Goal: Task Accomplishment & Management: Manage account settings

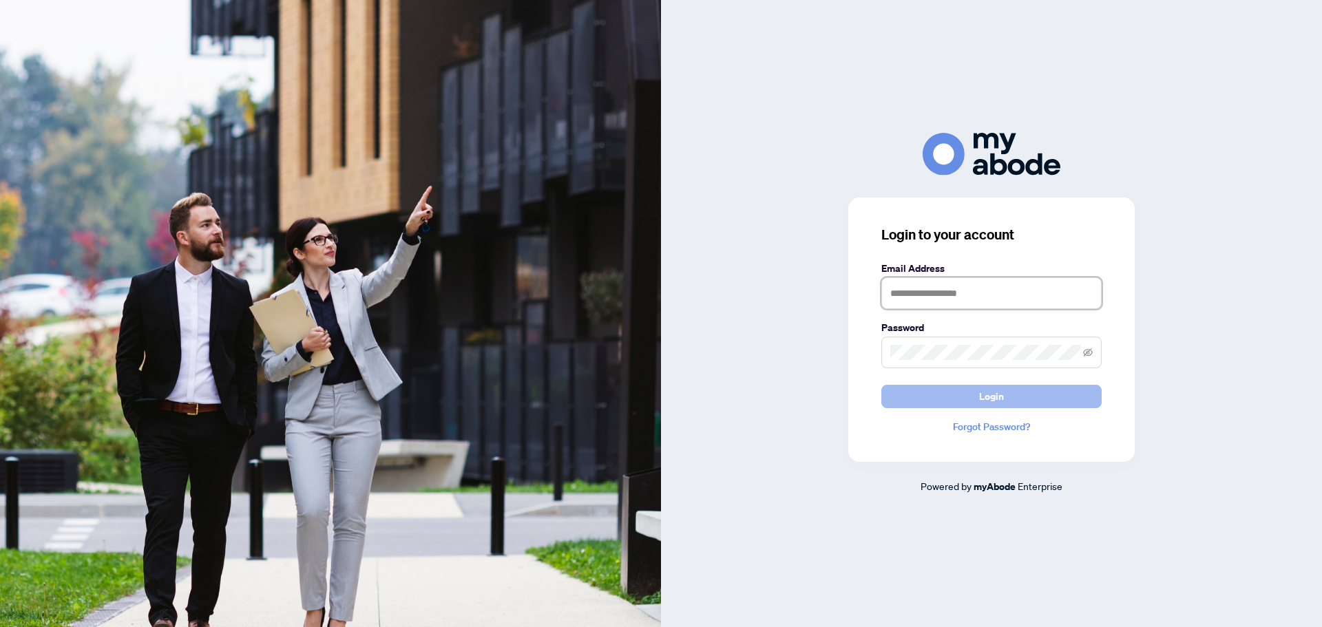
type input "**********"
click at [1034, 403] on button "Login" at bounding box center [991, 396] width 220 height 23
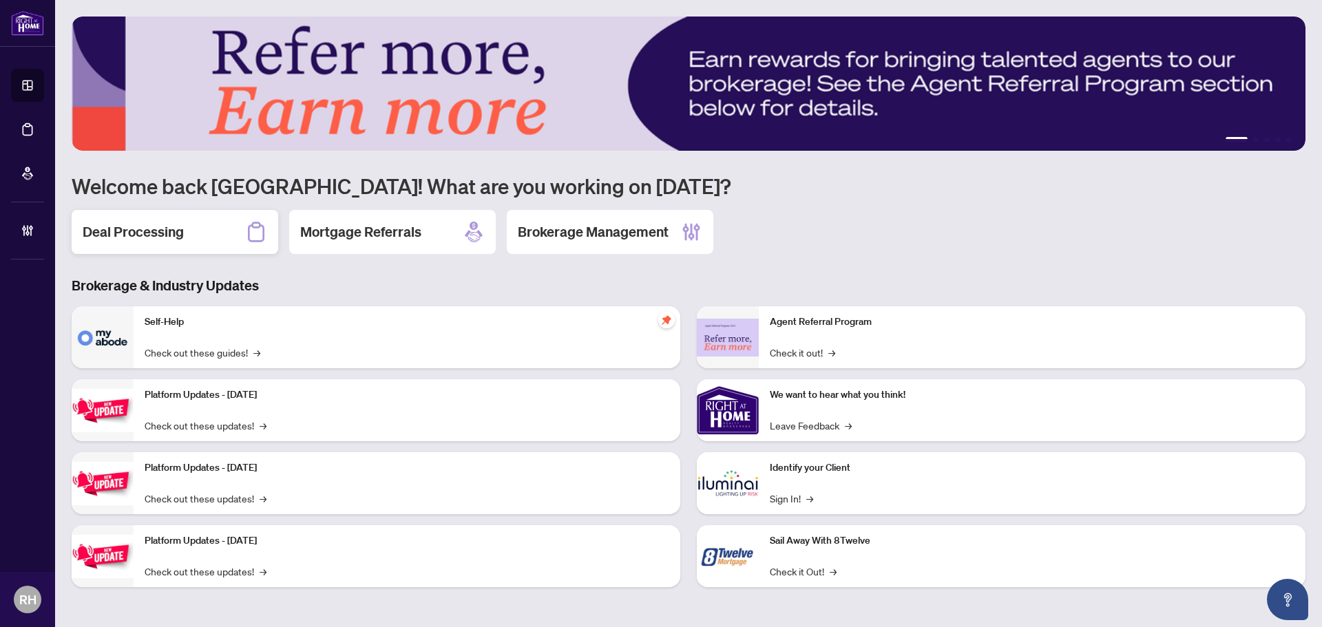
click at [134, 213] on div "Deal Processing" at bounding box center [175, 232] width 207 height 44
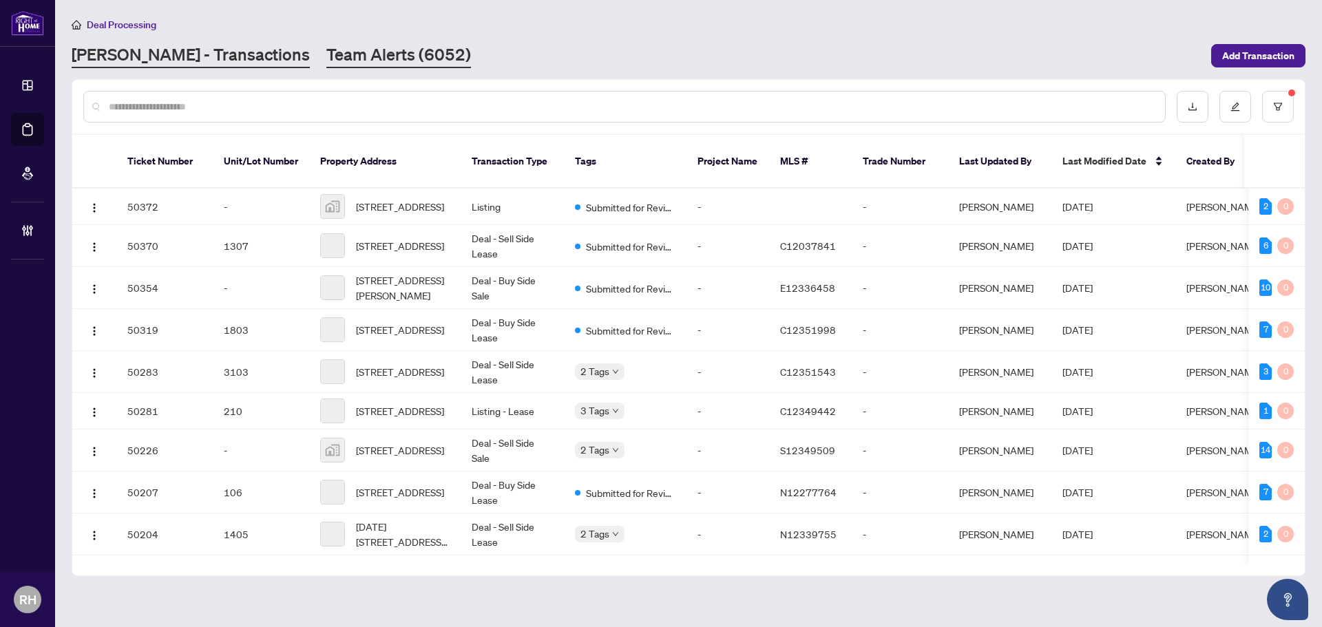
click at [326, 58] on link "Team Alerts (6052)" at bounding box center [398, 55] width 145 height 25
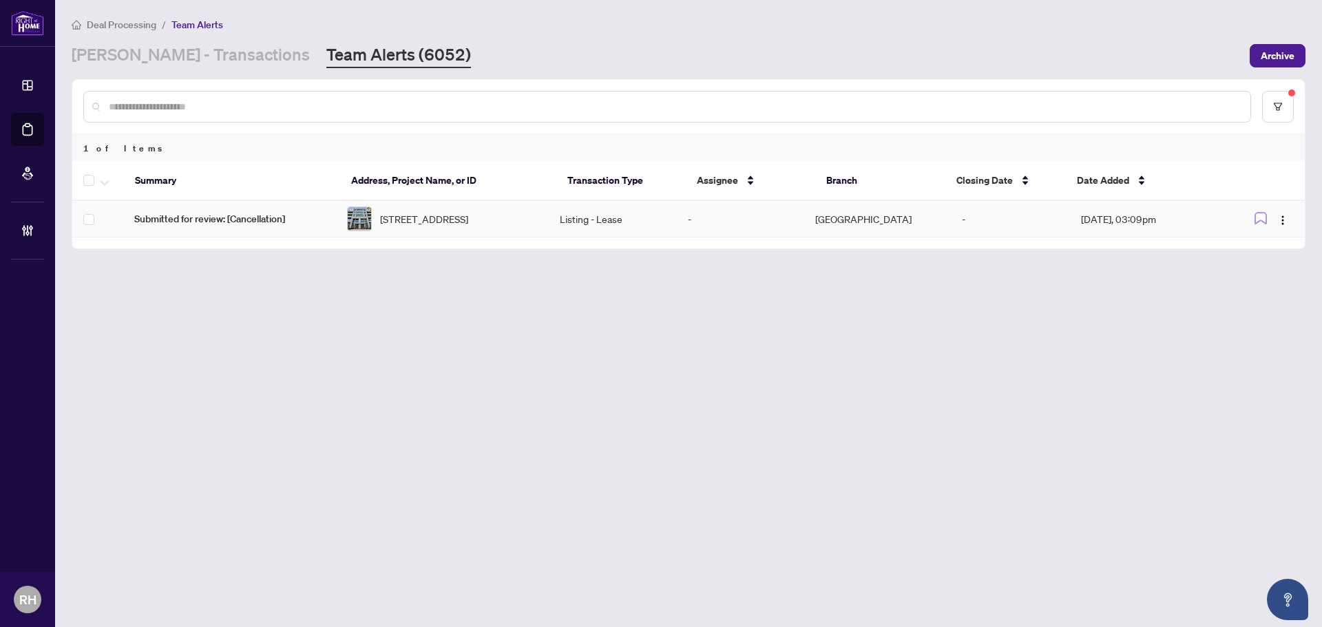
click at [304, 220] on span "Submitted for review: [Cancellation]" at bounding box center [229, 218] width 191 height 15
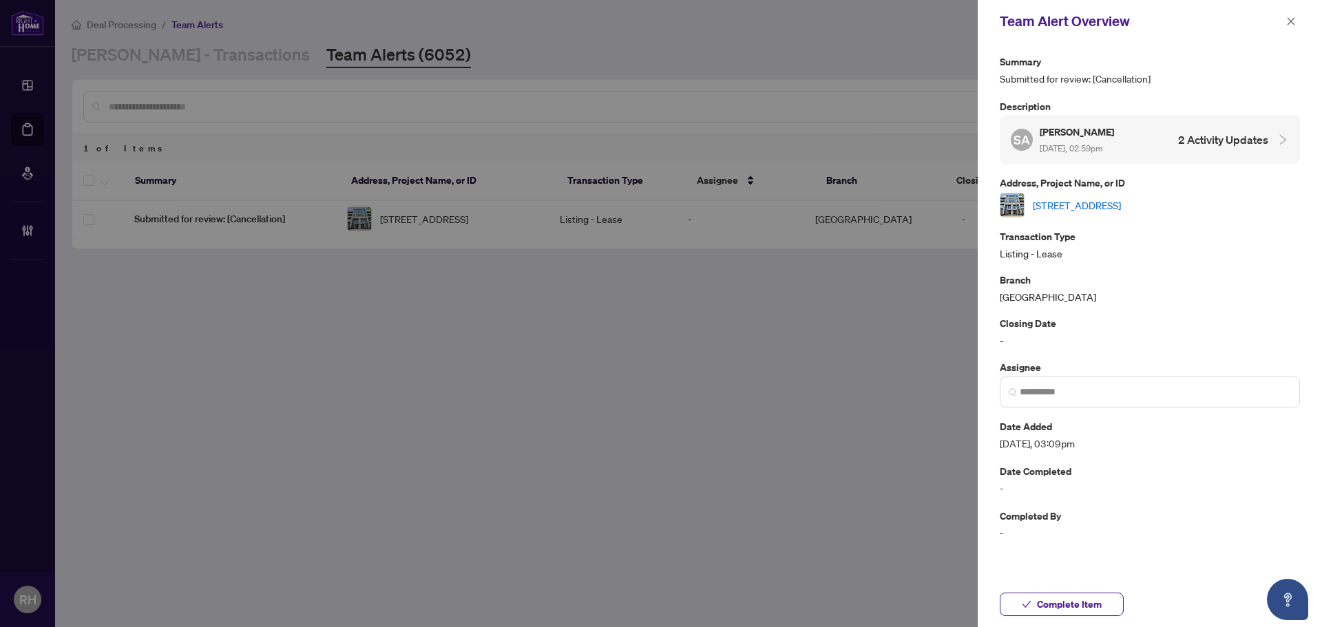
click at [1121, 211] on link "210-380 macpherson Ave, Toronto, Ontario M4V 3E3, Canada" at bounding box center [1077, 205] width 88 height 15
click at [1294, 11] on span "button" at bounding box center [1291, 21] width 10 height 22
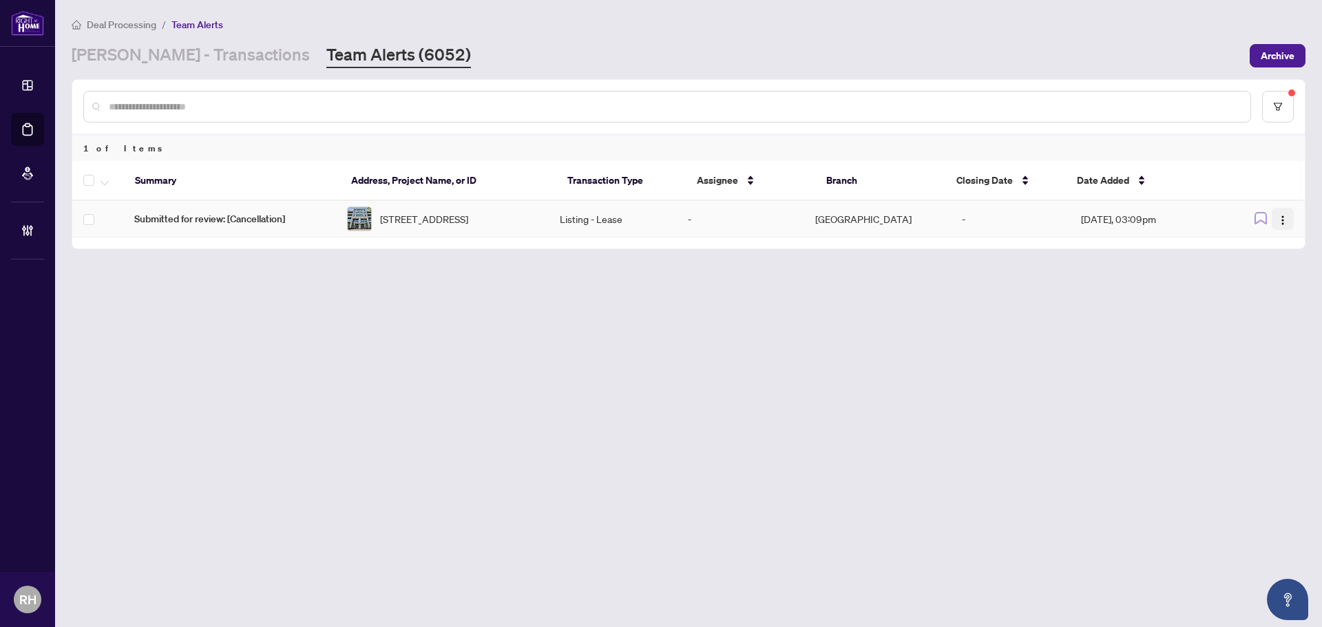
click at [1284, 215] on span "button" at bounding box center [1282, 218] width 11 height 15
click at [1278, 253] on span "Assign Myself" at bounding box center [1251, 248] width 64 height 15
click at [801, 217] on td "Richmond Hill Administrator" at bounding box center [740, 222] width 127 height 42
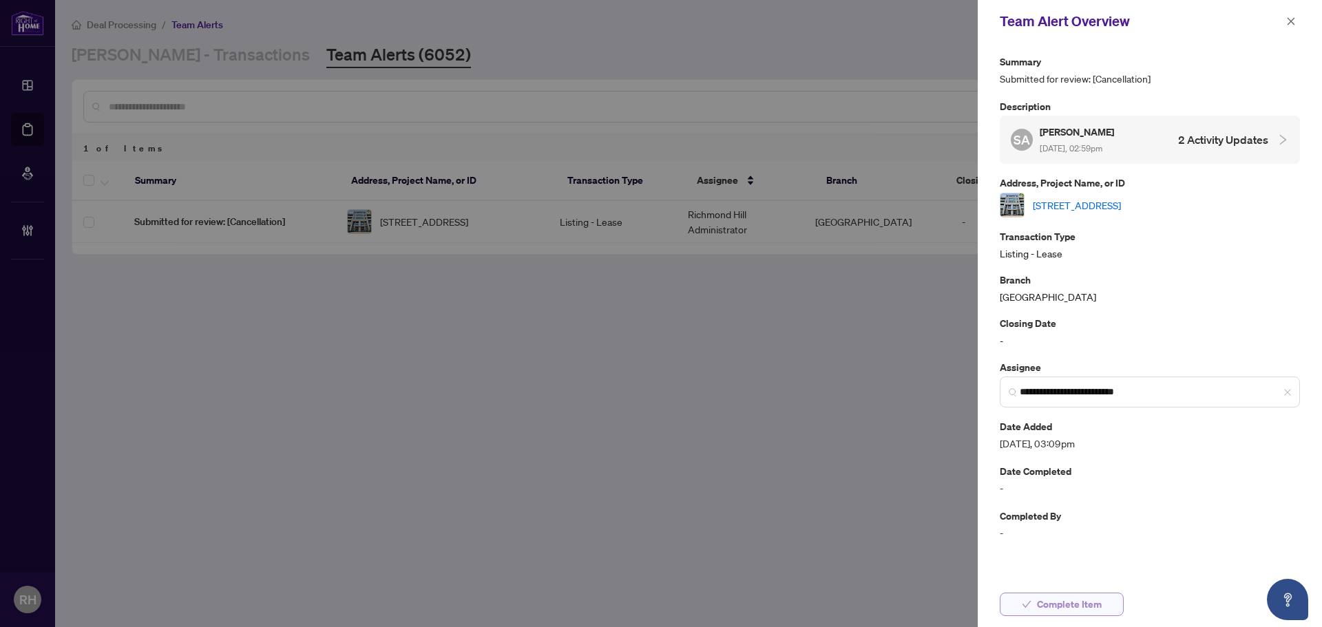
click at [1102, 607] on button "Complete Item" at bounding box center [1062, 604] width 124 height 23
click at [1297, 19] on button "button" at bounding box center [1291, 21] width 18 height 17
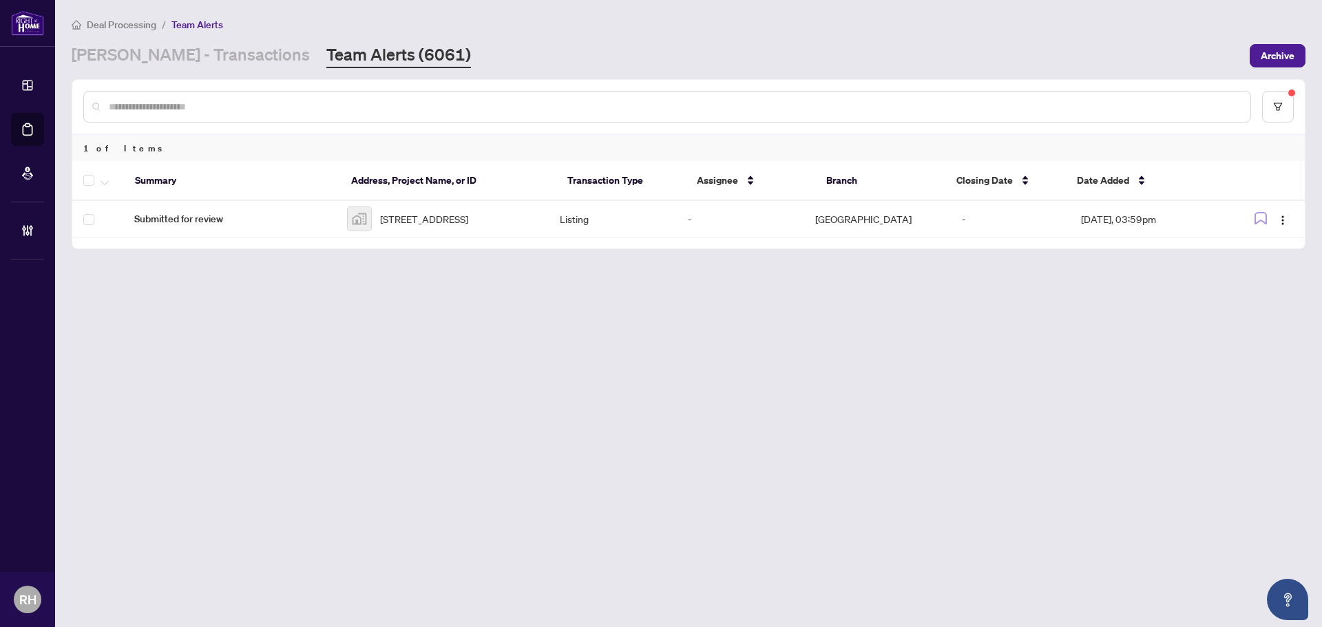
click at [229, 238] on div "Summary Address, Project Name, or ID Transaction Type Assignee Branch Closing D…" at bounding box center [688, 204] width 1232 height 87
click at [244, 214] on span "Submitted for review" at bounding box center [229, 218] width 191 height 15
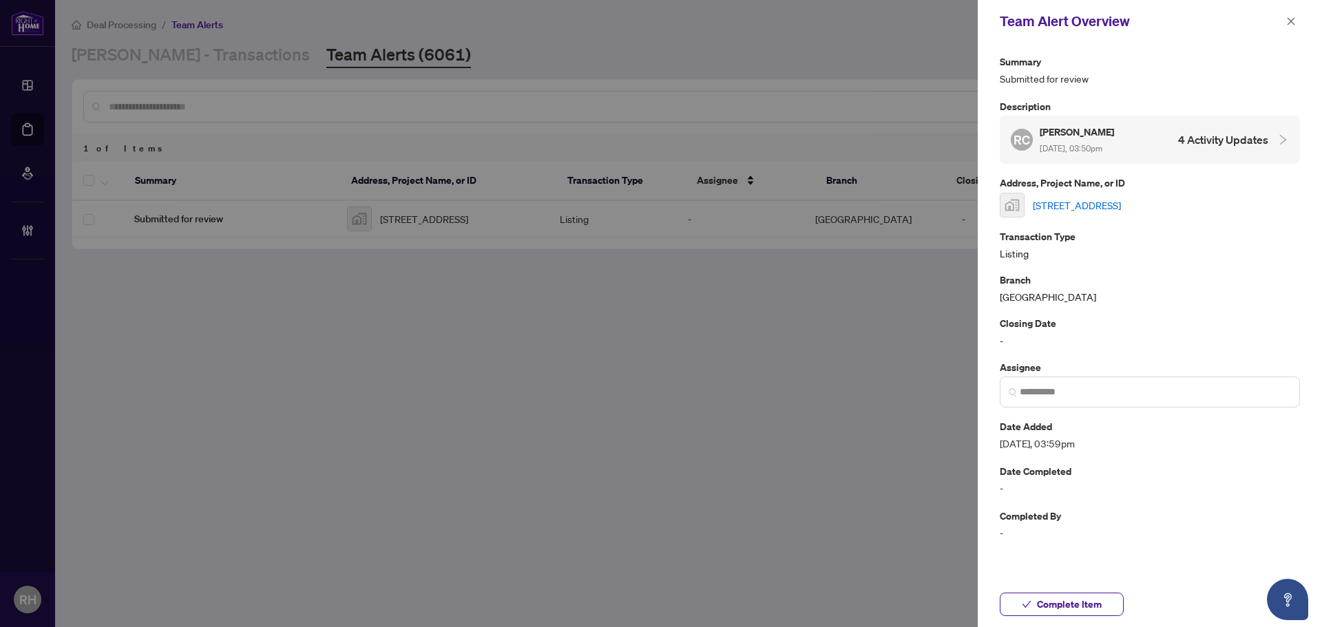
click at [1058, 210] on link "123 Fake St, East York, ON, Canada" at bounding box center [1077, 205] width 88 height 15
click at [1294, 23] on icon "close" at bounding box center [1291, 22] width 10 height 10
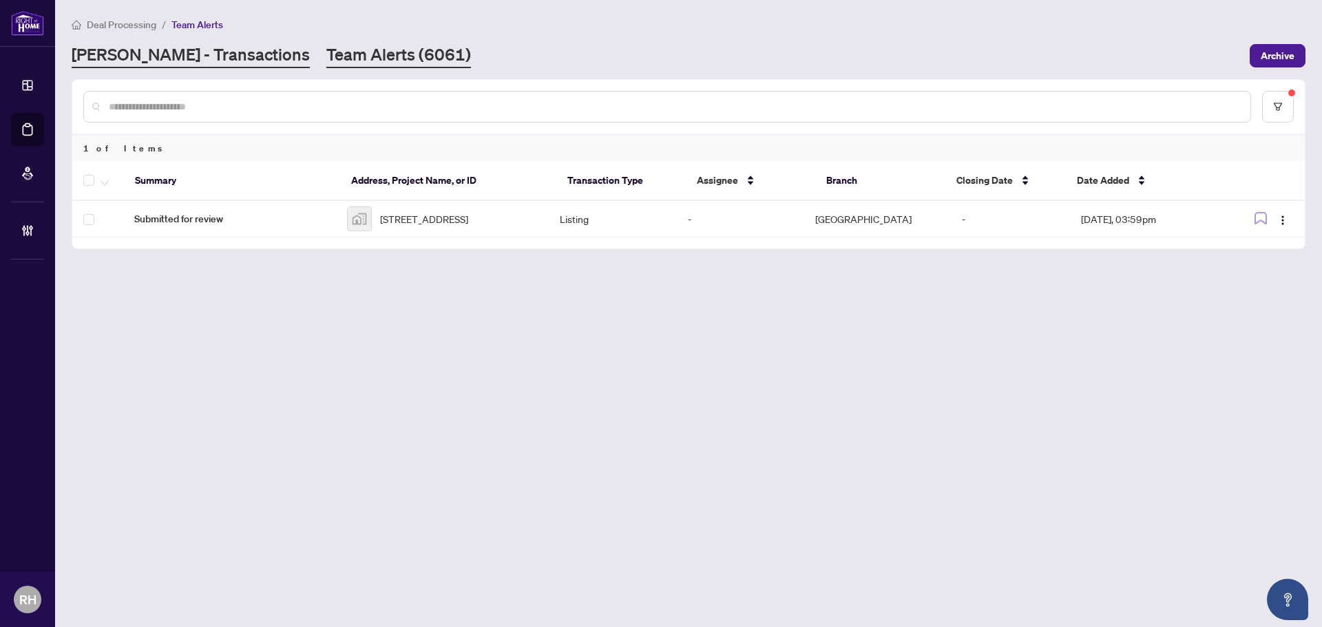
click at [199, 58] on link "RAHR - Transactions" at bounding box center [191, 55] width 238 height 25
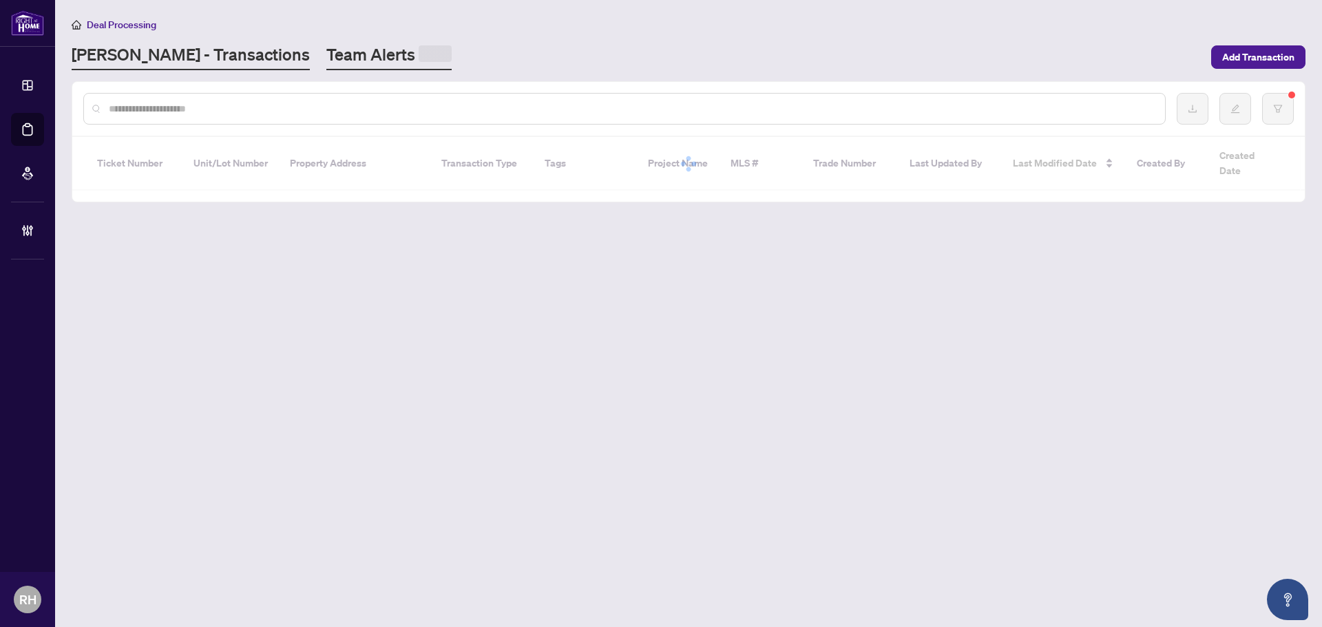
click at [419, 52] on span at bounding box center [435, 53] width 33 height 17
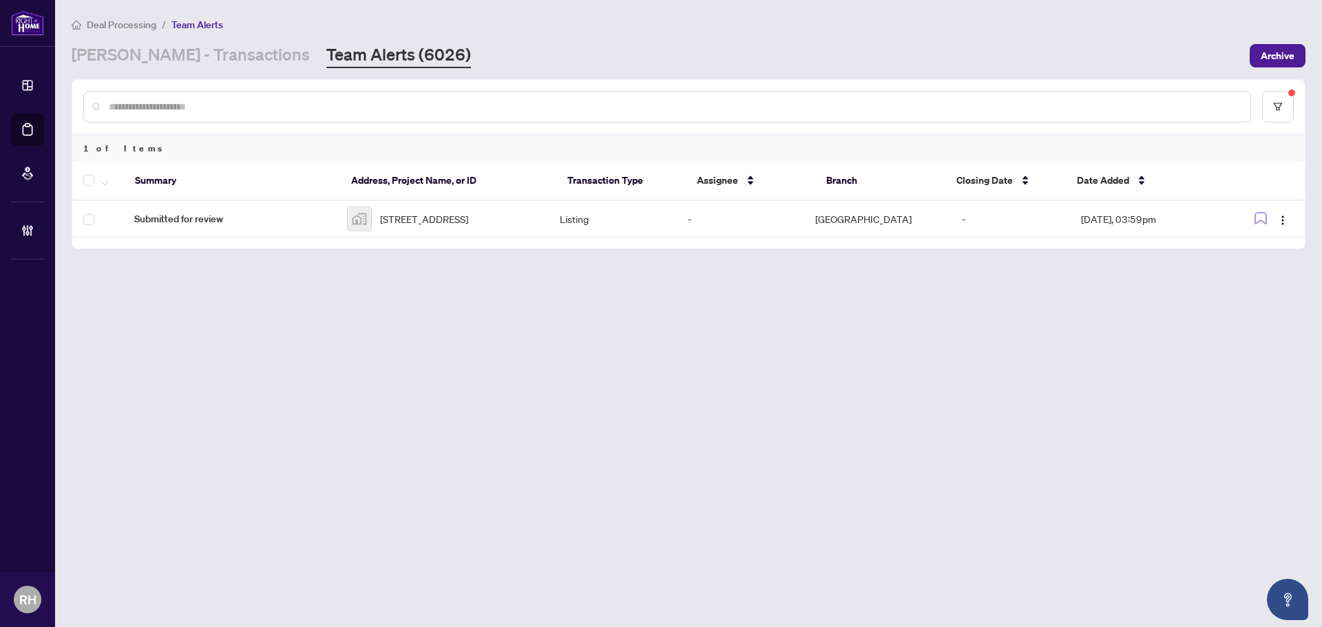
click at [133, 83] on div at bounding box center [688, 107] width 1232 height 54
click at [162, 63] on link "RAHR - Transactions" at bounding box center [191, 55] width 238 height 25
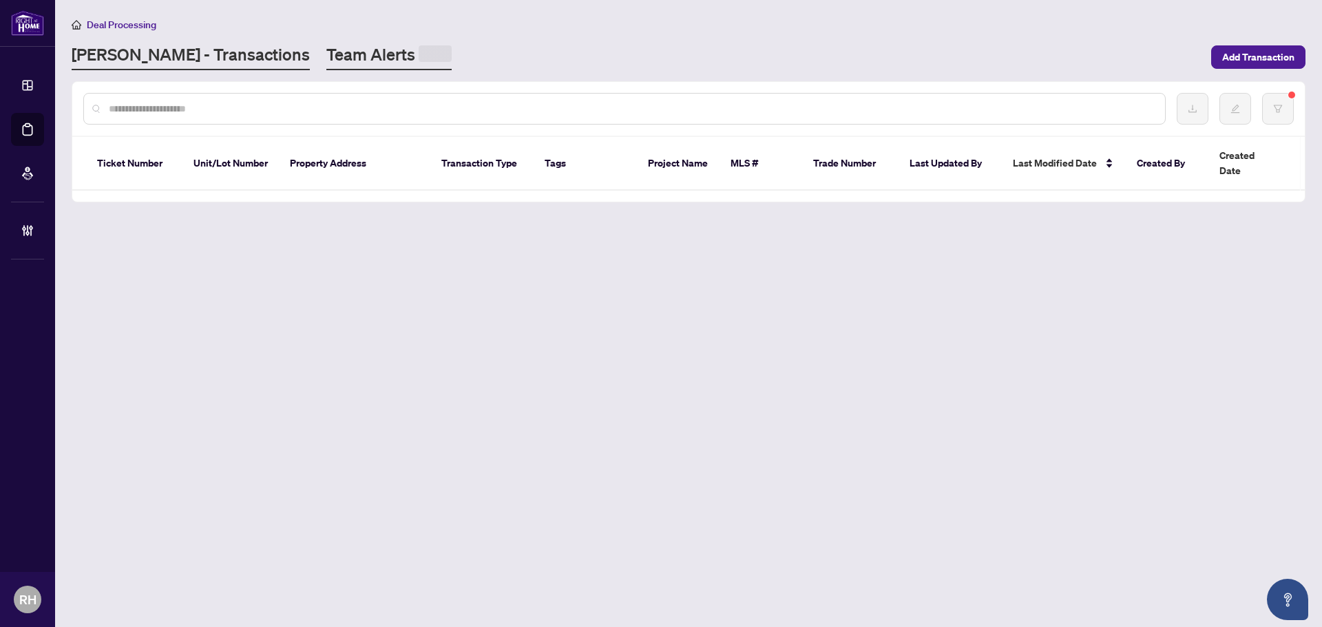
click at [419, 56] on span at bounding box center [435, 53] width 33 height 17
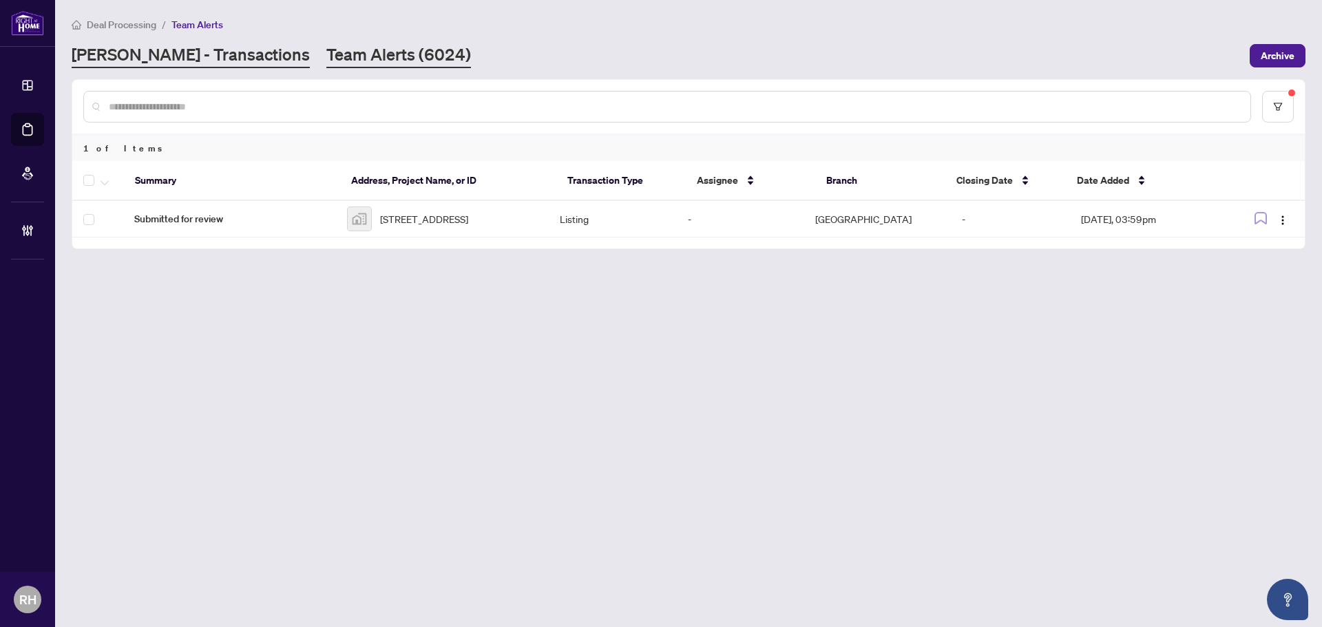
click at [139, 59] on link "RAHR - Transactions" at bounding box center [191, 55] width 238 height 25
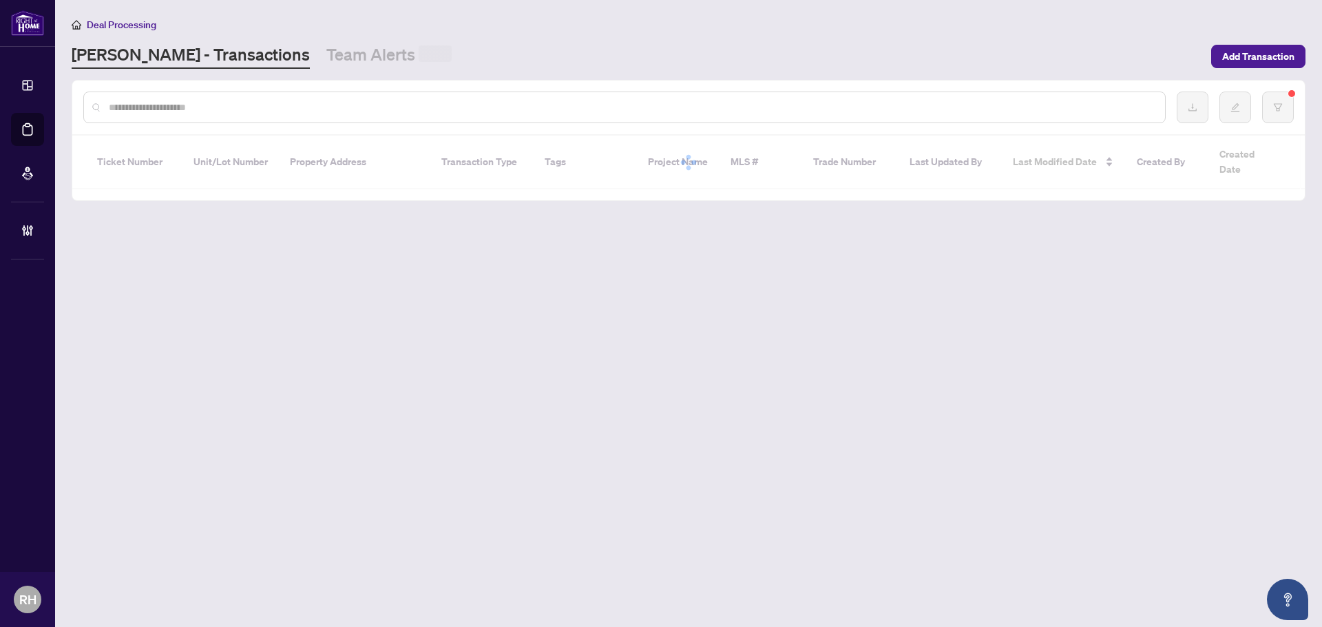
click at [144, 103] on input "text" at bounding box center [631, 107] width 1045 height 15
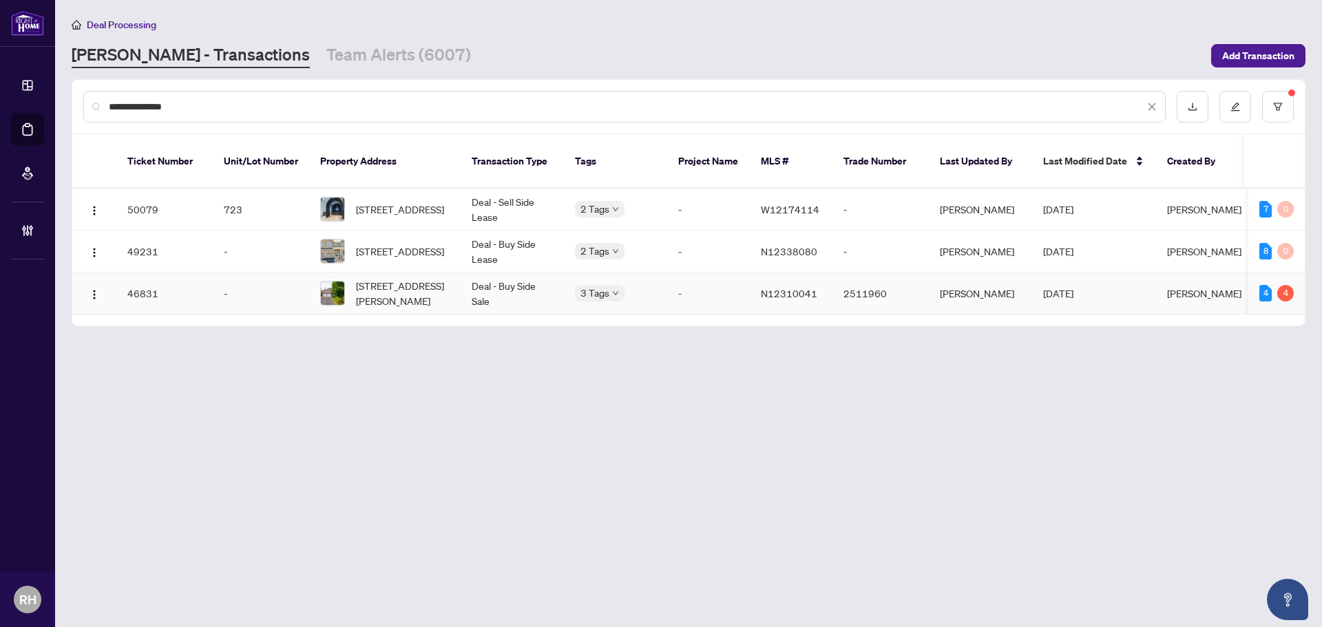
type input "**********"
click at [478, 279] on td "Deal - Buy Side Sale" at bounding box center [512, 294] width 103 height 42
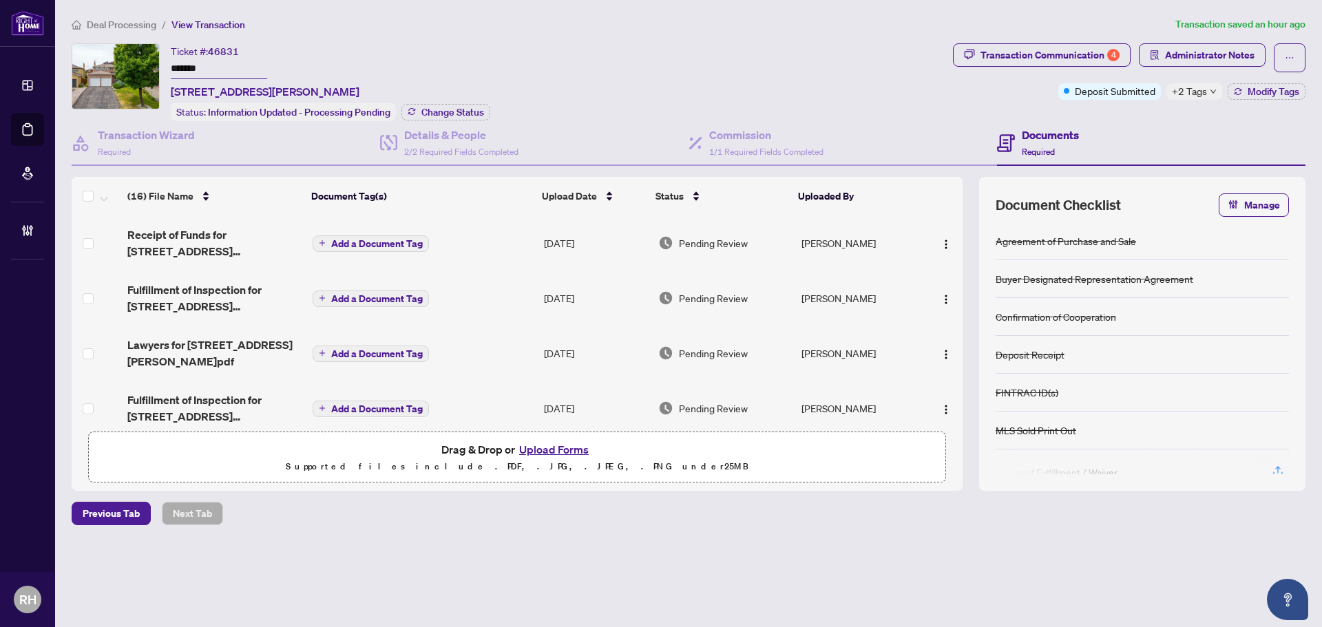
click at [105, 22] on span "Deal Processing" at bounding box center [122, 25] width 70 height 12
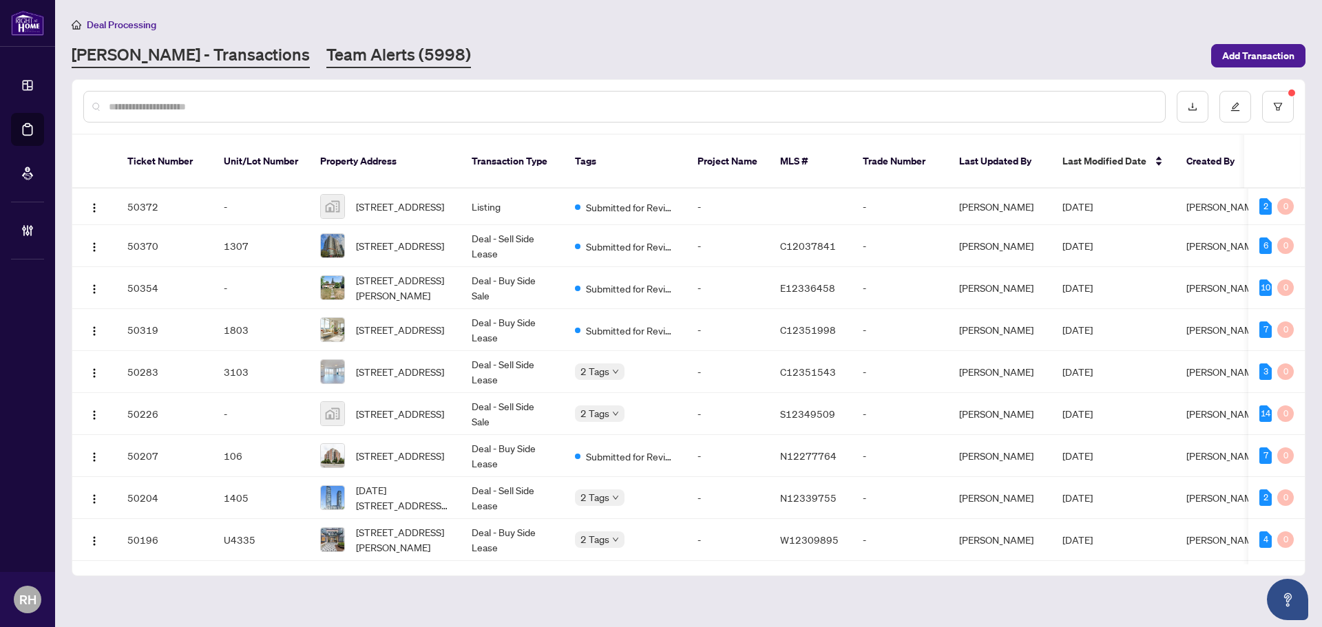
click at [347, 56] on link "Team Alerts (5998)" at bounding box center [398, 55] width 145 height 25
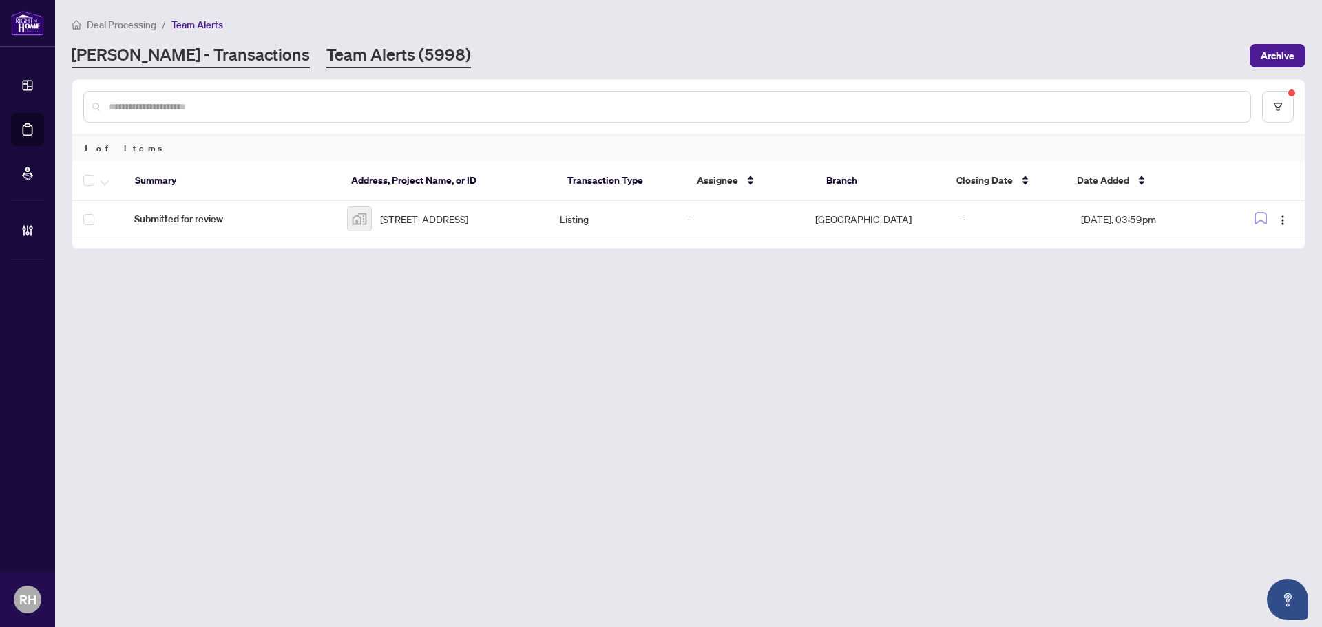
click at [216, 47] on link "RAHR - Transactions" at bounding box center [191, 55] width 238 height 25
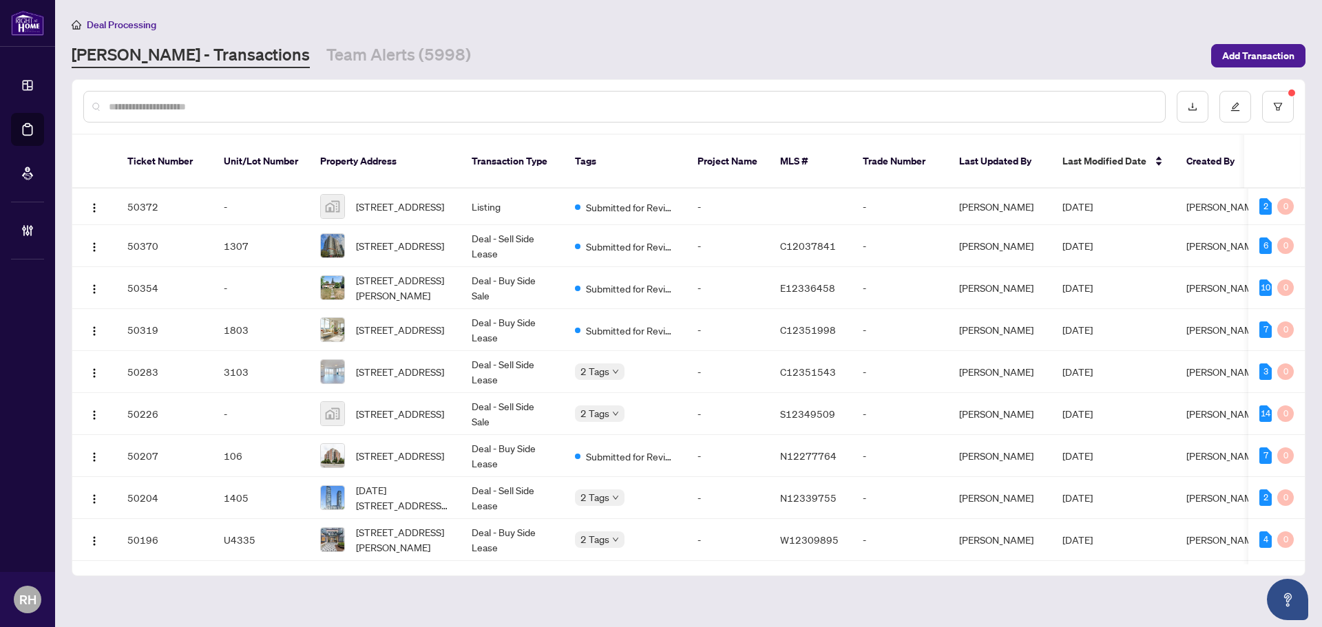
click at [191, 116] on div at bounding box center [624, 107] width 1082 height 32
click at [189, 112] on input "text" at bounding box center [631, 106] width 1045 height 15
click at [326, 56] on link "Team Alerts (5998)" at bounding box center [398, 55] width 145 height 25
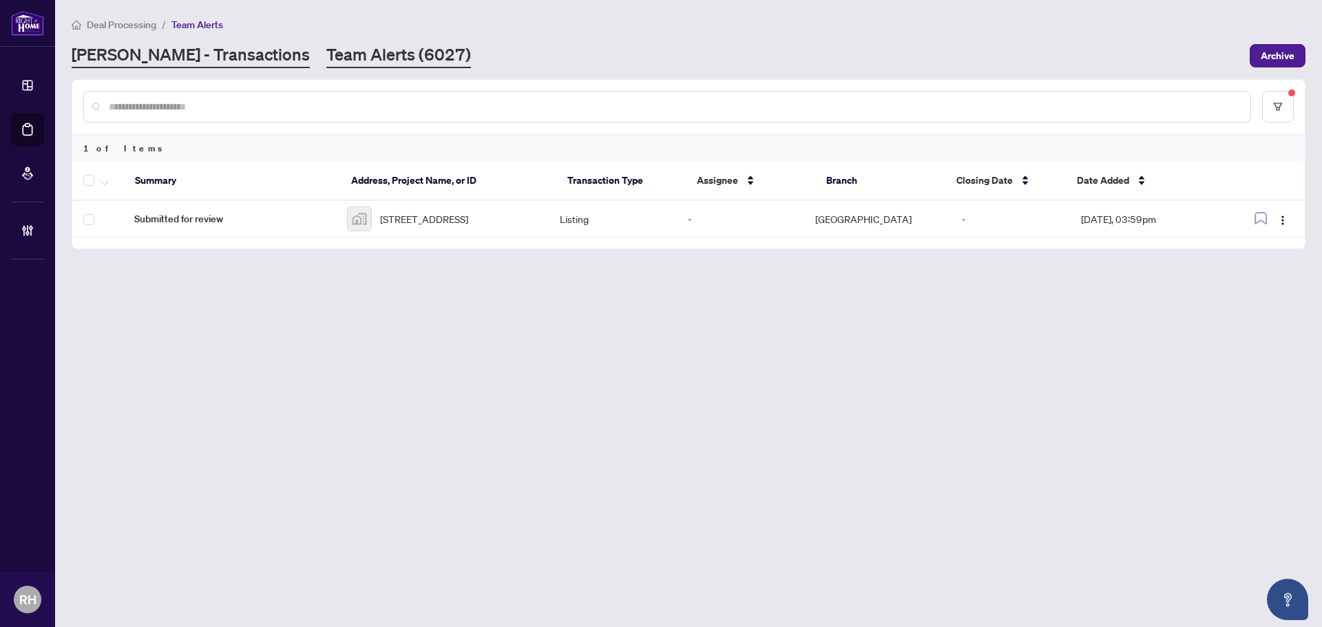
click at [224, 54] on link "RAHR - Transactions" at bounding box center [191, 55] width 238 height 25
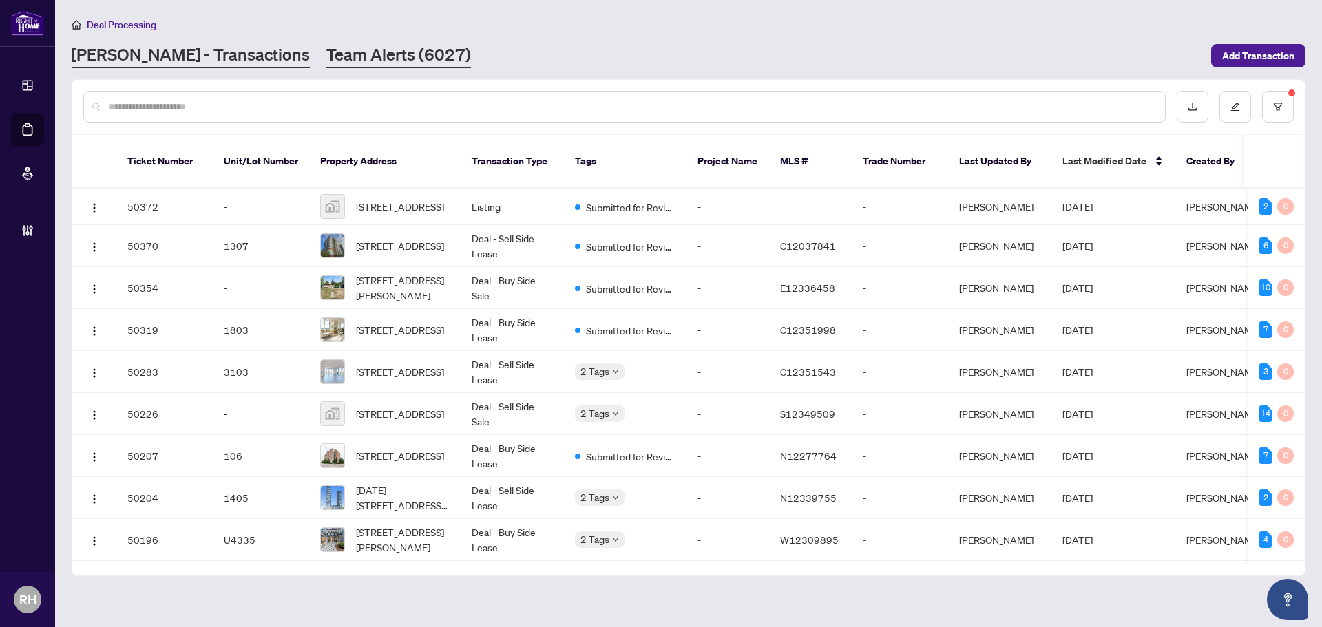
click at [326, 50] on link "Team Alerts (6027)" at bounding box center [398, 55] width 145 height 25
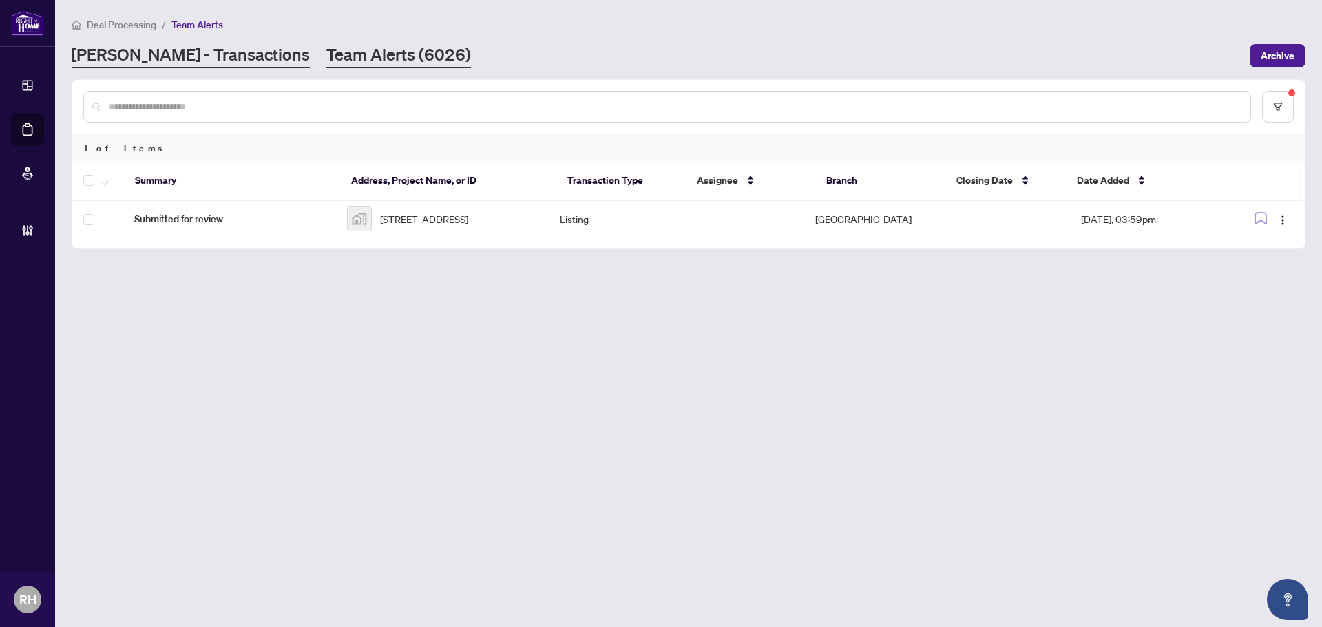
click at [177, 65] on link "RAHR - Transactions" at bounding box center [191, 55] width 238 height 25
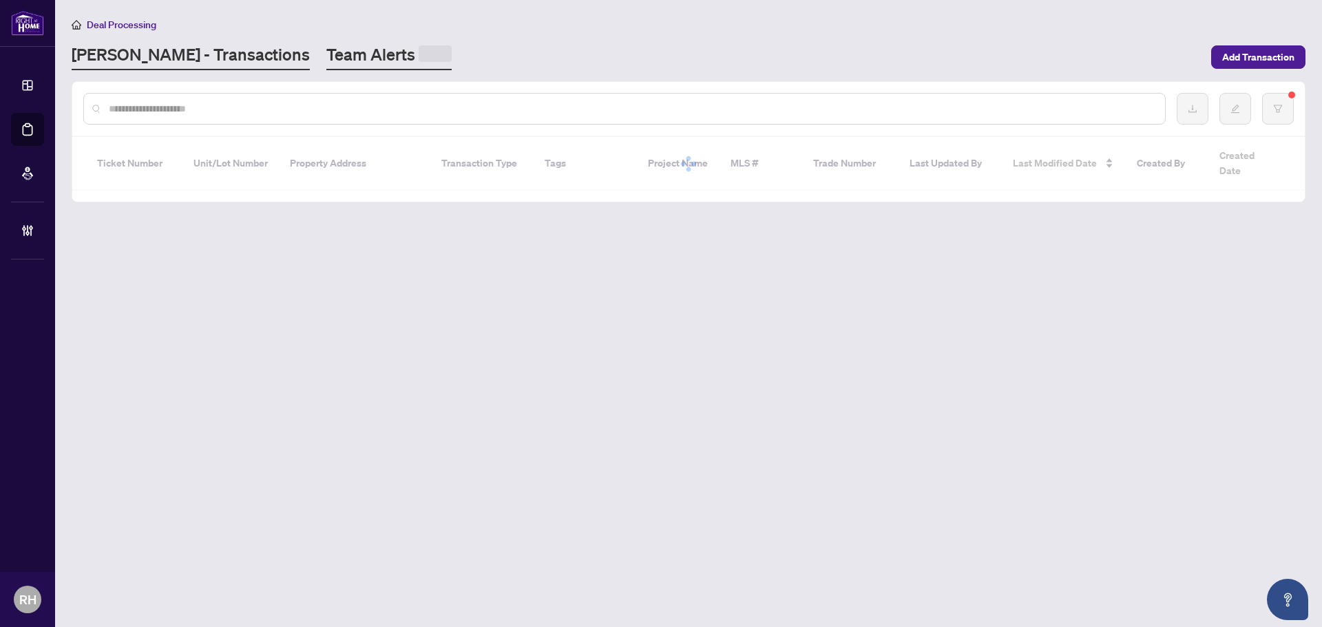
click at [326, 57] on link "Team Alerts" at bounding box center [388, 56] width 125 height 27
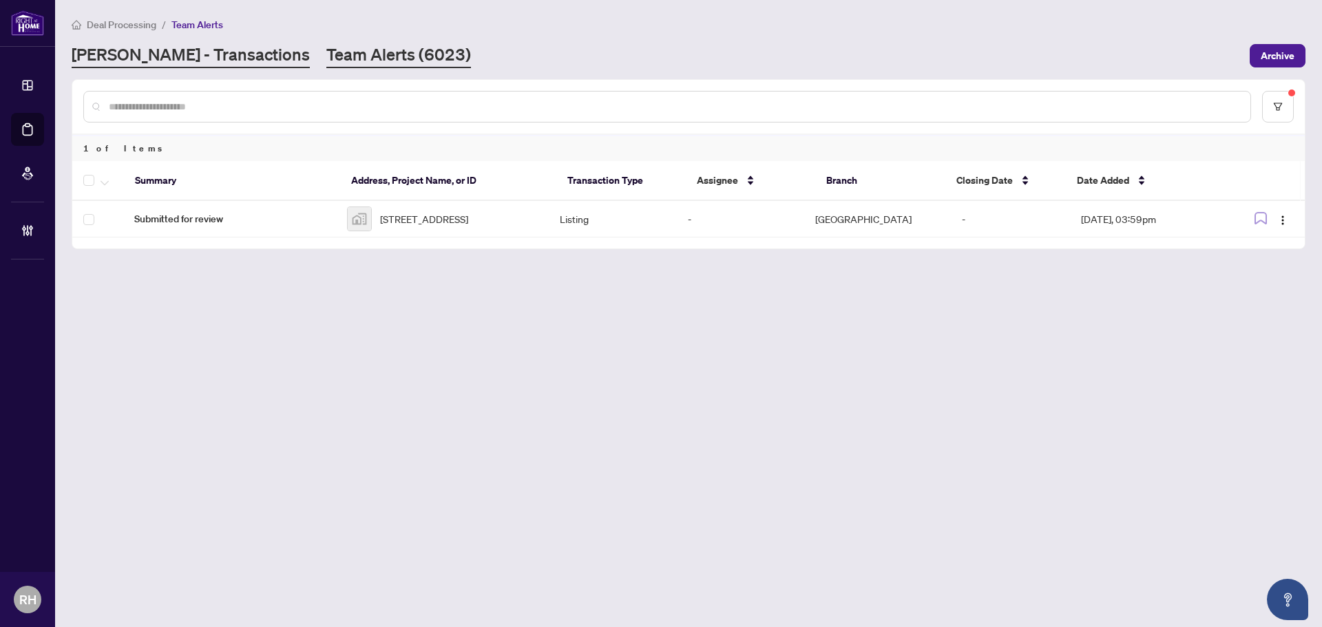
click at [175, 52] on link "RAHR - Transactions" at bounding box center [191, 55] width 238 height 25
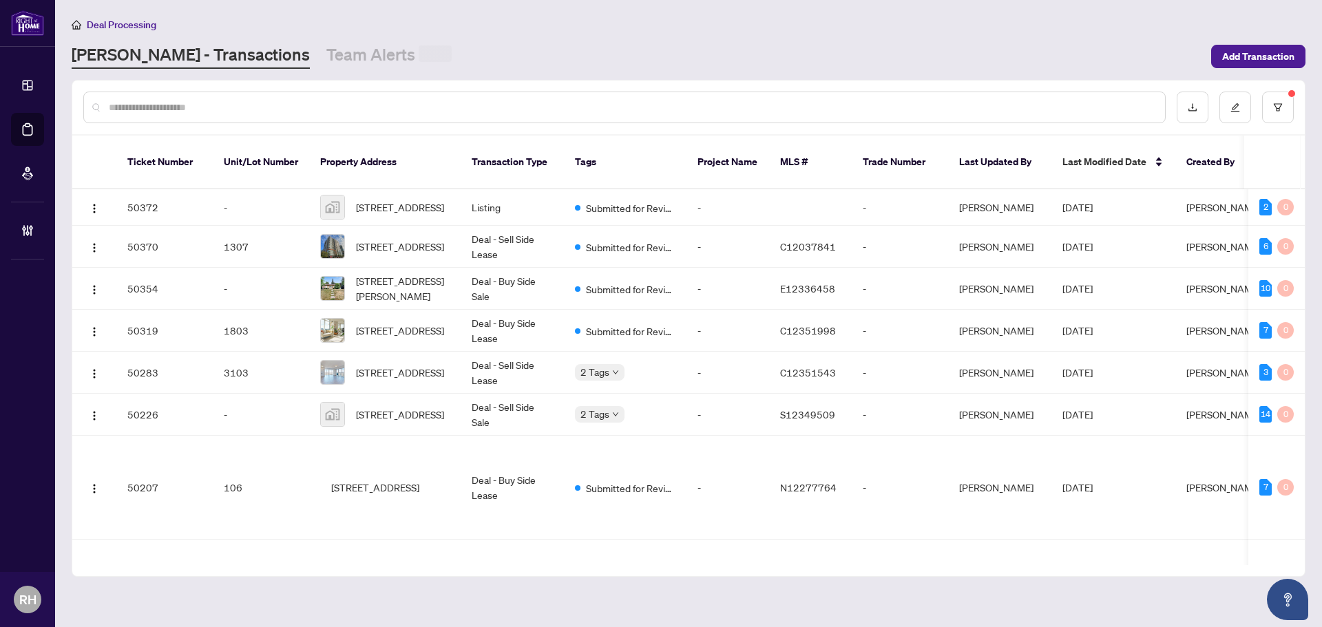
click at [215, 56] on link "RAHR - Transactions" at bounding box center [191, 55] width 238 height 25
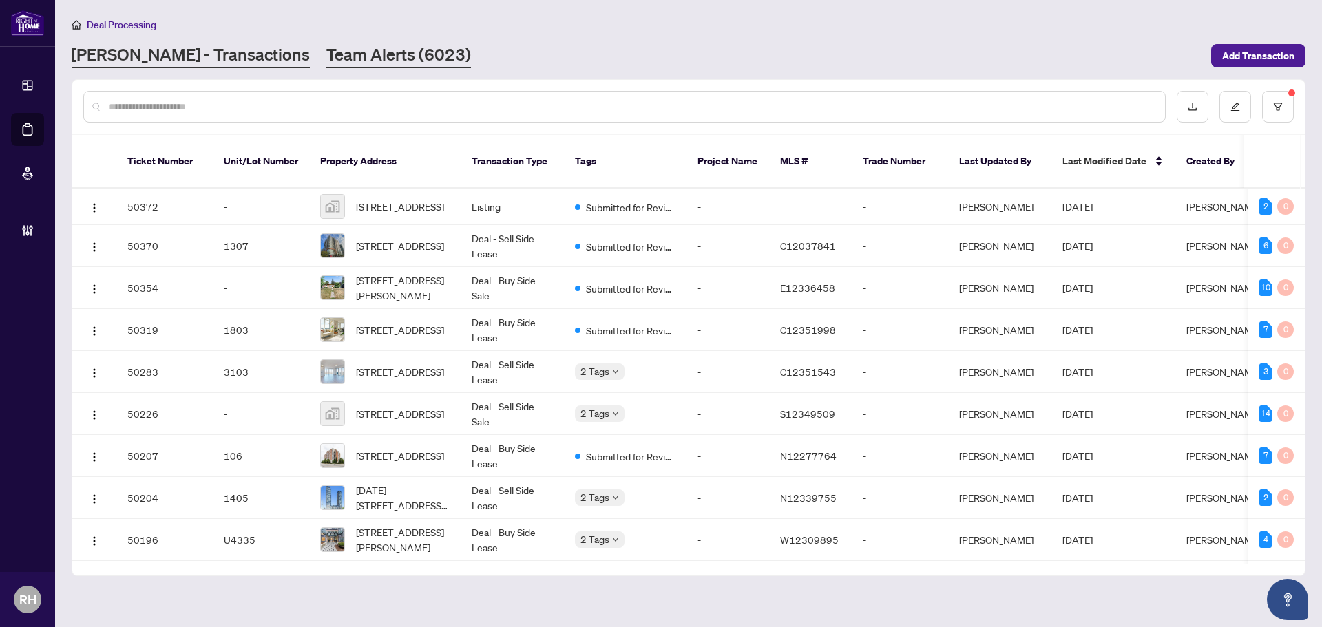
click at [326, 55] on link "Team Alerts (6023)" at bounding box center [398, 55] width 145 height 25
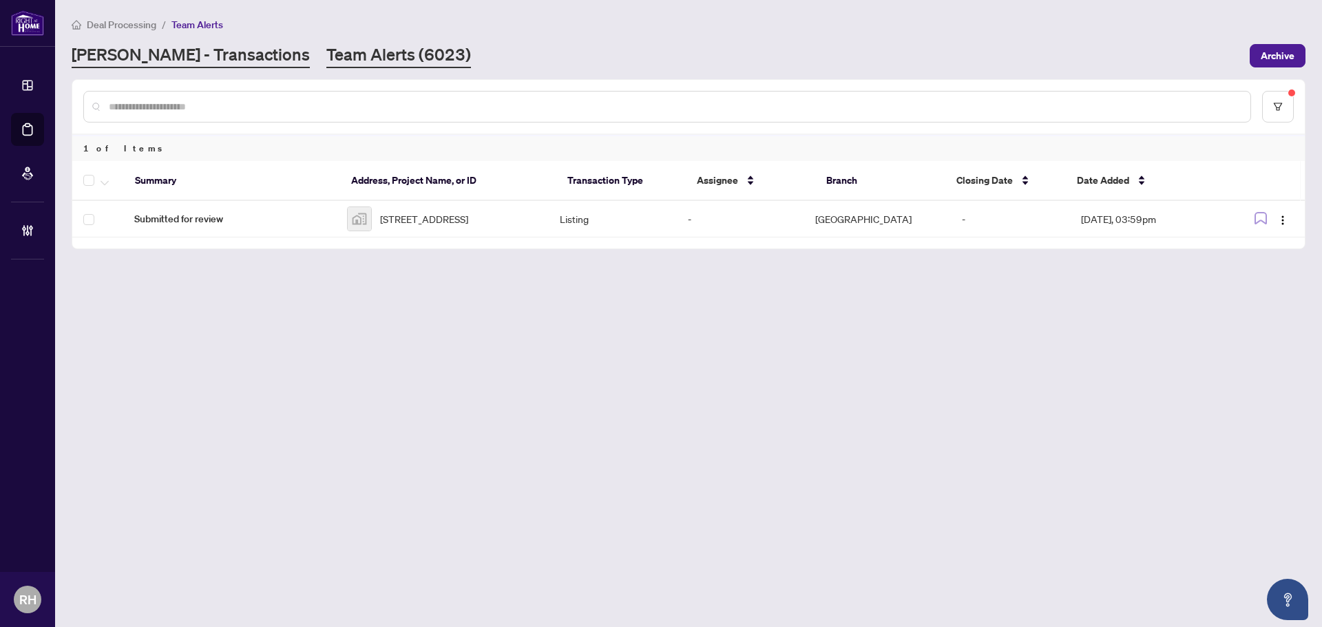
click at [140, 62] on link "RAHR - Transactions" at bounding box center [191, 55] width 238 height 25
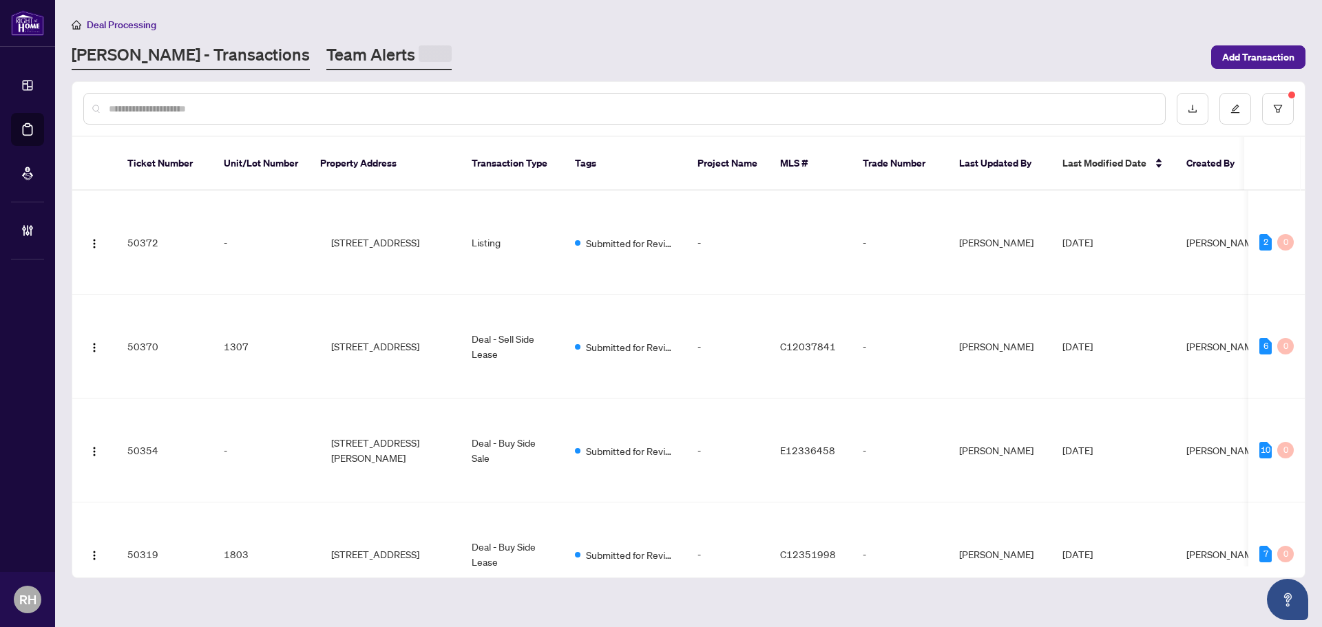
click at [326, 56] on link "Team Alerts" at bounding box center [388, 56] width 125 height 27
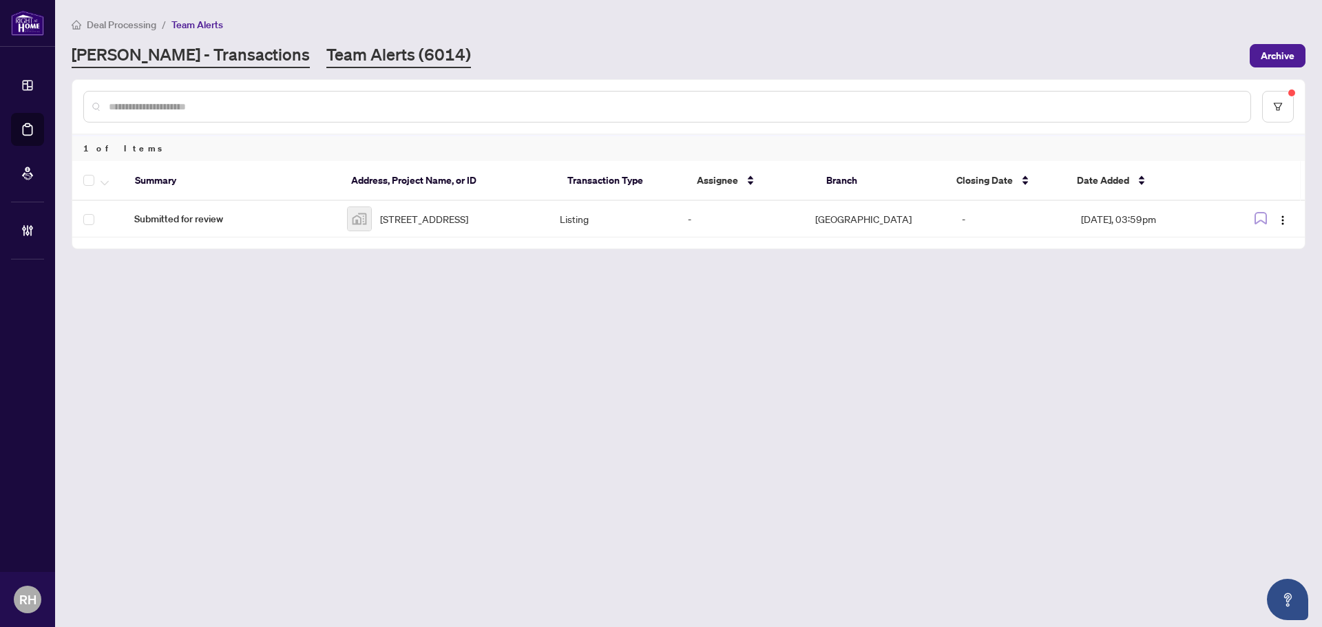
click at [154, 50] on link "RAHR - Transactions" at bounding box center [191, 55] width 238 height 25
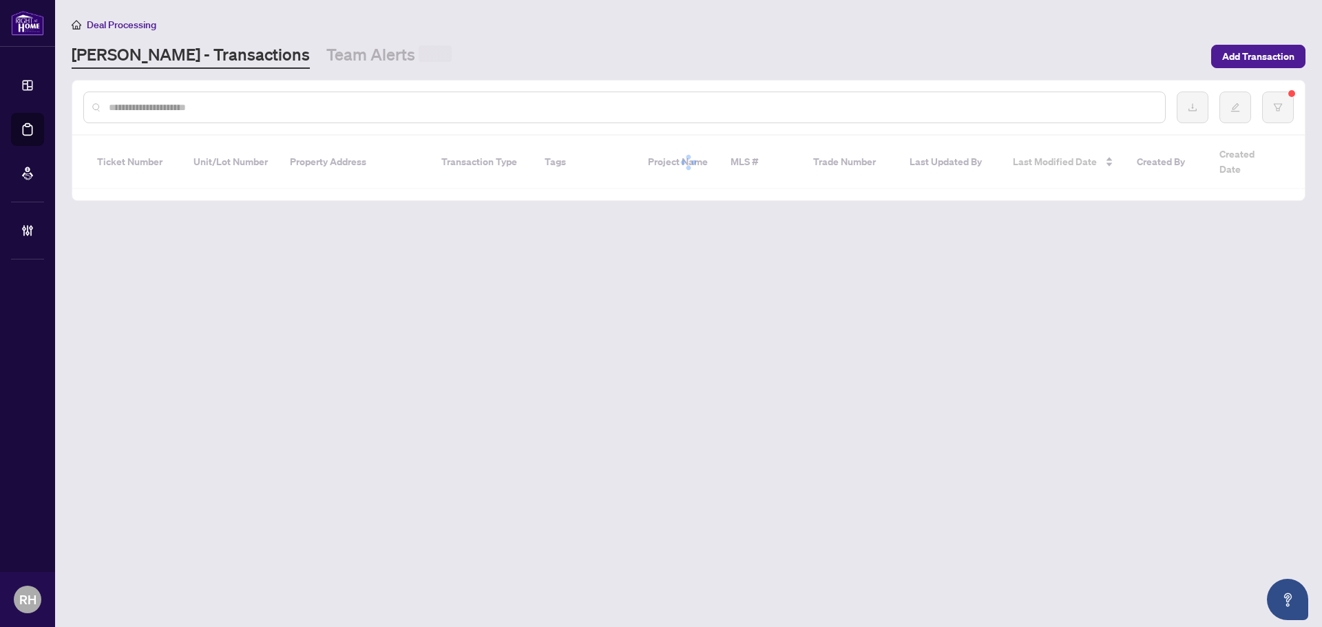
click at [191, 101] on input "text" at bounding box center [631, 107] width 1045 height 15
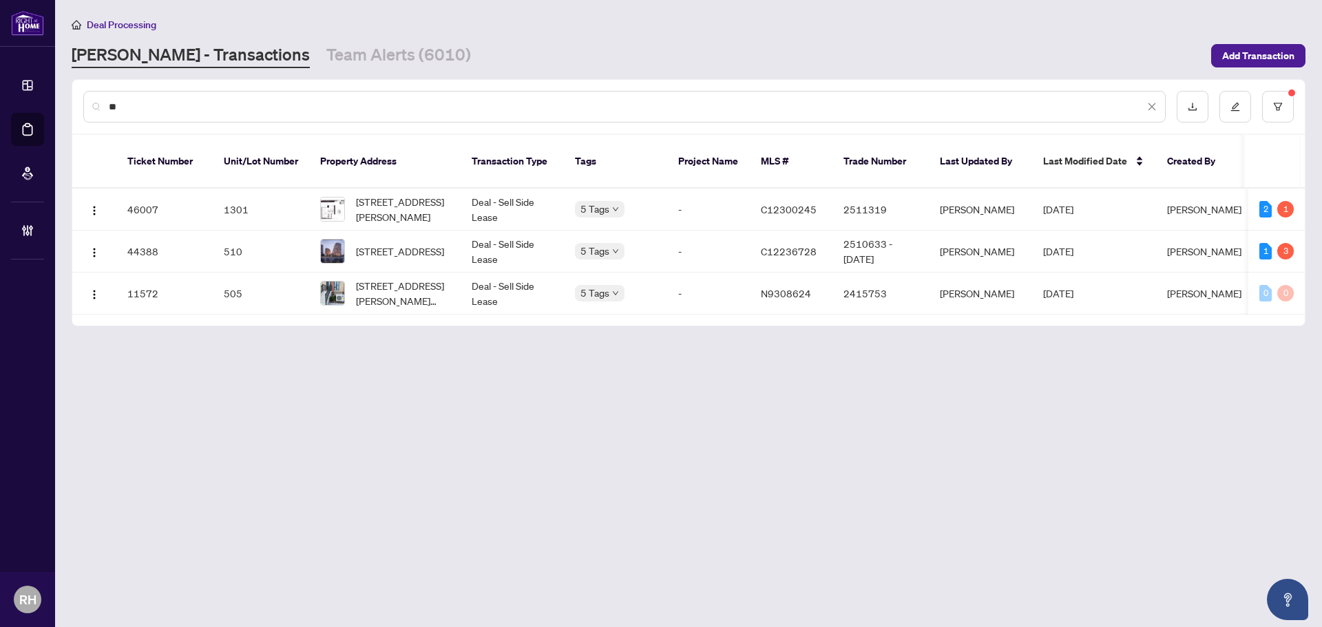
type input "*"
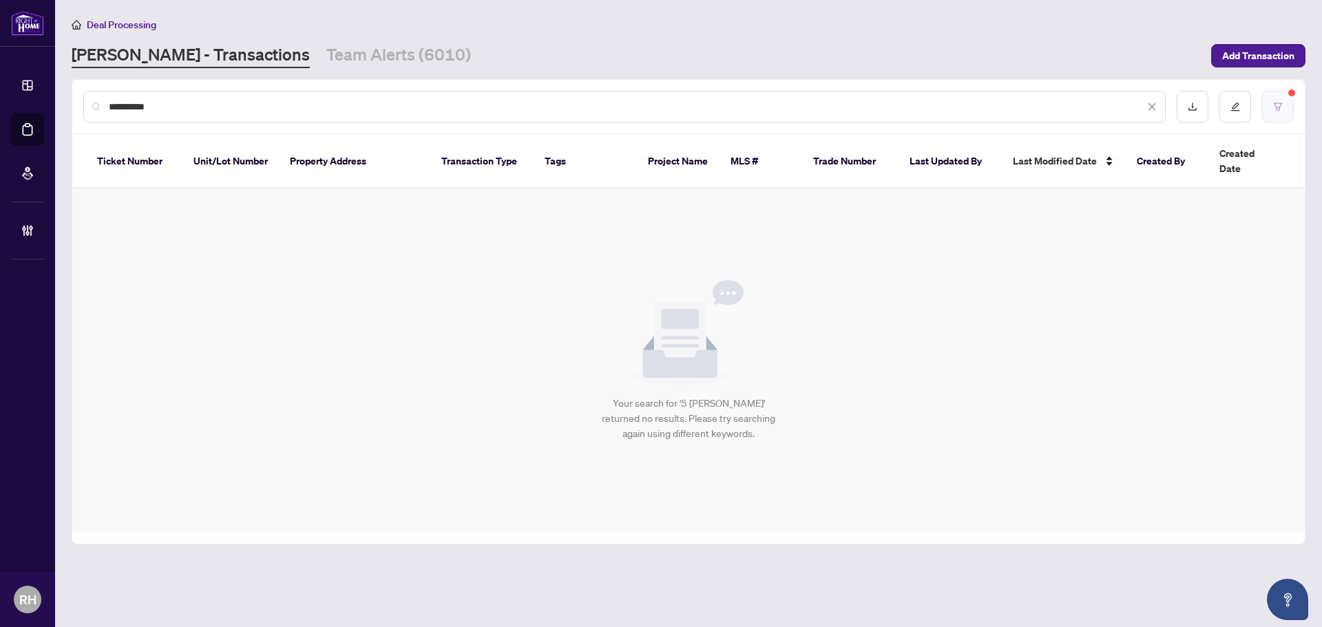
type input "**********"
click at [1272, 115] on button "button" at bounding box center [1278, 107] width 32 height 32
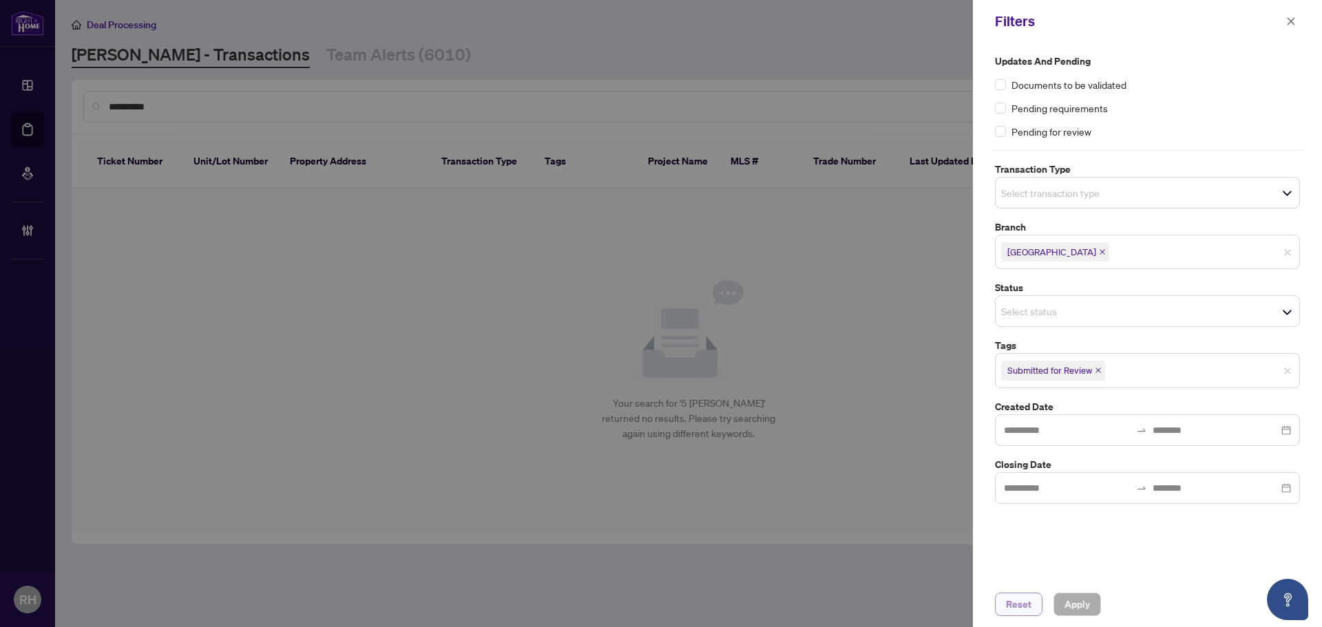
click at [1025, 607] on span "Reset" at bounding box center [1018, 604] width 25 height 22
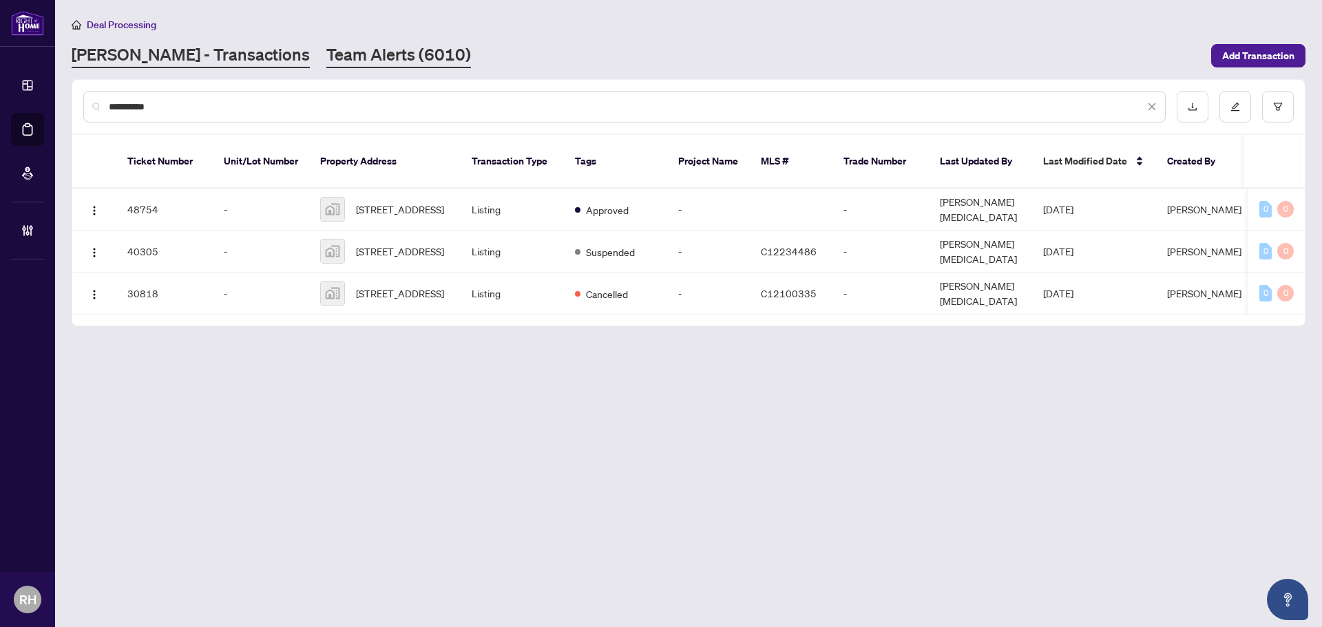
click at [326, 65] on link "Team Alerts (6010)" at bounding box center [398, 55] width 145 height 25
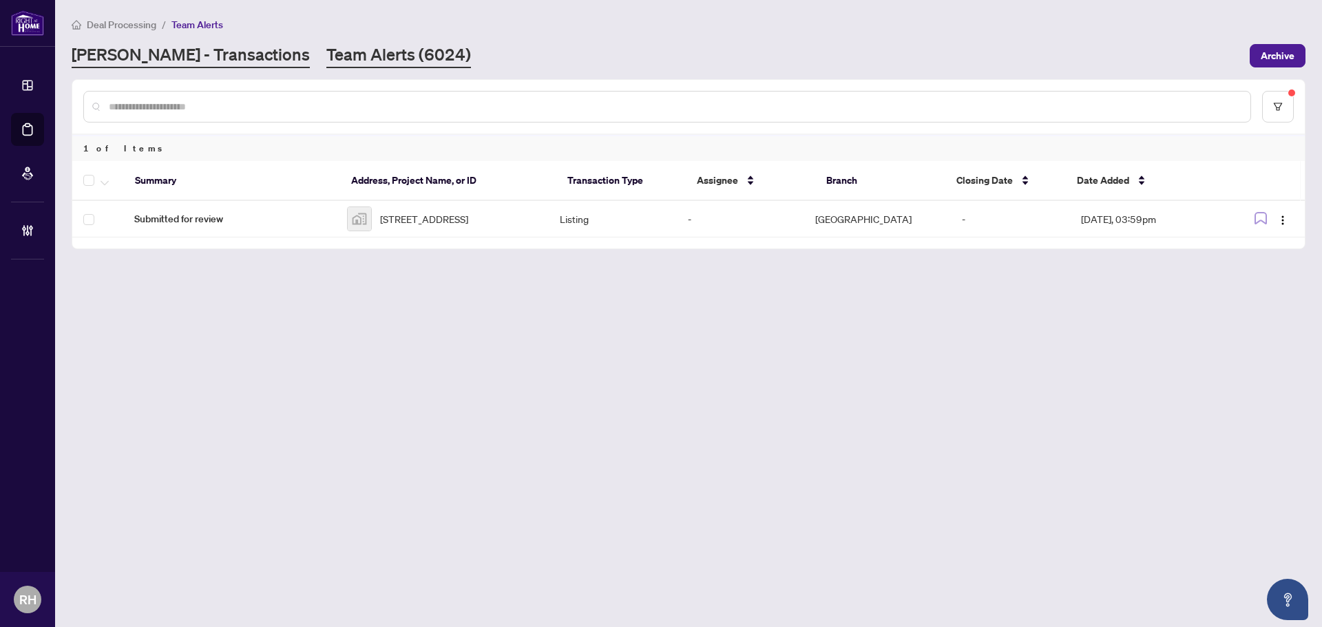
click at [146, 50] on link "RAHR - Transactions" at bounding box center [191, 55] width 238 height 25
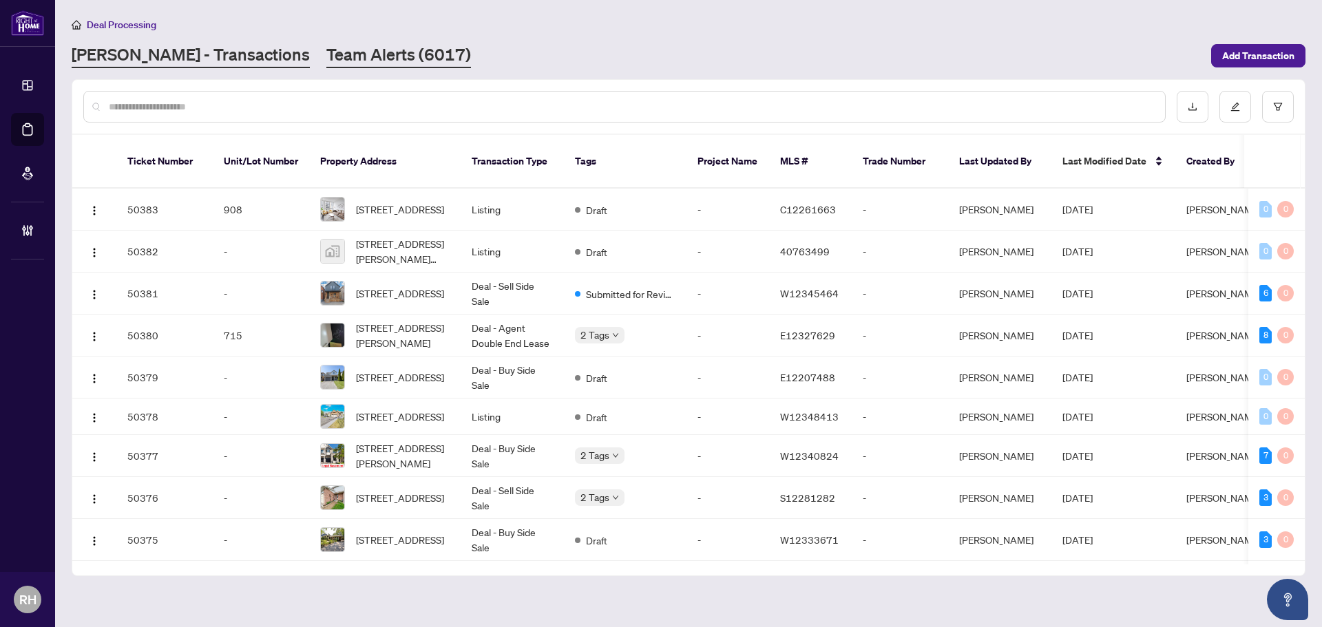
click at [326, 56] on link "Team Alerts (6017)" at bounding box center [398, 55] width 145 height 25
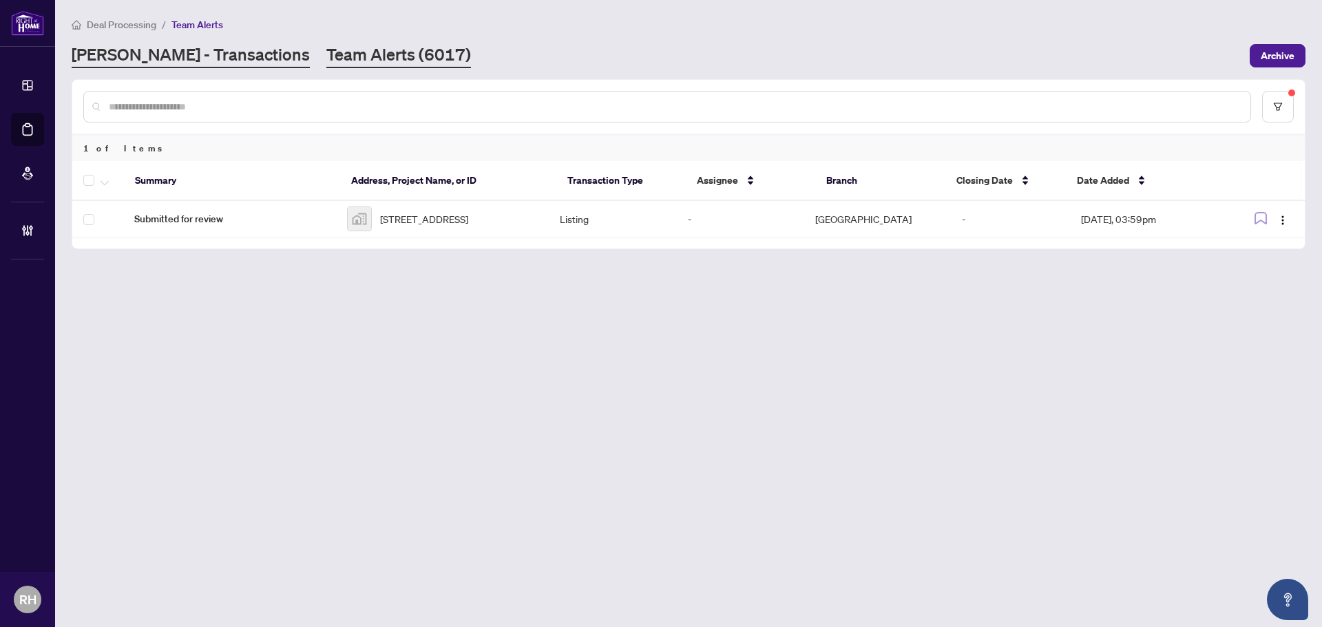
click at [156, 57] on link "RAHR - Transactions" at bounding box center [191, 55] width 238 height 25
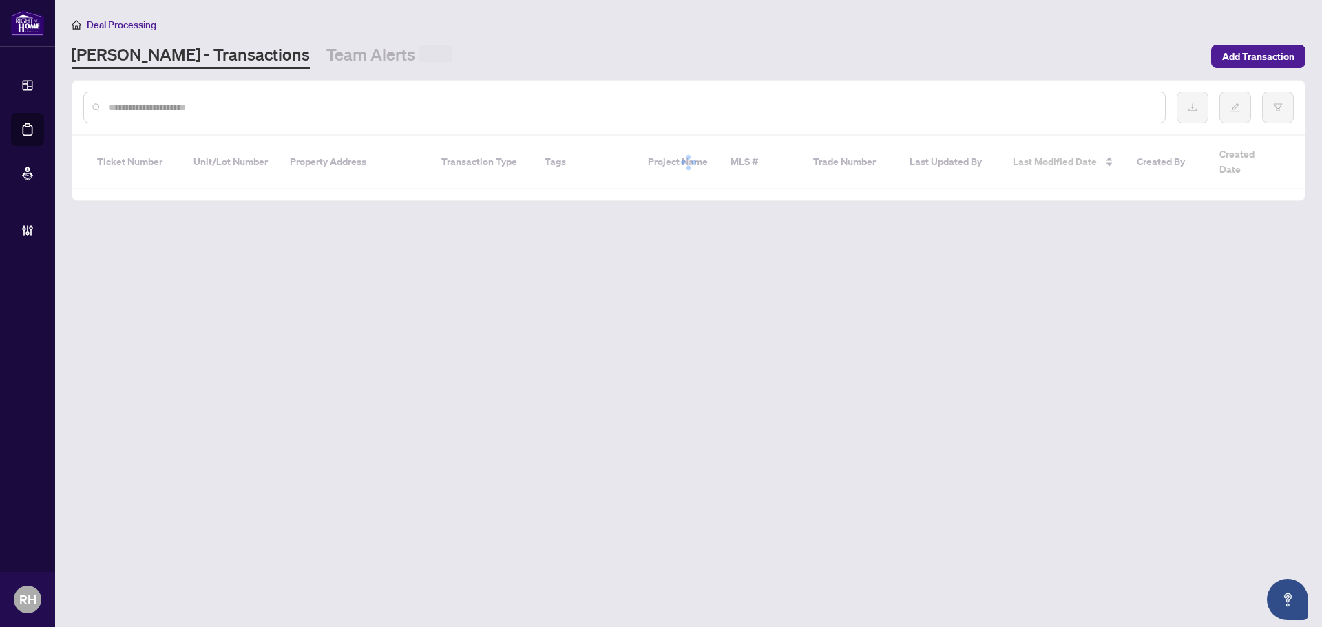
click at [266, 73] on main "Deal Processing RAHR - Transactions Team Alerts Add Transaction Ticket Number U…" at bounding box center [688, 313] width 1267 height 627
click at [326, 57] on link "Team Alerts" at bounding box center [388, 56] width 125 height 27
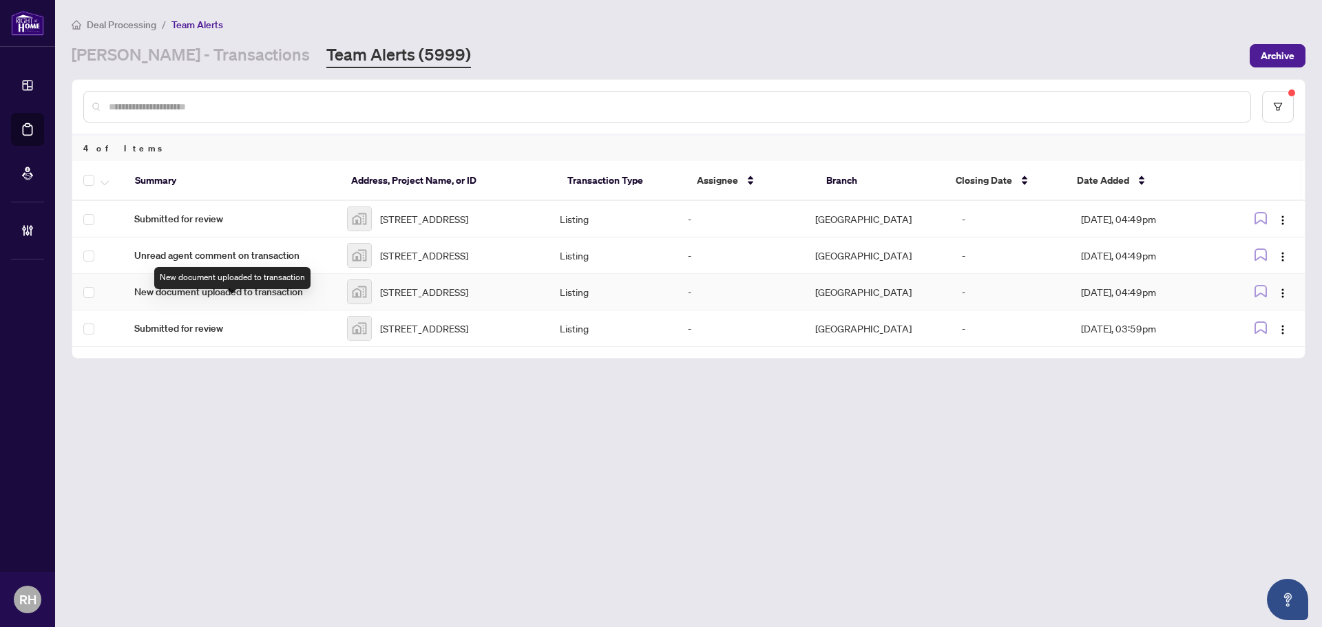
click at [325, 299] on span "New document uploaded to transaction" at bounding box center [229, 291] width 191 height 15
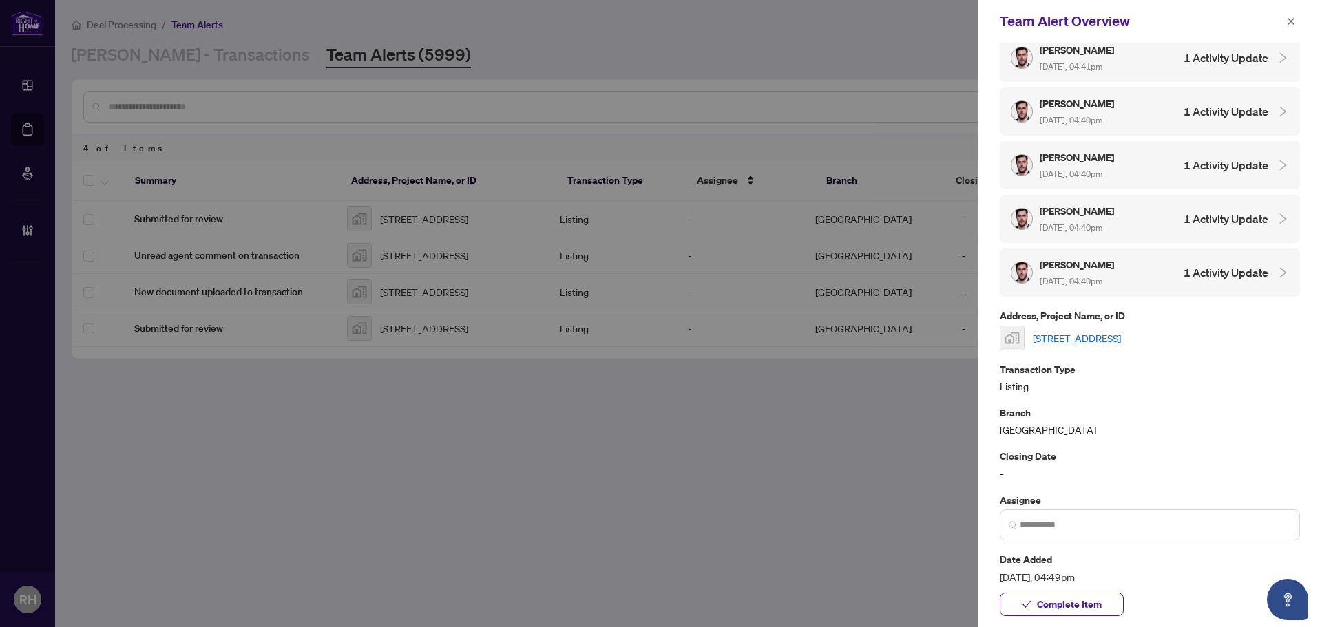
scroll to position [240, 0]
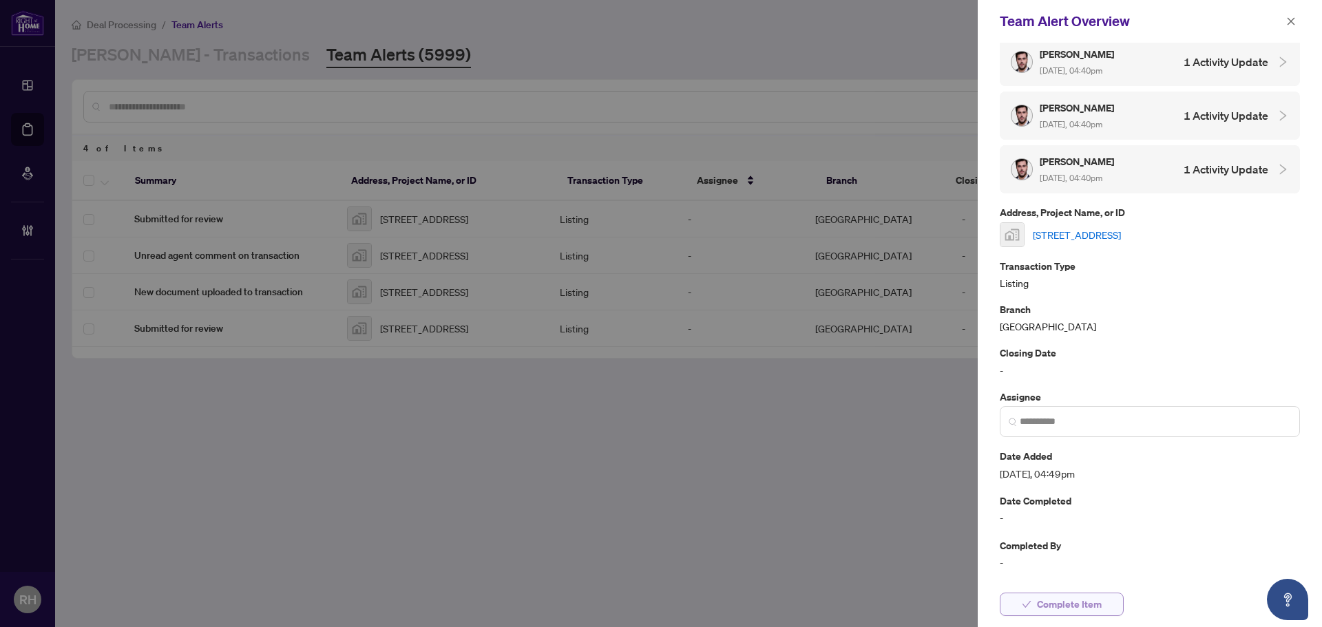
click at [1066, 595] on span "Complete Item" at bounding box center [1069, 604] width 65 height 22
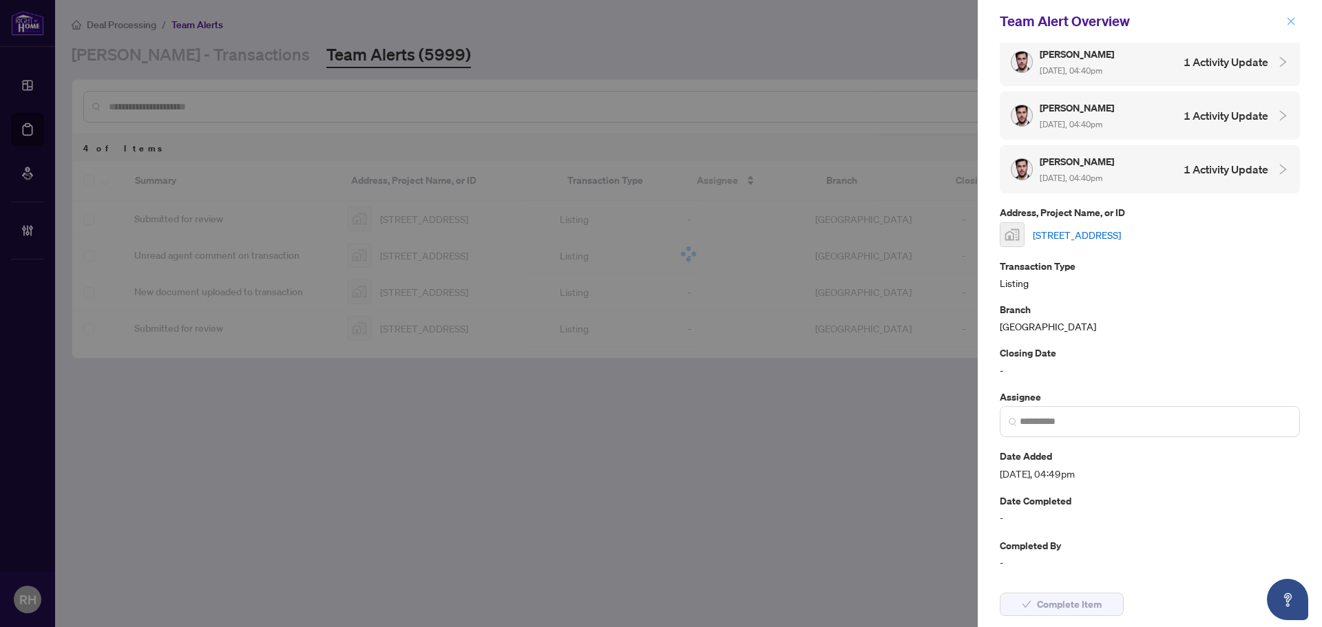
click at [1293, 21] on icon "close" at bounding box center [1291, 22] width 10 height 10
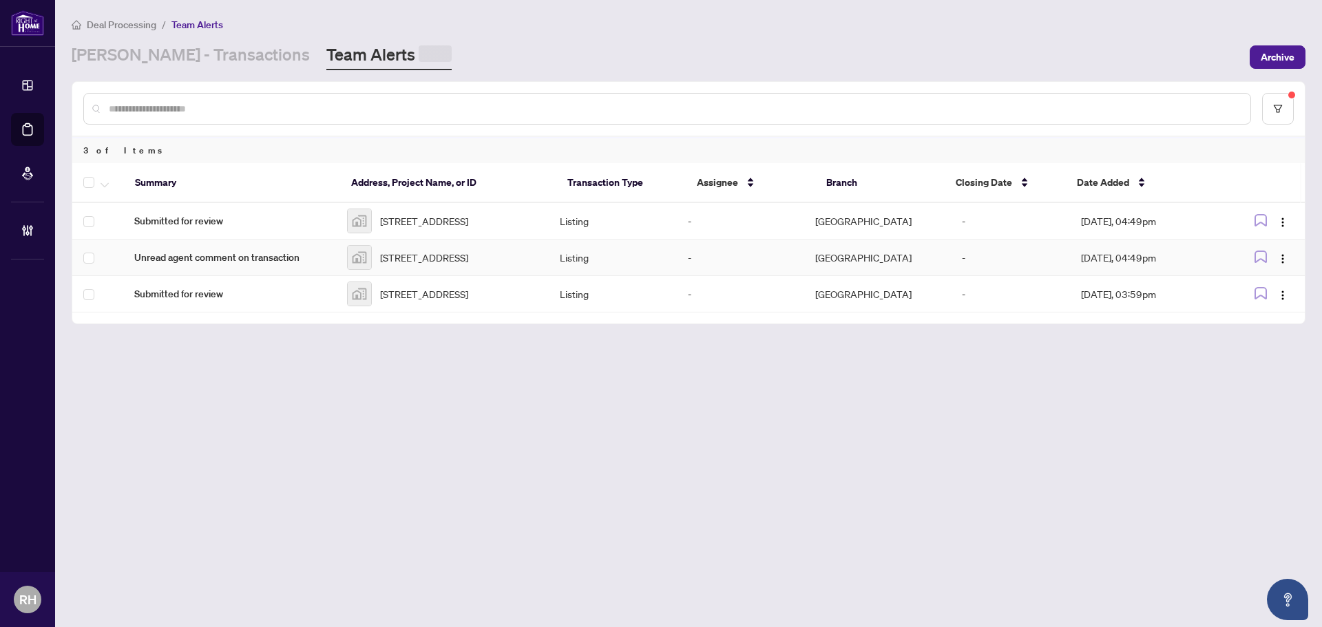
click at [213, 265] on span "Unread agent comment on transaction" at bounding box center [229, 257] width 191 height 15
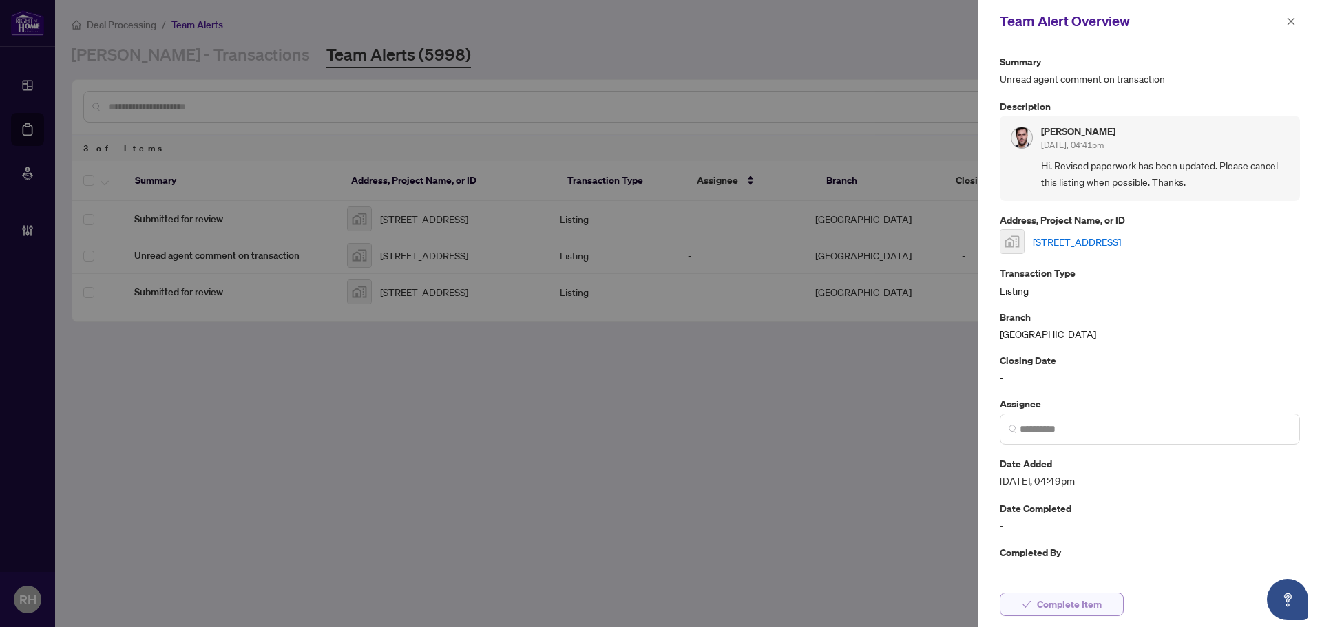
click at [1077, 607] on span "Complete Item" at bounding box center [1069, 604] width 65 height 22
click at [1291, 19] on icon "close" at bounding box center [1291, 22] width 10 height 10
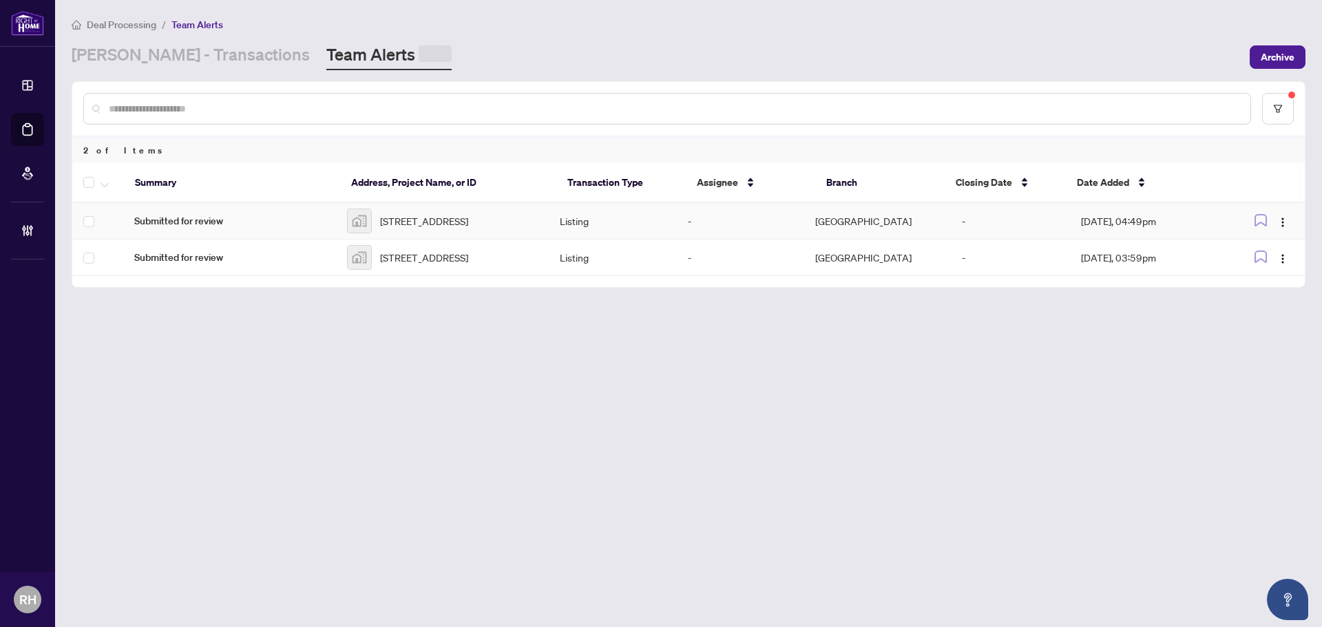
click at [207, 231] on td "Submitted for review" at bounding box center [229, 221] width 213 height 36
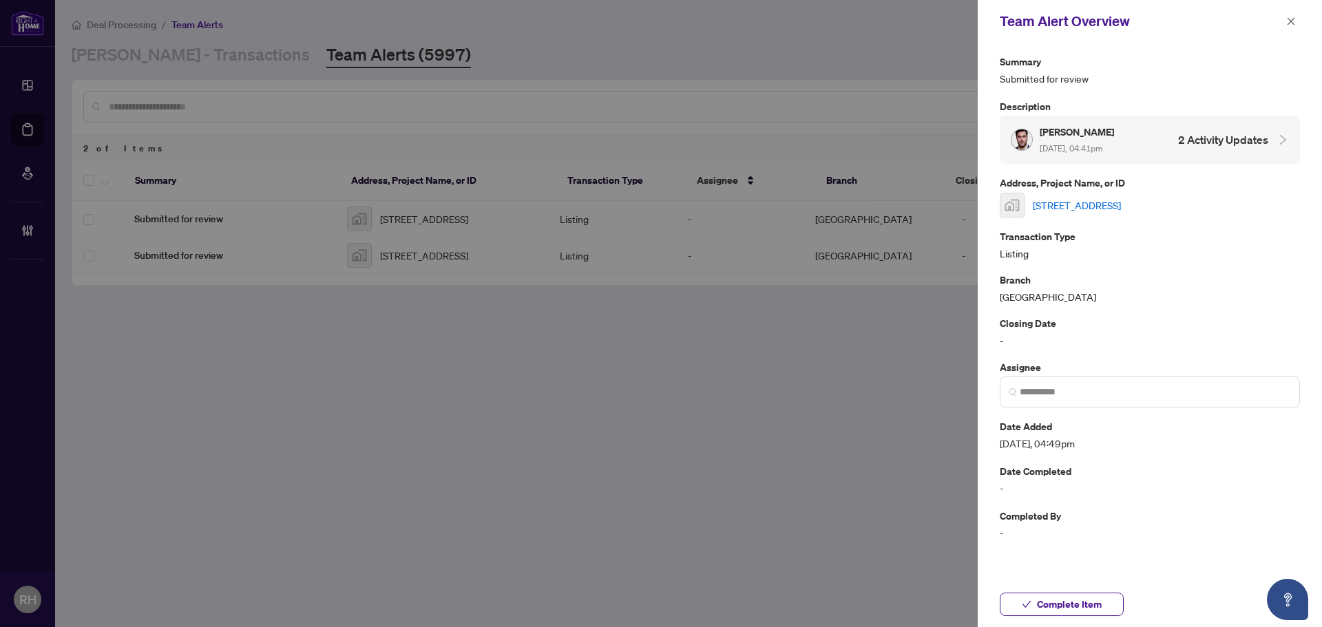
click at [1064, 198] on link "[STREET_ADDRESS]" at bounding box center [1077, 205] width 88 height 15
click at [1071, 598] on span "Complete Item" at bounding box center [1069, 604] width 65 height 22
click at [1285, 26] on button "button" at bounding box center [1291, 21] width 18 height 17
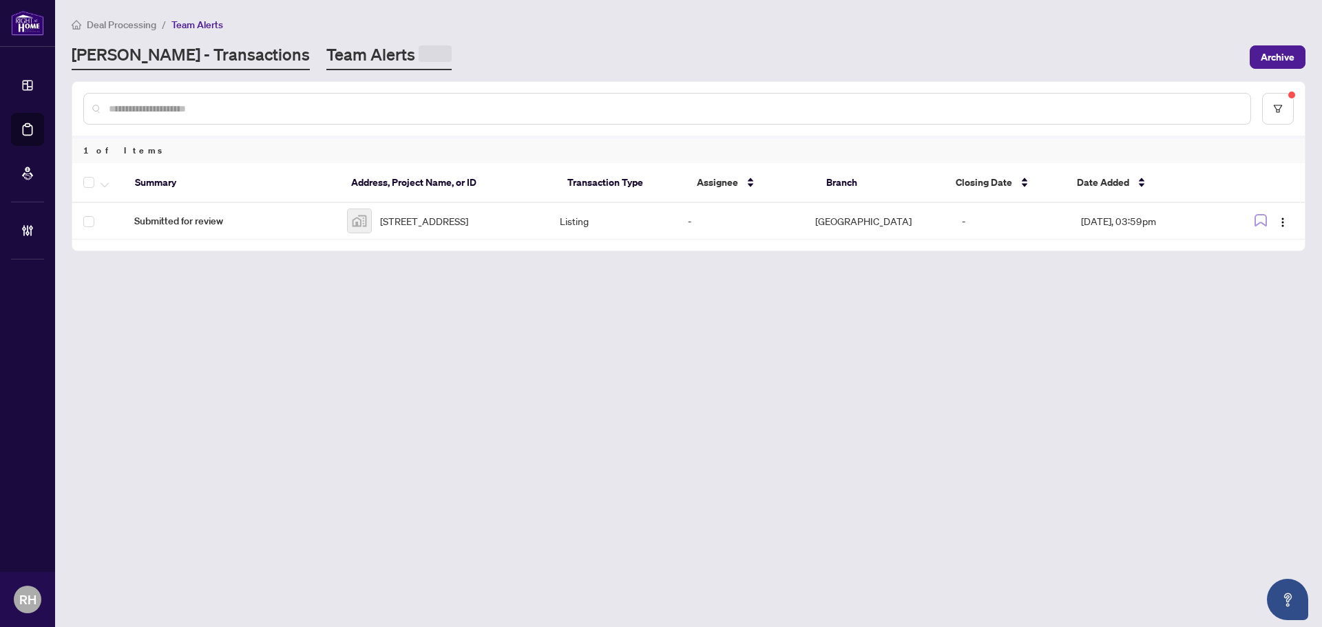
click at [215, 67] on main "Deal Processing / Team Alerts RAHR - Transactions Team Alerts Archive 1 of Item…" at bounding box center [688, 313] width 1267 height 627
click at [167, 54] on link "RAHR - Transactions" at bounding box center [191, 55] width 238 height 25
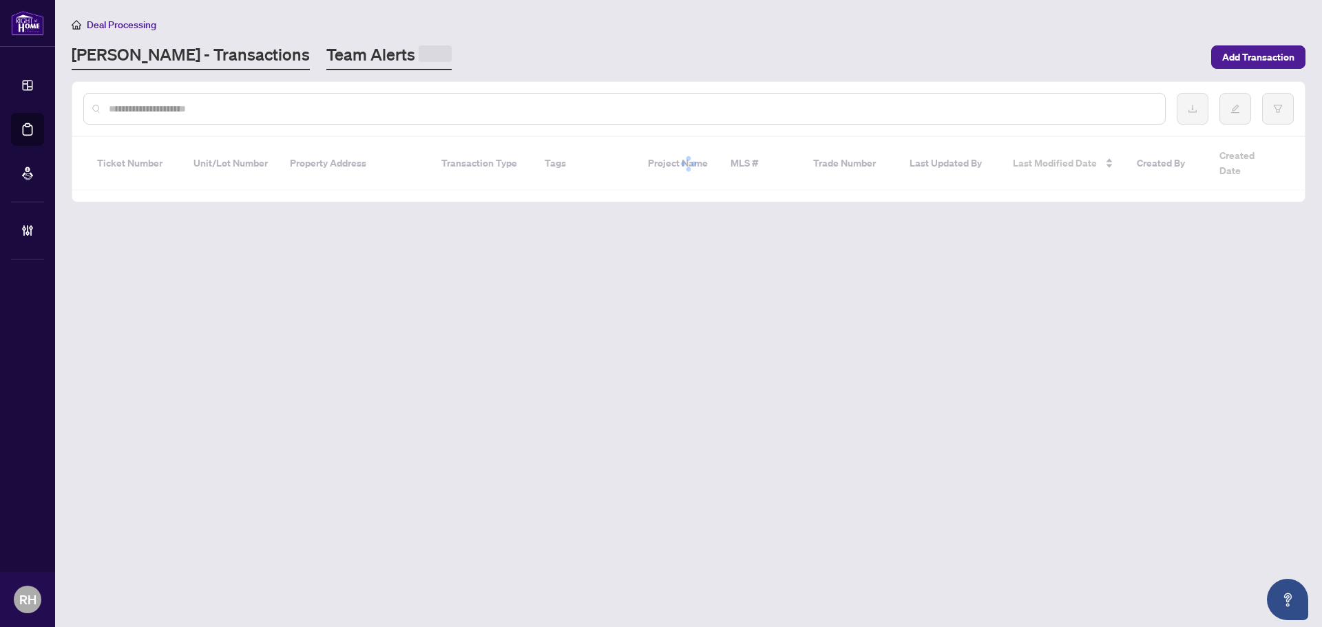
click at [326, 54] on link "Team Alerts" at bounding box center [388, 56] width 125 height 27
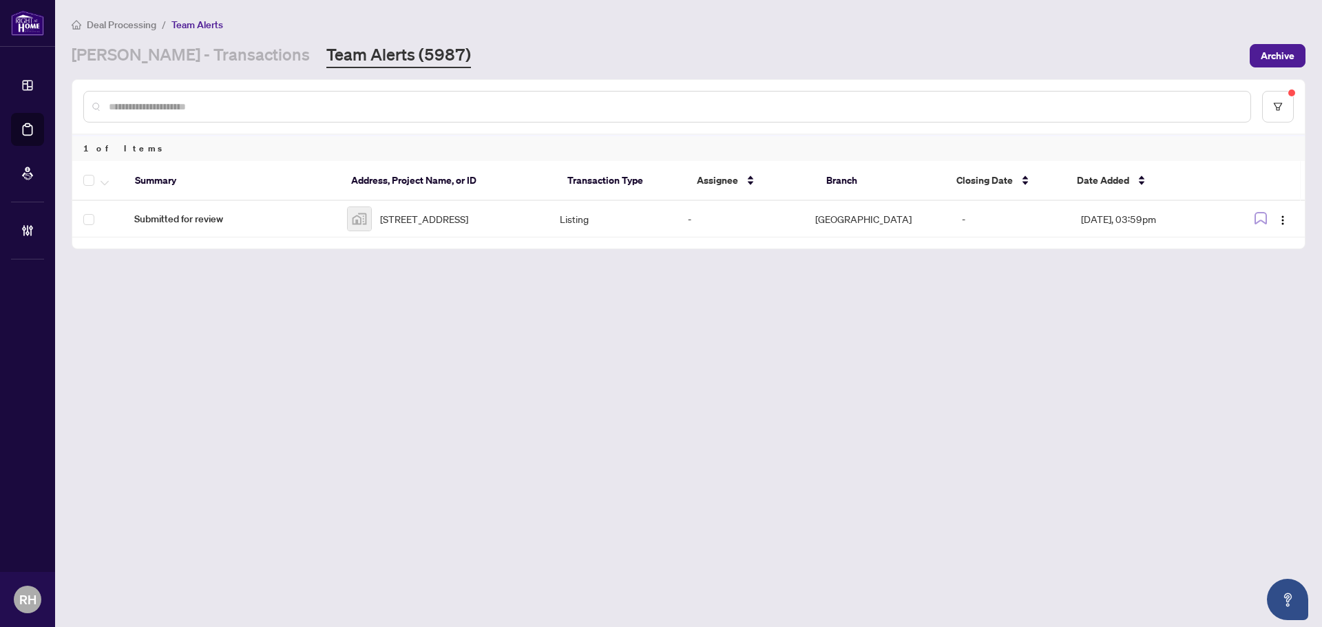
click at [808, 425] on main "Deal Processing / Team Alerts RAHR - Transactions Team Alerts (5987) Archive 1 …" at bounding box center [688, 313] width 1267 height 627
click at [184, 52] on link "RAHR - Transactions" at bounding box center [191, 55] width 238 height 25
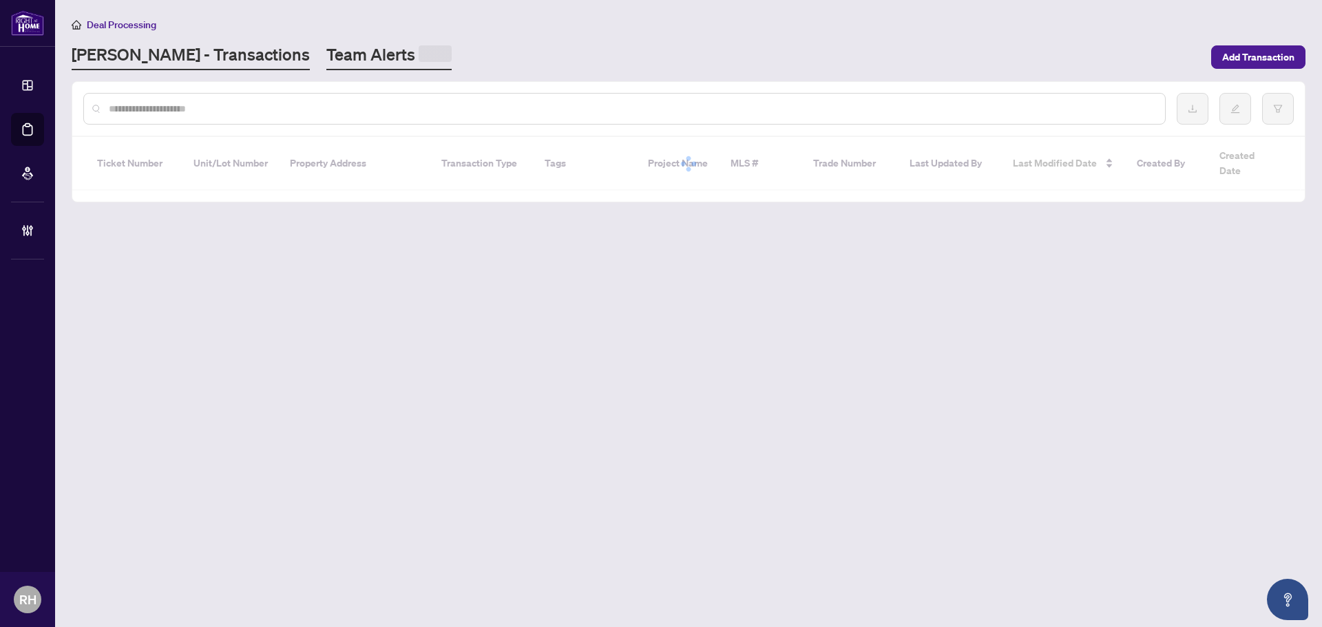
click at [326, 57] on link "Team Alerts" at bounding box center [388, 56] width 125 height 27
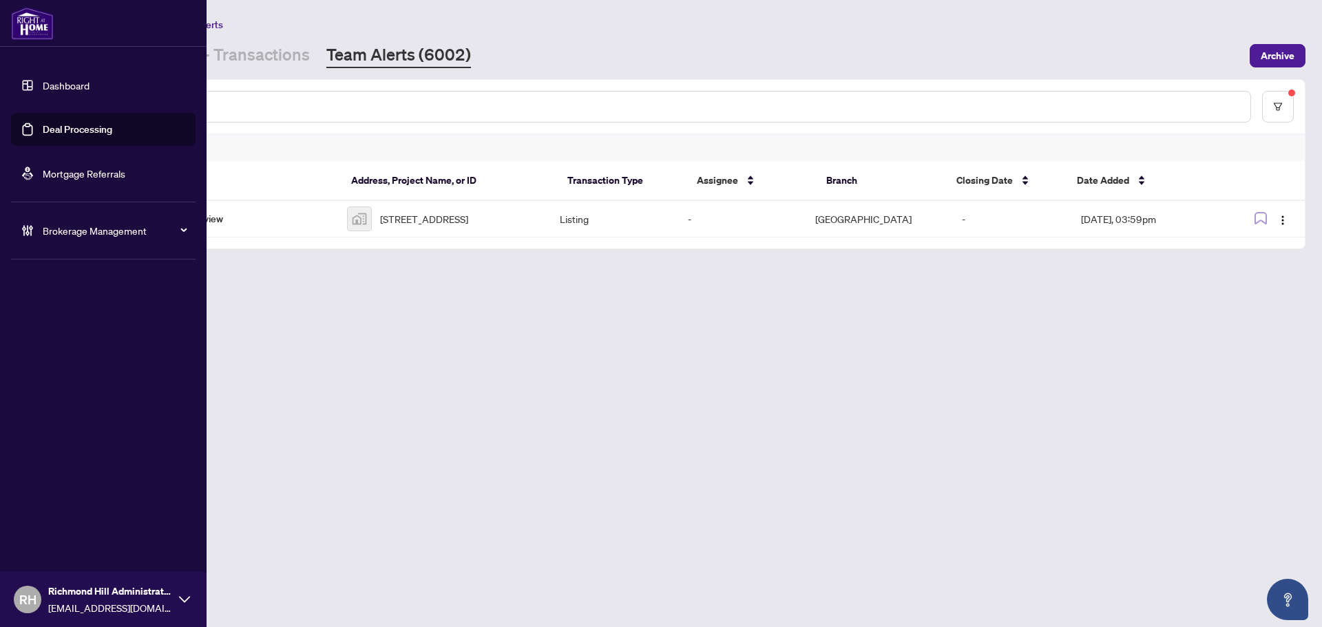
click at [67, 232] on span "Brokerage Management" at bounding box center [114, 230] width 143 height 15
click at [68, 280] on link "Settings Overview" at bounding box center [68, 286] width 78 height 12
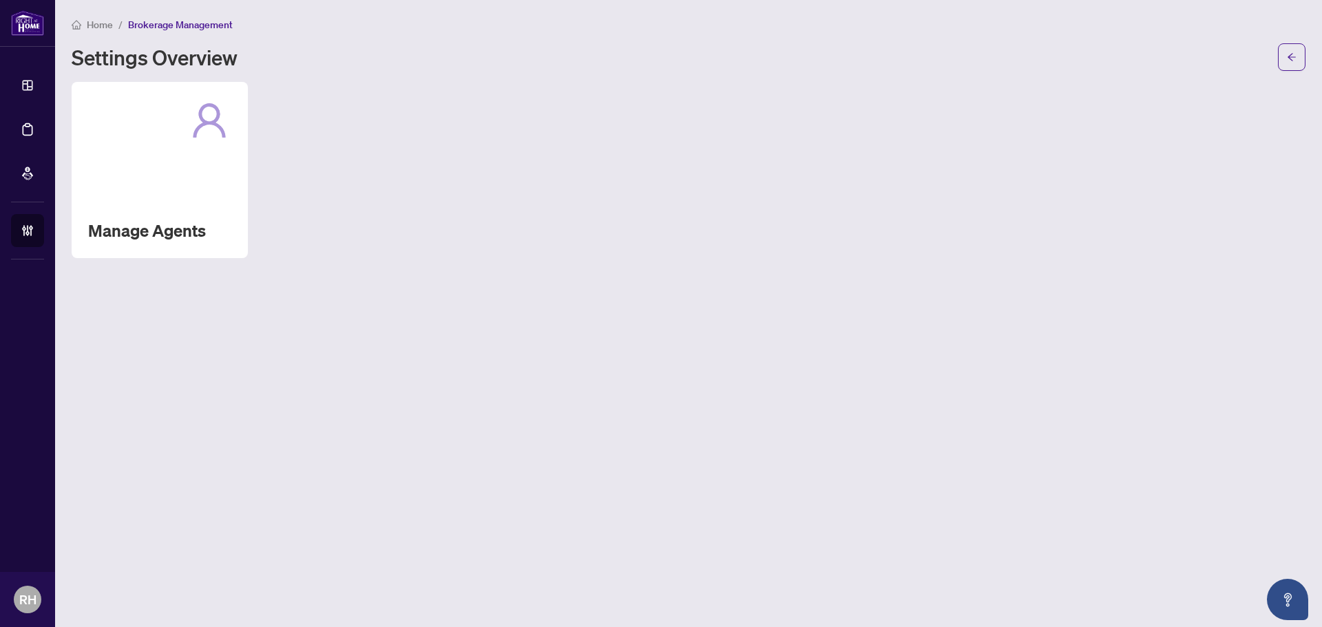
click at [264, 140] on div "Manage Agents" at bounding box center [689, 170] width 1234 height 176
click at [233, 141] on div "Manage Agents" at bounding box center [160, 170] width 176 height 176
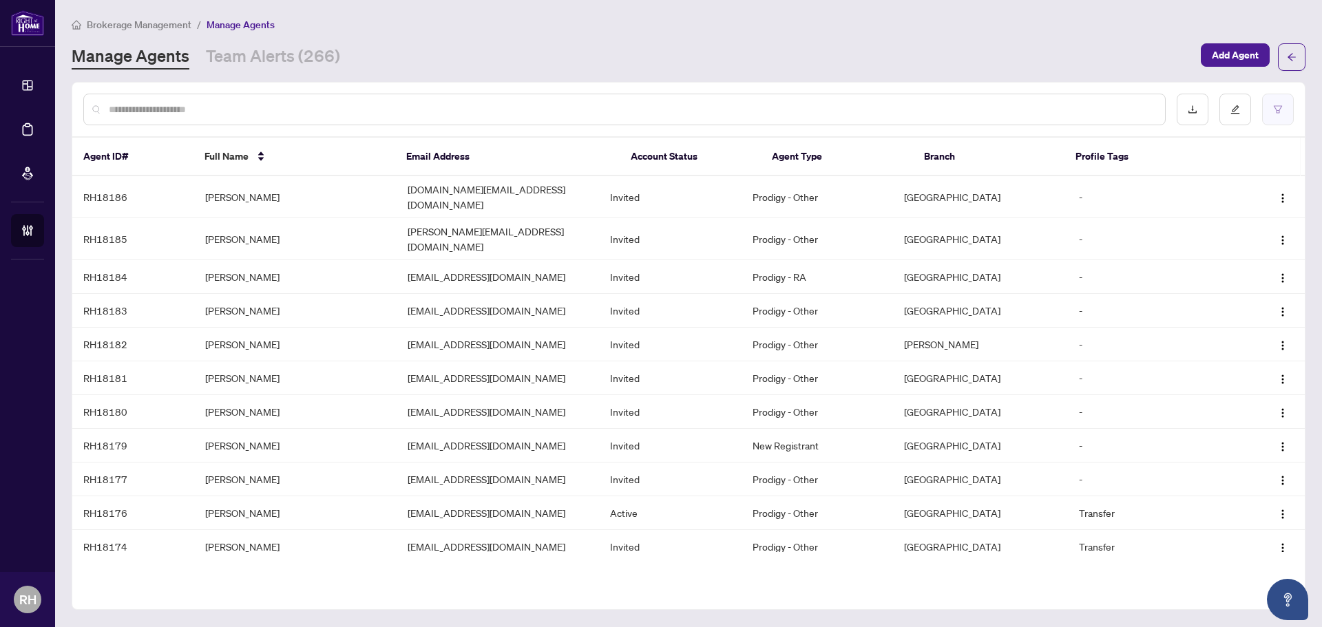
click at [1275, 117] on button "button" at bounding box center [1278, 110] width 32 height 32
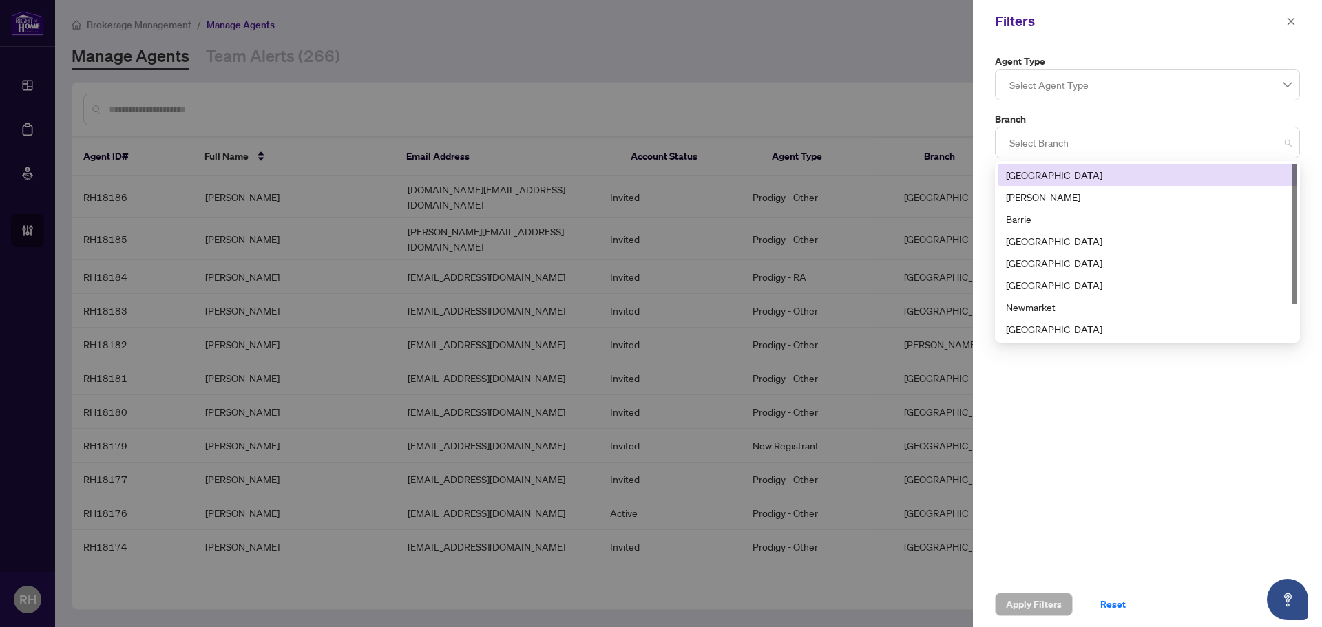
click at [1080, 140] on div at bounding box center [1147, 142] width 287 height 25
click at [1096, 171] on div "Richmond Hill" at bounding box center [1147, 174] width 283 height 15
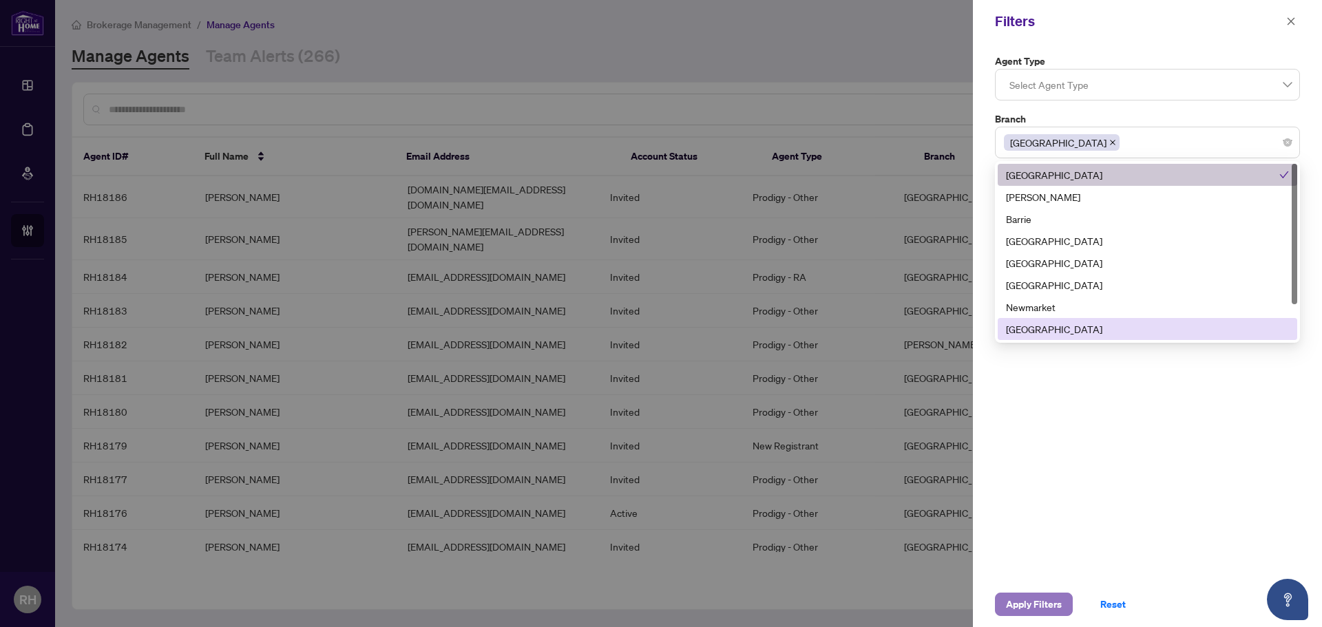
click at [1049, 605] on span "Apply Filters" at bounding box center [1034, 604] width 56 height 22
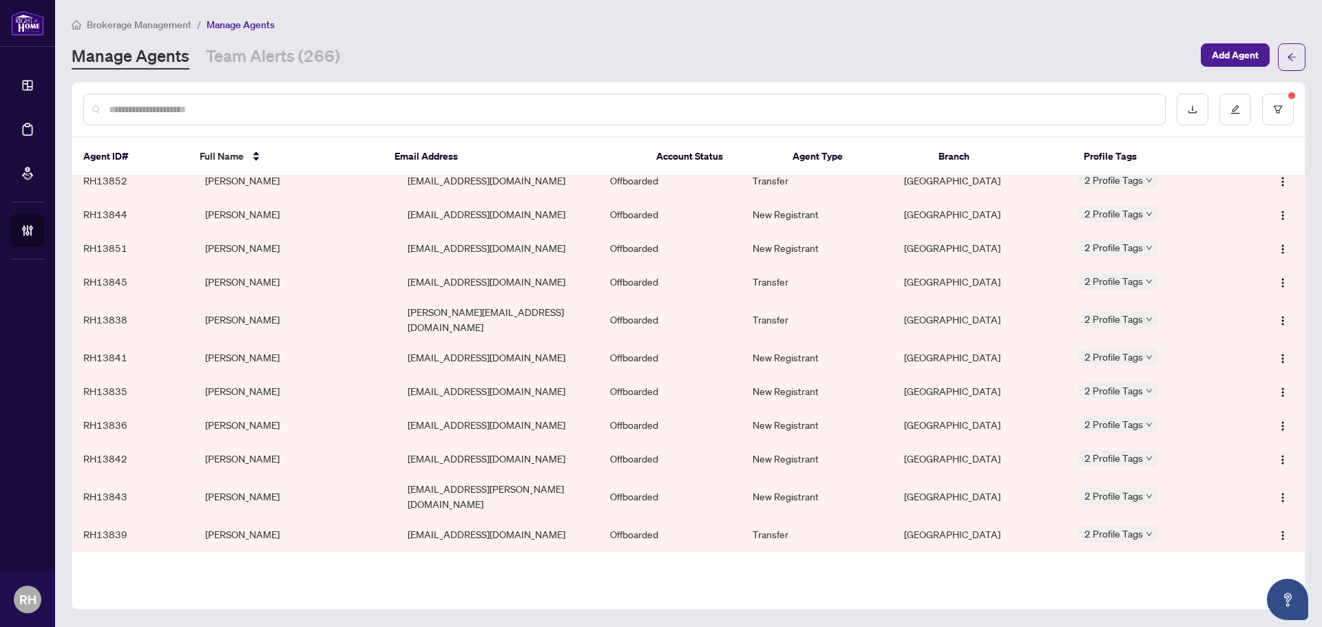
scroll to position [5030, 0]
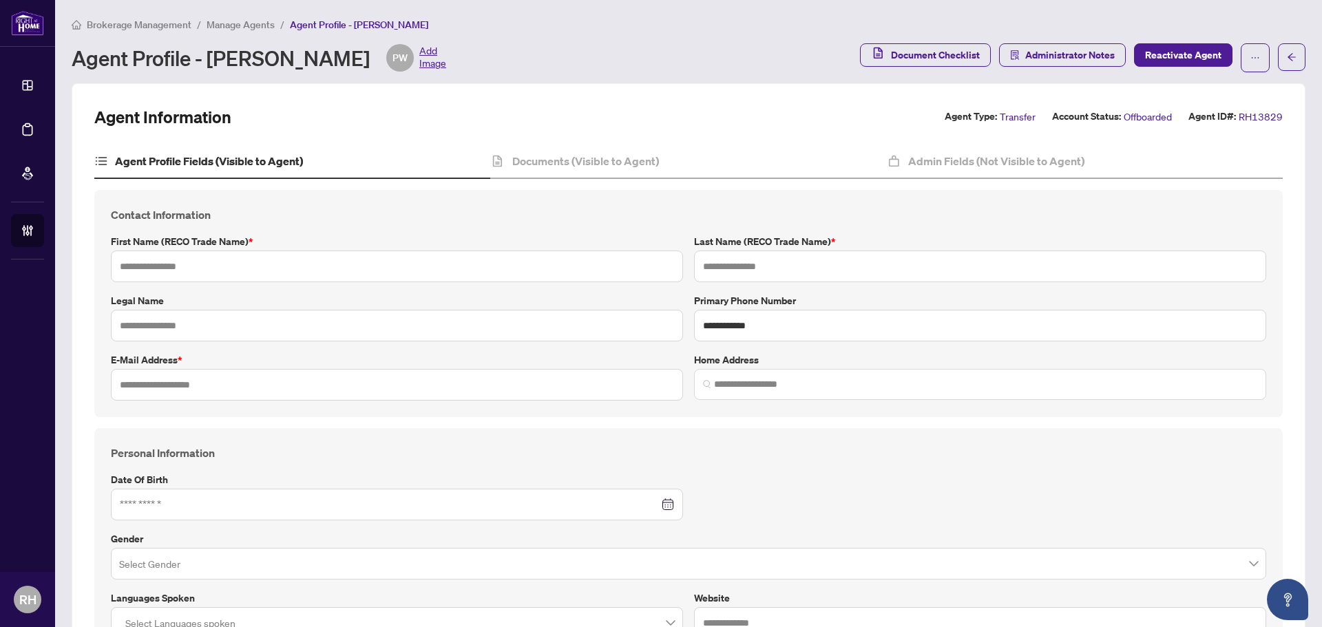
type input "********"
type input "***"
type input "**********"
type input "*"
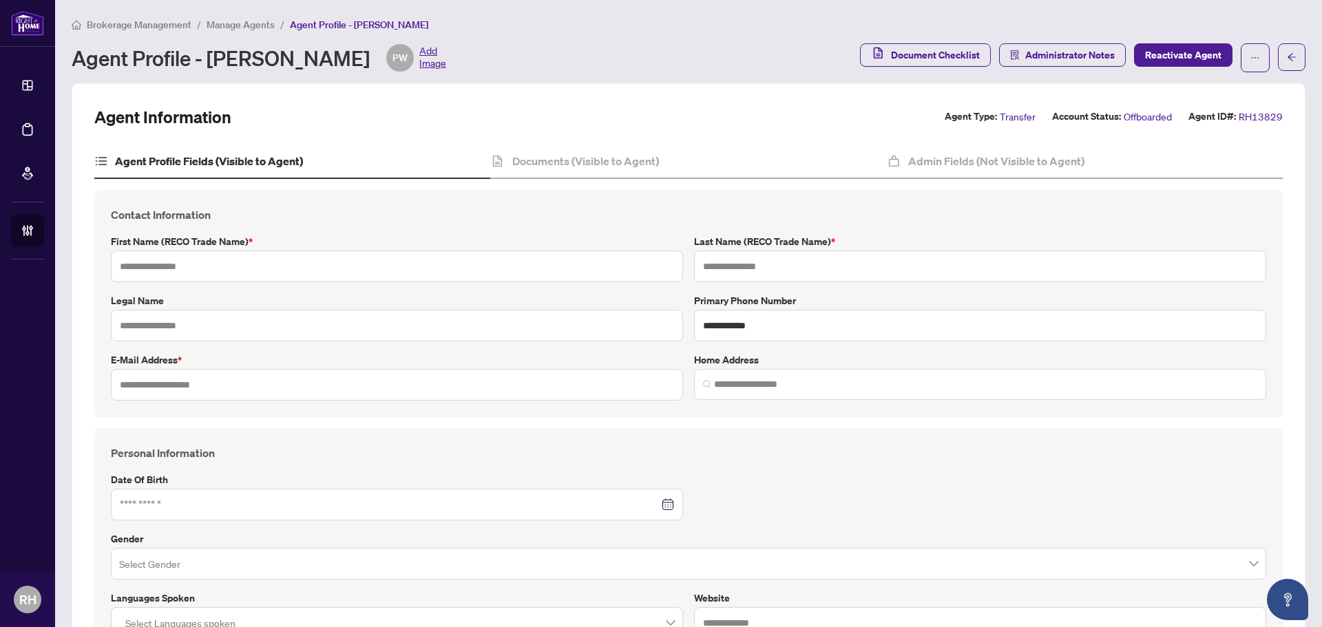
type input "*"
type input "*******"
type input "**********"
type input "****"
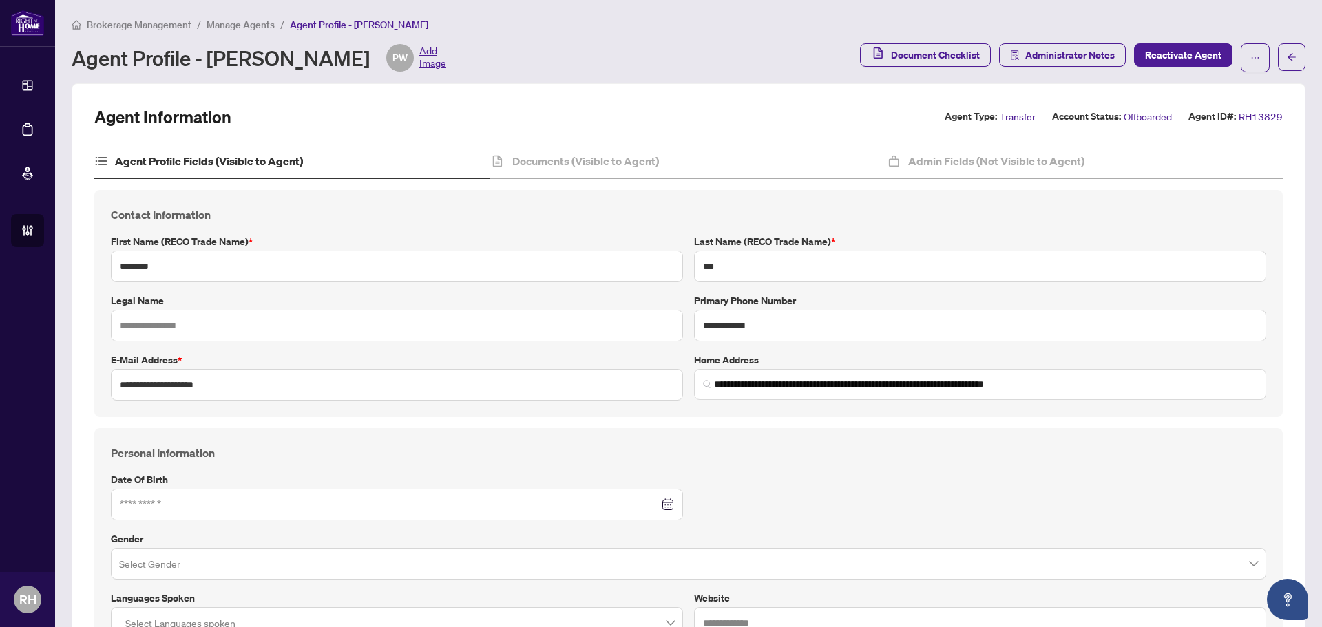
type input "**********"
click at [698, 163] on div "Documents (Visible to Agent)" at bounding box center [688, 162] width 396 height 34
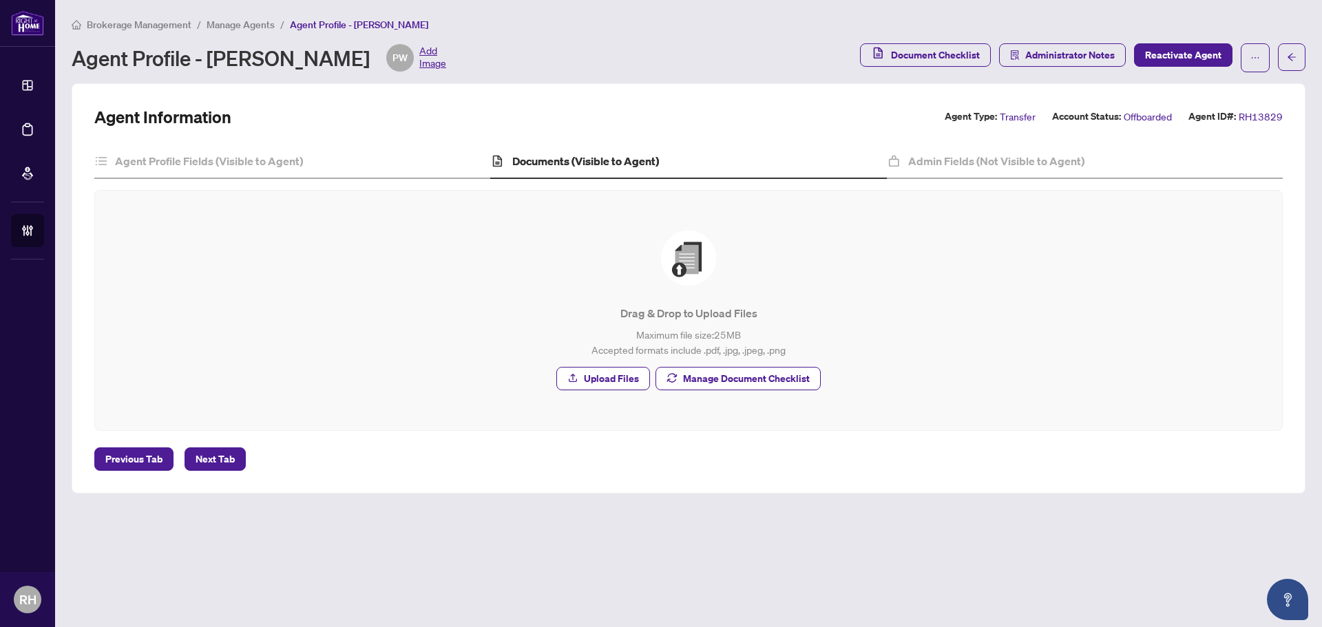
click at [250, 30] on li "Manage Agents" at bounding box center [241, 25] width 68 height 16
click at [251, 28] on span "Manage Agents" at bounding box center [241, 25] width 68 height 12
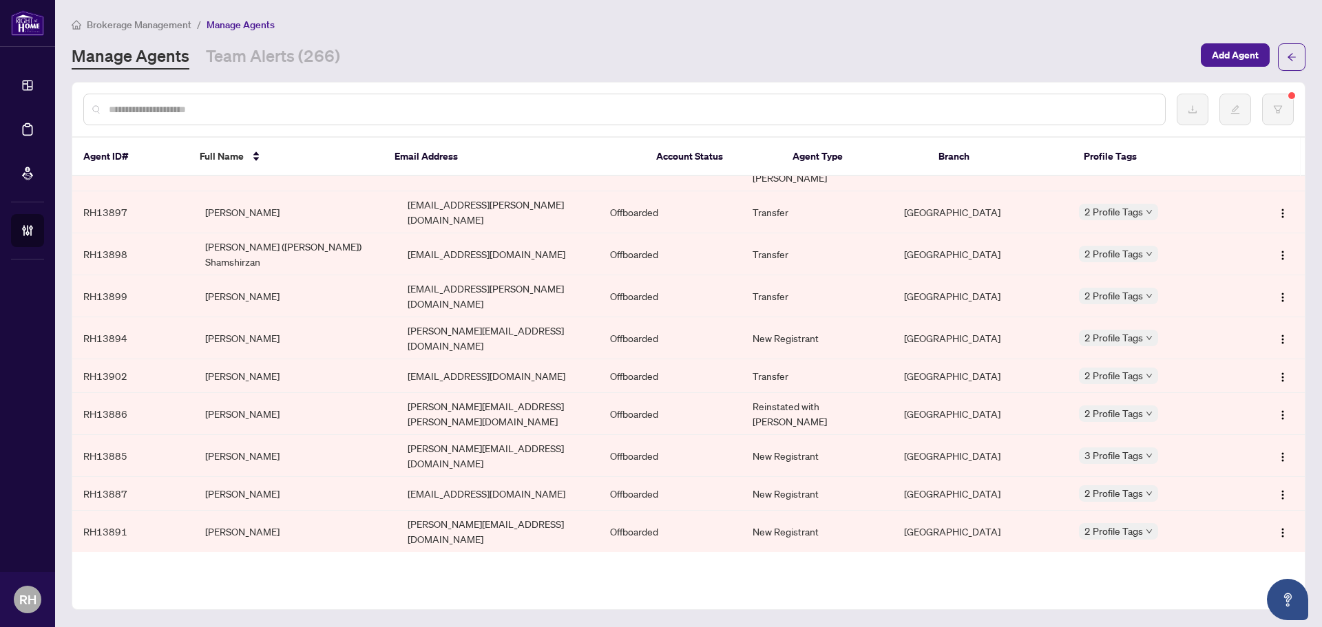
scroll to position [3006, 0]
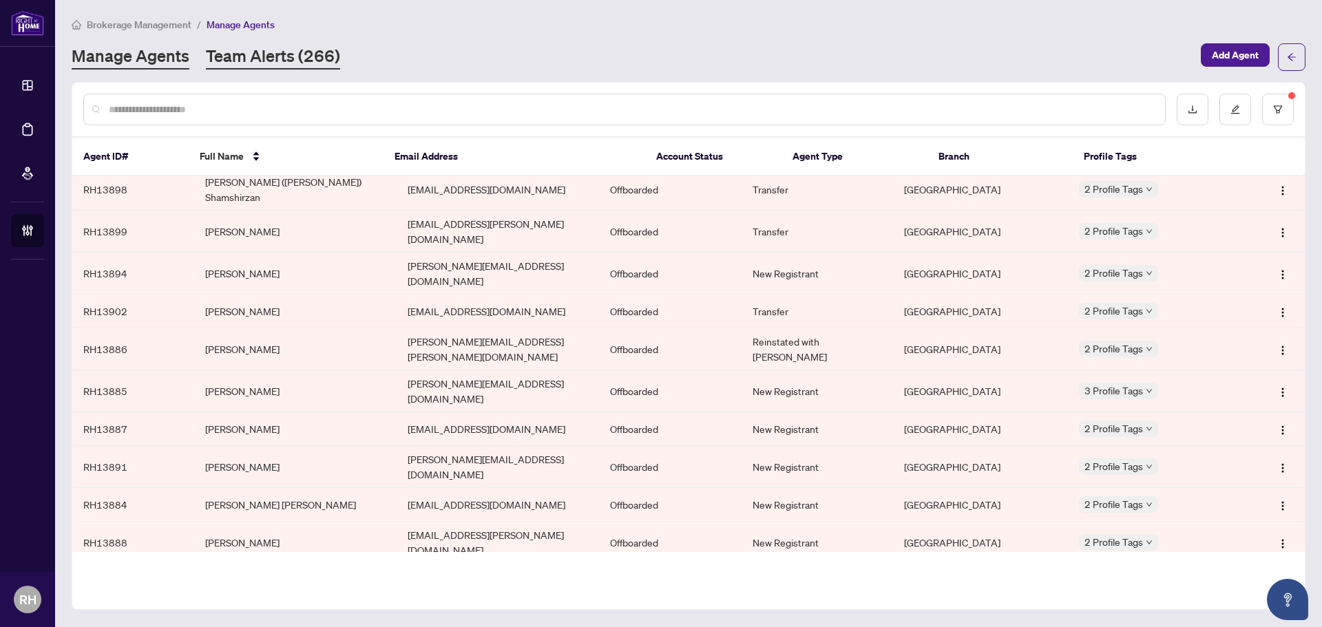
click at [229, 52] on link "Team Alerts (266)" at bounding box center [273, 57] width 134 height 25
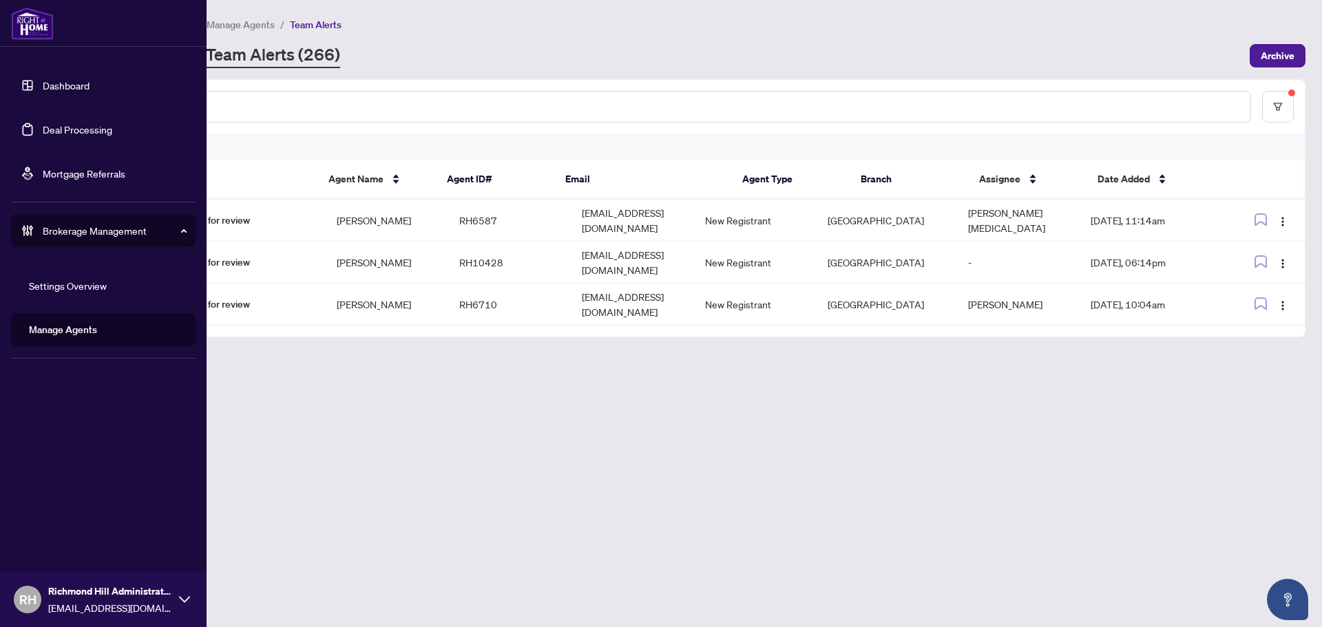
click at [56, 88] on link "Dashboard" at bounding box center [66, 85] width 47 height 12
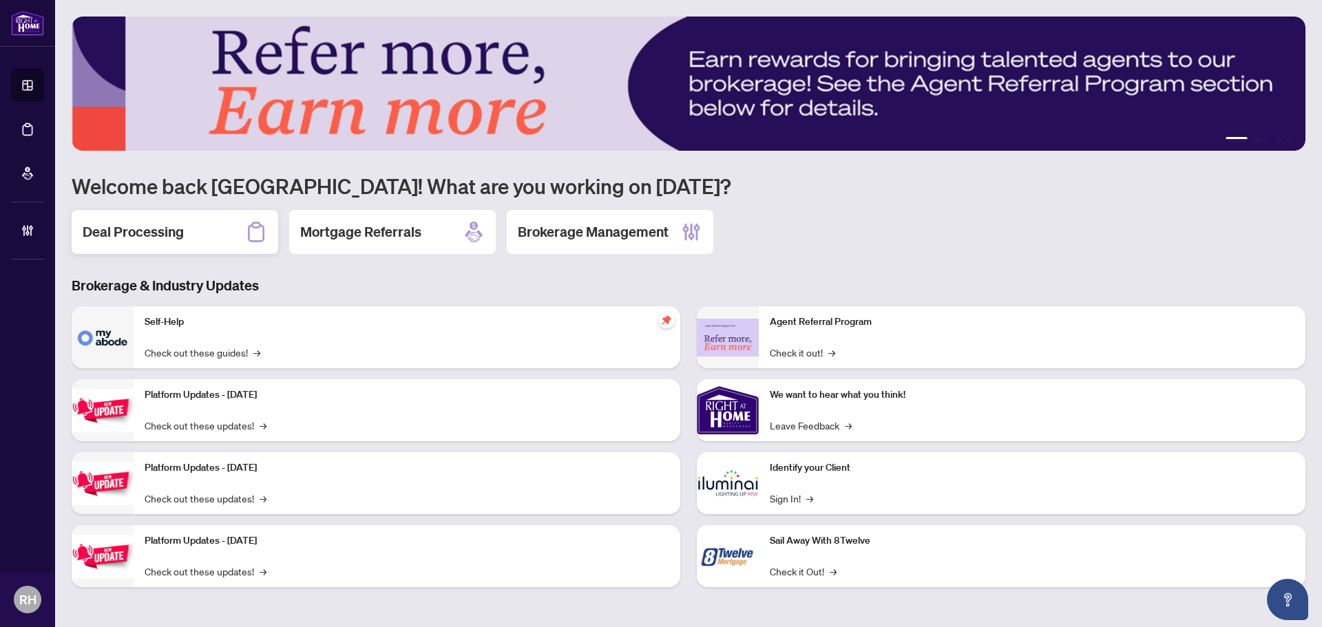
click at [180, 238] on h2 "Deal Processing" at bounding box center [133, 231] width 101 height 19
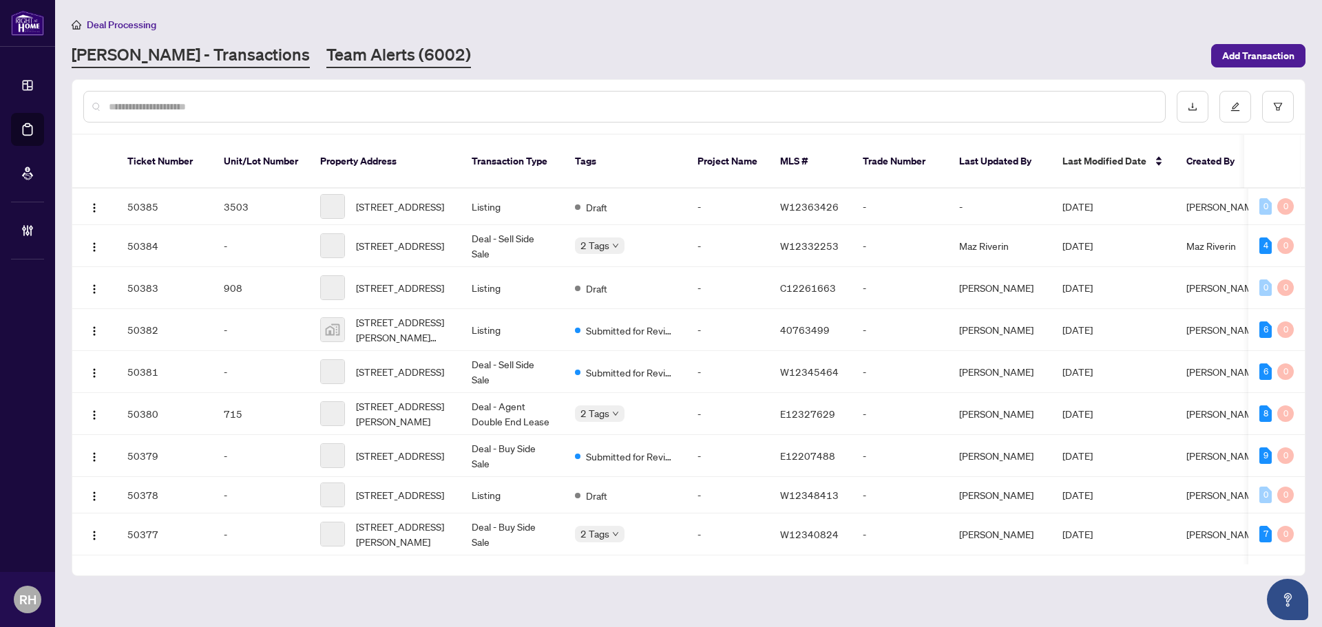
click at [326, 67] on link "Team Alerts (6002)" at bounding box center [398, 55] width 145 height 25
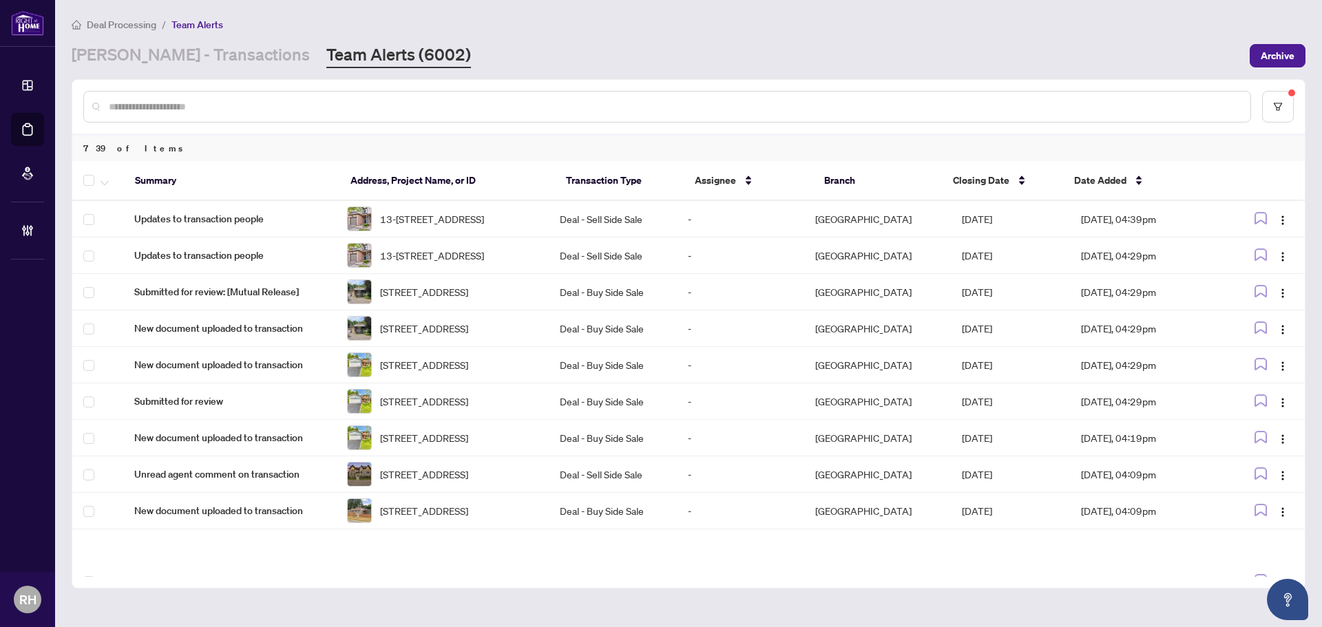
click at [155, 78] on main "Deal Processing / Team Alerts RAHR - Transactions Team Alerts (6002) Archive 73…" at bounding box center [688, 313] width 1267 height 627
click at [165, 52] on link "RAHR - Transactions" at bounding box center [191, 55] width 238 height 25
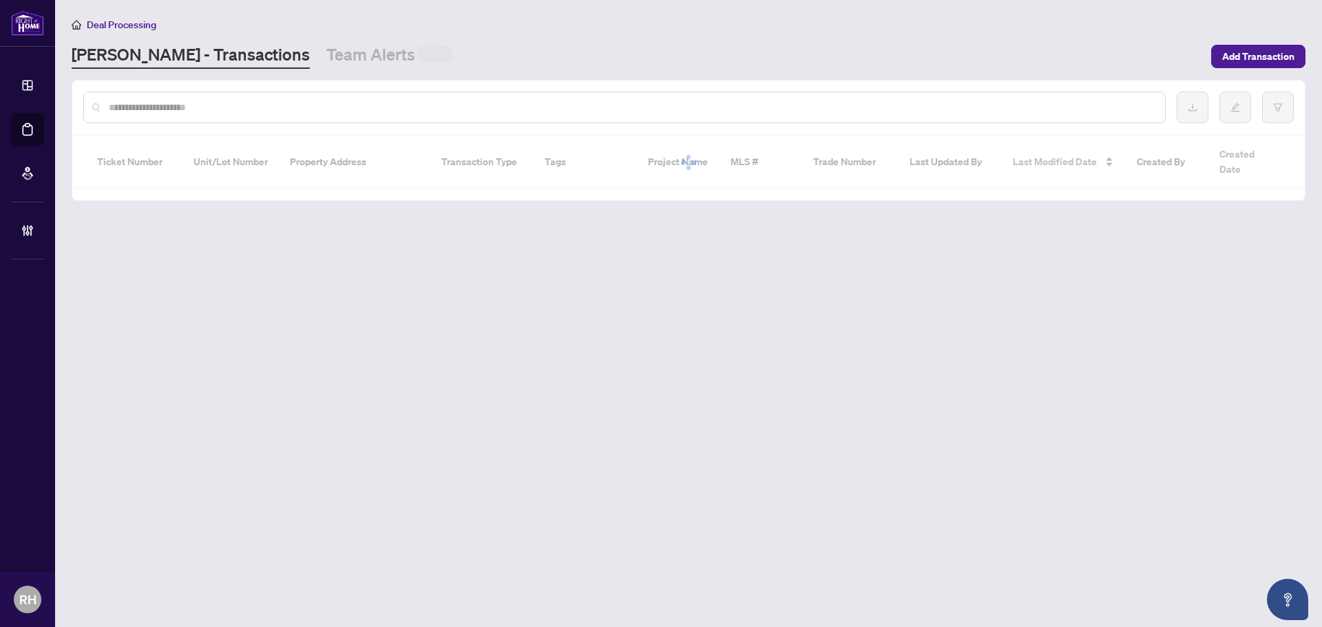
click at [416, 92] on div at bounding box center [624, 108] width 1082 height 32
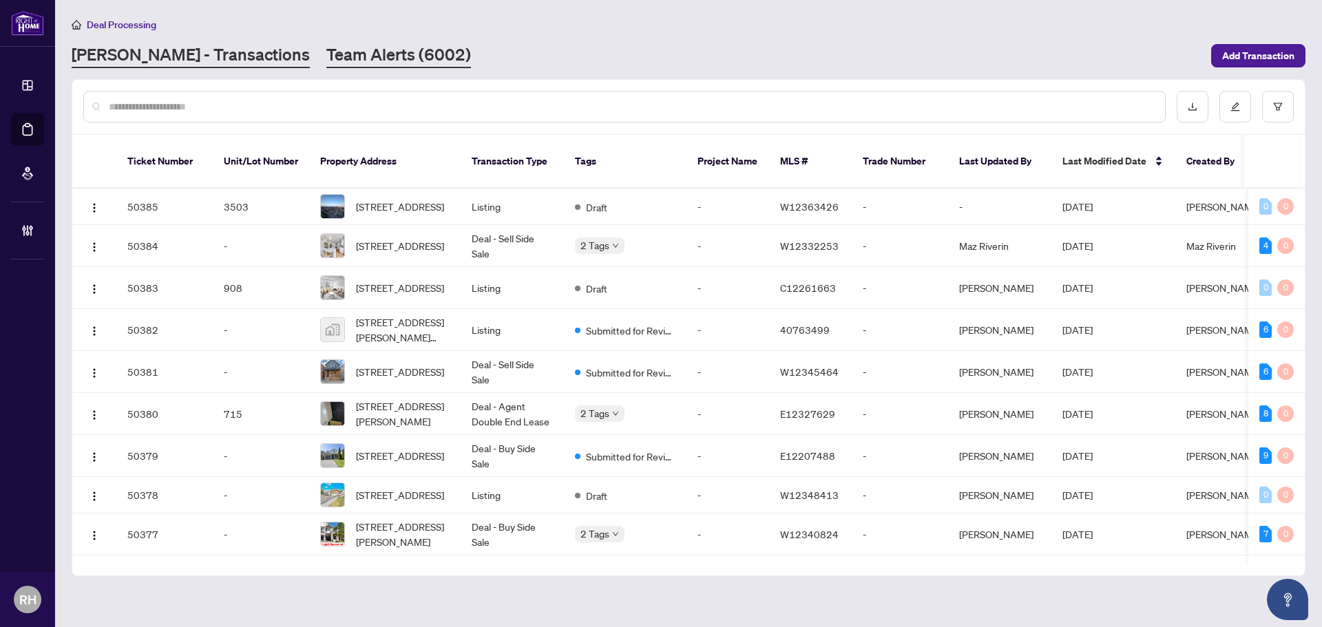
click at [326, 56] on link "Team Alerts (6002)" at bounding box center [398, 55] width 145 height 25
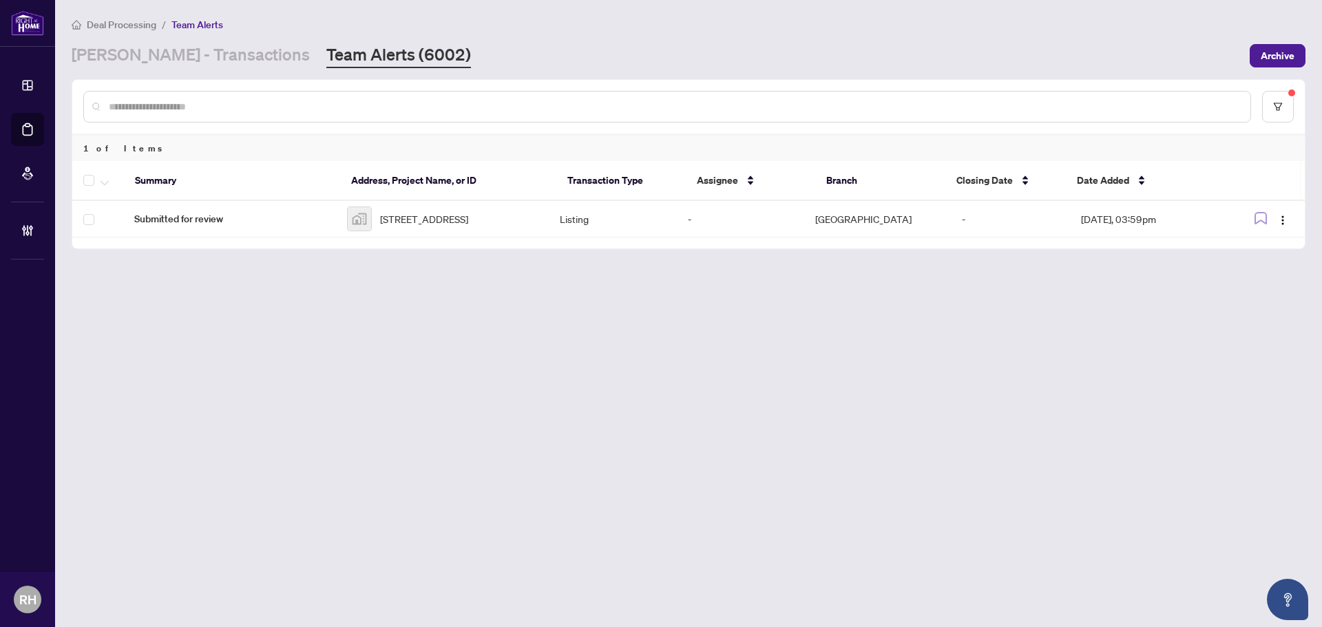
click at [154, 67] on main "Deal Processing / Team Alerts RAHR - Transactions Team Alerts (6002) Archive 1 …" at bounding box center [688, 313] width 1267 height 627
click at [167, 53] on link "RAHR - Transactions" at bounding box center [191, 55] width 238 height 25
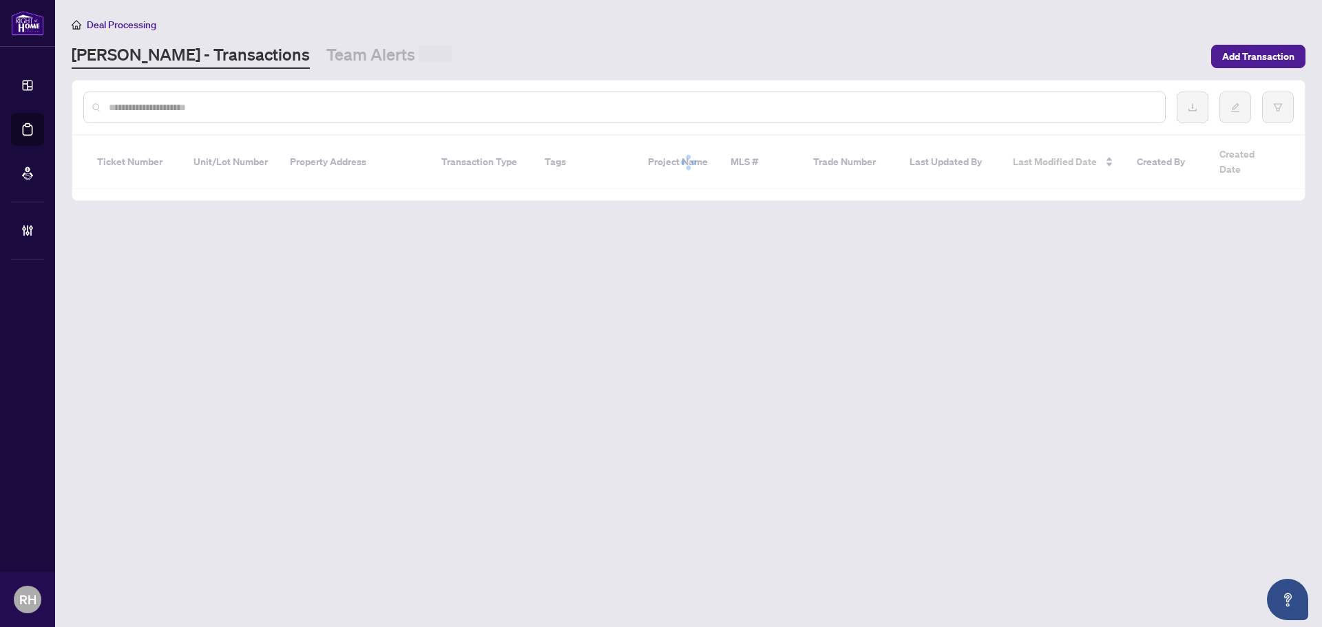
click at [293, 36] on div "Deal Processing RAHR - Transactions Team Alerts Add Transaction" at bounding box center [689, 43] width 1234 height 52
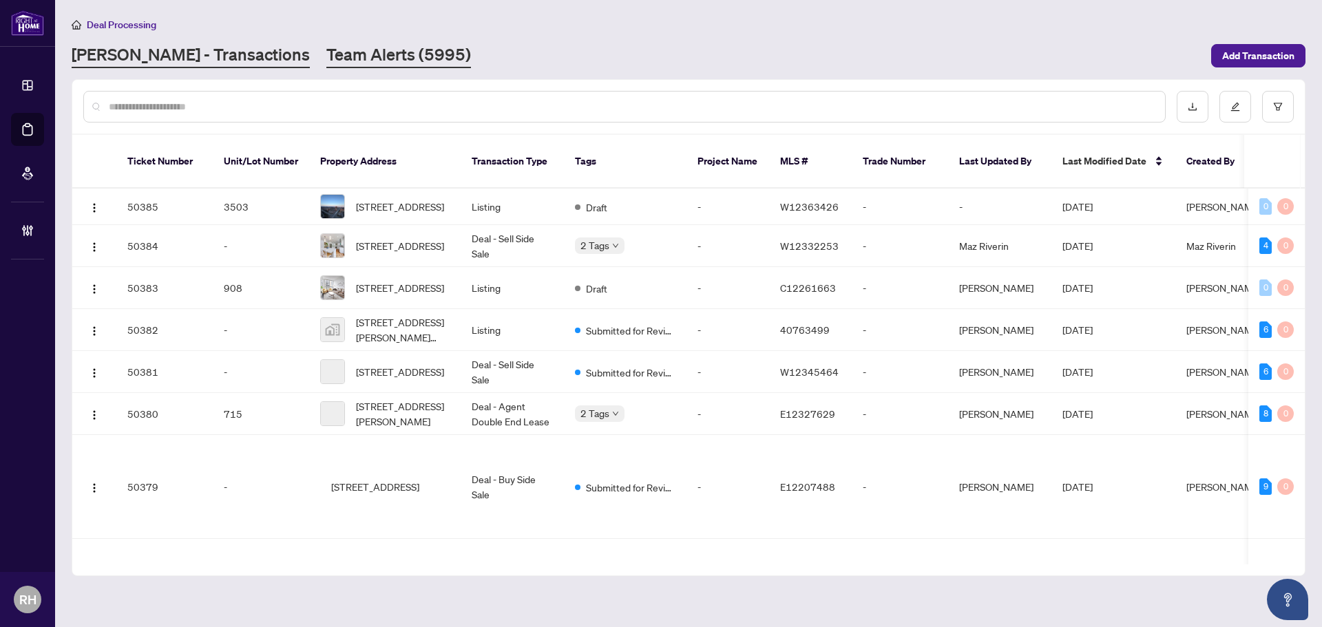
click at [326, 52] on link "Team Alerts (5995)" at bounding box center [398, 55] width 145 height 25
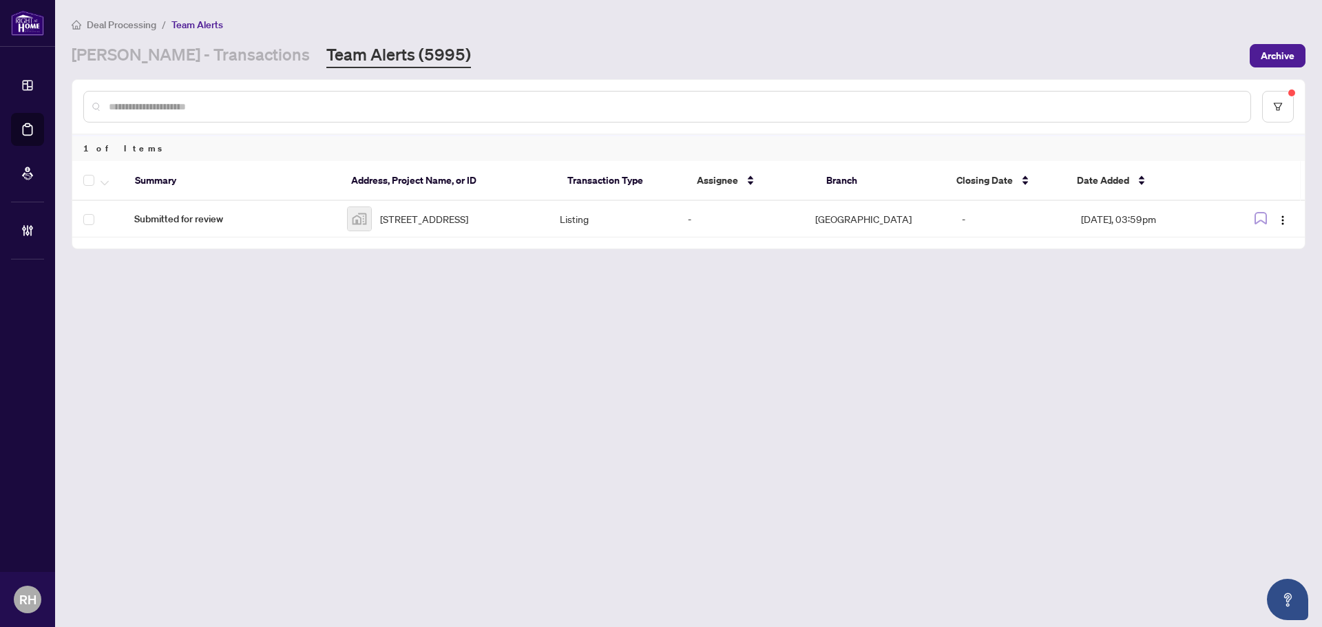
click at [176, 68] on main "Deal Processing / Team Alerts RAHR - Transactions Team Alerts (5995) Archive 1 …" at bounding box center [688, 313] width 1267 height 627
click at [180, 59] on link "RAHR - Transactions" at bounding box center [191, 55] width 238 height 25
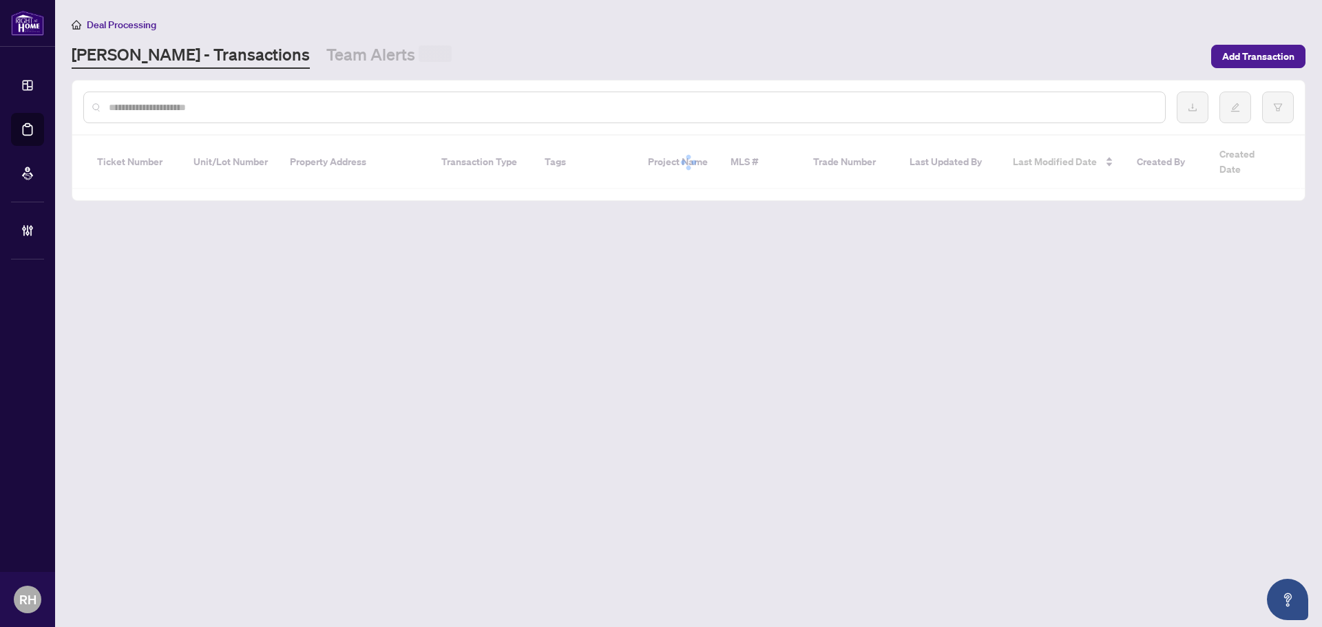
click at [326, 58] on link "Team Alerts" at bounding box center [388, 55] width 125 height 25
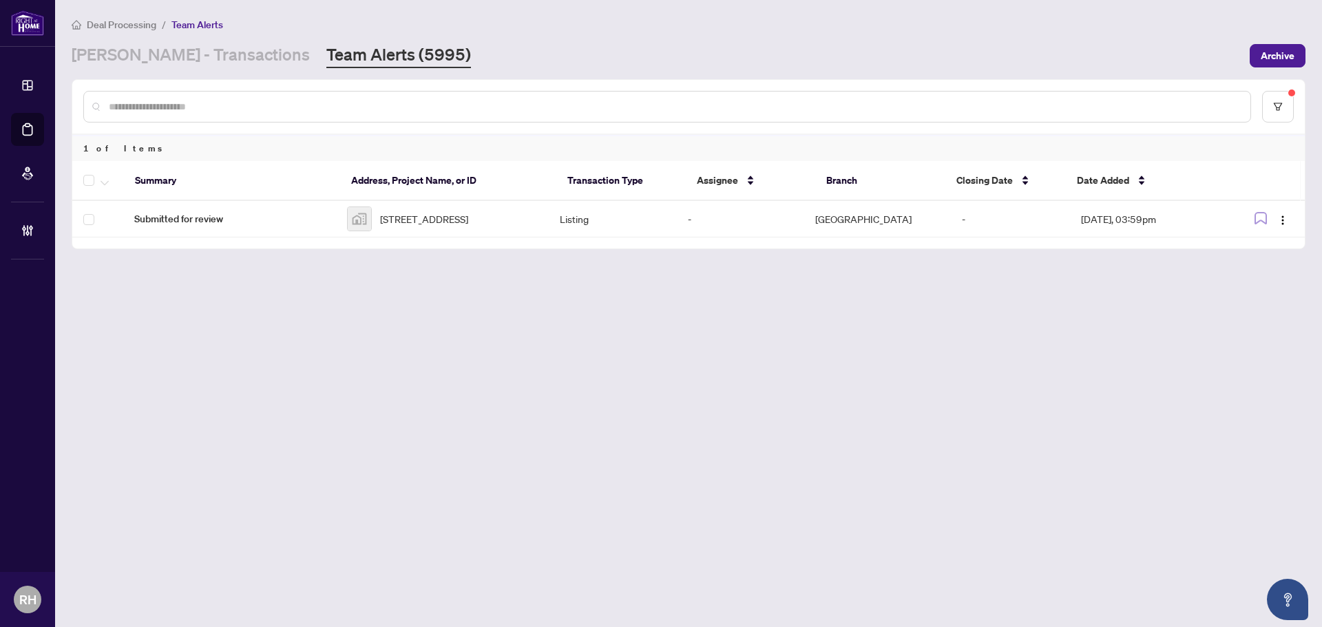
click at [227, 46] on div "RAHR - Transactions Team Alerts (5995)" at bounding box center [271, 55] width 399 height 25
click at [211, 54] on link "RAHR - Transactions" at bounding box center [191, 55] width 238 height 25
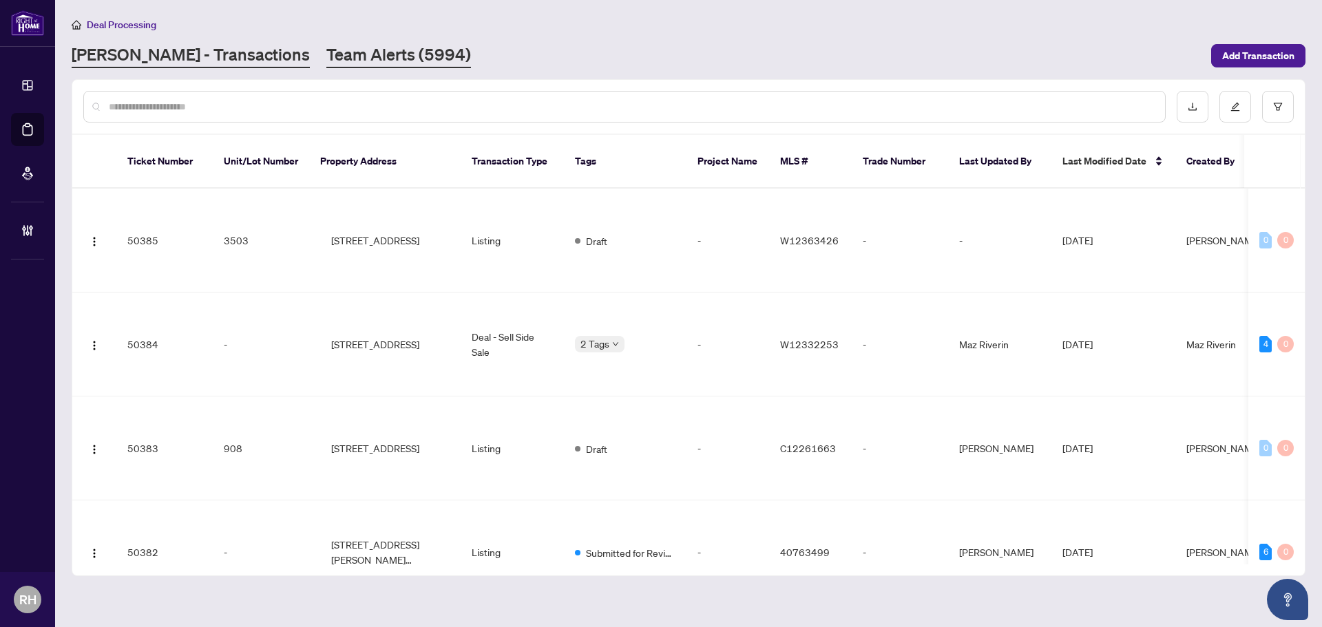
click at [326, 43] on link "Team Alerts (5994)" at bounding box center [398, 55] width 145 height 25
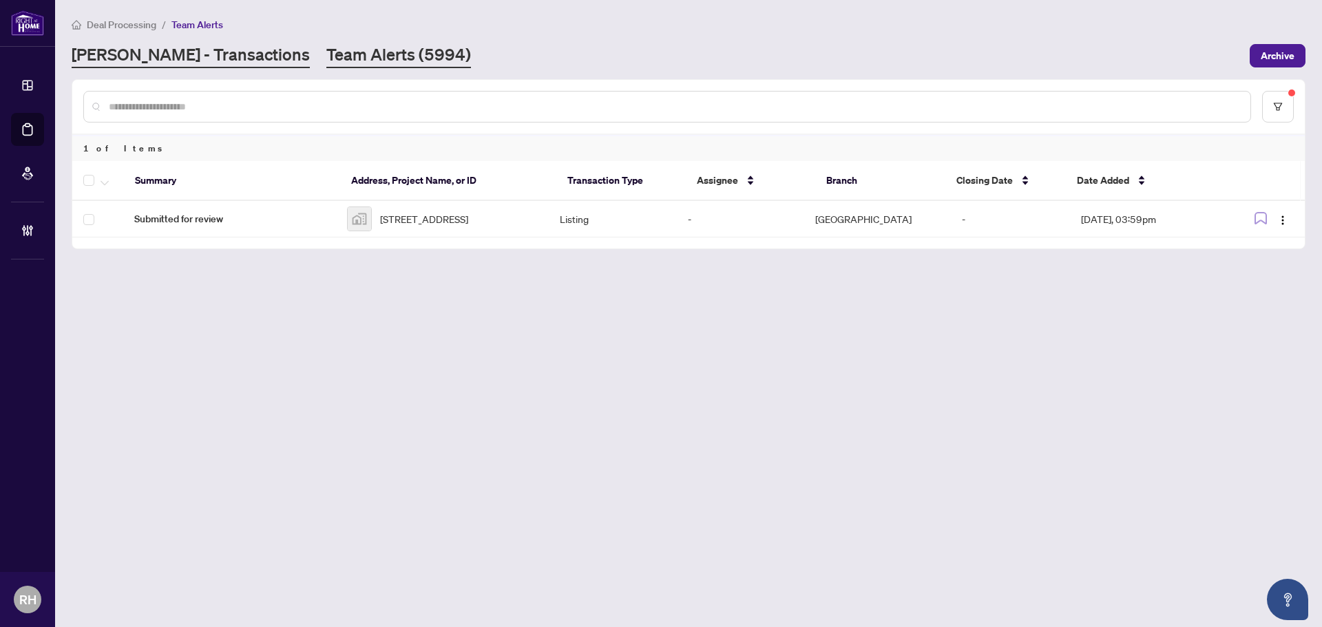
click at [125, 54] on link "RAHR - Transactions" at bounding box center [191, 55] width 238 height 25
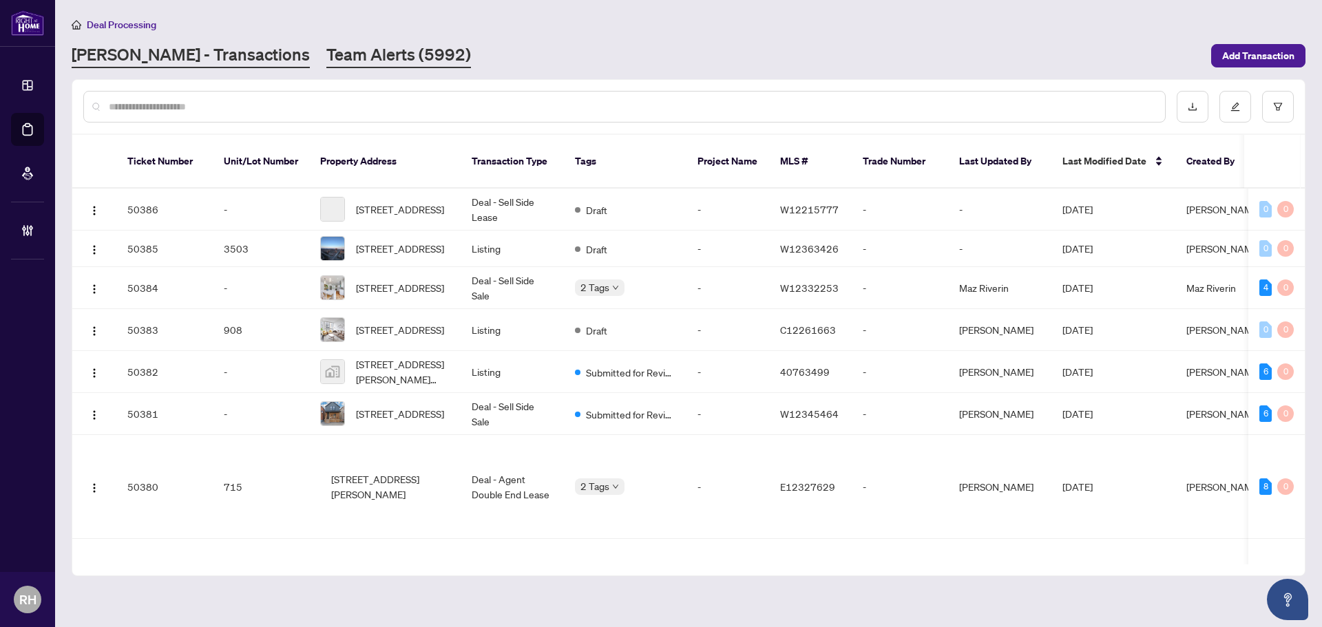
click at [344, 50] on link "Team Alerts (5992)" at bounding box center [398, 55] width 145 height 25
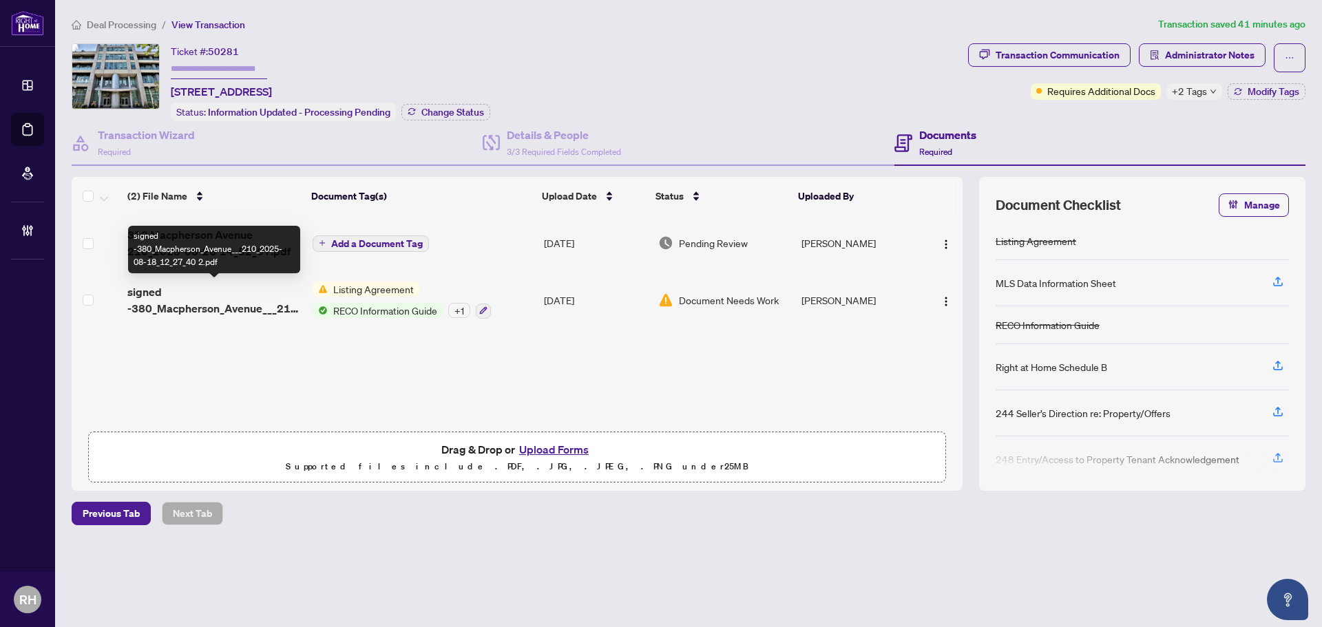
click at [174, 297] on span "signed -380_Macpherson_Avenue___210_2025-08-18_12_27_40 2.pdf" at bounding box center [214, 300] width 174 height 33
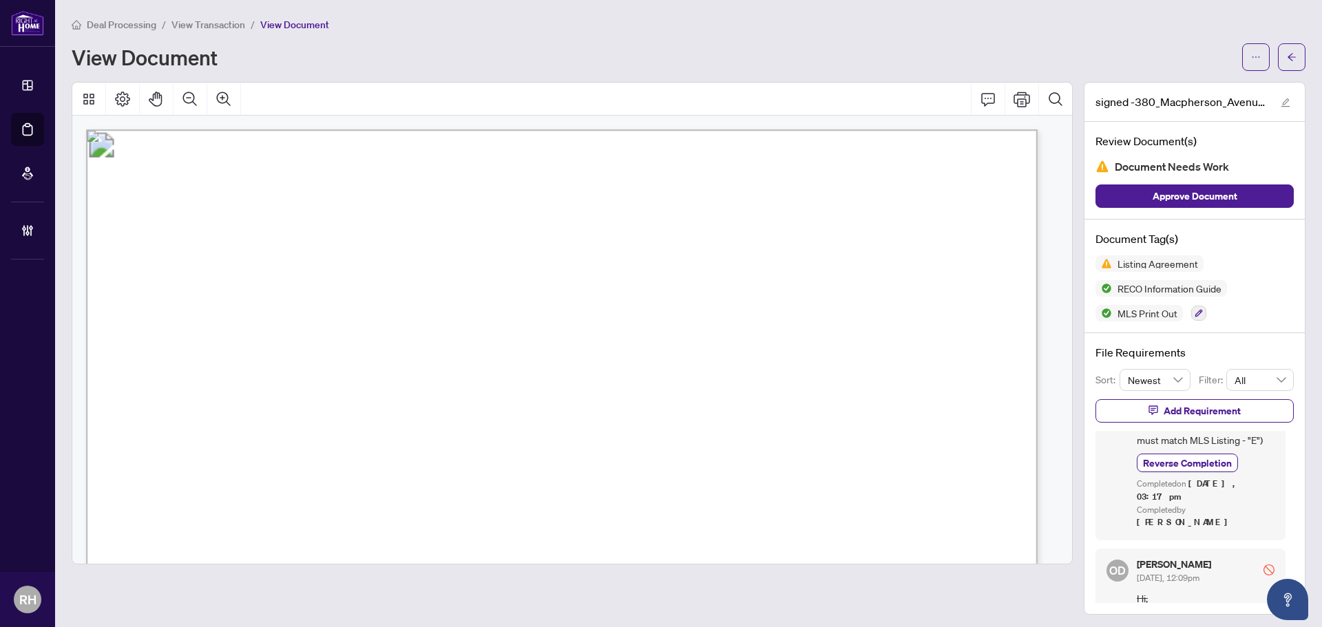
scroll to position [176, 0]
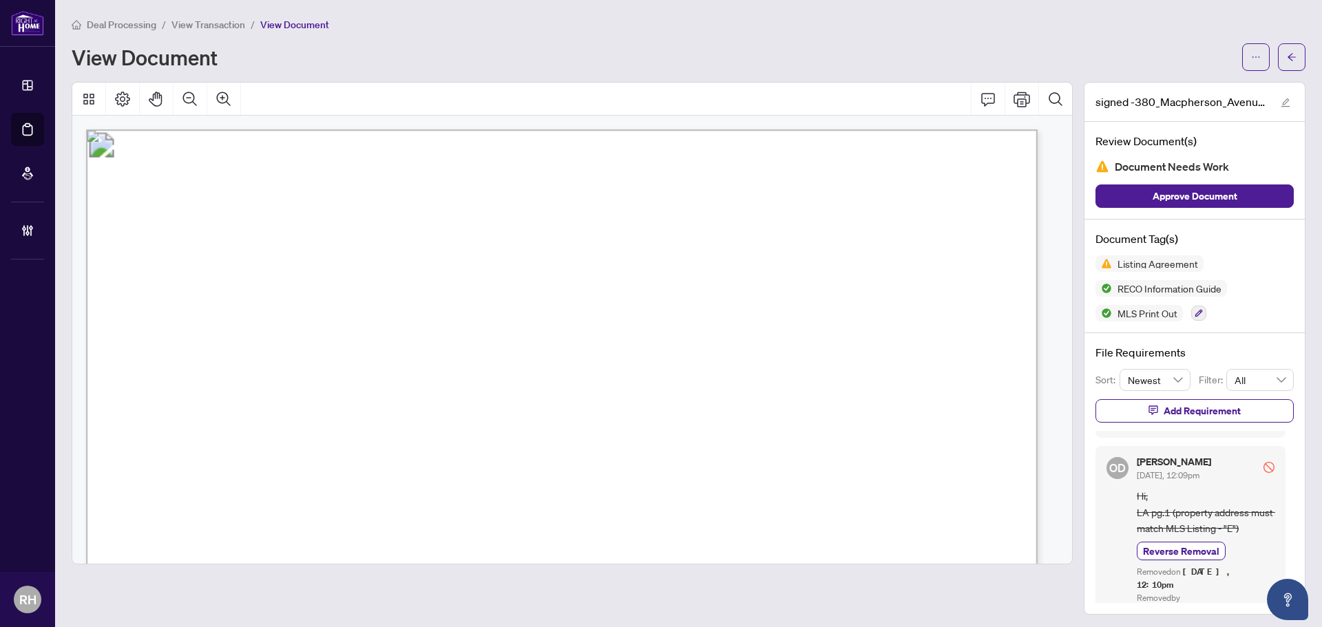
click at [1300, 59] on main "Deal Processing / View Transaction / View Document View Document signed -380_Ma…" at bounding box center [688, 313] width 1267 height 627
click at [1287, 59] on button "button" at bounding box center [1292, 57] width 28 height 28
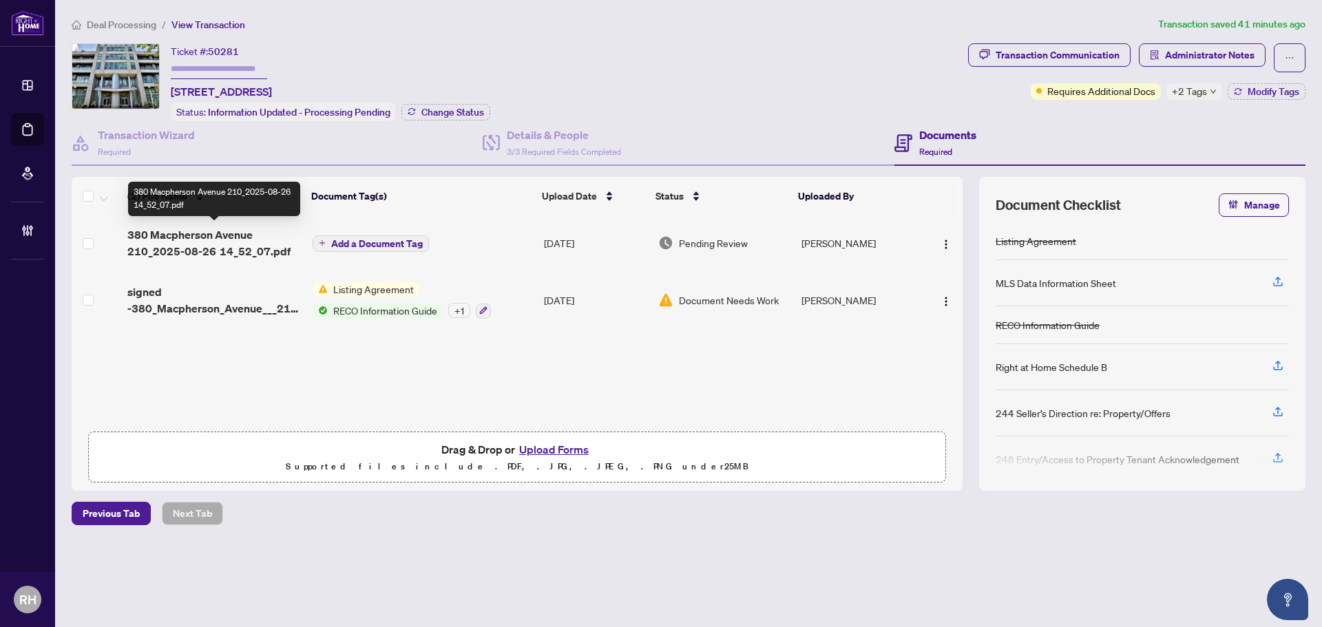
click at [224, 233] on span "380 Macpherson Avenue 210_2025-08-26 14_52_07.pdf" at bounding box center [214, 243] width 174 height 33
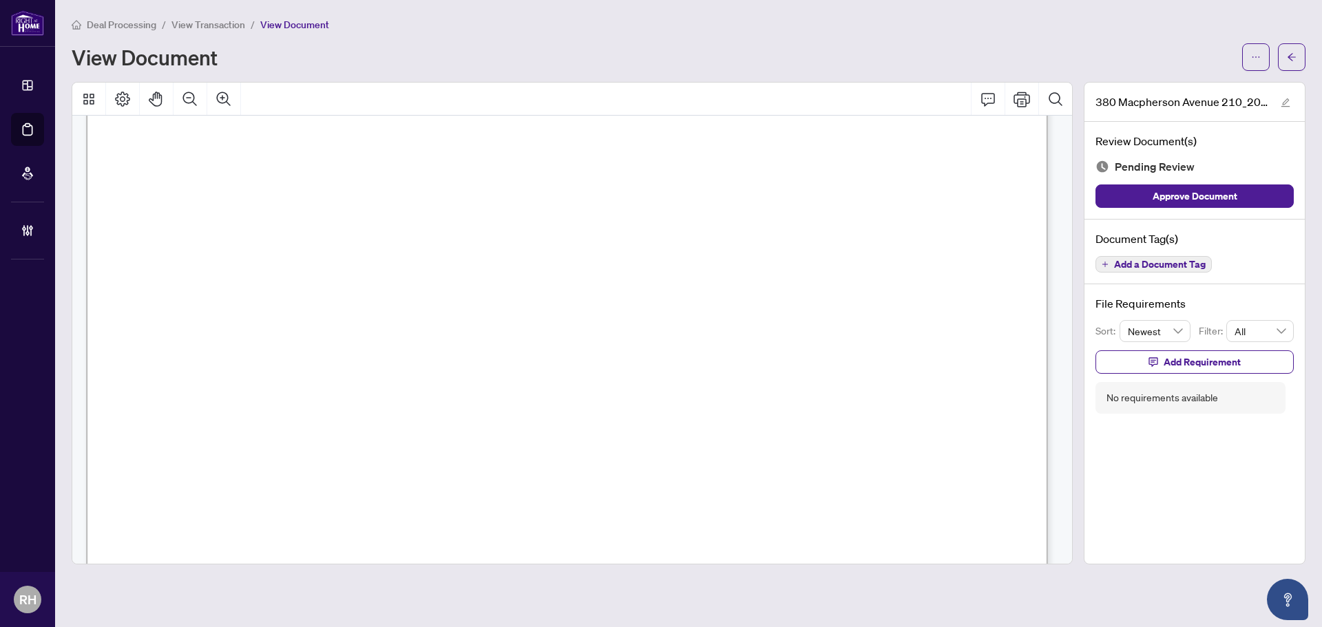
scroll to position [207, 0]
click at [313, 226] on span "C12349442" at bounding box center [312, 222] width 71 height 15
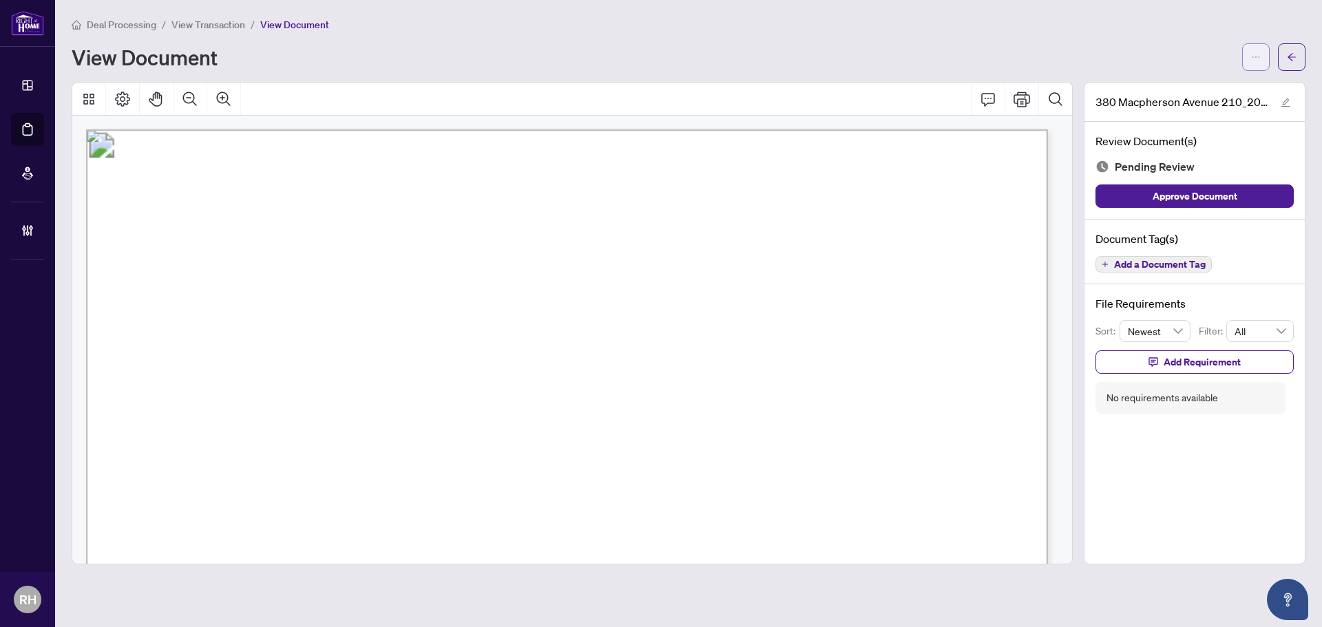
click at [1251, 61] on icon "ellipsis" at bounding box center [1256, 57] width 10 height 10
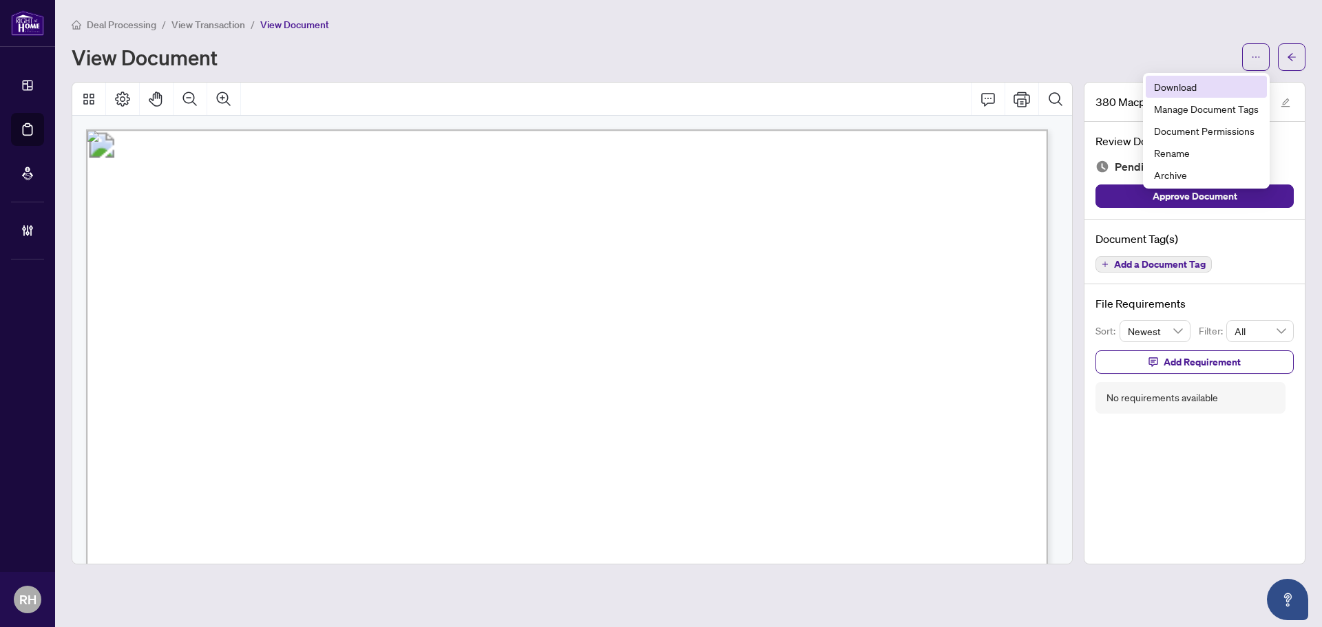
click at [1197, 91] on span "Download" at bounding box center [1206, 86] width 105 height 15
click at [1156, 269] on span "Add a Document Tag" at bounding box center [1160, 265] width 92 height 10
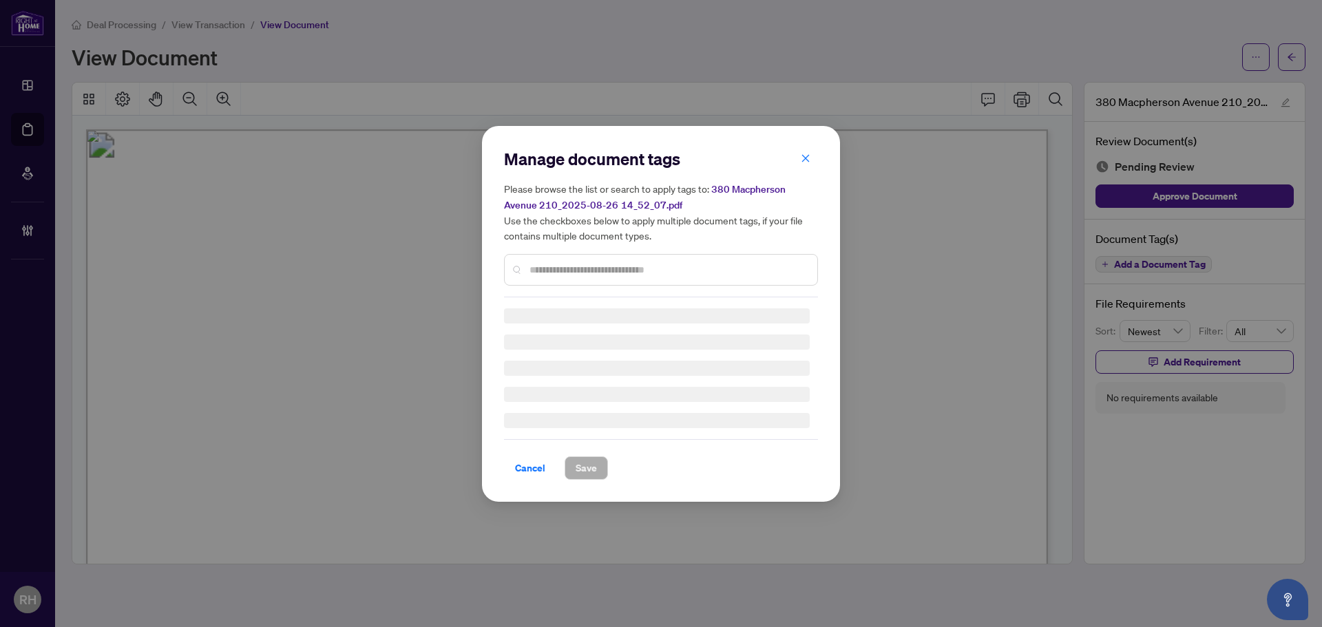
click at [580, 279] on div at bounding box center [661, 270] width 314 height 32
click at [576, 271] on input "text" at bounding box center [667, 269] width 277 height 15
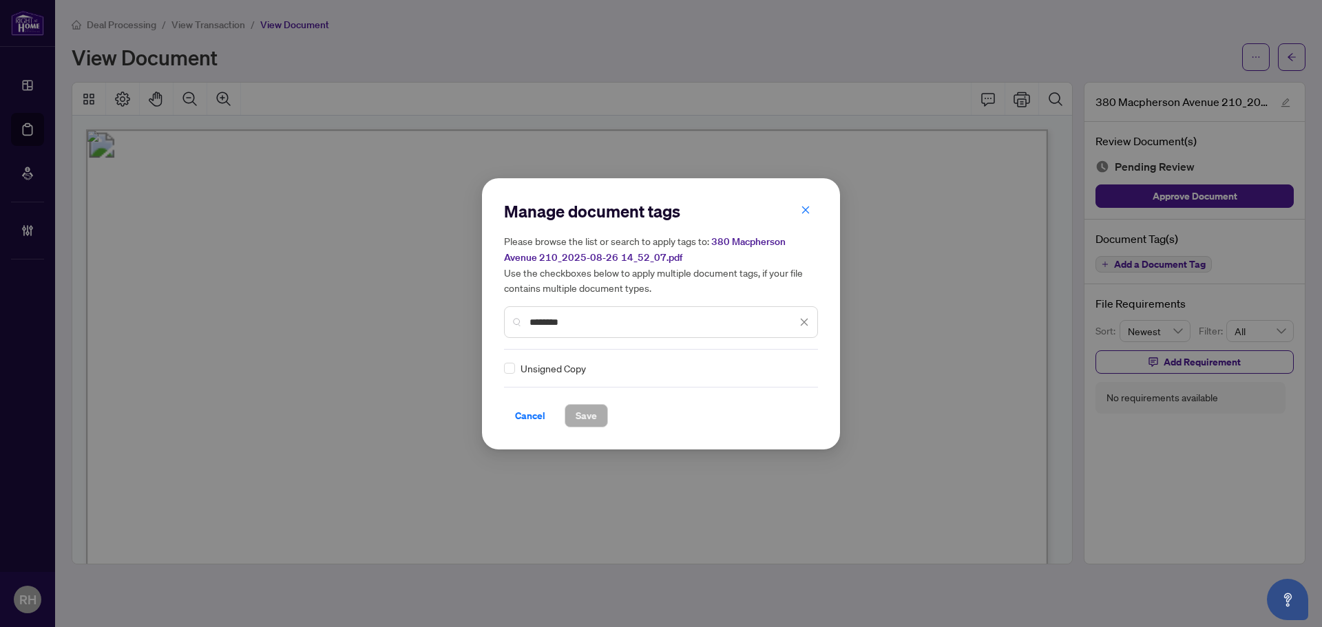
type input "********"
click at [524, 372] on span "Unsigned Copy" at bounding box center [552, 368] width 65 height 15
click at [798, 363] on div at bounding box center [796, 368] width 26 height 14
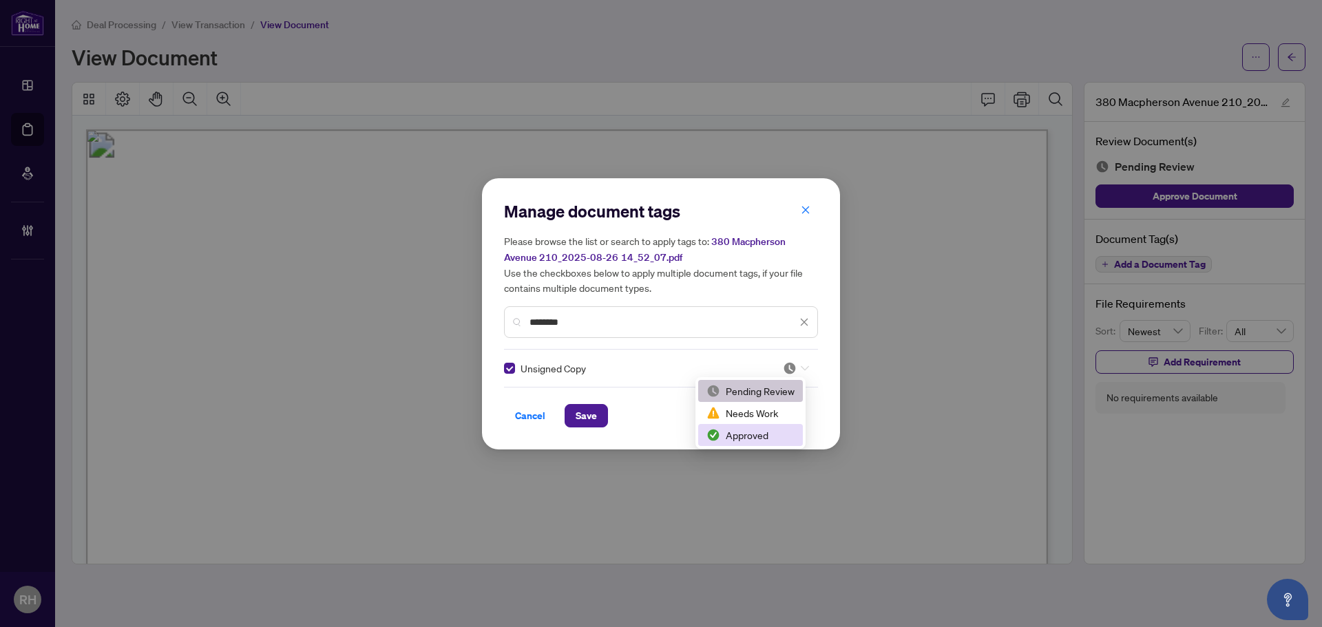
click at [742, 432] on div "Approved" at bounding box center [750, 435] width 88 height 15
click at [597, 417] on button "Save" at bounding box center [586, 415] width 43 height 23
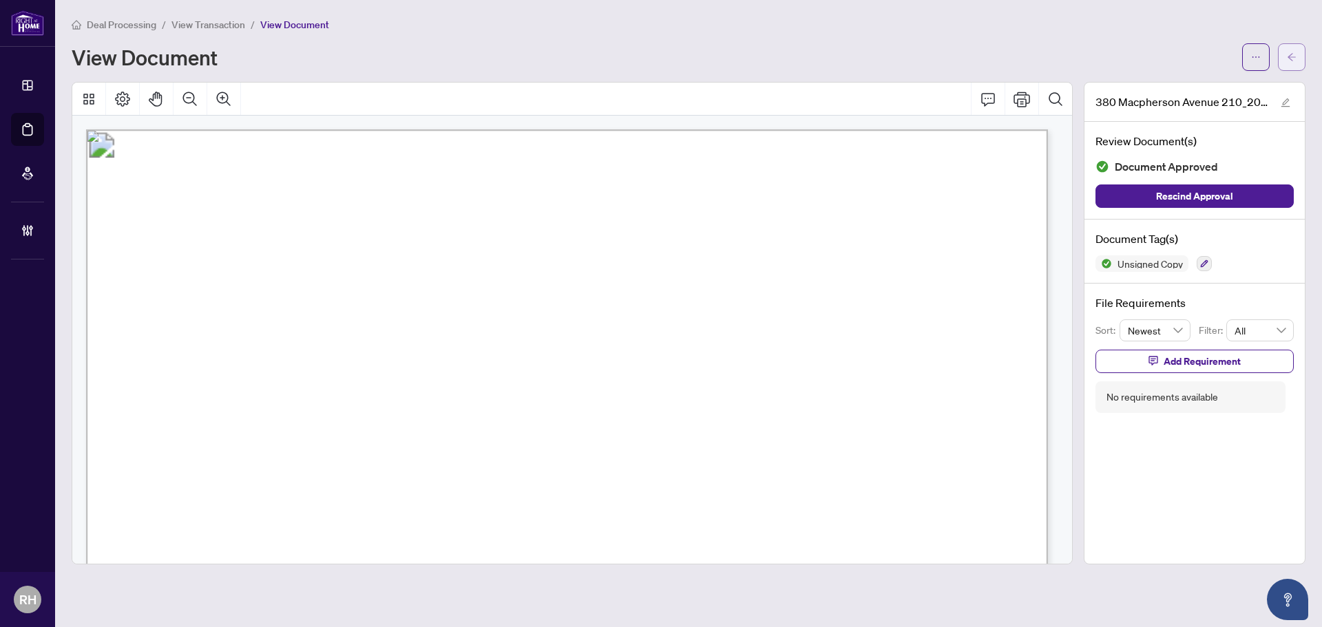
click at [1296, 44] on button "button" at bounding box center [1292, 57] width 28 height 28
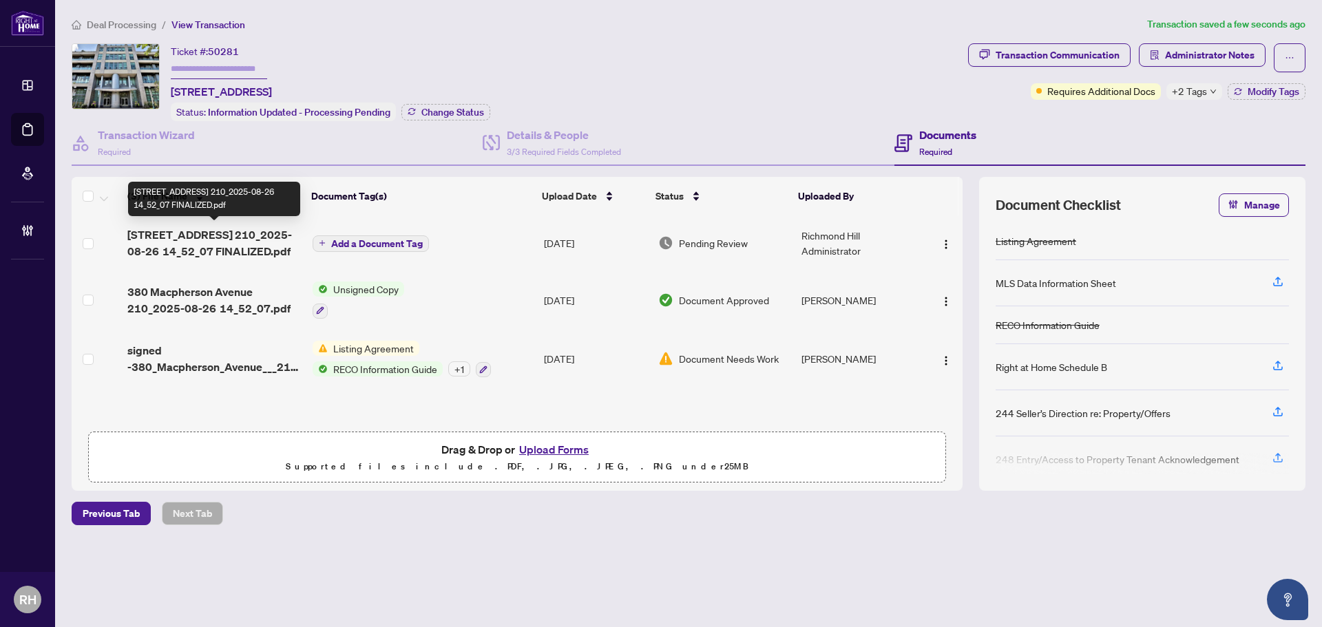
click at [169, 246] on span "380 Macpherson Avenue 210_2025-08-26 14_52_07 FINALIZED.pdf" at bounding box center [214, 243] width 174 height 33
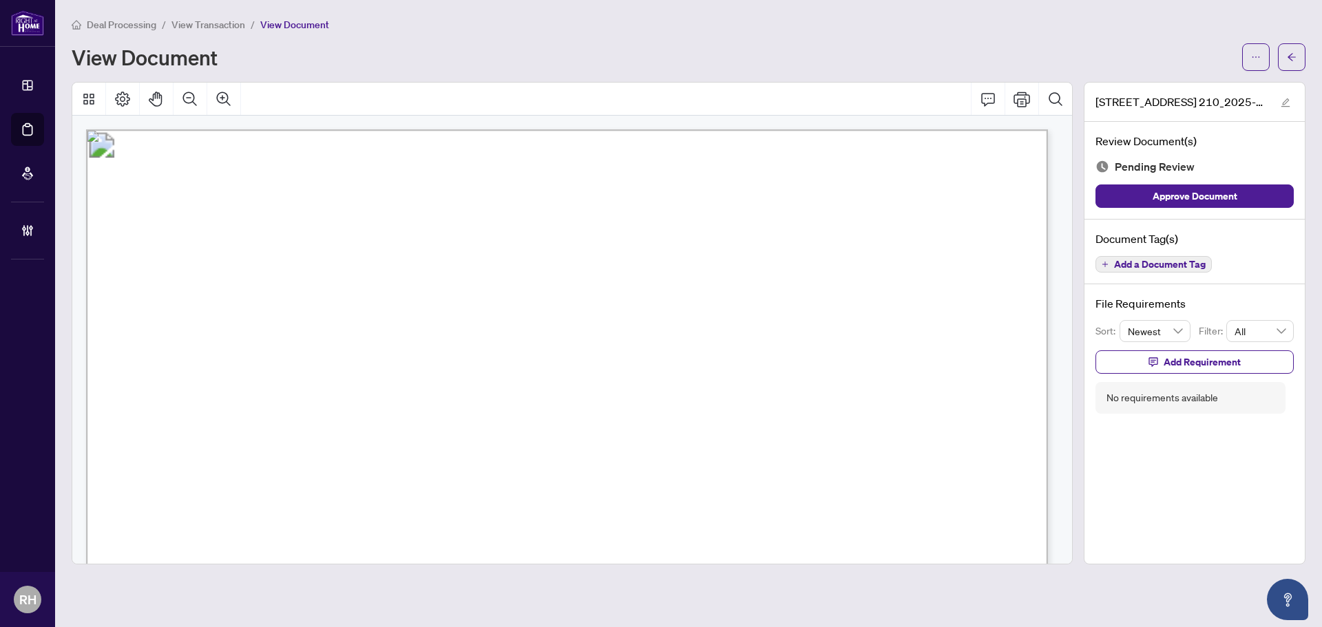
click at [1153, 263] on span "Add a Document Tag" at bounding box center [1160, 265] width 92 height 10
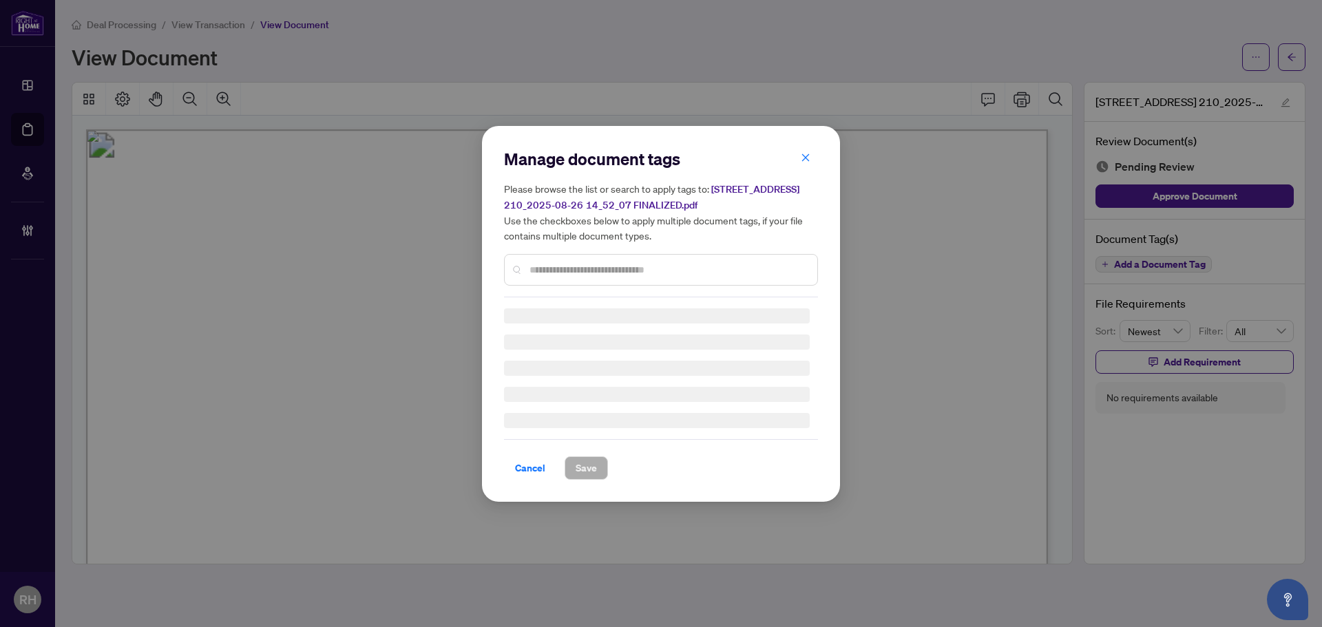
click at [579, 266] on input "text" at bounding box center [667, 269] width 277 height 15
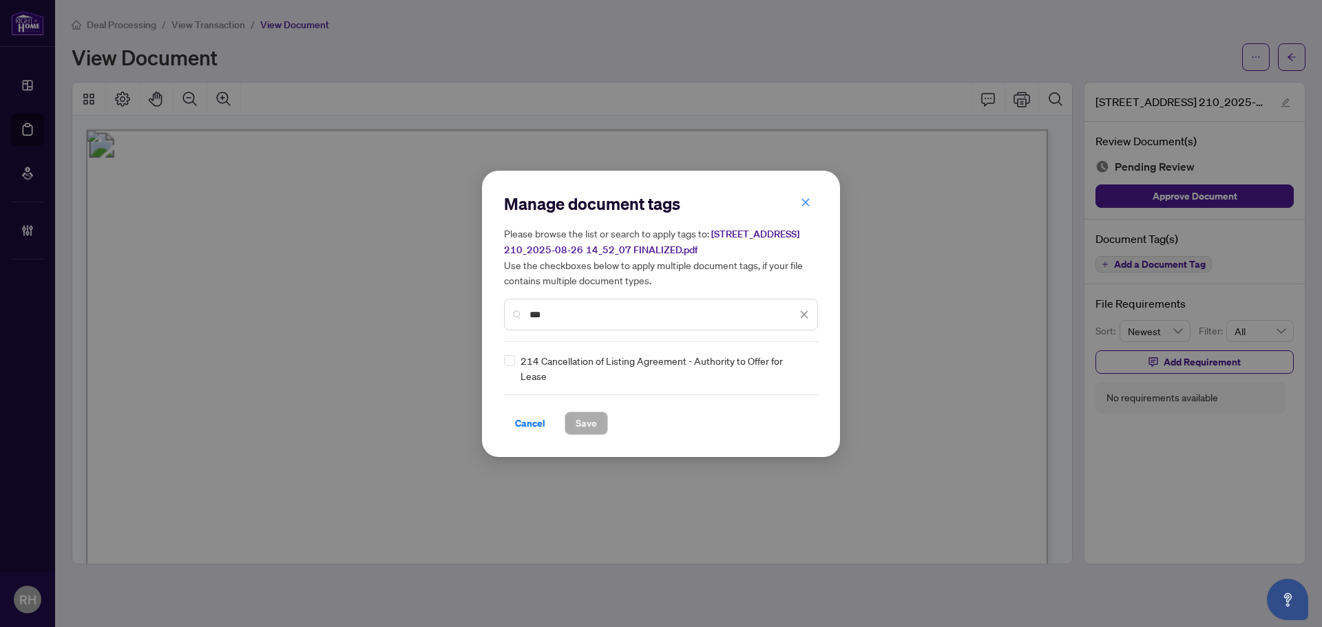
type input "***"
click at [509, 375] on div "Manage document tags Please browse the list or search to apply tags to: 380 Mac…" at bounding box center [661, 314] width 314 height 242
click at [788, 367] on img at bounding box center [790, 368] width 14 height 14
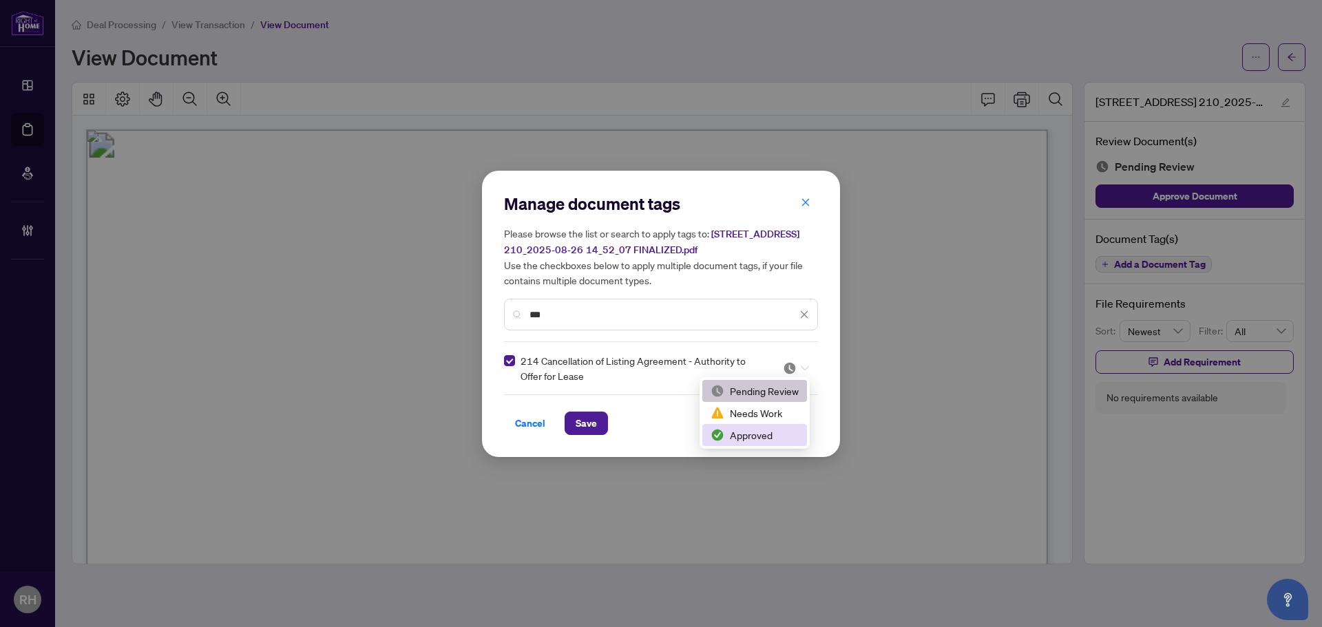
click at [763, 430] on div "Approved" at bounding box center [754, 435] width 88 height 15
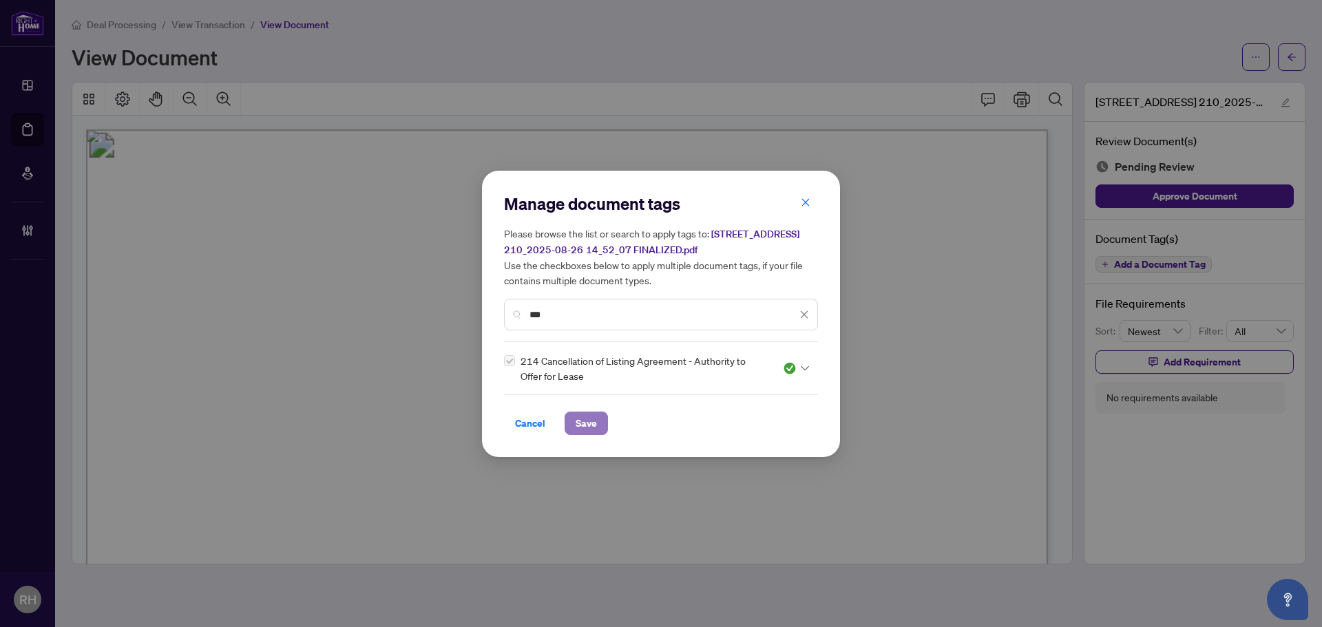
click at [565, 421] on button "Save" at bounding box center [586, 423] width 43 height 23
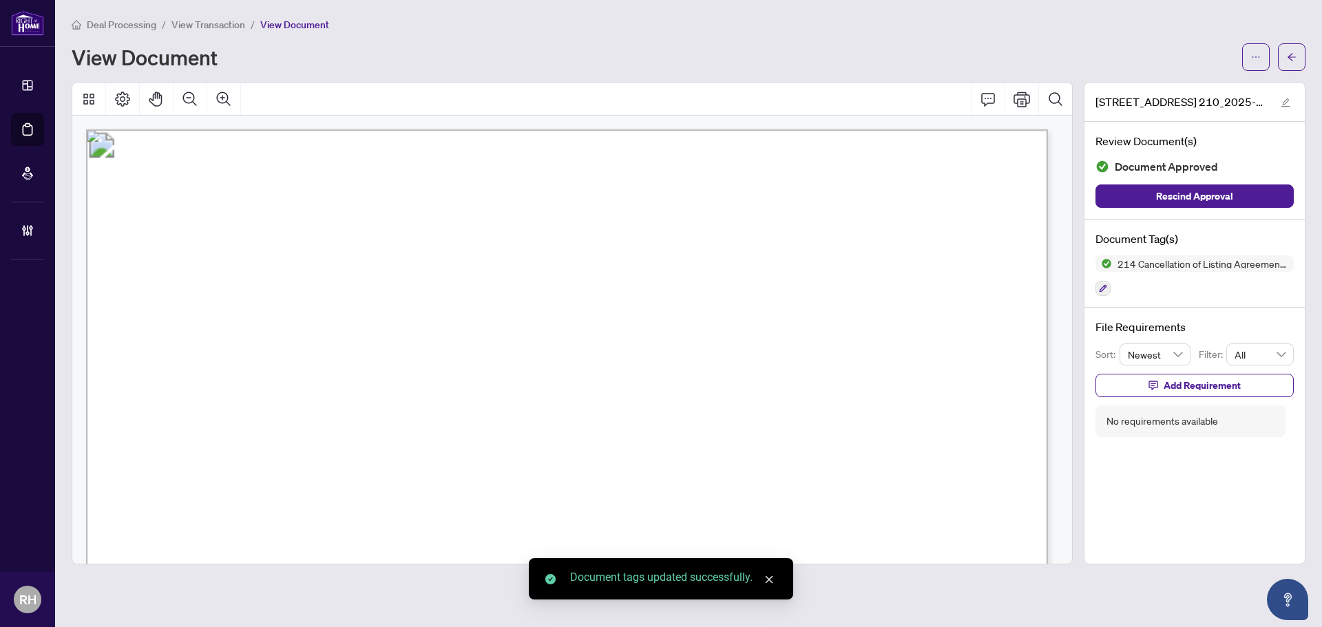
click at [1303, 85] on div "380 Macpherson Avenue 210_2025-08-26 14_52_07 FINALIZED.pdf" at bounding box center [1194, 102] width 220 height 39
click at [1303, 75] on div "Deal Processing / View Transaction / View Document View Document 380 Macpherson…" at bounding box center [689, 291] width 1234 height 548
click at [1300, 65] on button "button" at bounding box center [1292, 57] width 28 height 28
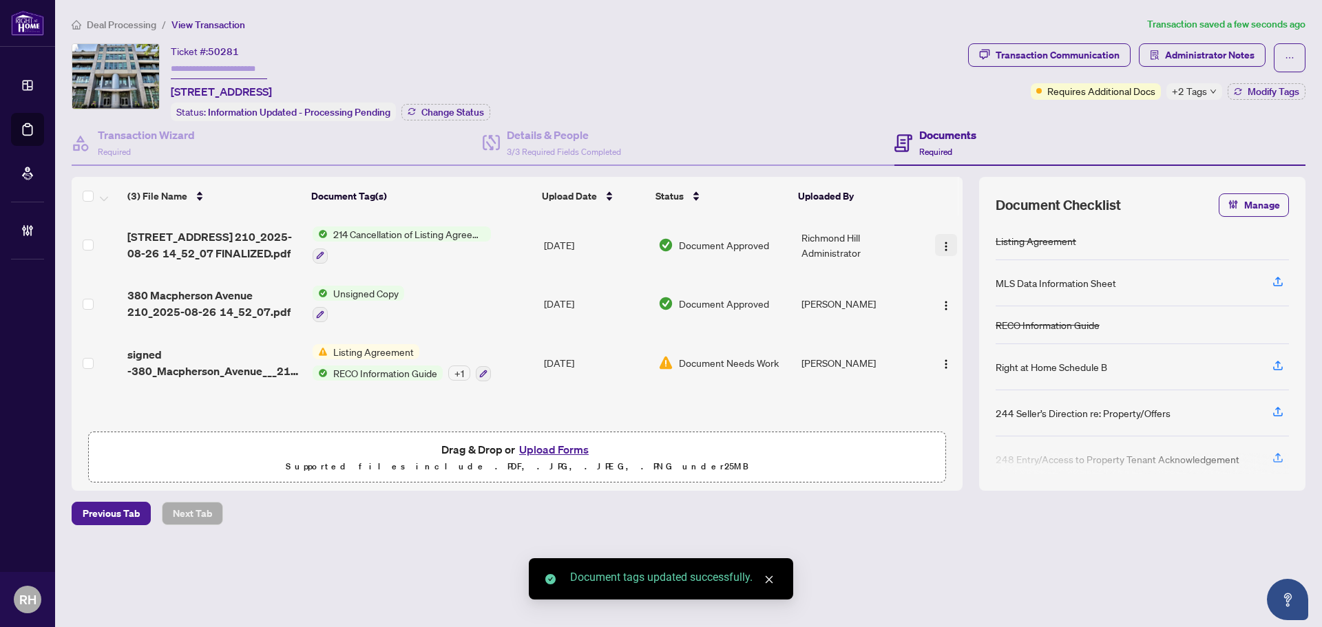
click at [940, 241] on img "button" at bounding box center [945, 246] width 11 height 11
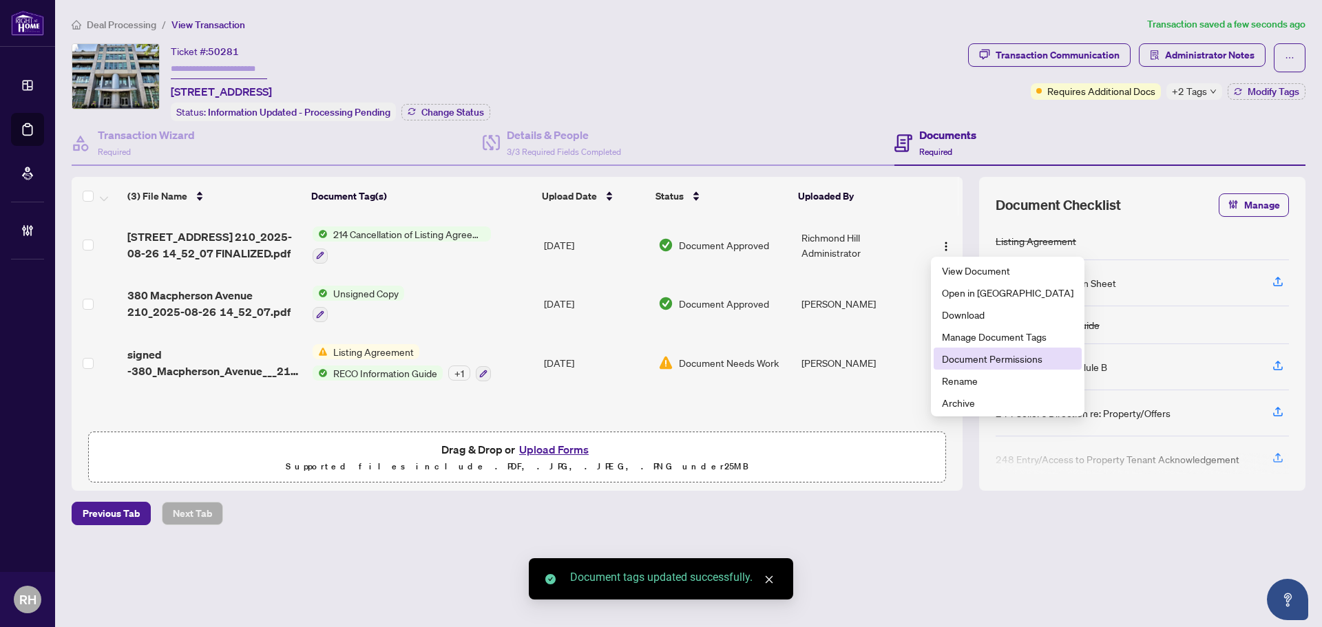
click at [1018, 359] on span "Document Permissions" at bounding box center [1007, 358] width 131 height 15
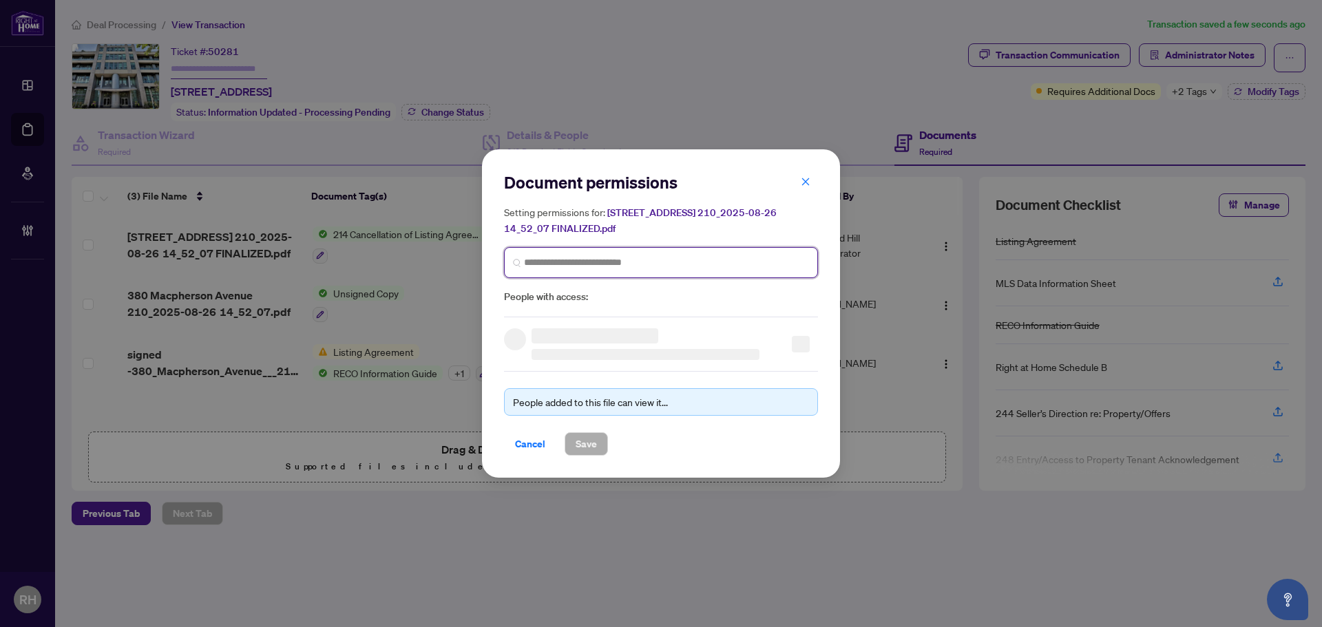
click at [588, 266] on input "search" at bounding box center [666, 262] width 285 height 14
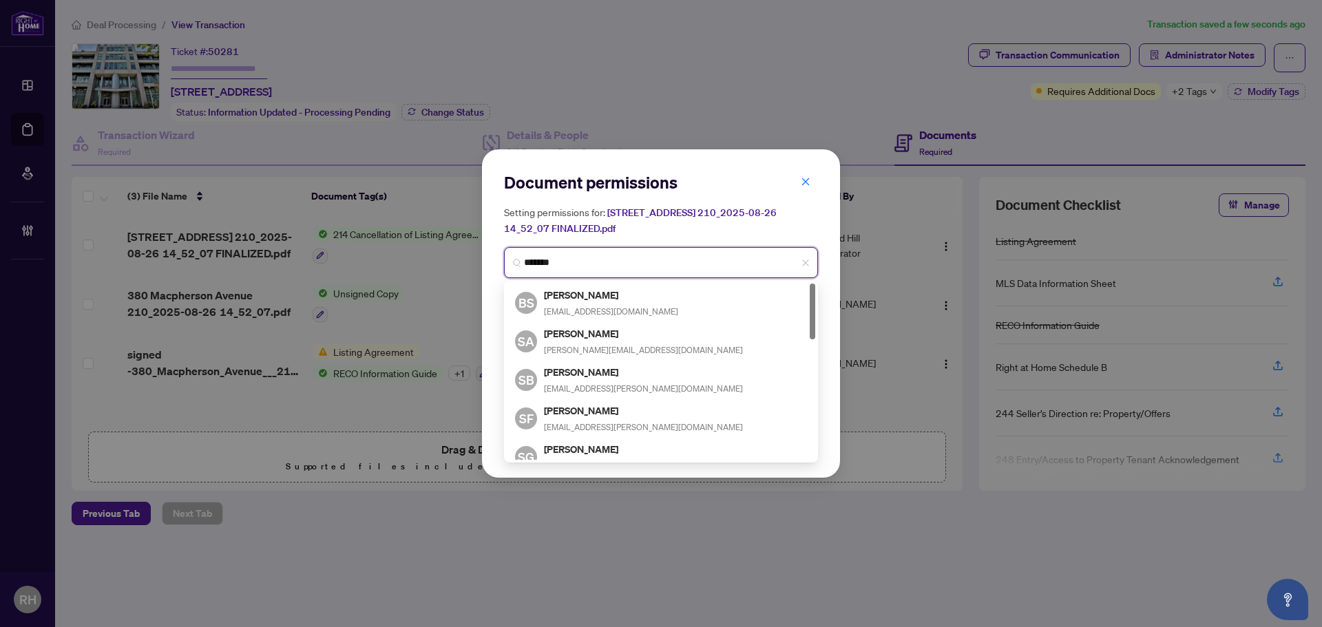
type input "********"
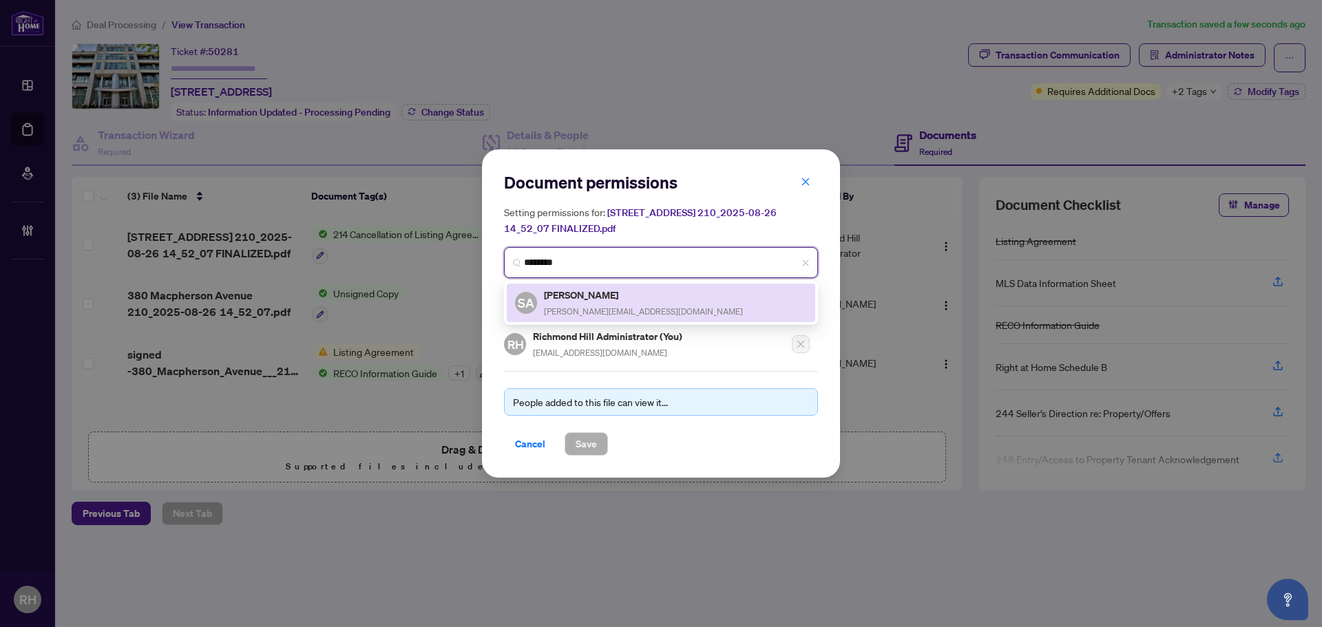
click at [644, 285] on div "SA Susan Akbariamin susan_akbariamin@yahoo.ca" at bounding box center [661, 303] width 308 height 39
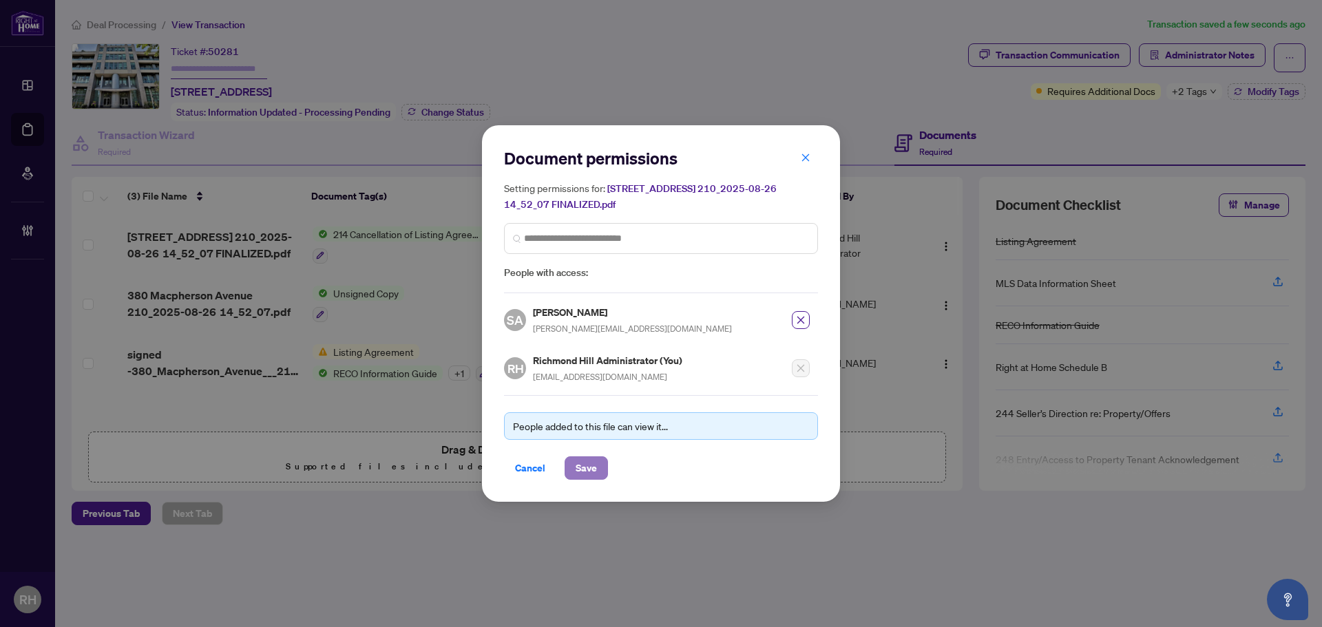
click at [593, 477] on span "Save" at bounding box center [586, 468] width 21 height 22
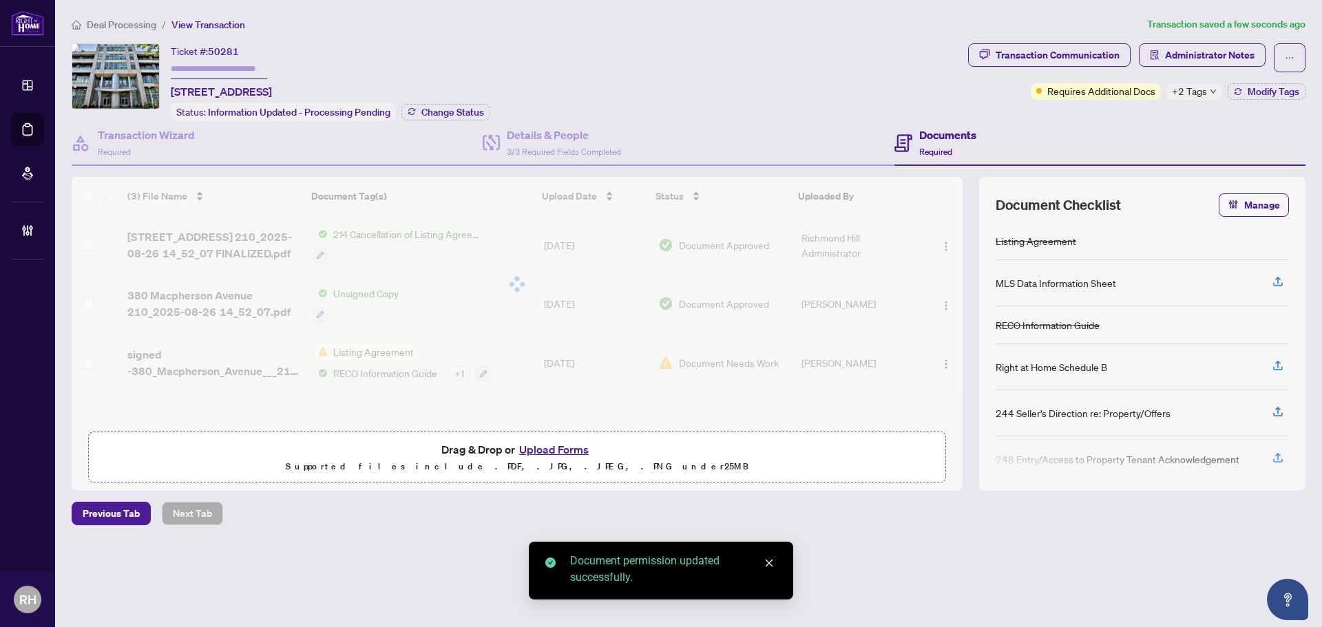
click at [1078, 56] on body "Dashboard Deal Processing Mortgage Referrals Brokerage Management RH Richmond H…" at bounding box center [661, 313] width 1322 height 627
click at [1067, 56] on div "Transaction Communication" at bounding box center [1058, 55] width 124 height 22
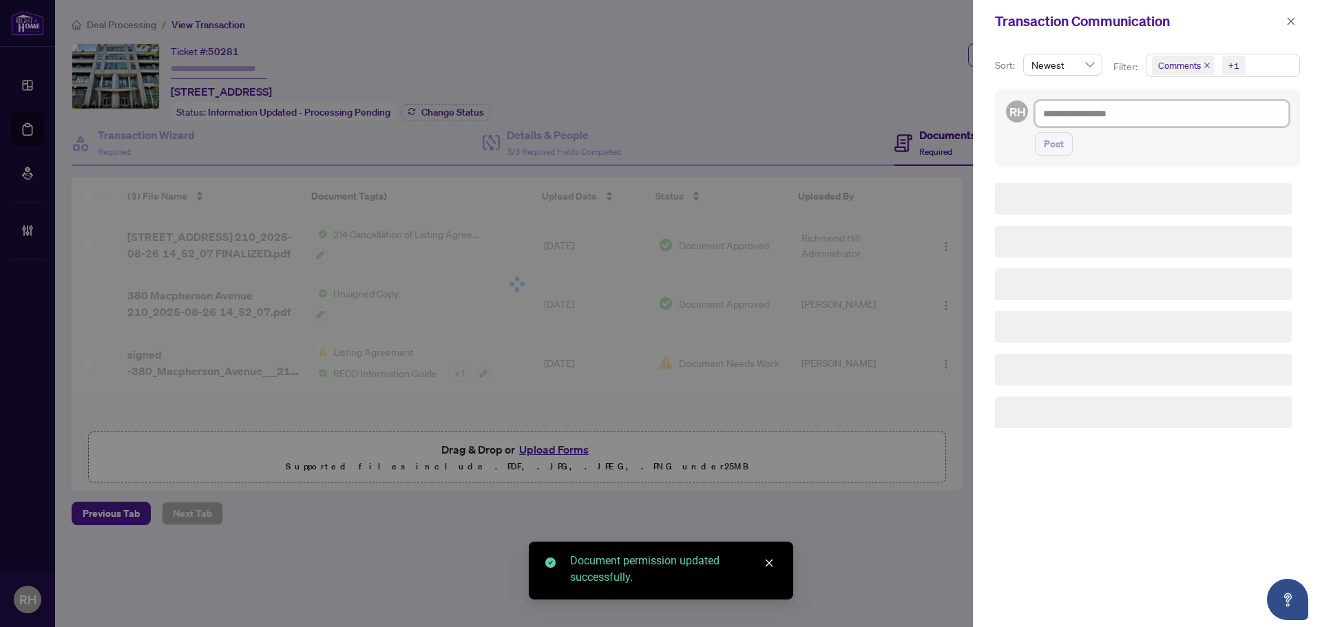
click at [1076, 101] on textarea at bounding box center [1162, 114] width 254 height 26
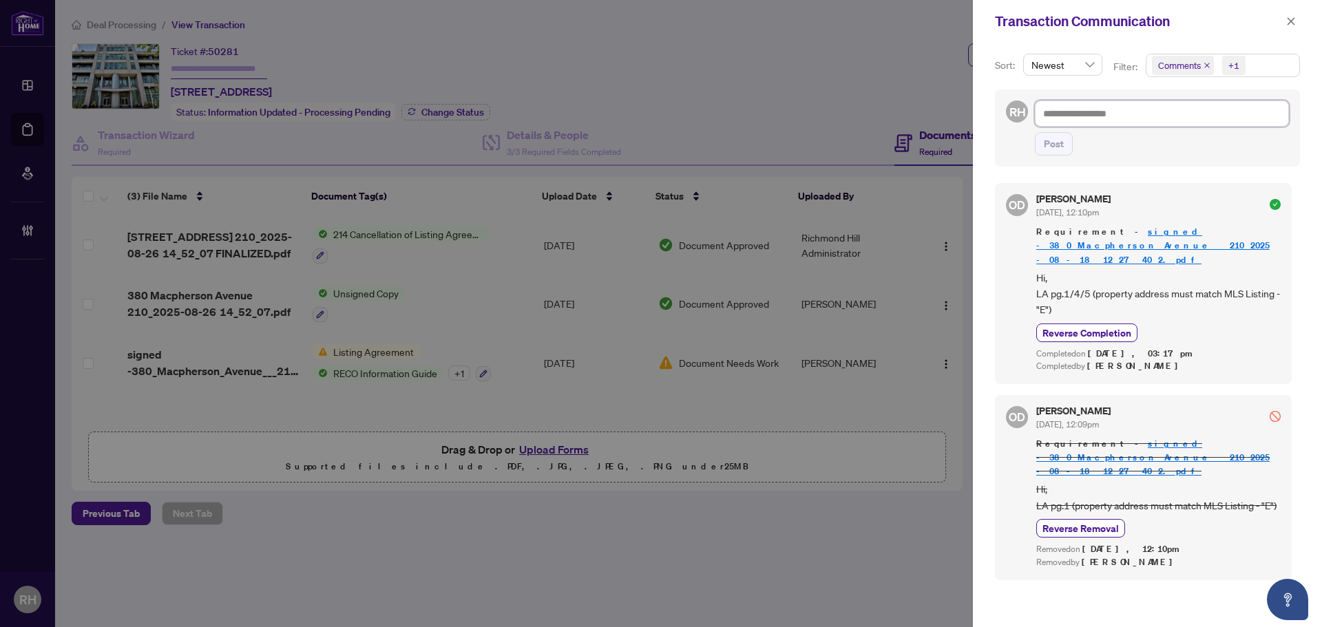
paste textarea "**********"
type textarea "**********"
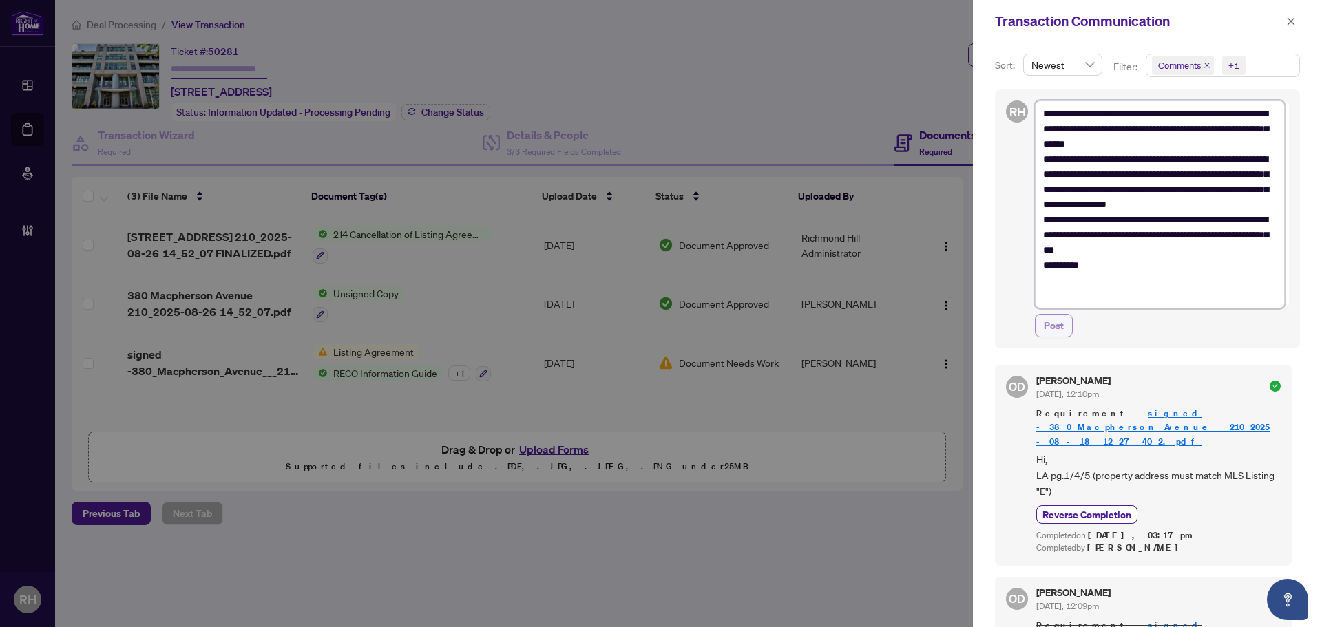
type textarea "**********"
click at [1048, 329] on span "Post" at bounding box center [1054, 326] width 20 height 22
type textarea "**********"
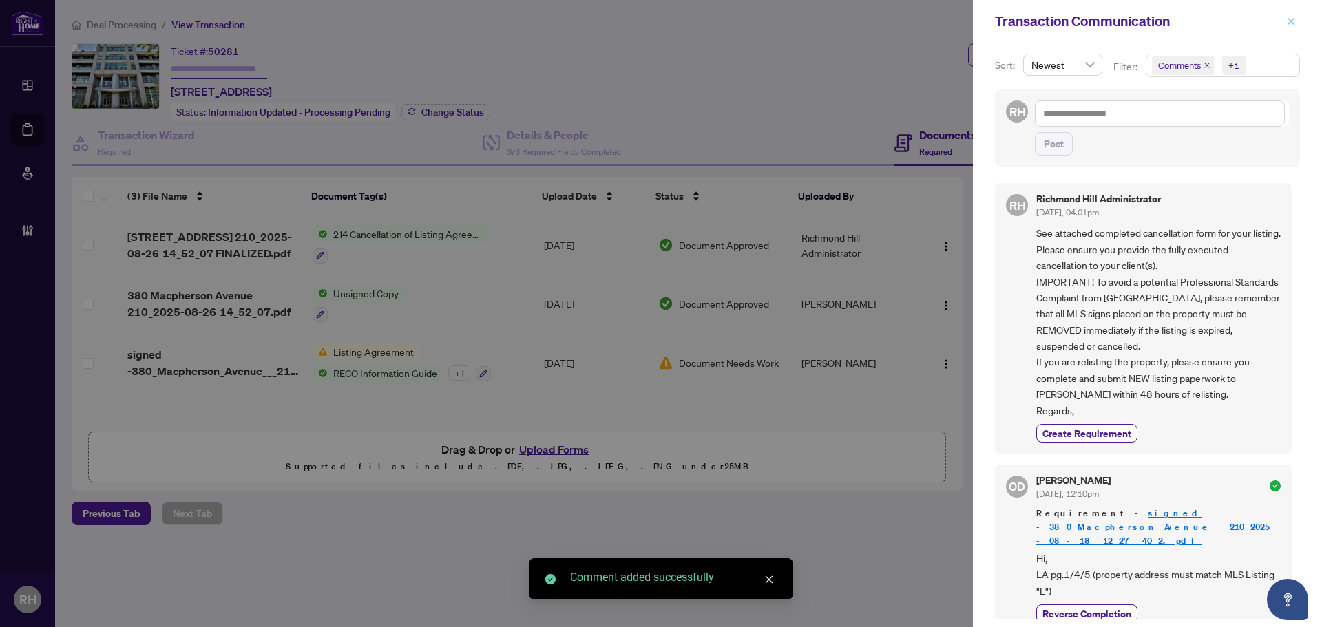
click at [1296, 28] on button "button" at bounding box center [1291, 21] width 18 height 17
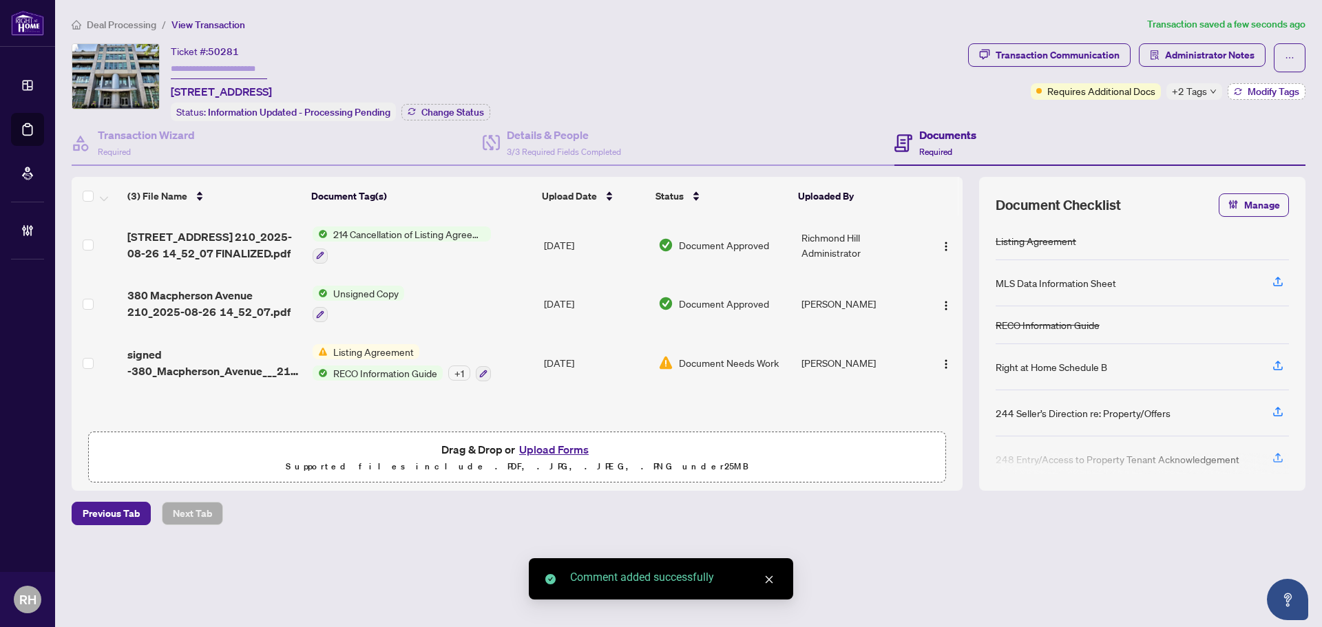
click at [1276, 91] on span "Modify Tags" at bounding box center [1273, 92] width 52 height 10
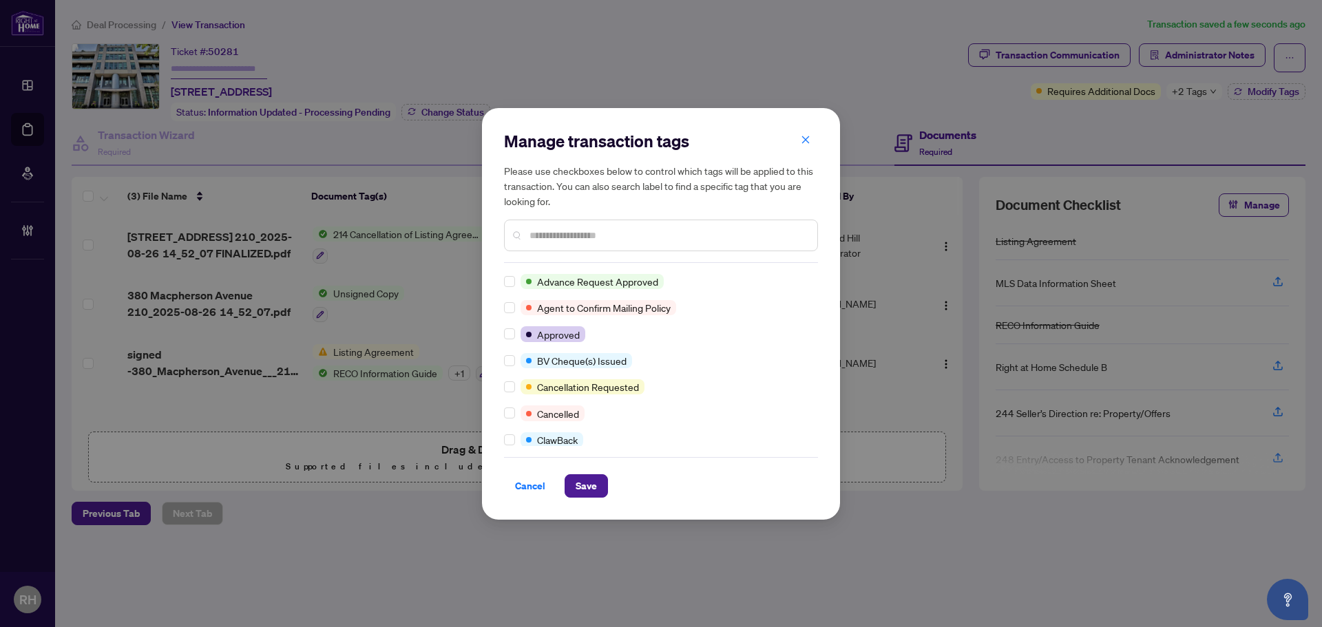
click at [515, 402] on div "Advance Request Approved Agent to Confirm Mailing Policy Approved BV Cheque(s) …" at bounding box center [661, 360] width 314 height 172
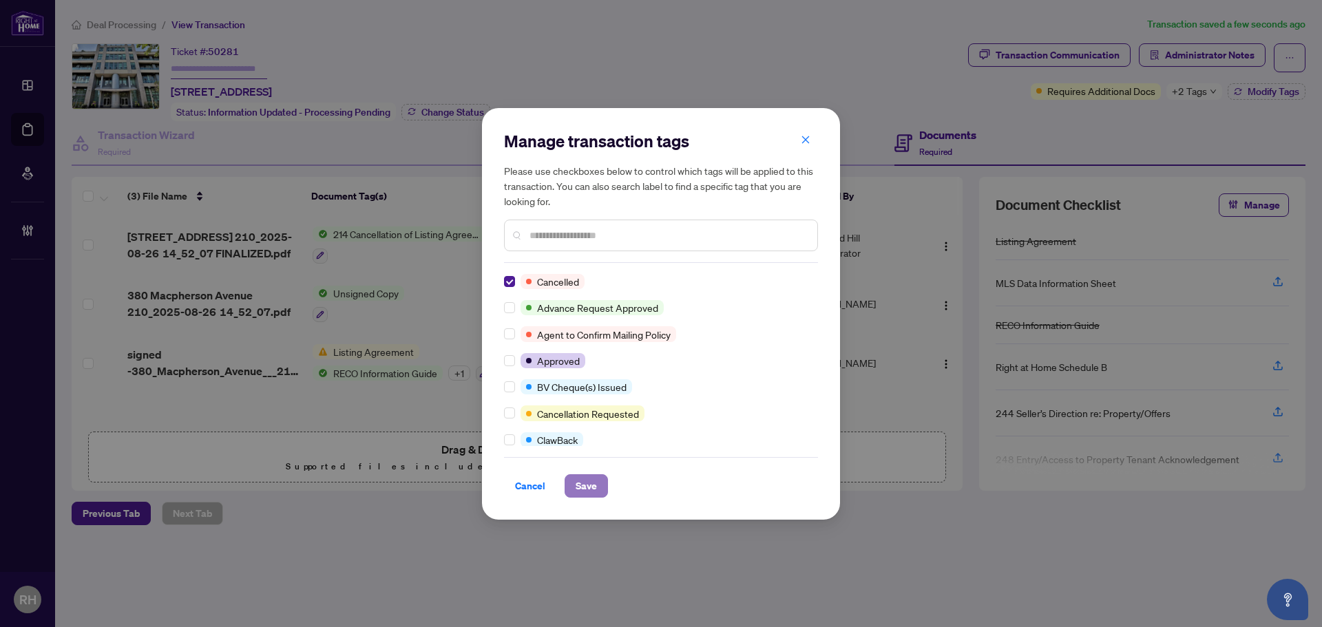
click at [588, 491] on span "Save" at bounding box center [586, 486] width 21 height 22
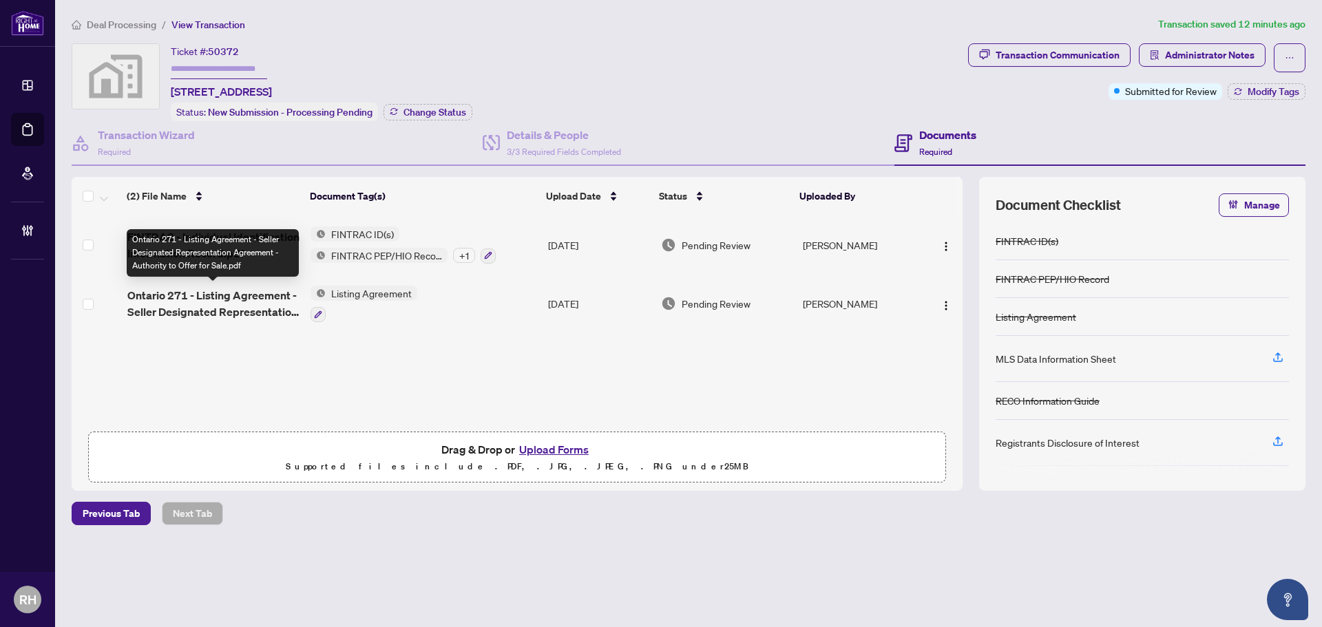
scroll to position [1, 0]
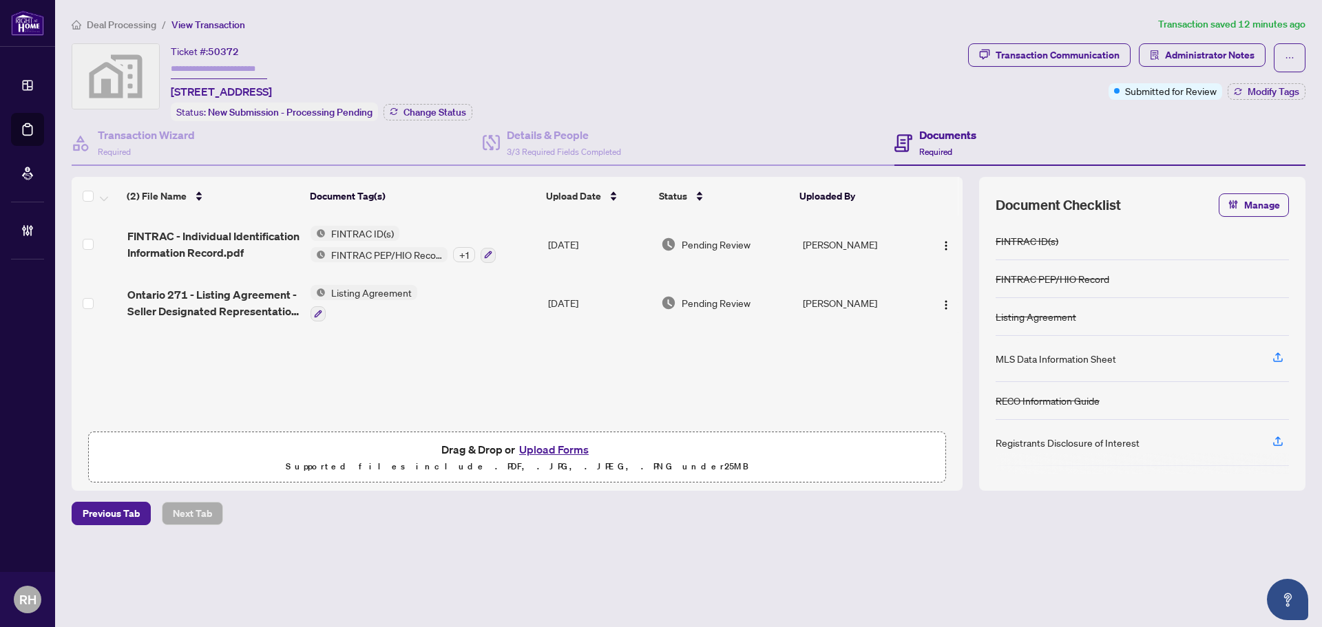
click at [451, 314] on td "Listing Agreement" at bounding box center [424, 303] width 238 height 59
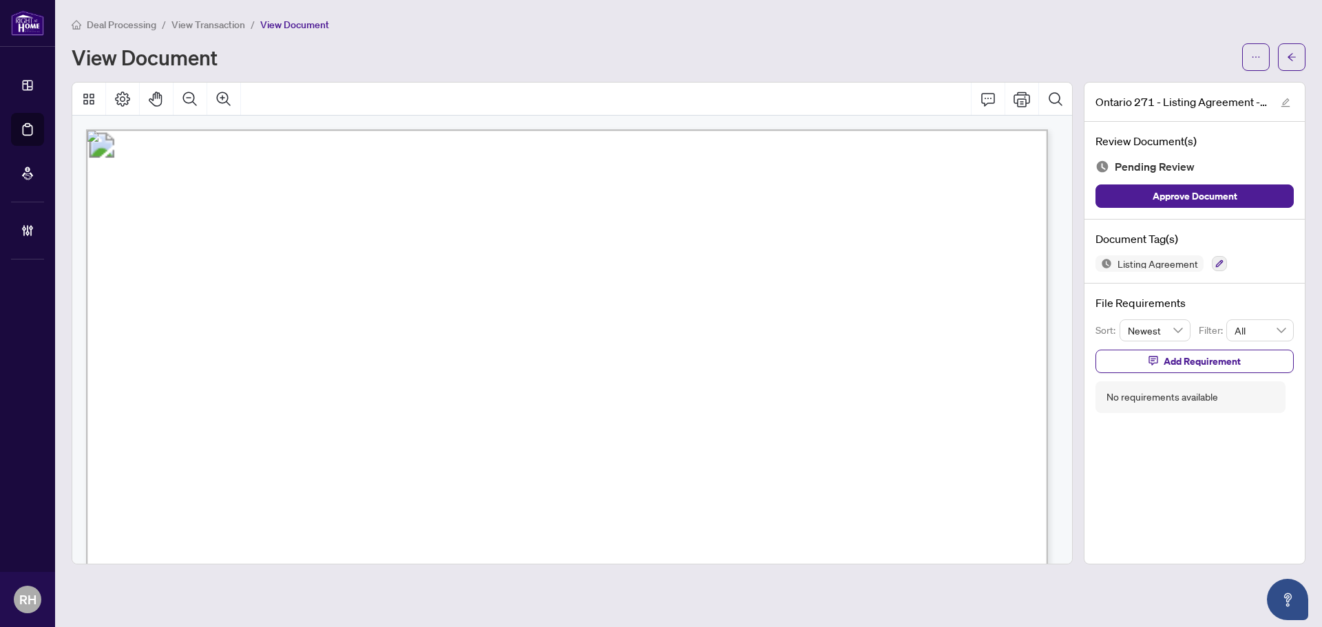
click at [1304, 61] on button "button" at bounding box center [1292, 57] width 28 height 28
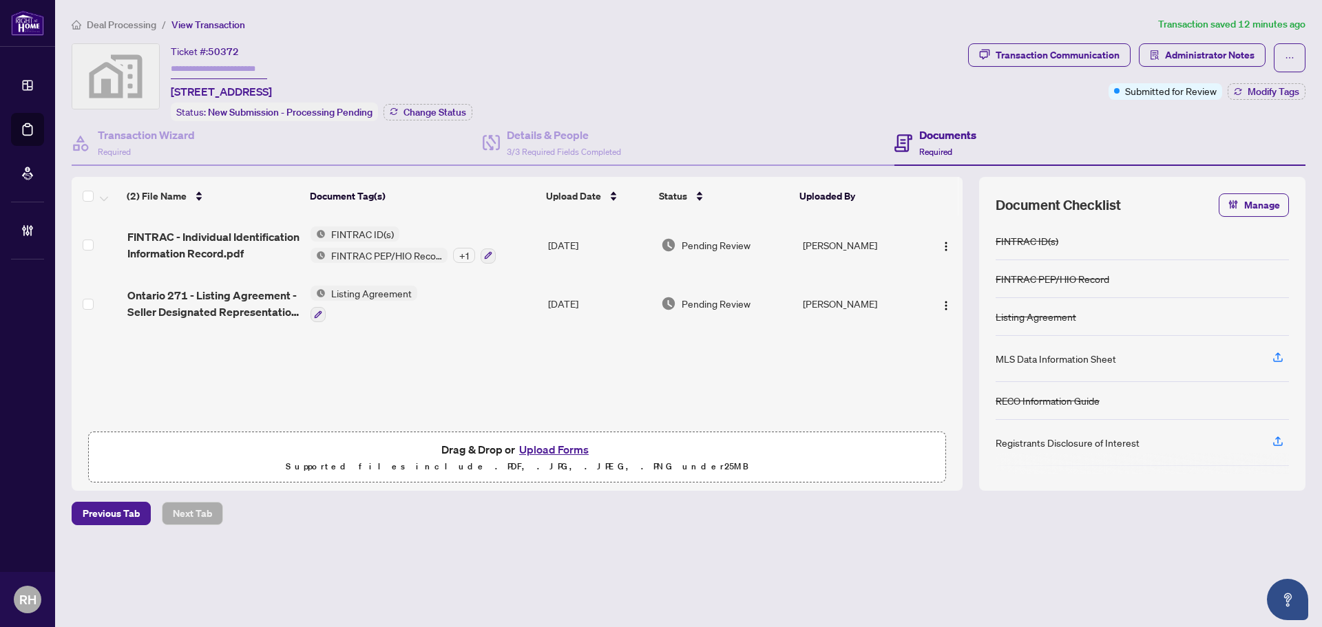
click at [132, 26] on span "Deal Processing" at bounding box center [122, 25] width 70 height 12
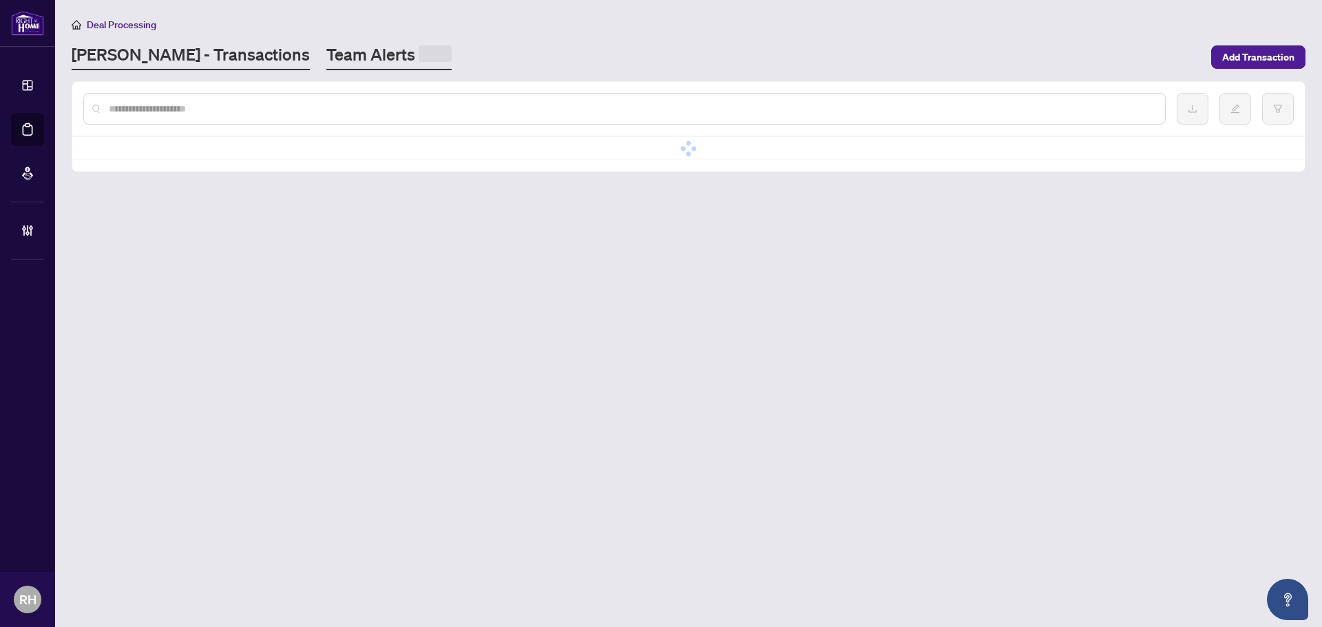
click at [326, 65] on link "Team Alerts" at bounding box center [388, 56] width 125 height 27
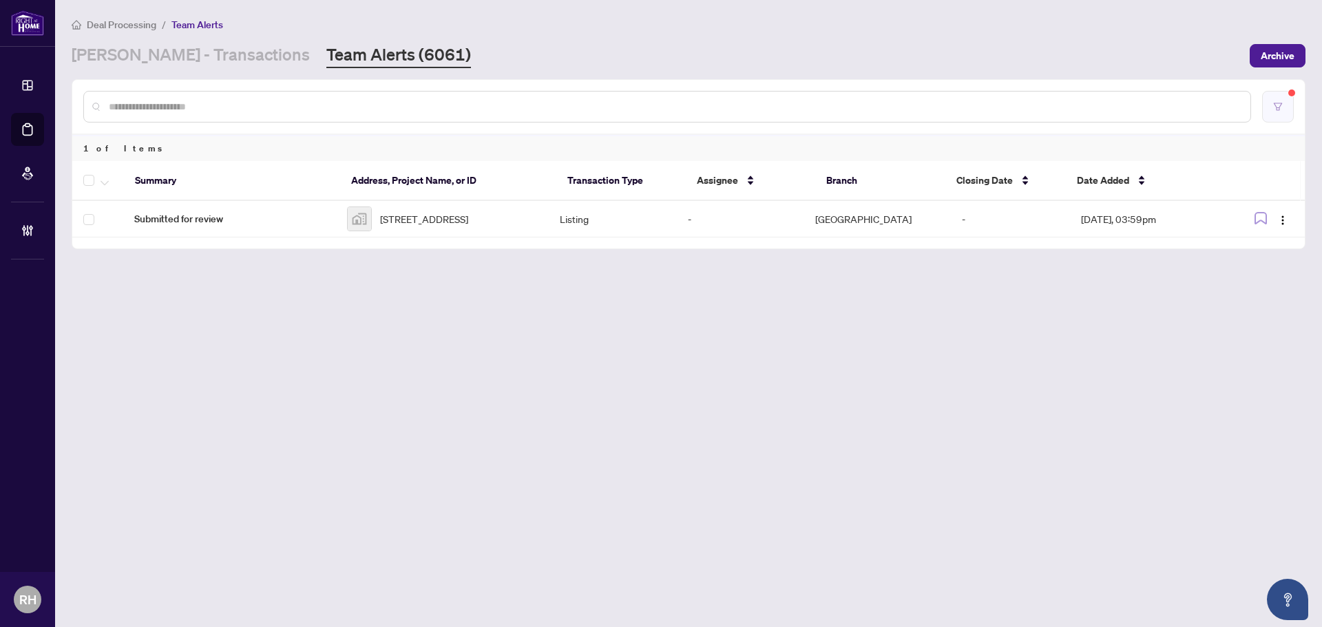
click at [1283, 107] on button "button" at bounding box center [1278, 107] width 32 height 32
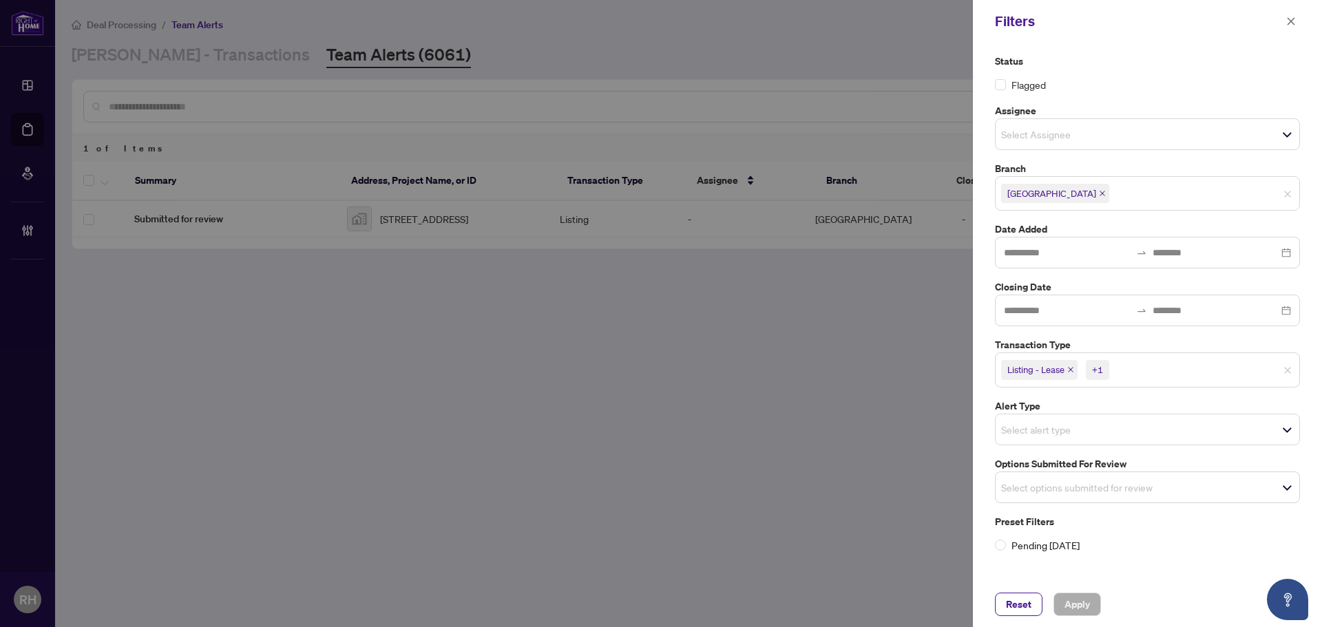
click at [1070, 368] on icon "close" at bounding box center [1071, 371] width 6 height 6
click at [1038, 369] on icon "close" at bounding box center [1039, 369] width 7 height 7
click at [1064, 493] on span "Select options submitted for review" at bounding box center [1148, 483] width 304 height 19
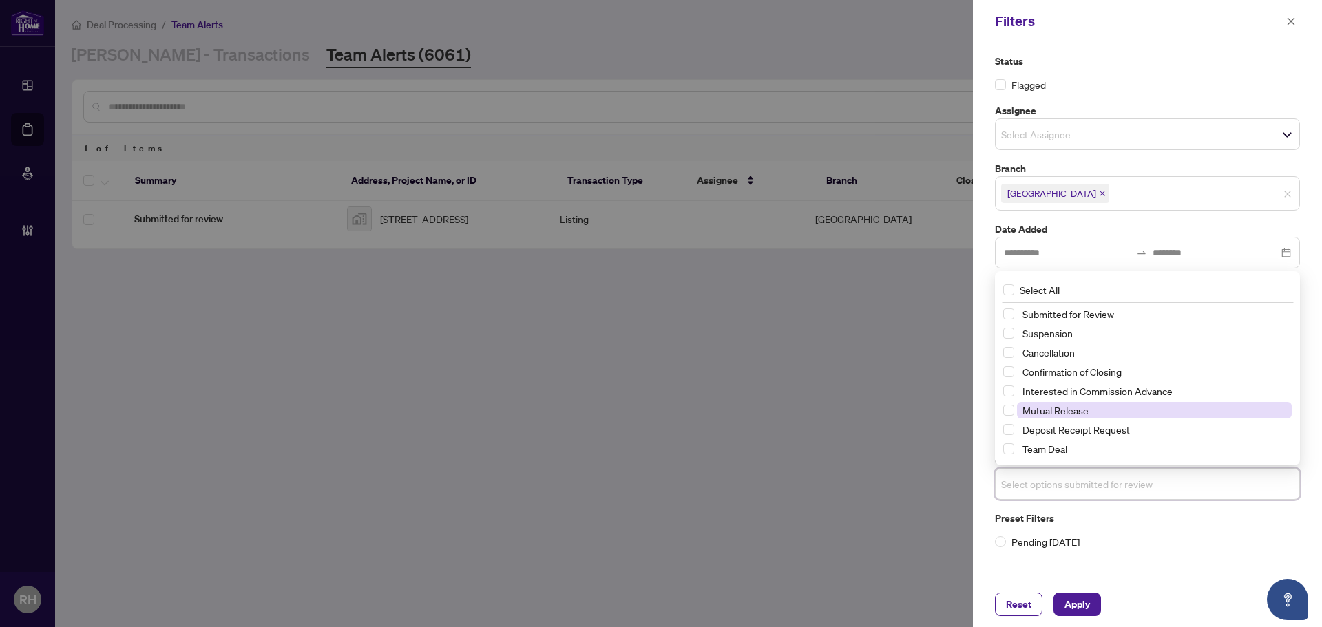
click at [1080, 409] on span "Mutual Release" at bounding box center [1055, 410] width 66 height 12
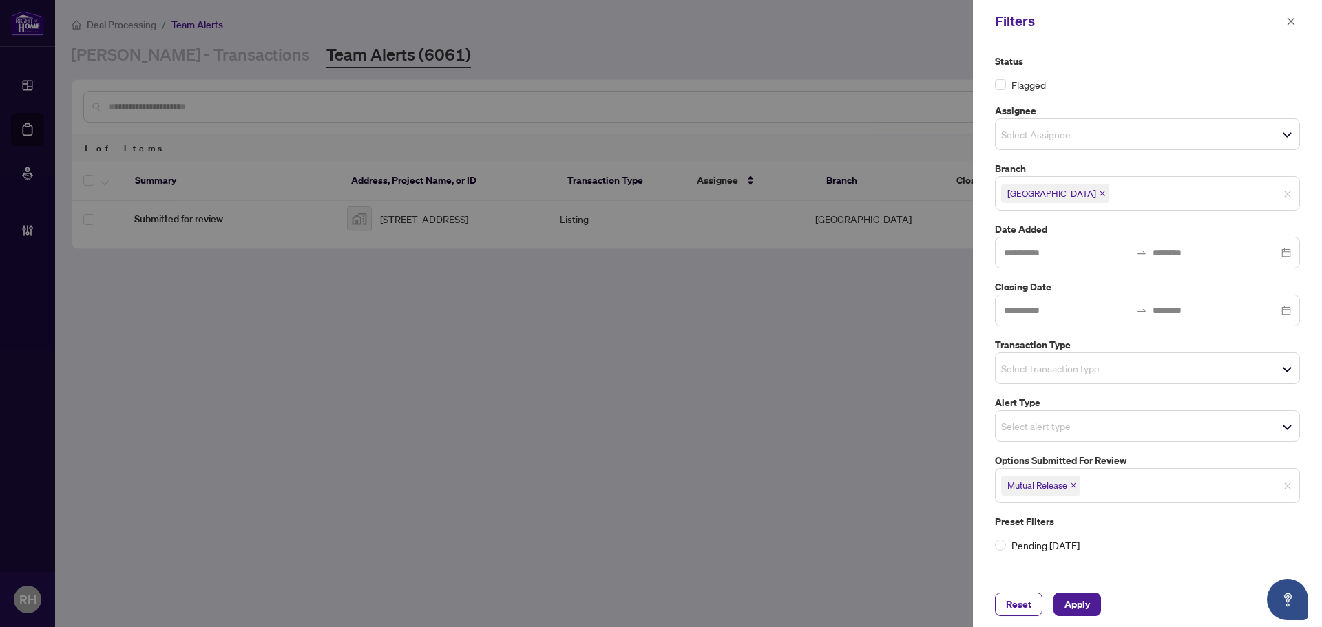
click at [1095, 618] on div "Reset Apply" at bounding box center [1147, 604] width 349 height 45
click at [1084, 608] on span "Apply" at bounding box center [1076, 604] width 25 height 22
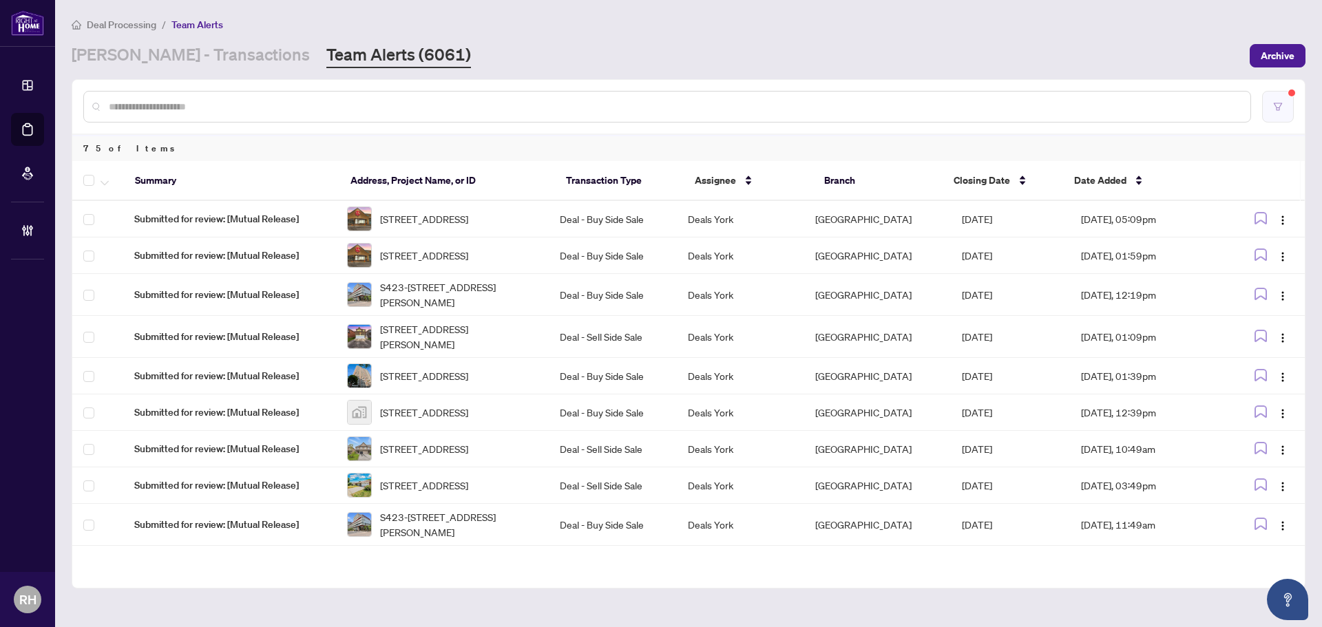
click at [1278, 93] on button "button" at bounding box center [1278, 107] width 32 height 32
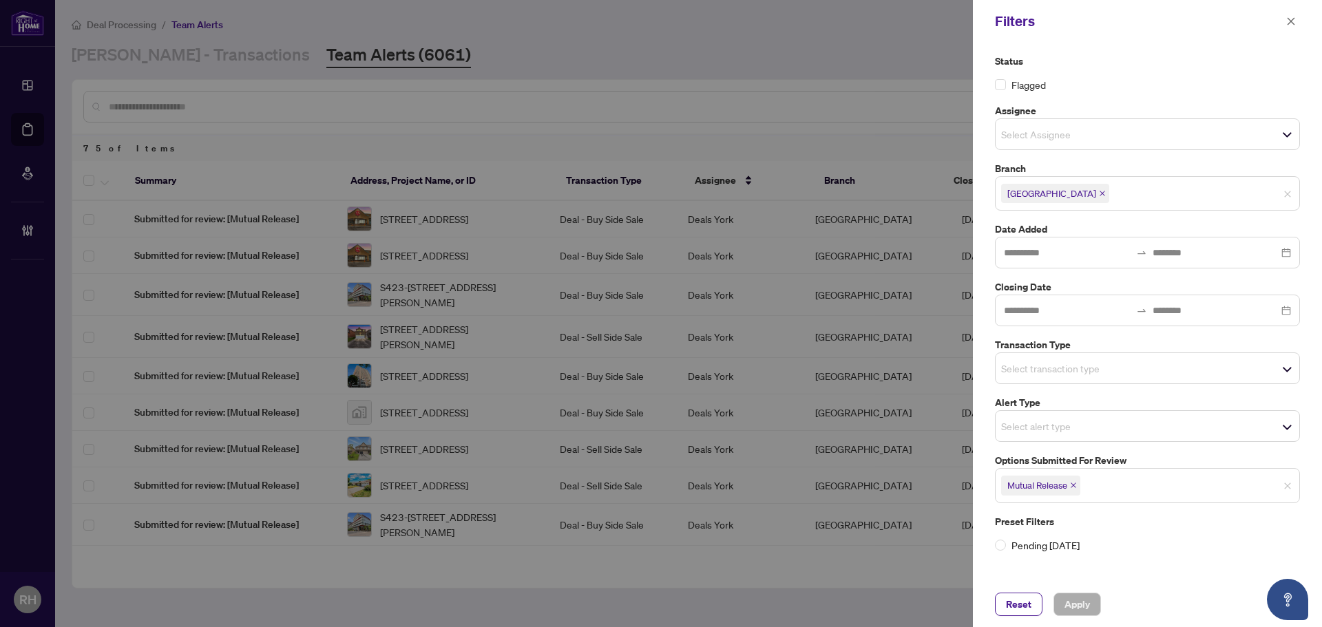
click at [1077, 489] on span "Mutual Release" at bounding box center [1040, 485] width 79 height 19
click at [1075, 489] on span "Mutual Release" at bounding box center [1040, 485] width 79 height 19
click at [1076, 485] on icon "close" at bounding box center [1073, 485] width 7 height 7
click at [1066, 362] on input "search" at bounding box center [1049, 368] width 96 height 17
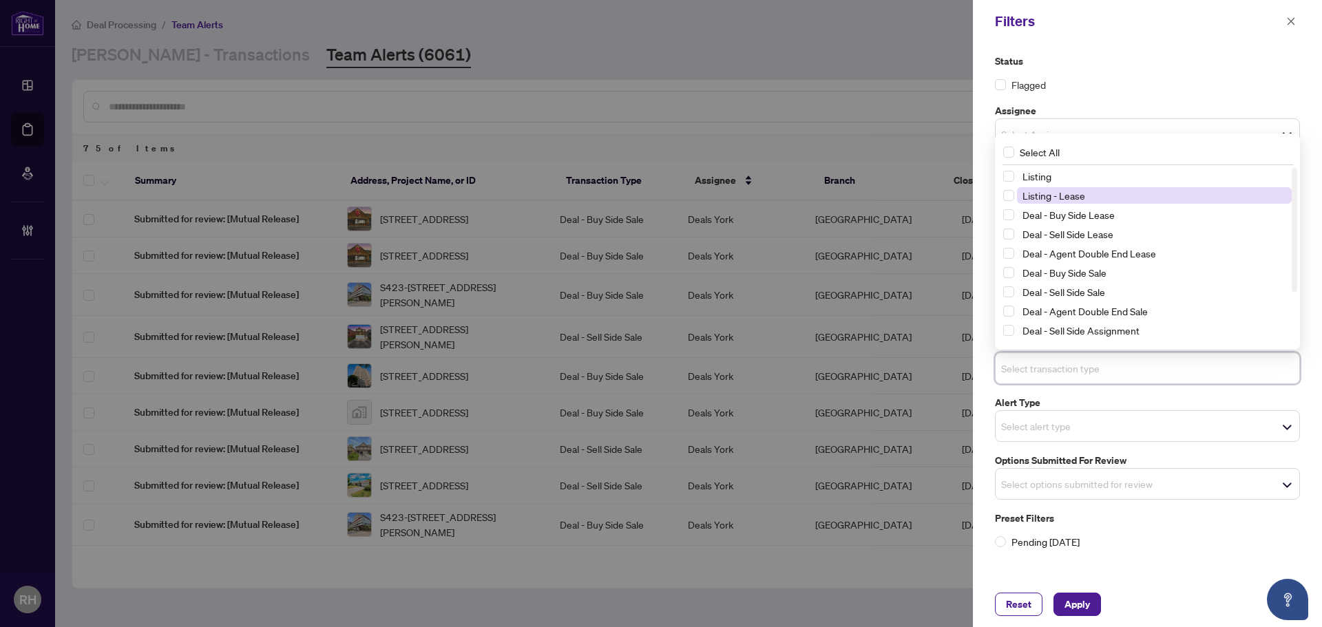
click at [1081, 195] on span "Listing - Lease" at bounding box center [1053, 195] width 63 height 12
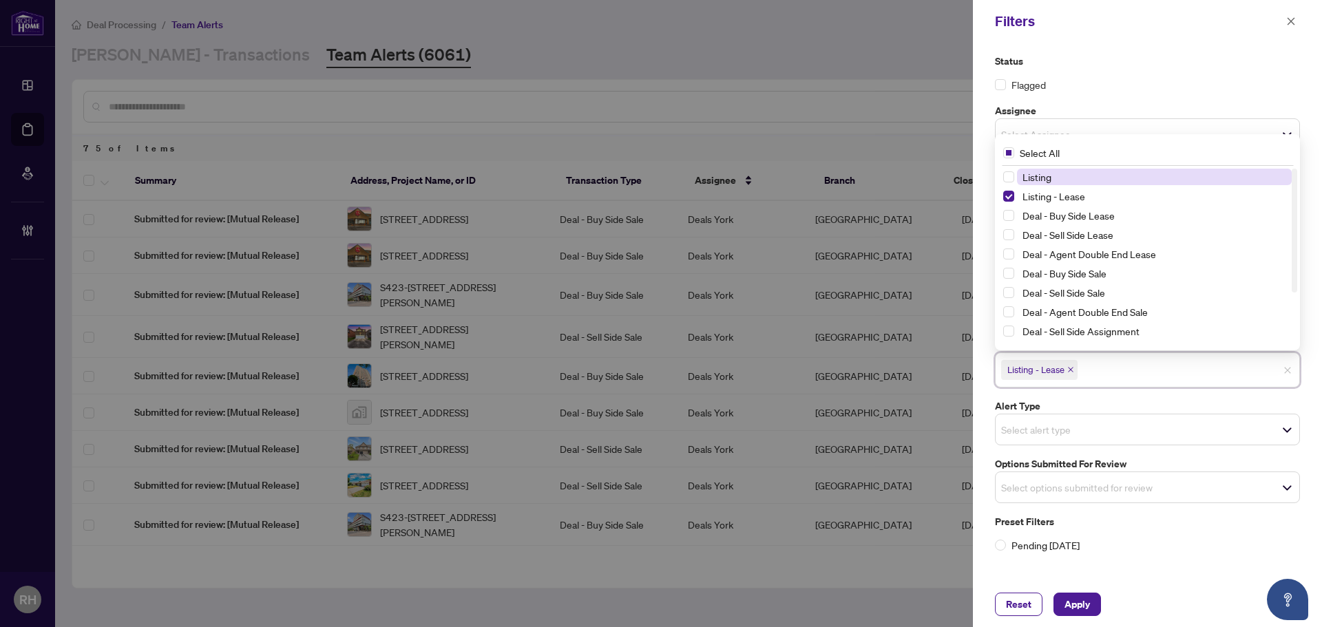
click at [1077, 175] on span "Listing" at bounding box center [1154, 177] width 275 height 17
click at [1072, 608] on span "Apply" at bounding box center [1076, 604] width 25 height 22
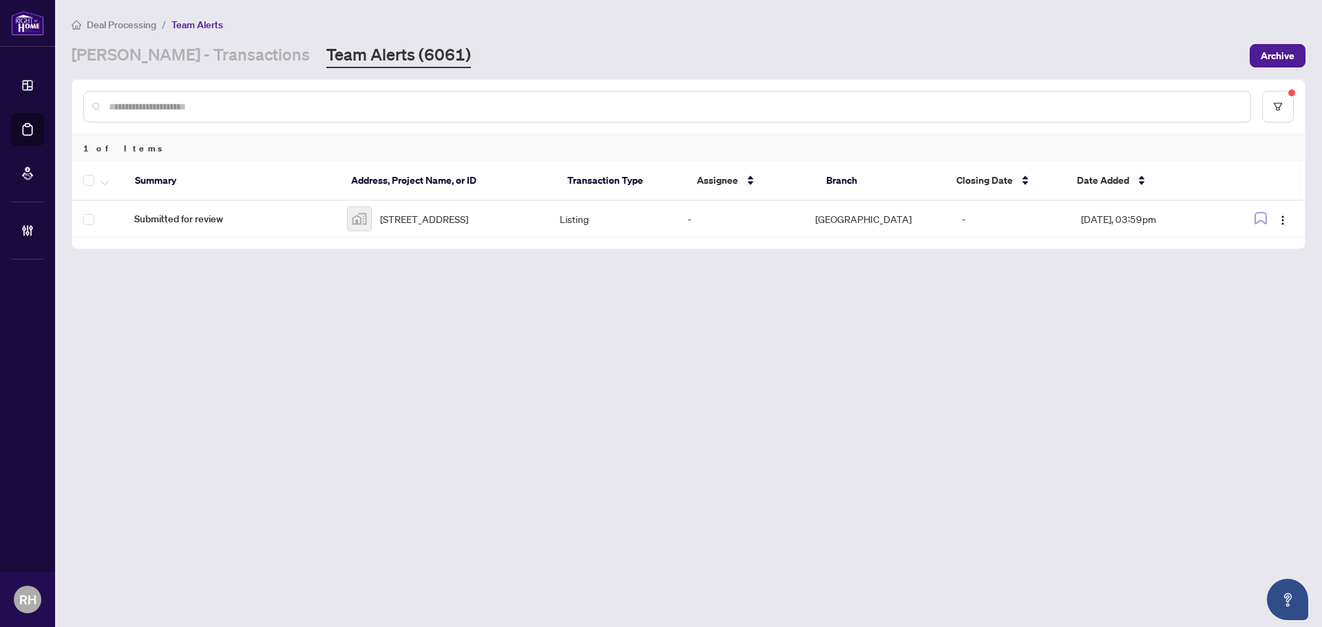
drag, startPoint x: 158, startPoint y: 59, endPoint x: 166, endPoint y: 73, distance: 16.1
click at [158, 59] on link "RAHR - Transactions" at bounding box center [191, 55] width 238 height 25
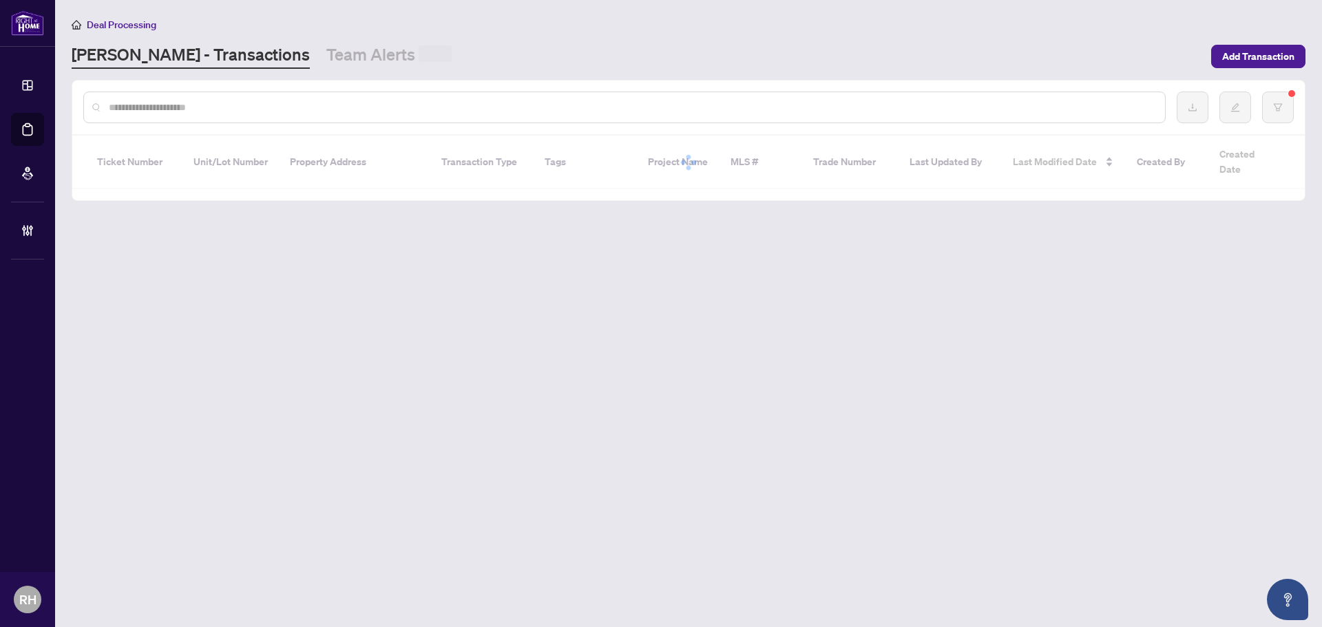
click at [185, 111] on input "text" at bounding box center [631, 107] width 1045 height 15
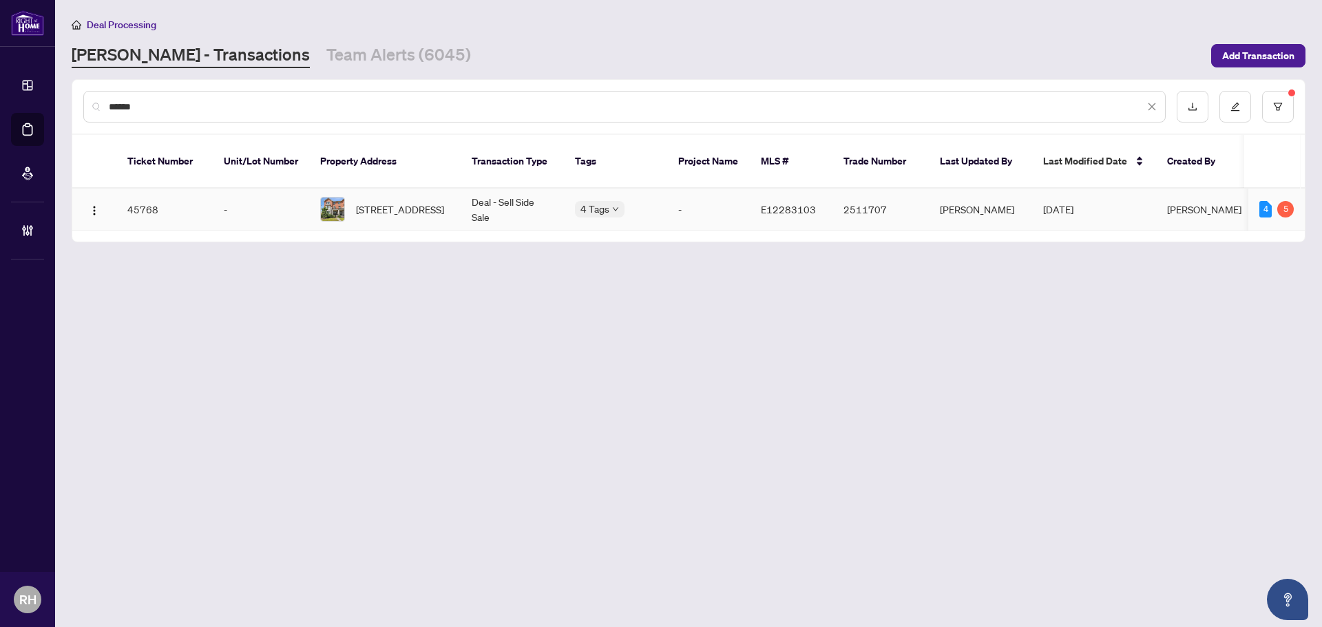
type input "******"
click at [472, 202] on td "Deal - Sell Side Sale" at bounding box center [512, 210] width 103 height 42
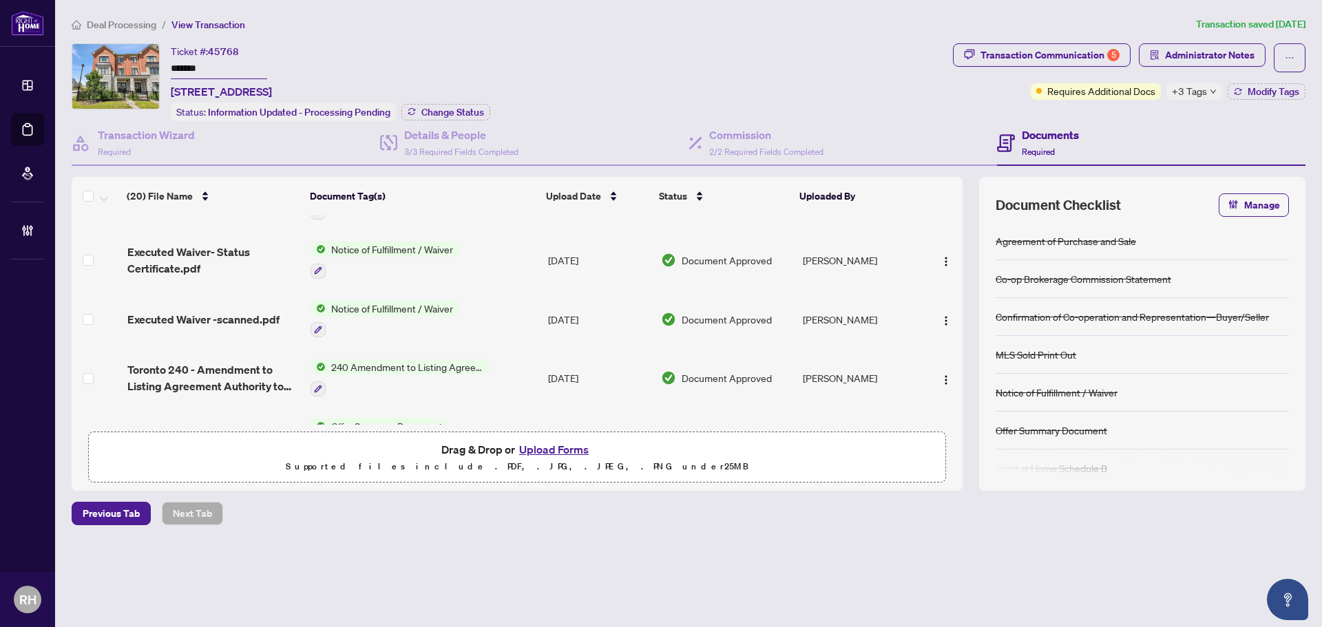
scroll to position [140, 0]
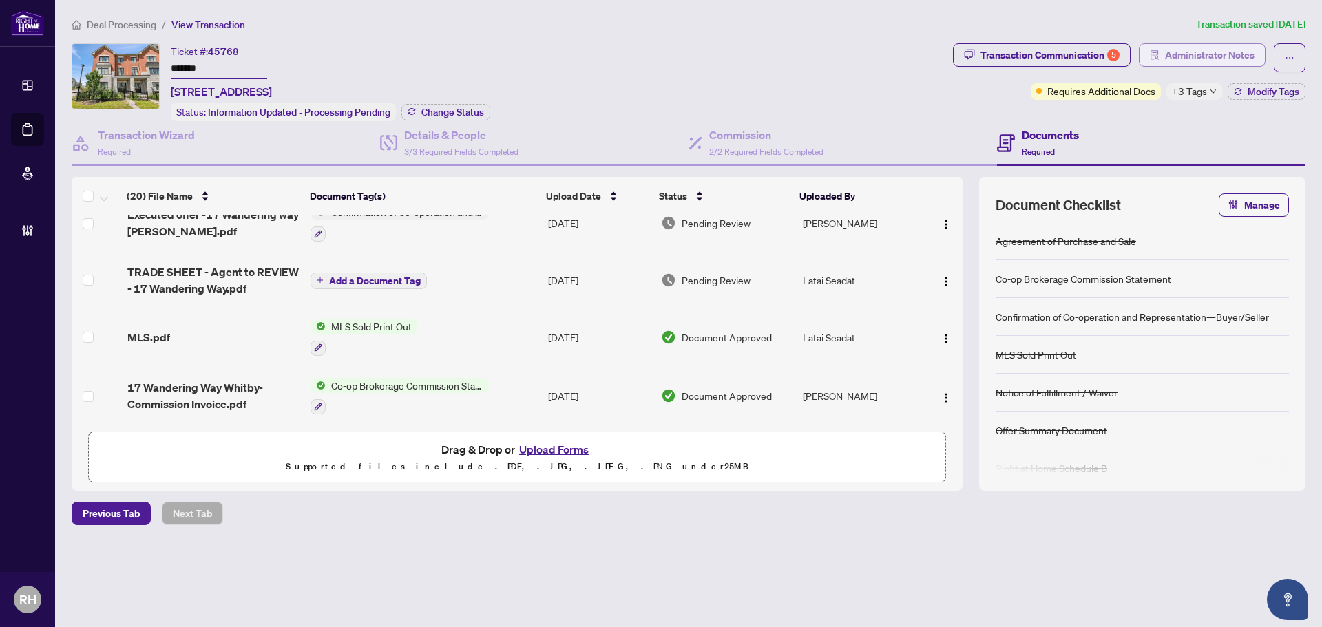
click at [1183, 52] on span "Administrator Notes" at bounding box center [1209, 55] width 89 height 22
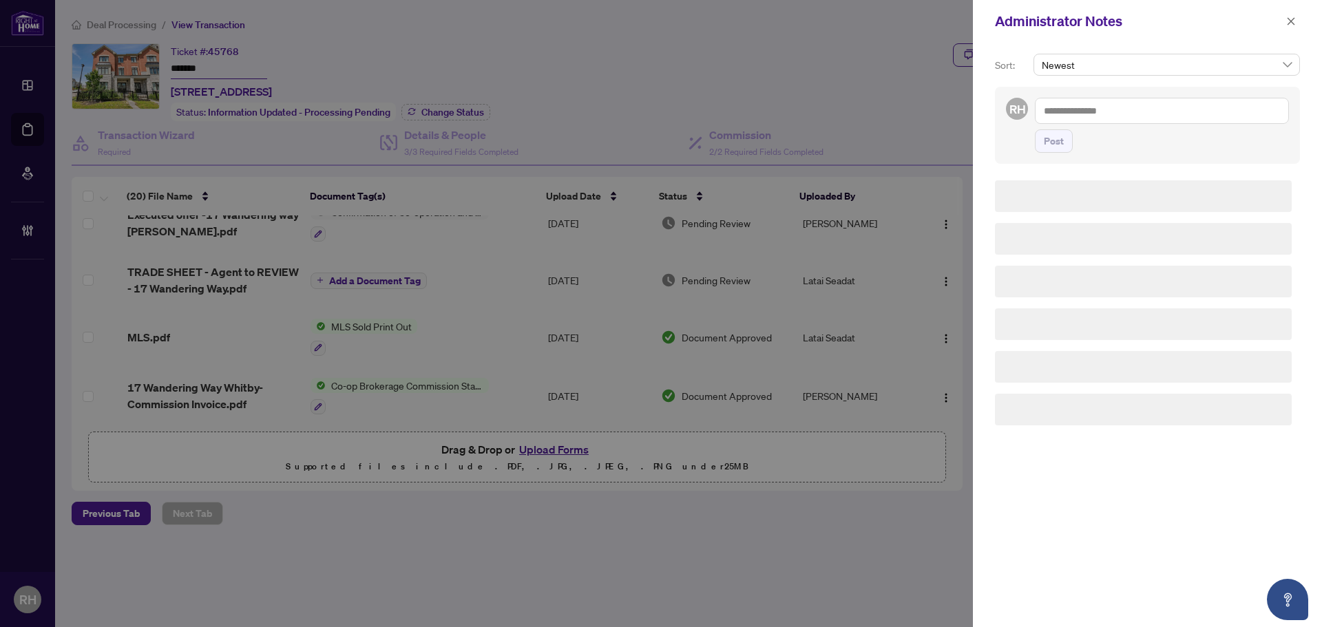
click at [1121, 123] on textarea at bounding box center [1162, 111] width 254 height 26
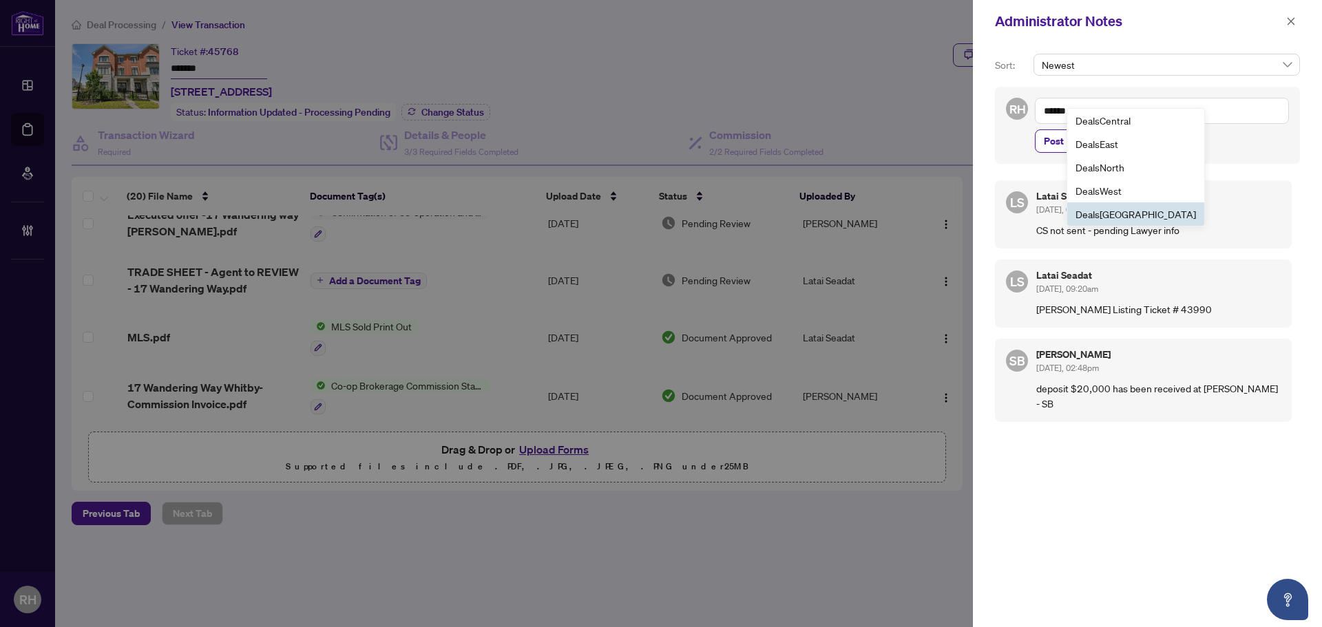
click at [1109, 217] on span "Deals York" at bounding box center [1135, 214] width 120 height 12
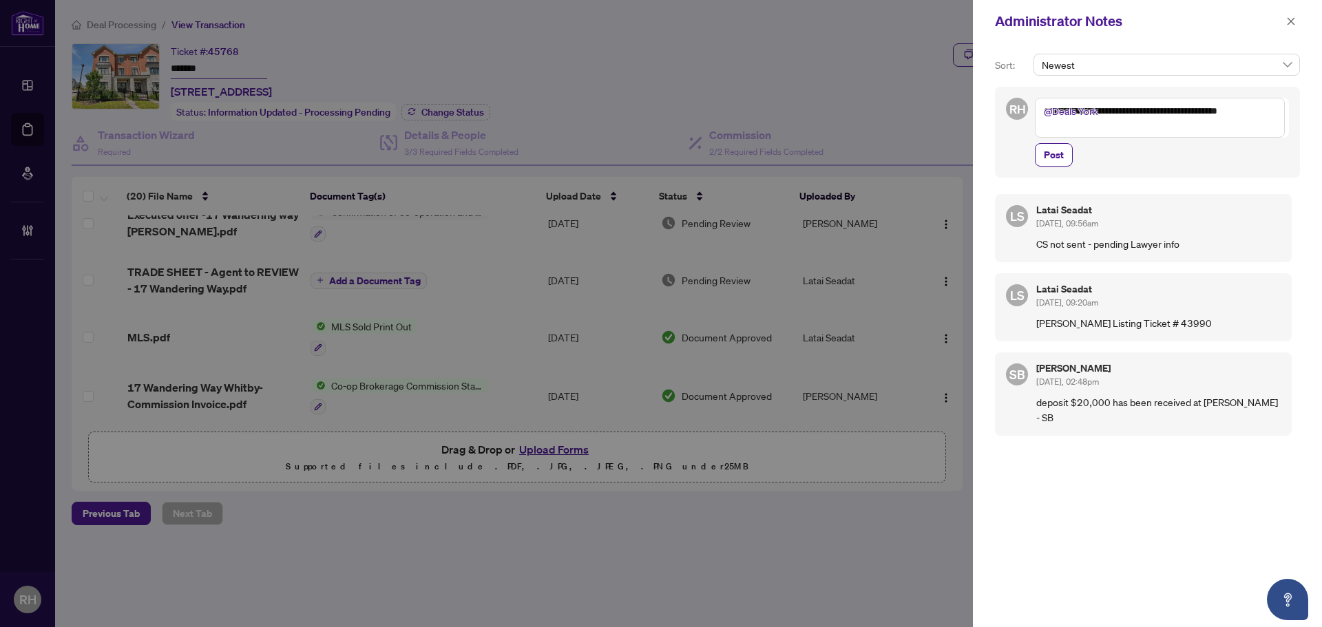
click at [1190, 106] on textarea "**********" at bounding box center [1160, 118] width 250 height 40
click at [1214, 131] on textarea "**********" at bounding box center [1160, 118] width 250 height 40
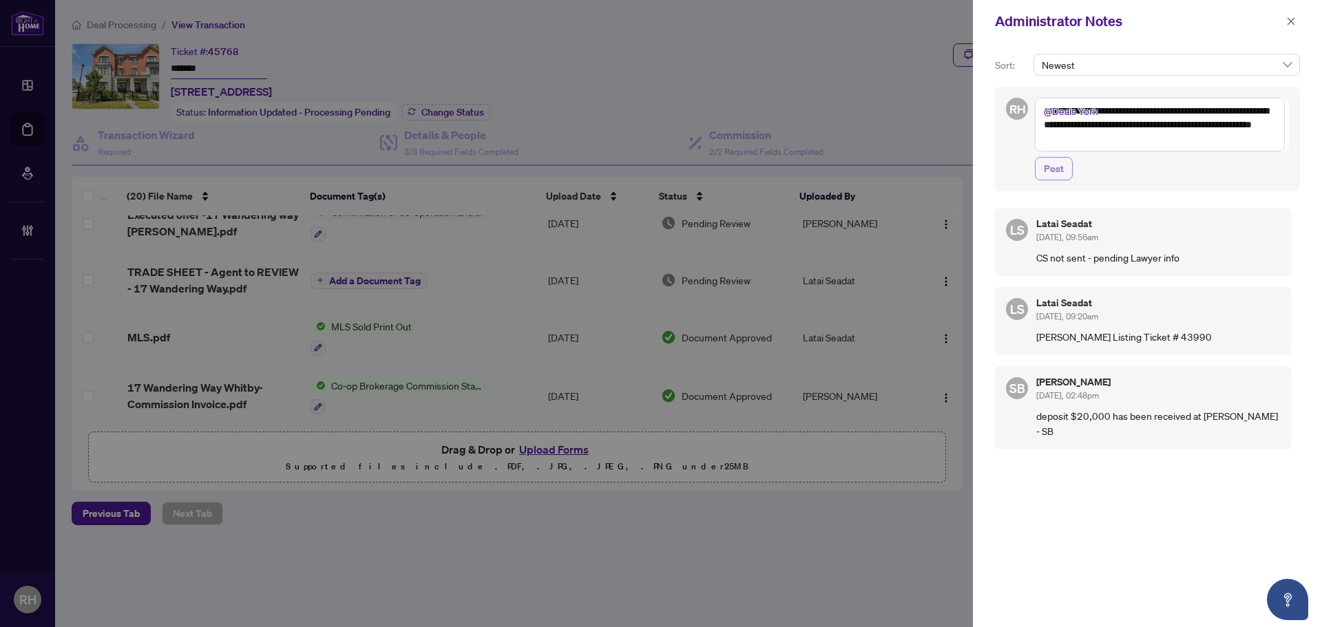
type textarea "**********"
click at [1052, 174] on span "Post" at bounding box center [1054, 169] width 20 height 22
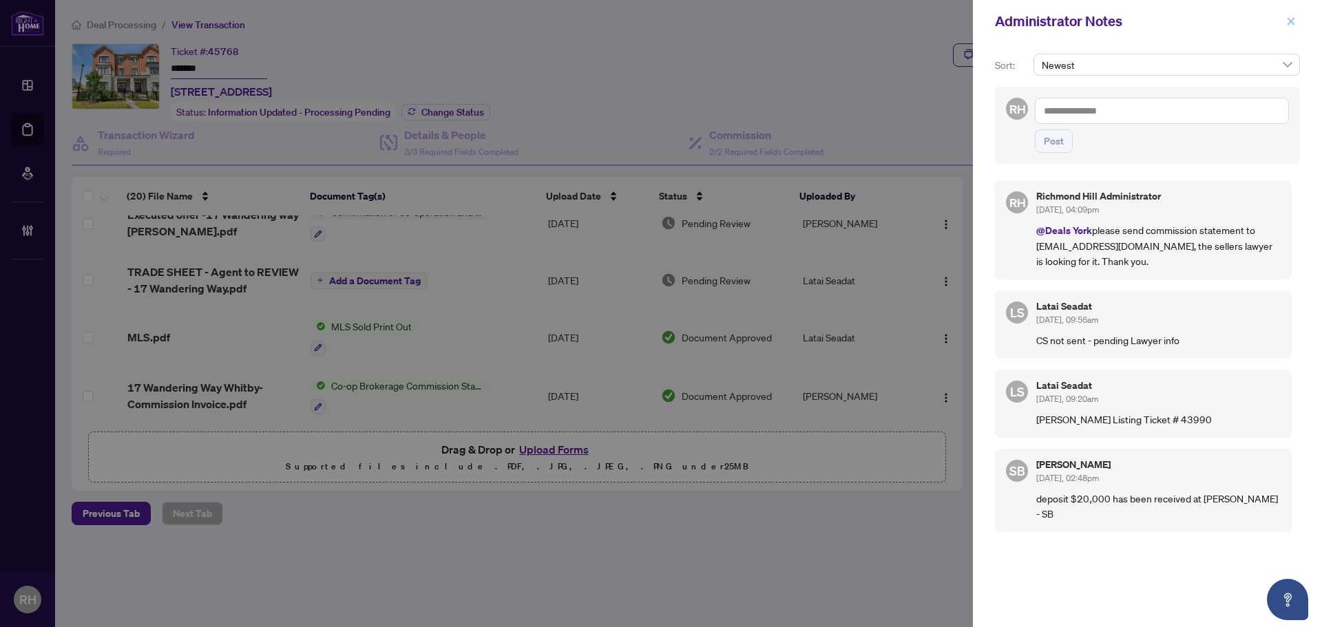
click at [1292, 18] on icon "close" at bounding box center [1291, 22] width 10 height 10
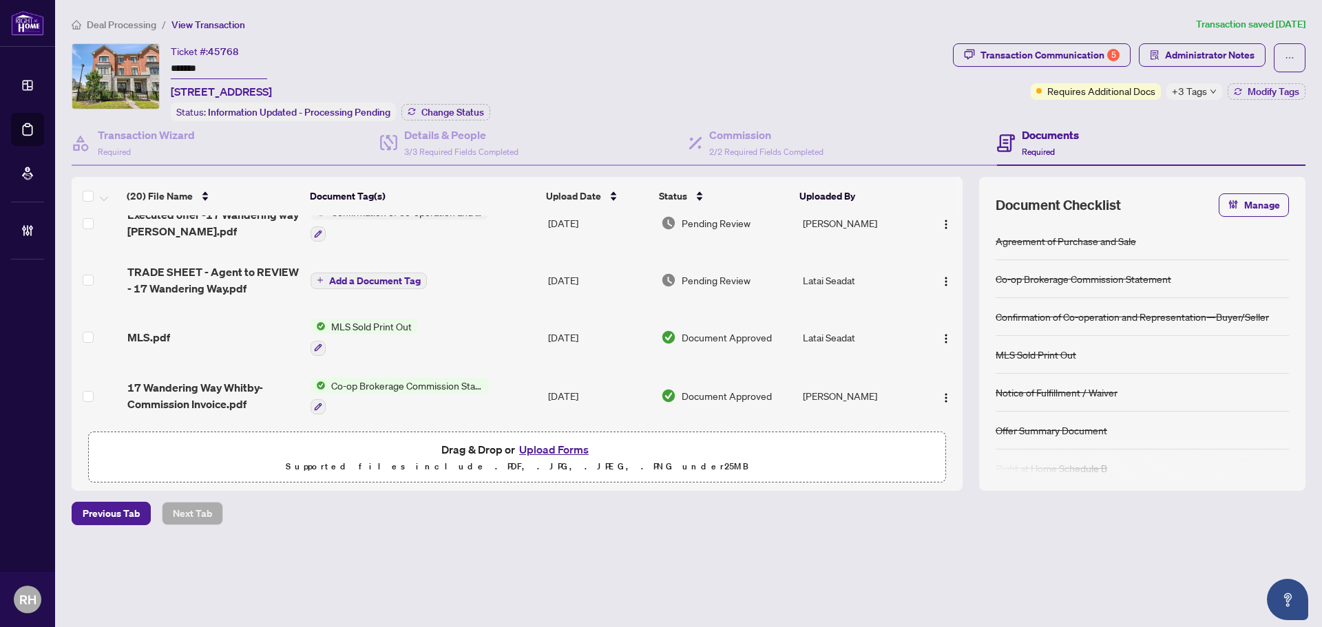
click at [114, 19] on span "Deal Processing" at bounding box center [122, 25] width 70 height 12
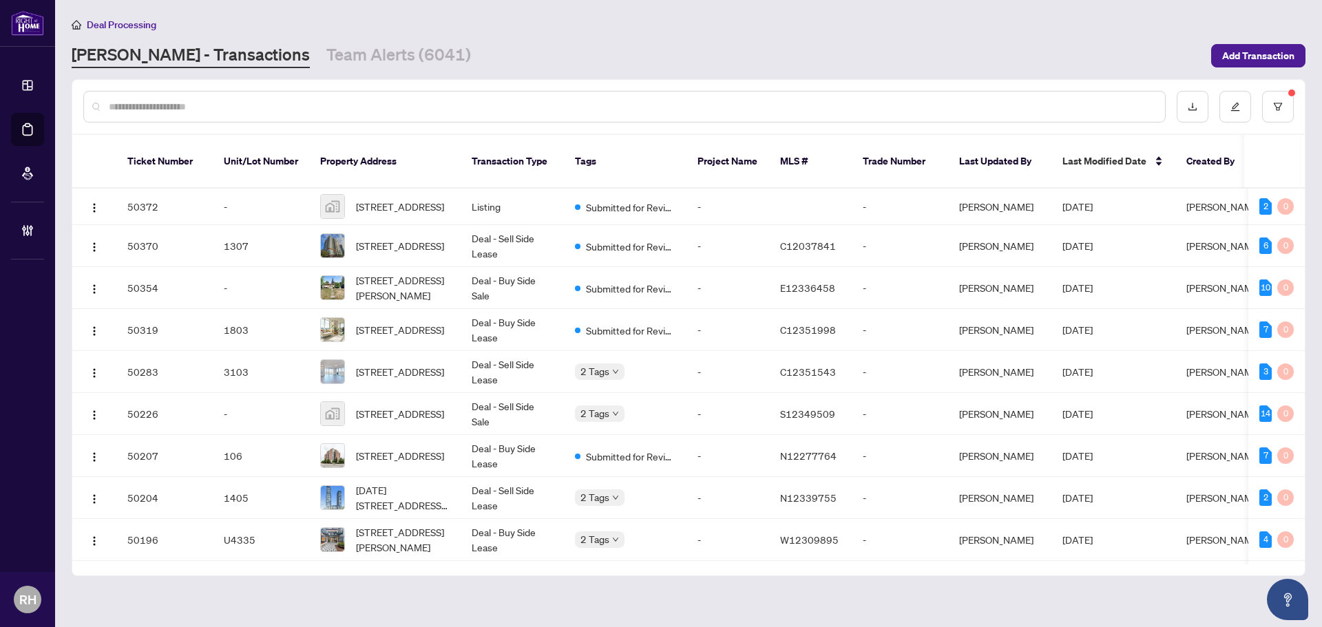
click at [333, 42] on div "Deal Processing RAHR - Transactions Team Alerts (6041) Add Transaction" at bounding box center [689, 43] width 1234 height 52
click at [328, 55] on link "Team Alerts (6041)" at bounding box center [398, 55] width 145 height 25
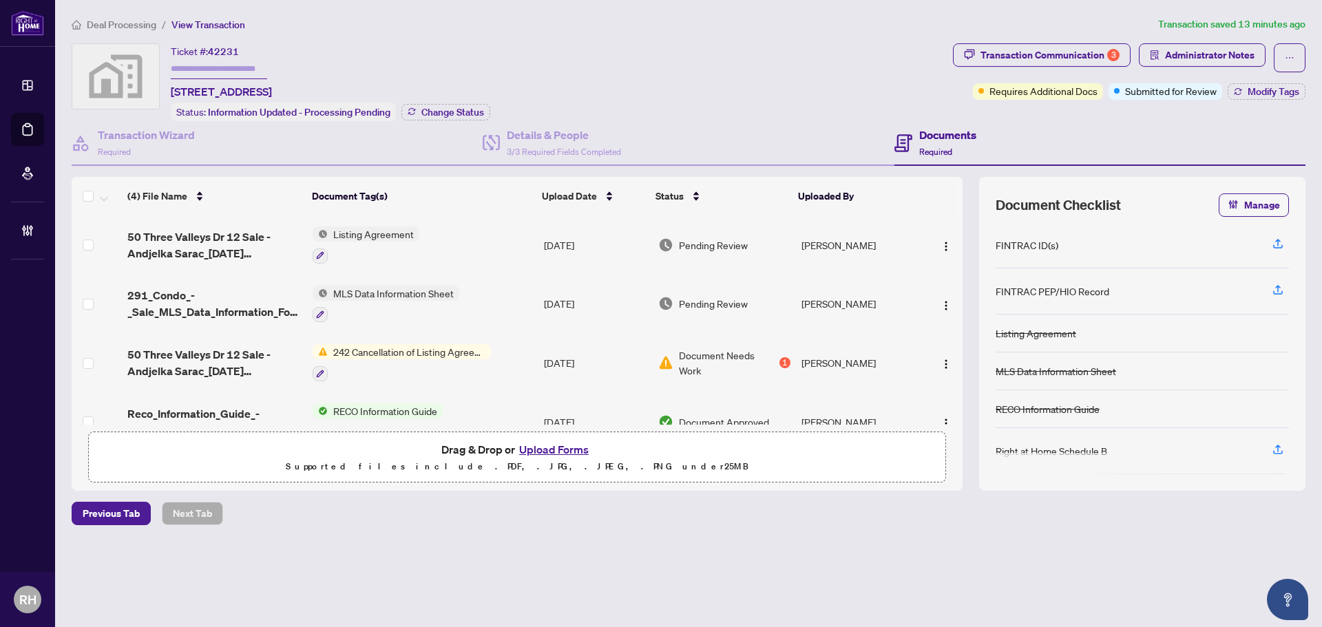
click at [1013, 73] on div "Transaction Communication 3 Administrator Notes Requires Additional Docs Submit…" at bounding box center [1129, 71] width 352 height 56
click at [1009, 59] on div "Transaction Communication 3" at bounding box center [1049, 55] width 139 height 22
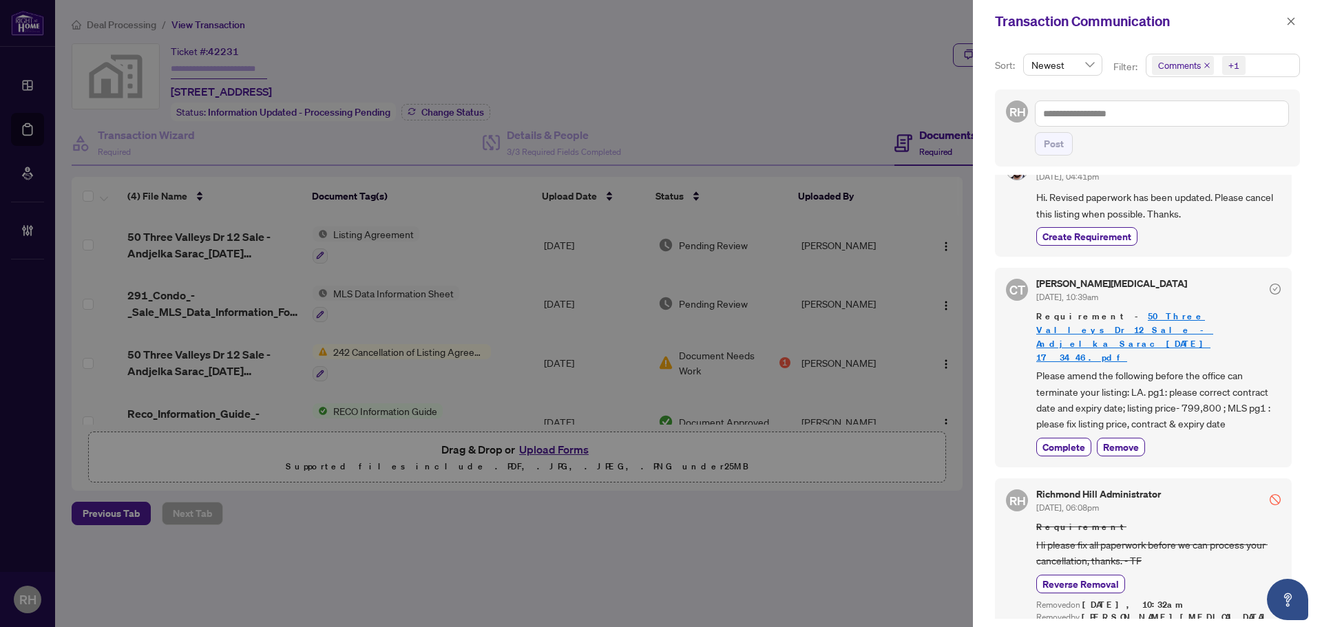
scroll to position [69, 0]
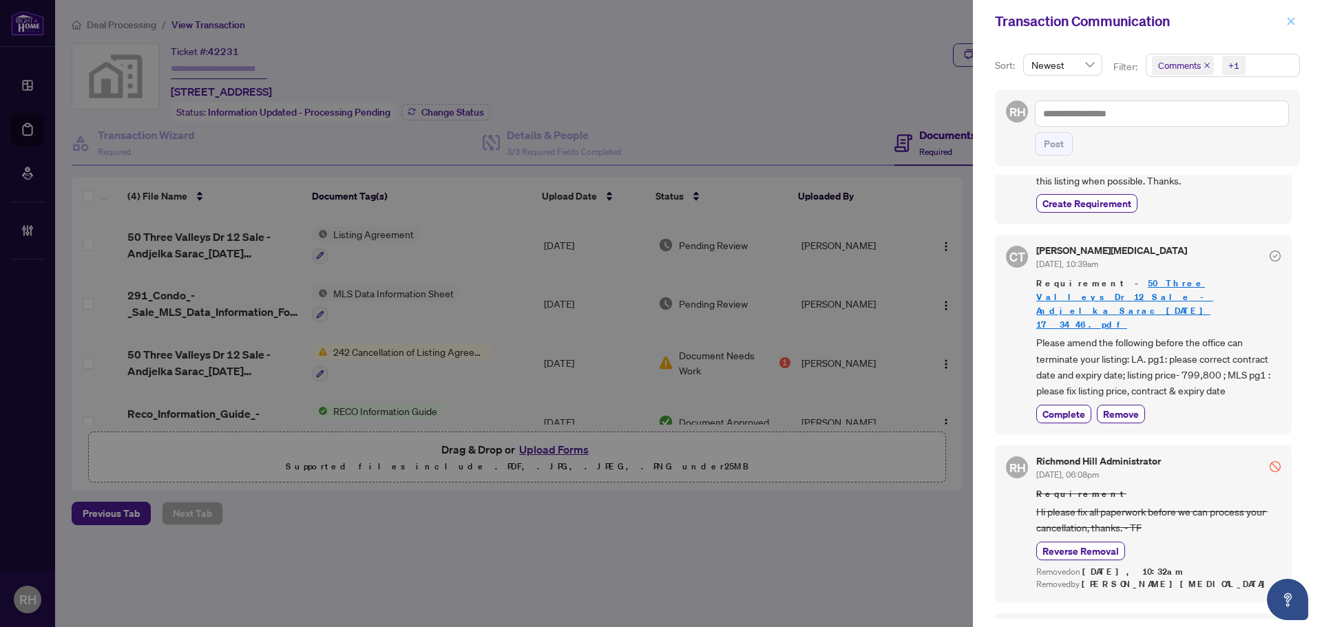
click at [1287, 22] on icon "close" at bounding box center [1291, 22] width 10 height 10
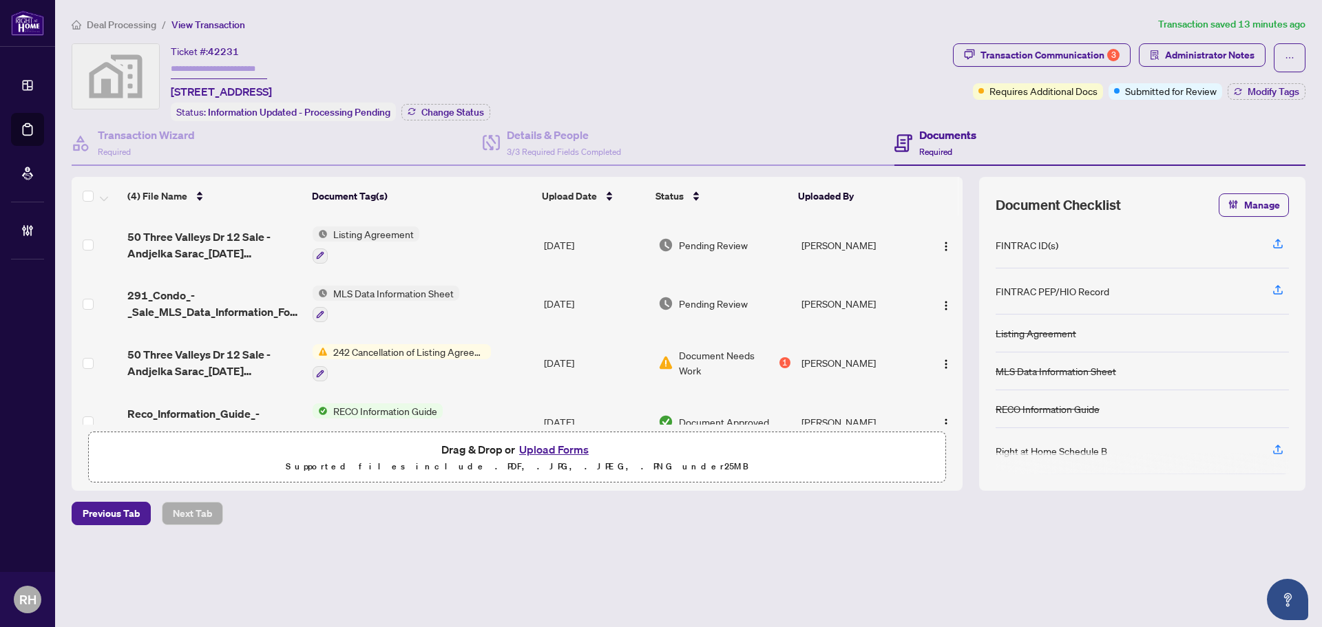
click at [221, 118] on div "Status: Information Updated - Processing Pending" at bounding box center [283, 112] width 225 height 19
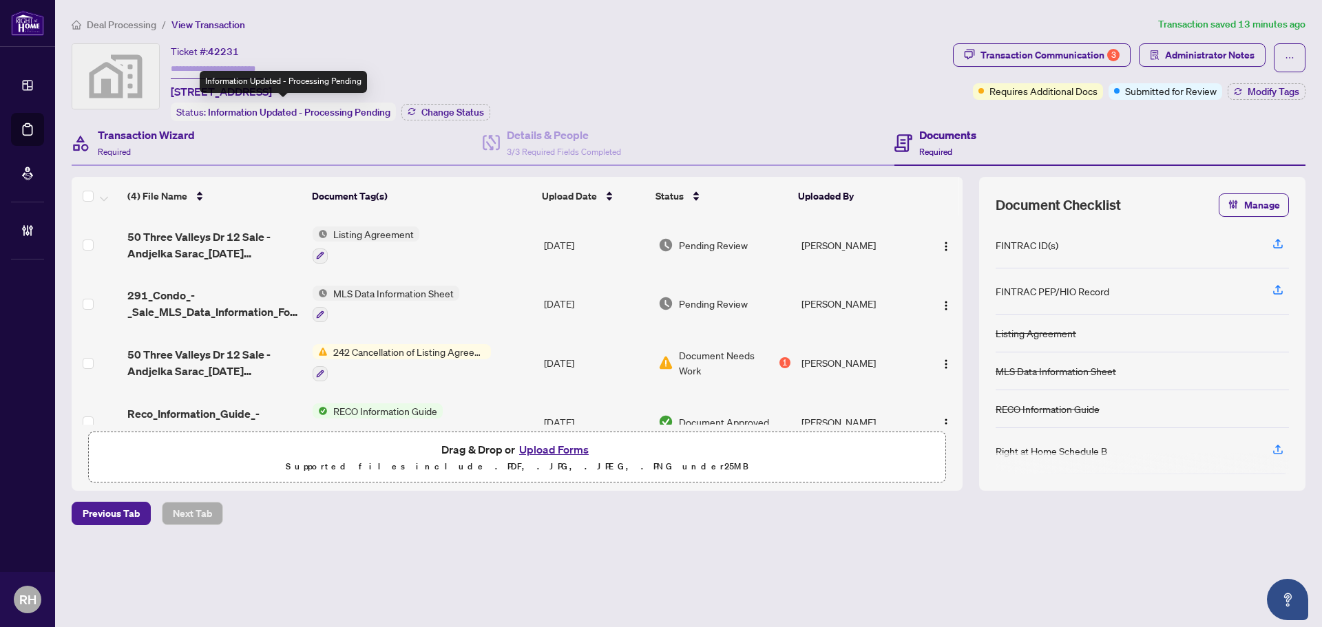
click at [210, 145] on div "Transaction Wizard Required" at bounding box center [277, 143] width 411 height 45
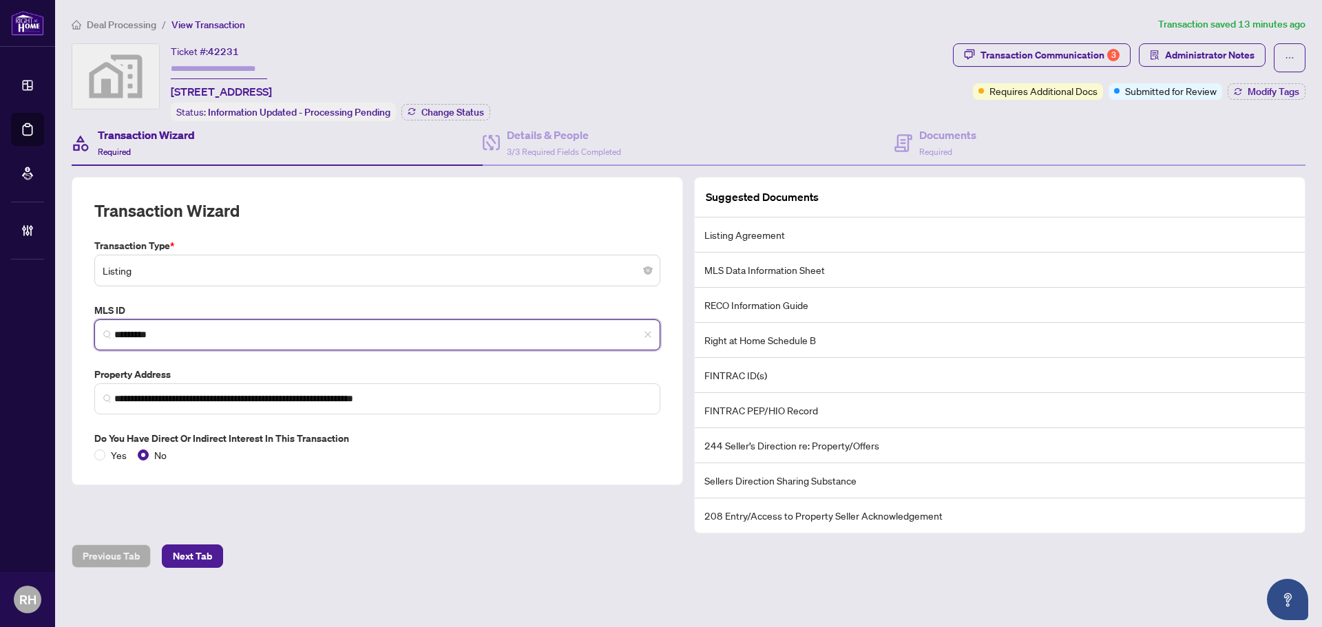
click at [179, 335] on input "*********" at bounding box center [382, 335] width 537 height 14
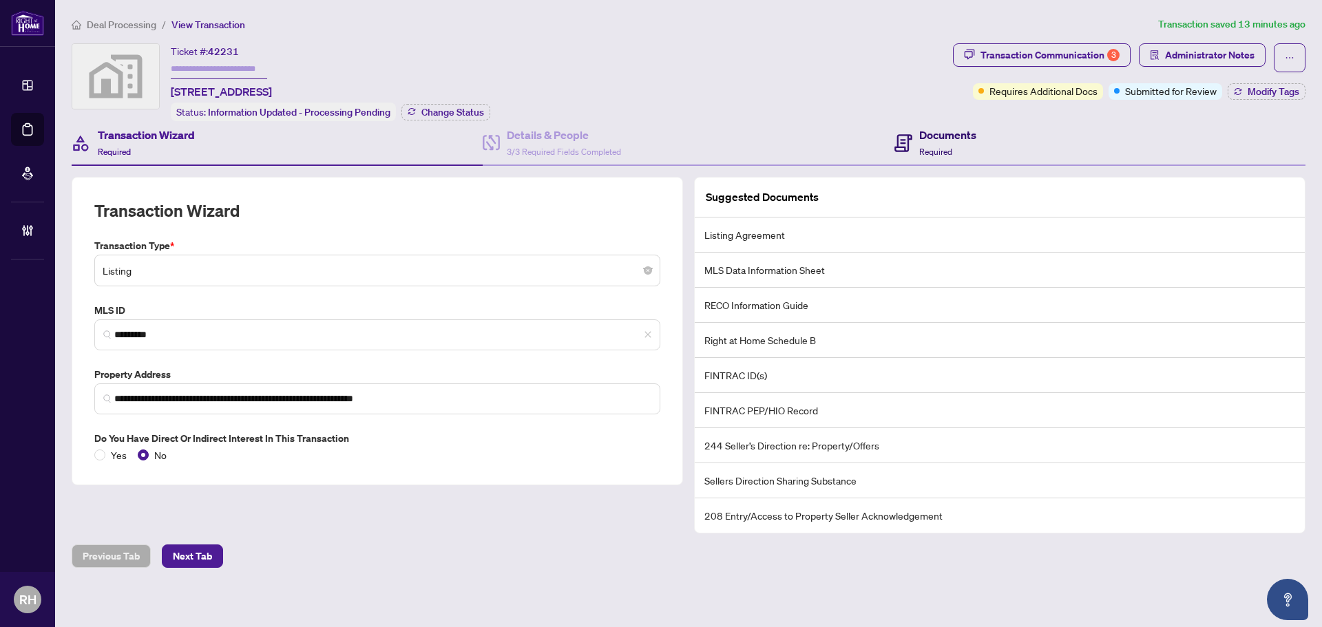
click at [935, 140] on h4 "Documents" at bounding box center [947, 135] width 57 height 17
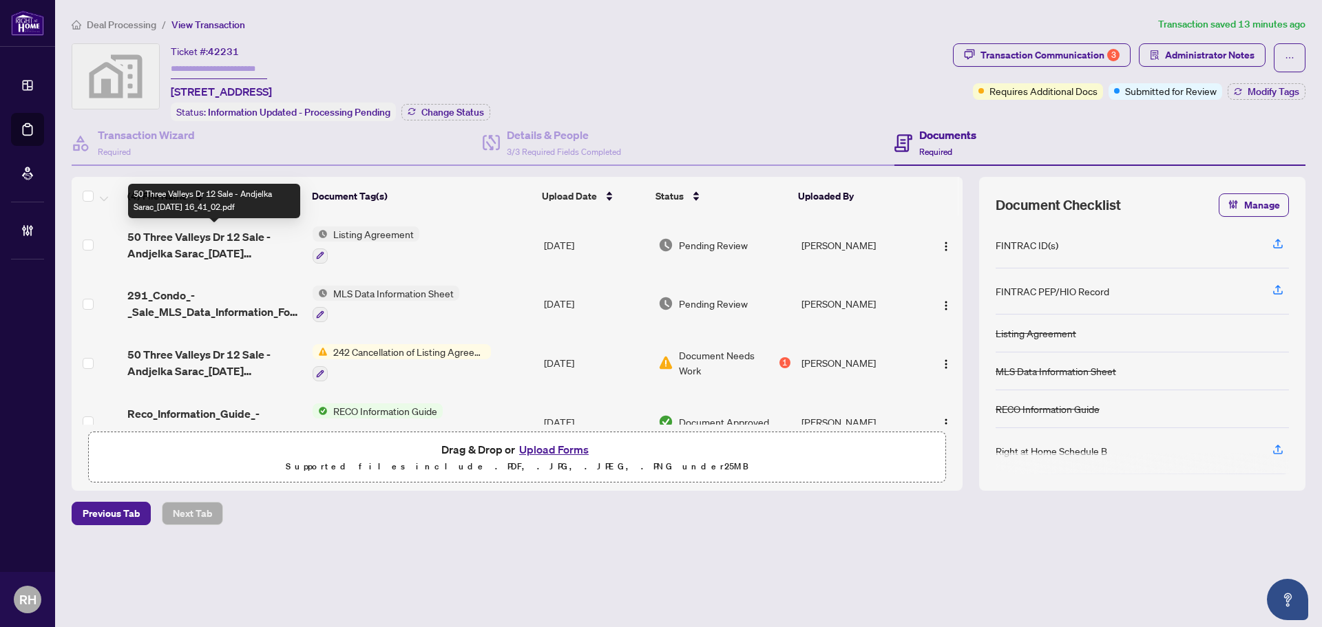
click at [182, 237] on span "50 Three Valleys Dr 12 Sale - Andjelka Sarac_[DATE] 16_41_02.pdf" at bounding box center [214, 245] width 174 height 33
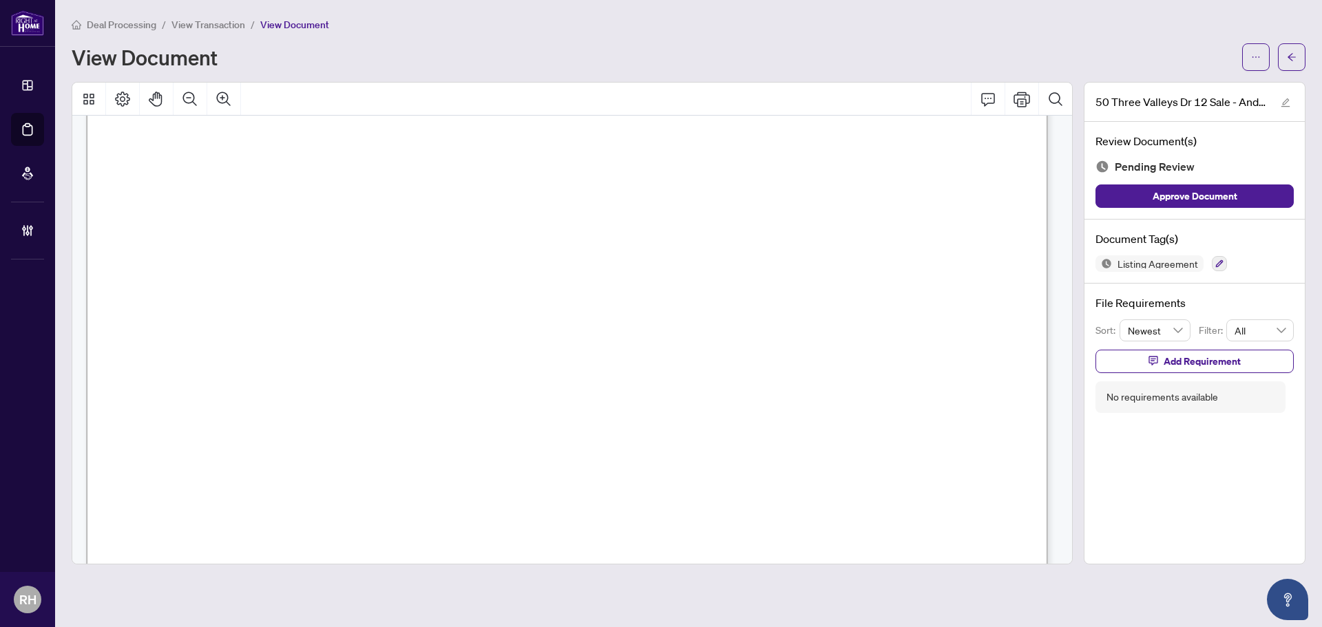
scroll to position [413, 0]
click at [1229, 260] on div "Listing Agreement" at bounding box center [1194, 263] width 198 height 17
click at [1219, 256] on button "button" at bounding box center [1219, 263] width 15 height 15
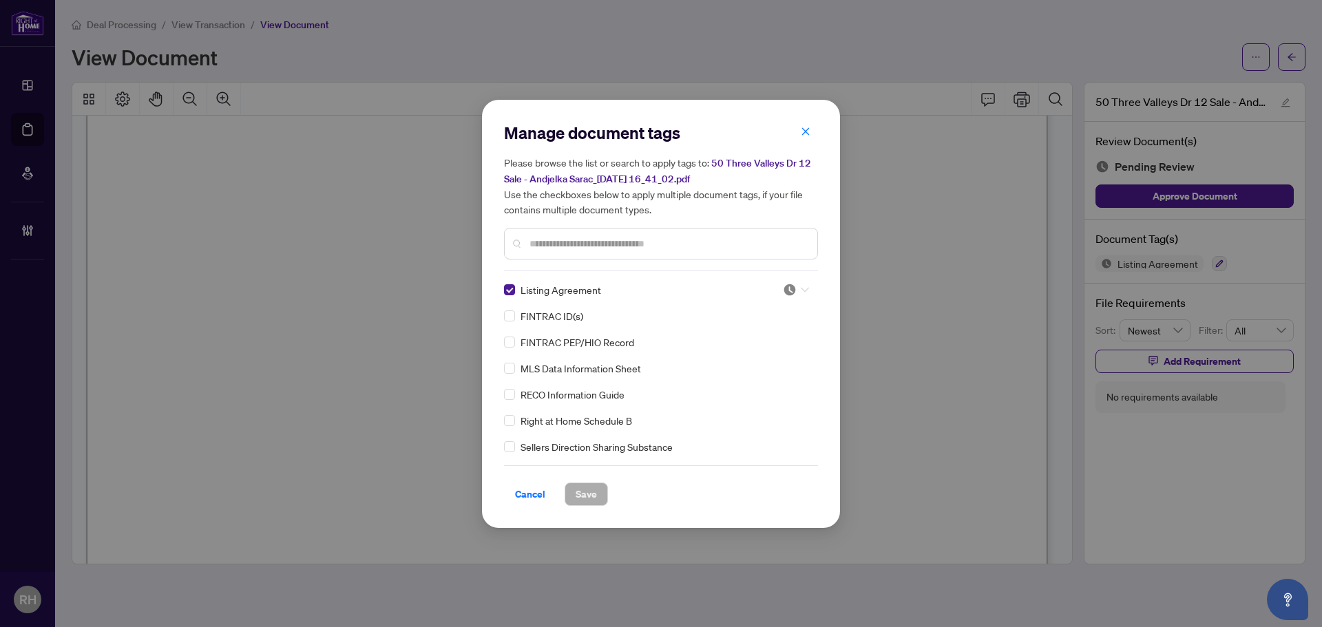
click at [792, 286] on img at bounding box center [790, 290] width 14 height 14
click at [766, 361] on div "Approved" at bounding box center [750, 356] width 88 height 15
click at [584, 487] on span "Save" at bounding box center [586, 494] width 21 height 22
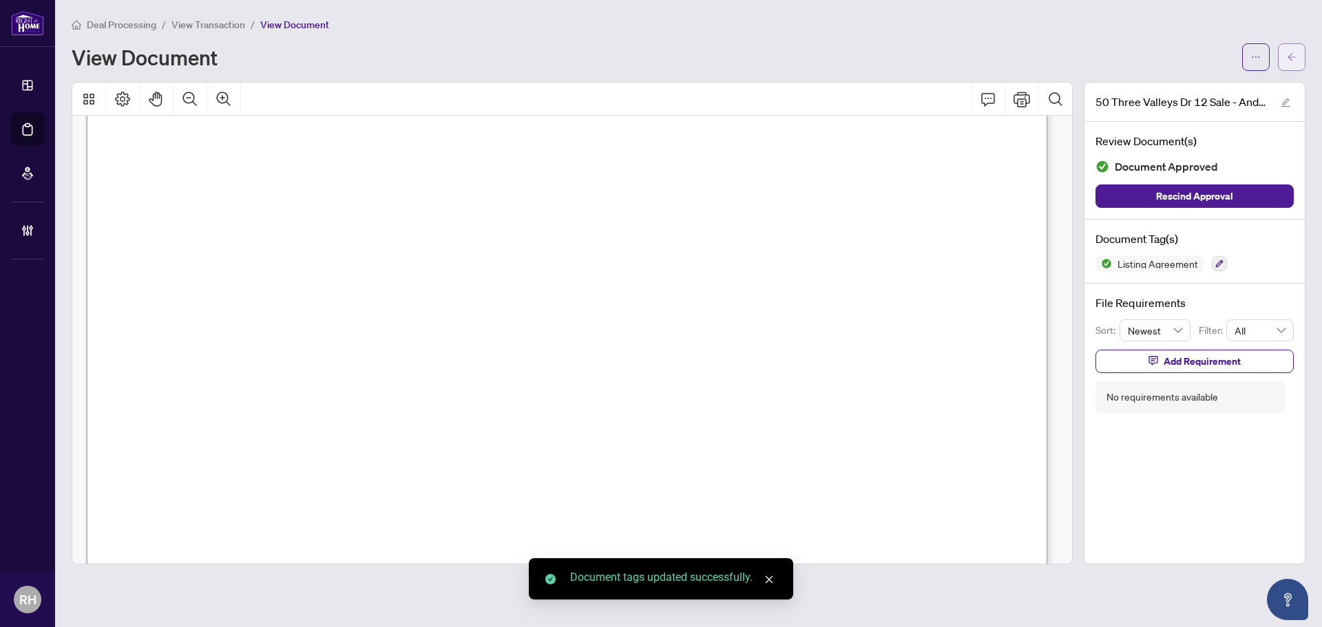
click at [1295, 57] on button "button" at bounding box center [1292, 57] width 28 height 28
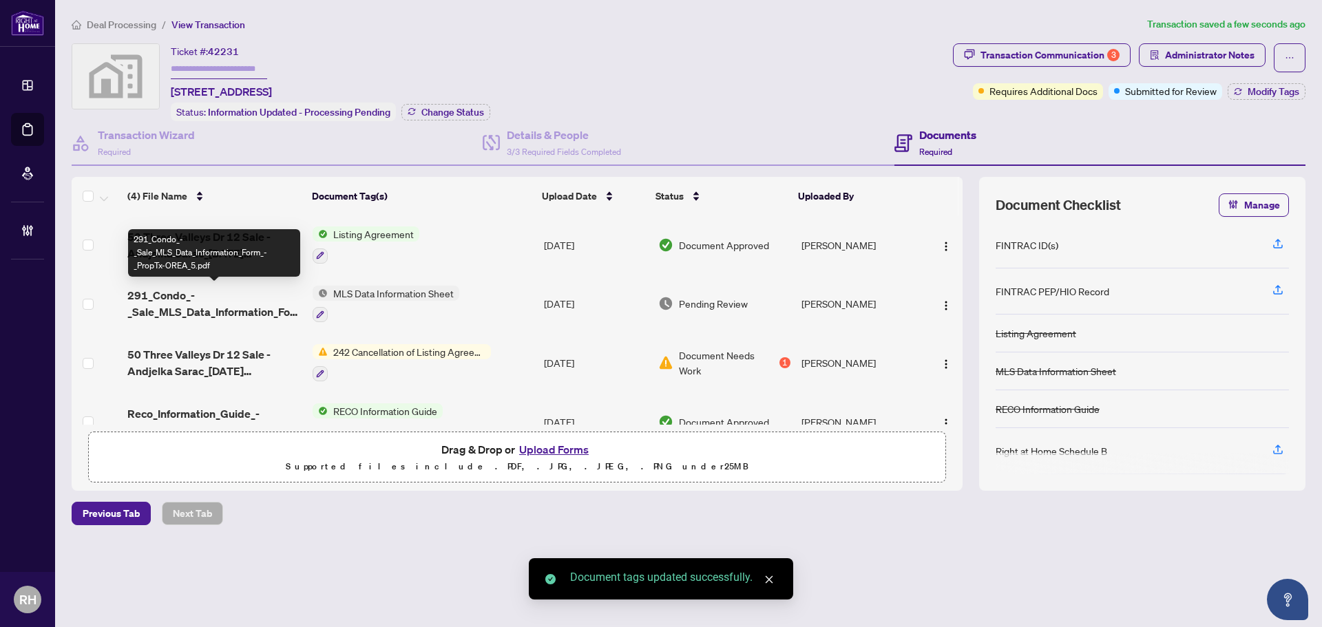
click at [185, 299] on span "291_Condo_-_Sale_MLS_Data_Information_Form_-_PropTx-OREA_5.pdf" at bounding box center [214, 303] width 174 height 33
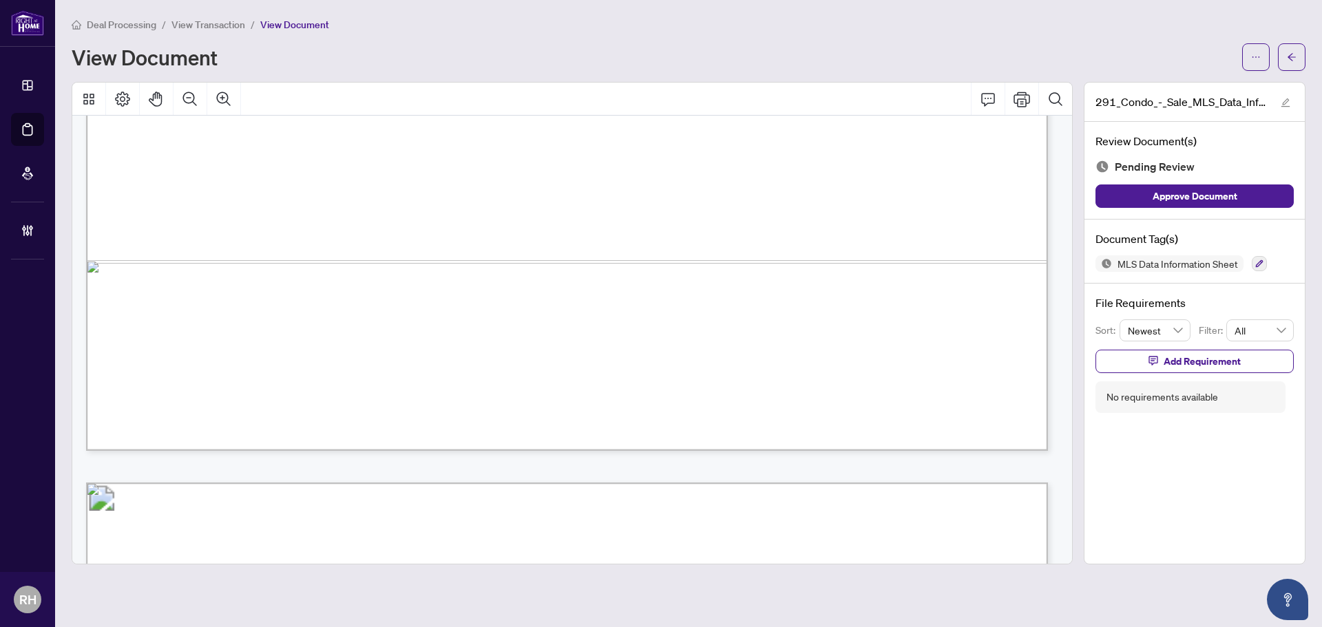
scroll to position [826, 0]
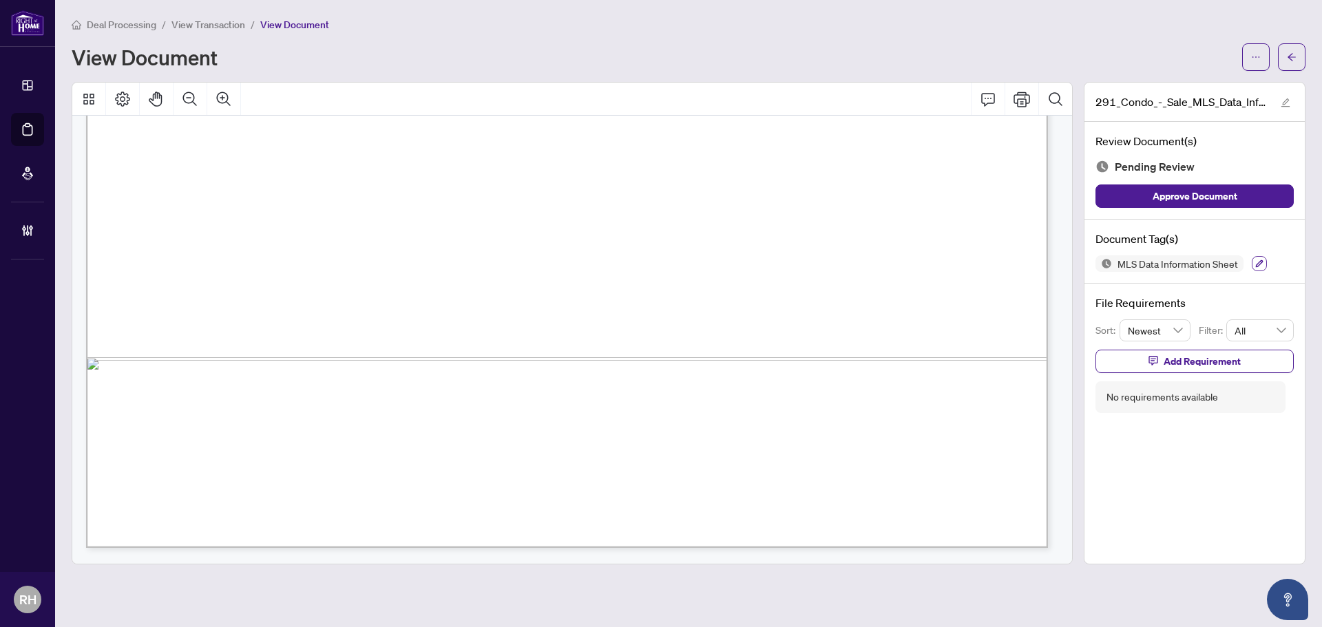
click at [1258, 264] on icon "button" at bounding box center [1259, 264] width 8 height 8
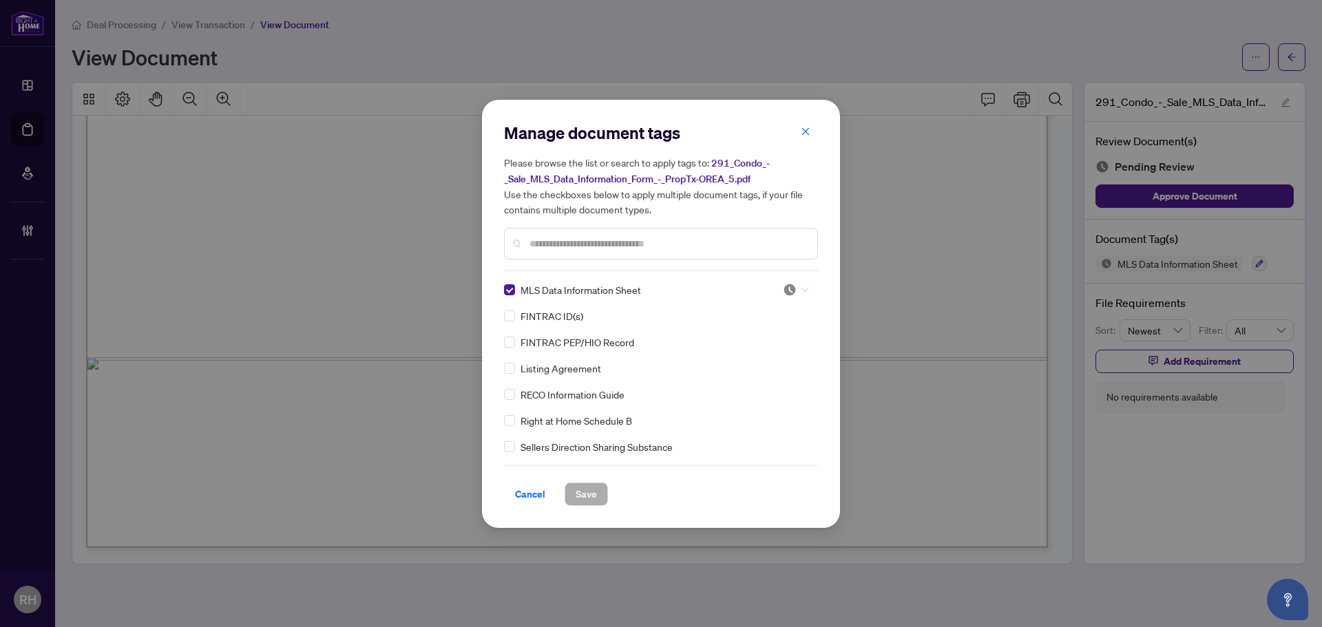
click at [791, 291] on img at bounding box center [790, 290] width 14 height 14
click at [761, 354] on div "Approved" at bounding box center [750, 356] width 88 height 15
click at [589, 498] on span "Save" at bounding box center [586, 494] width 21 height 22
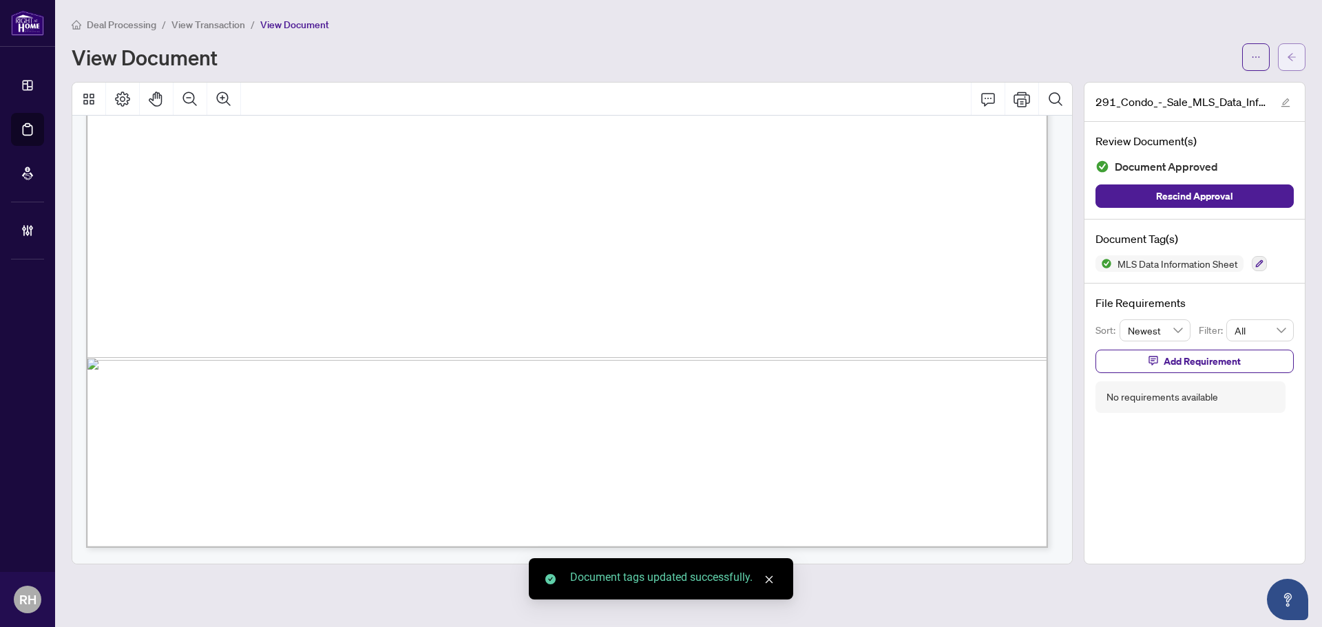
click at [1284, 68] on button "button" at bounding box center [1292, 57] width 28 height 28
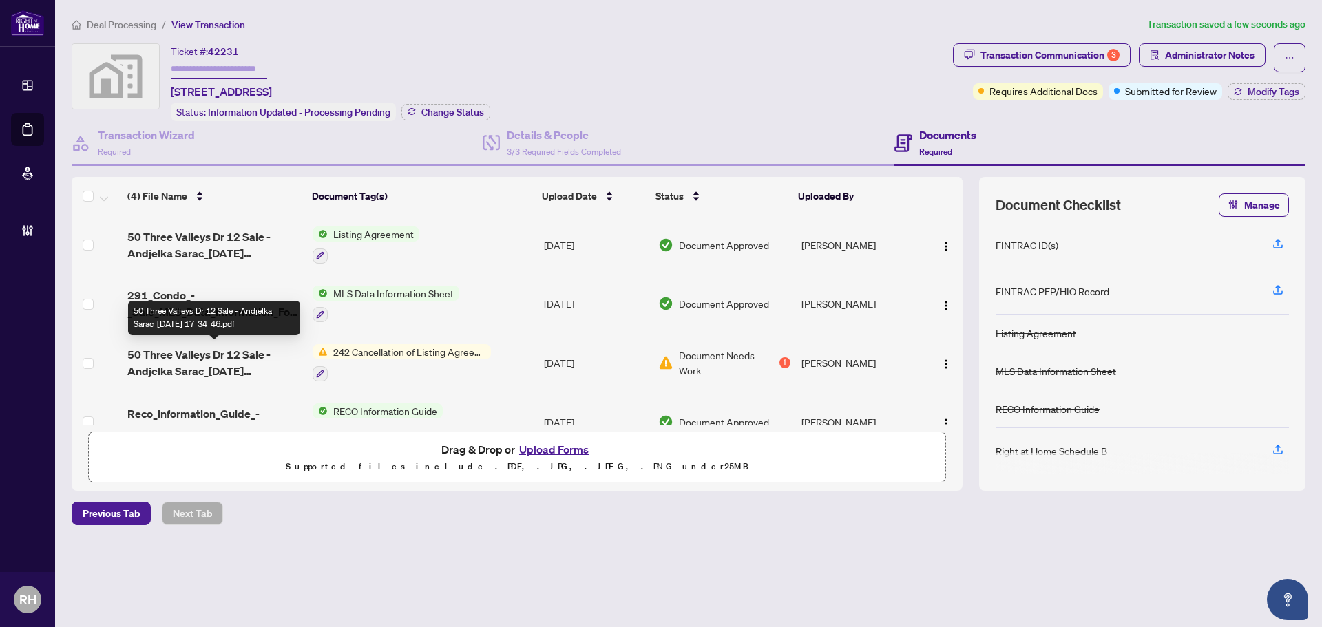
click at [190, 355] on span "50 Three Valleys Dr 12 Sale - Andjelka Sarac_[DATE] 17_34_46.pdf" at bounding box center [214, 362] width 174 height 33
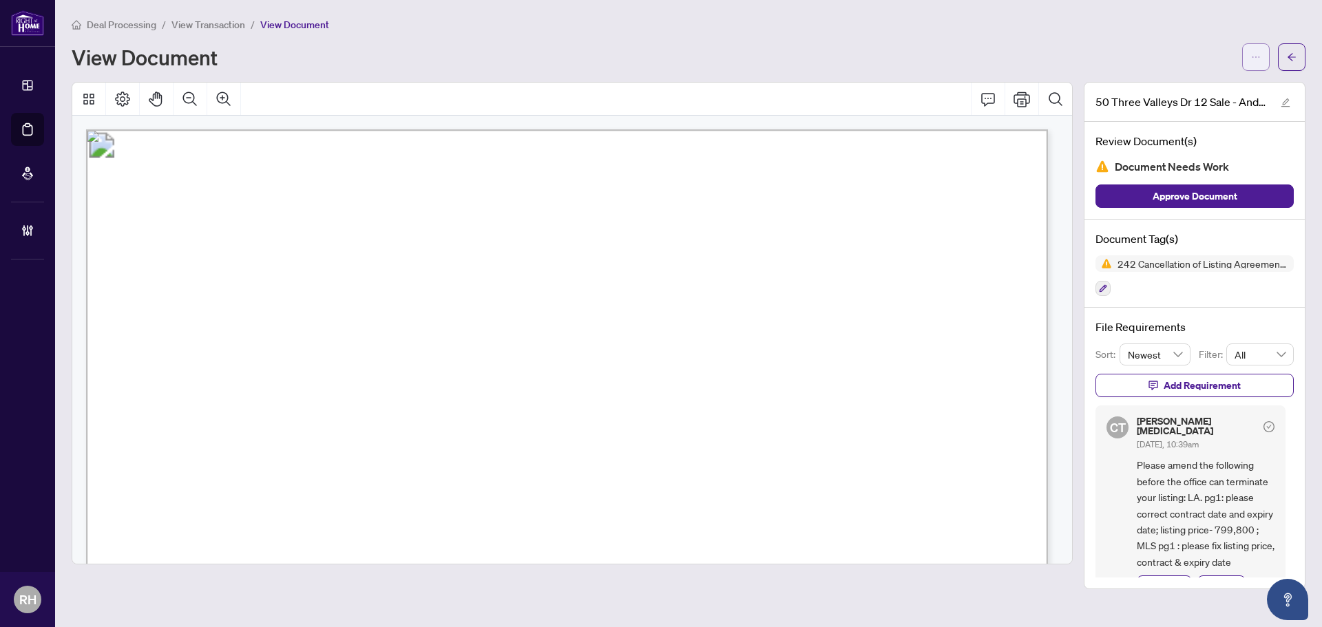
click at [1246, 61] on button "button" at bounding box center [1256, 57] width 28 height 28
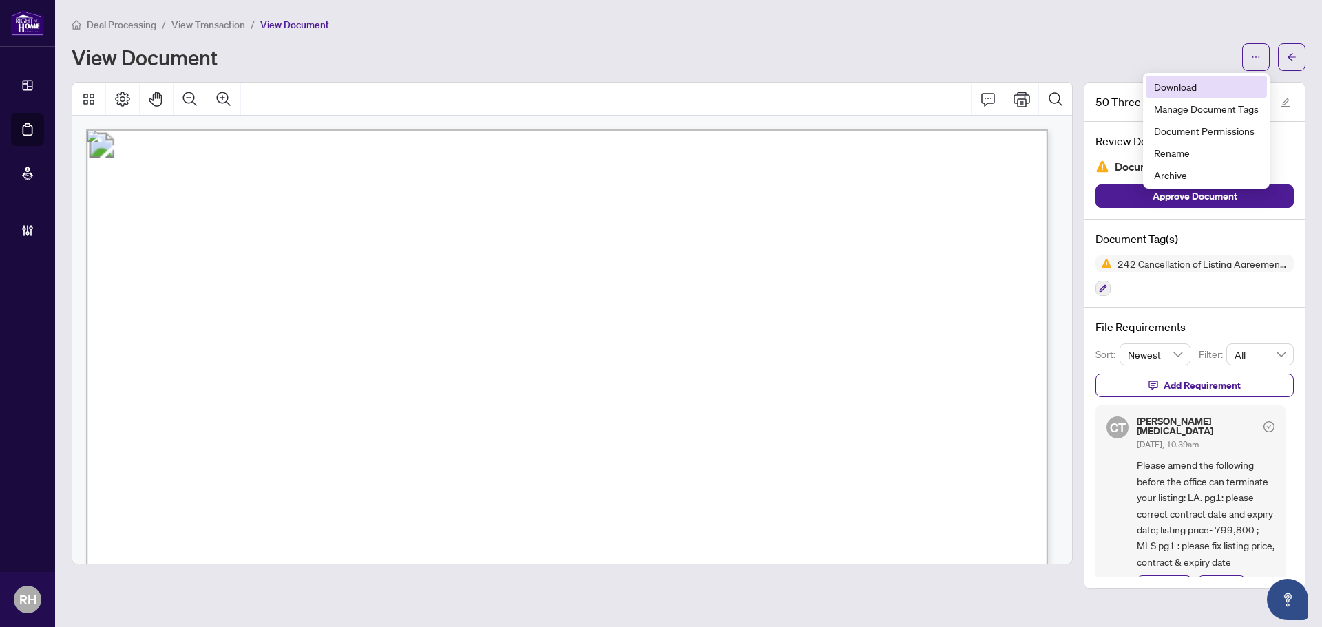
click at [1260, 89] on li "Download" at bounding box center [1206, 87] width 121 height 22
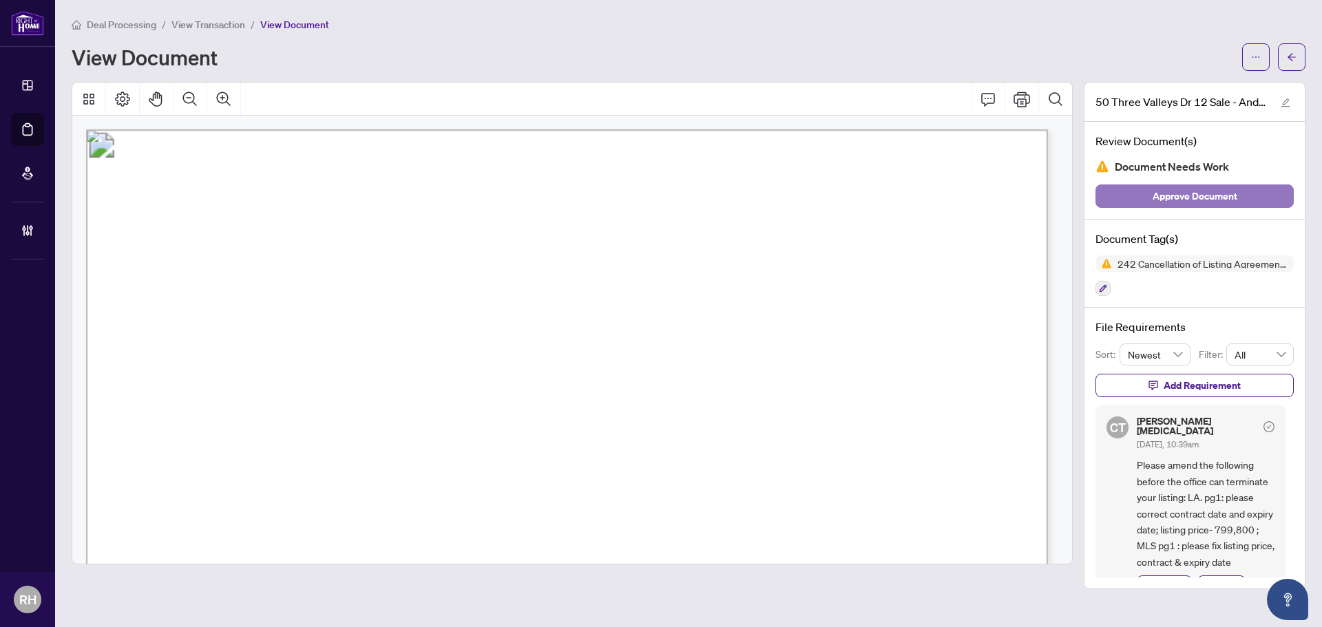
click at [1210, 189] on span "Approve Document" at bounding box center [1194, 196] width 85 height 22
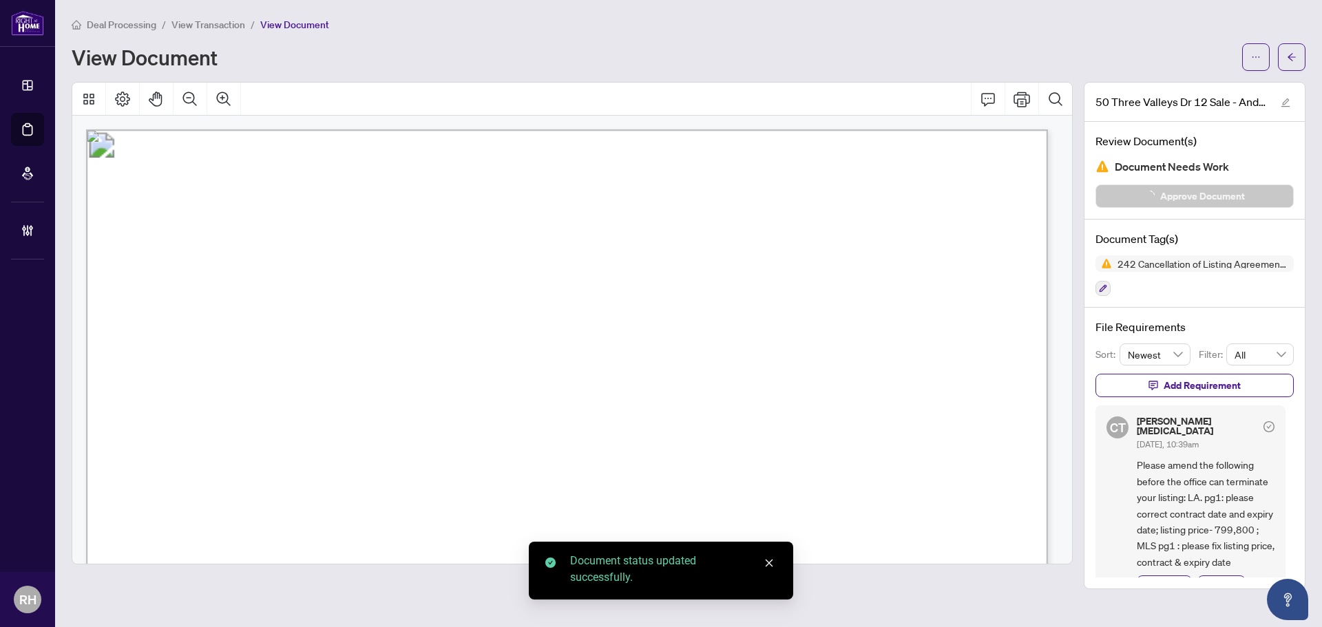
click at [1288, 61] on icon "arrow-left" at bounding box center [1292, 57] width 10 height 10
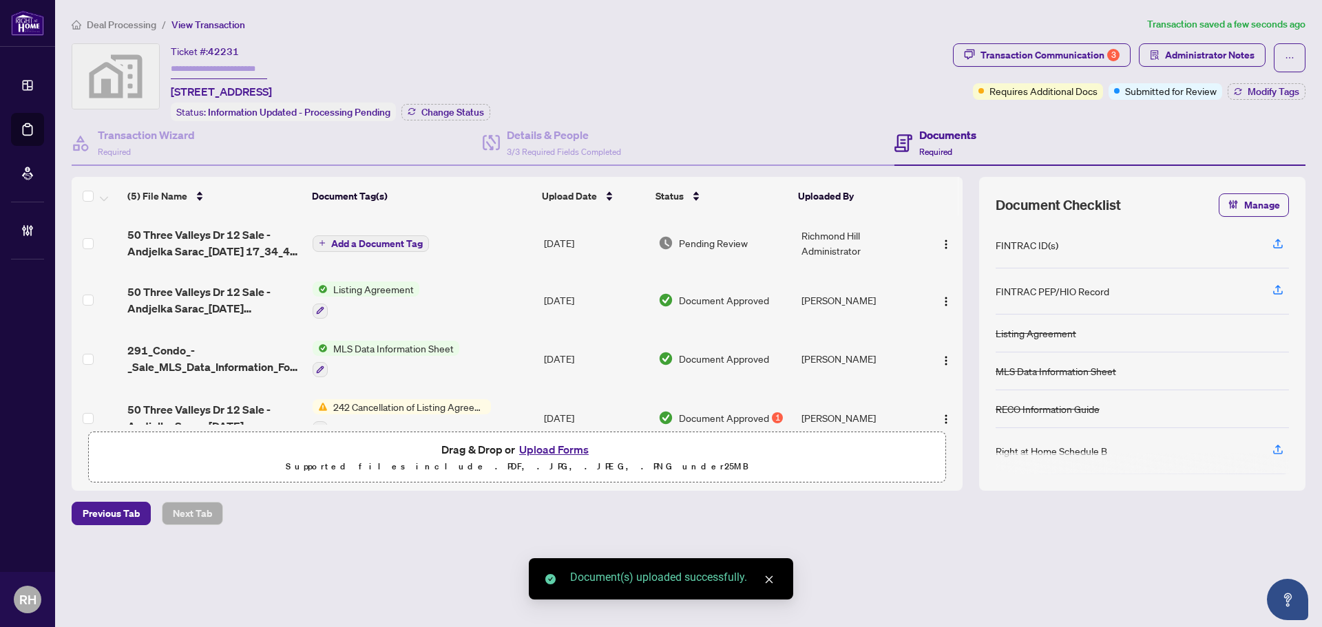
click at [403, 242] on span "Add a Document Tag" at bounding box center [377, 244] width 92 height 10
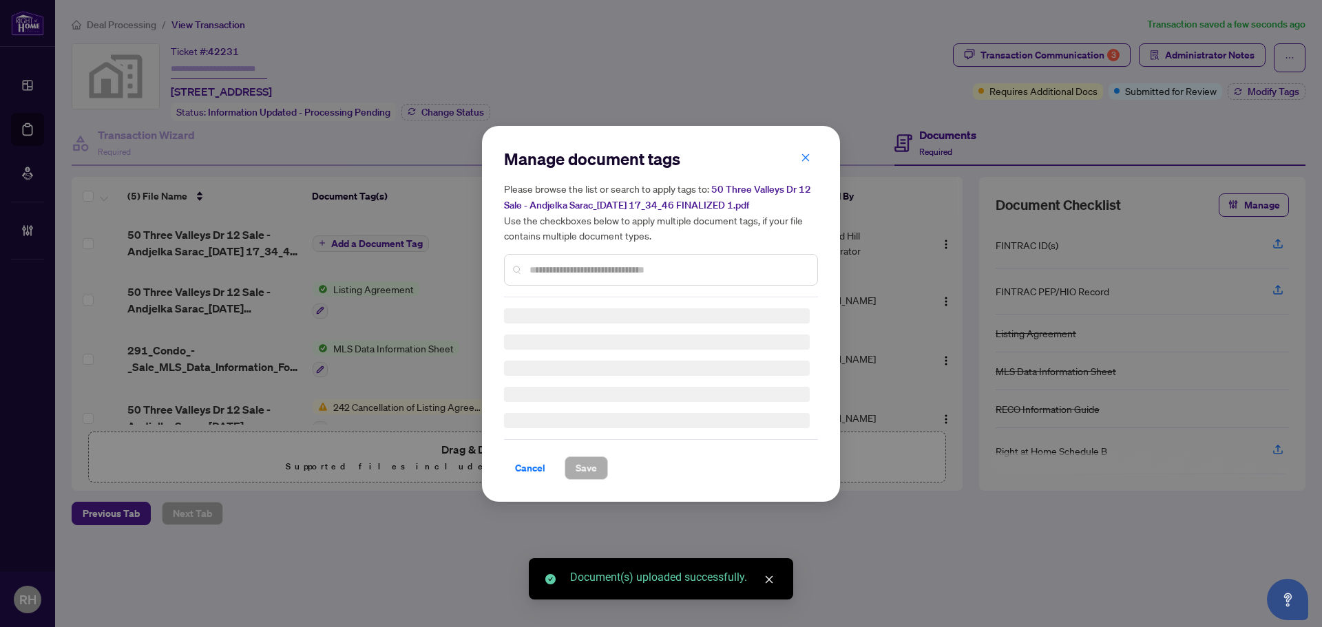
click at [569, 264] on input "text" at bounding box center [667, 269] width 277 height 15
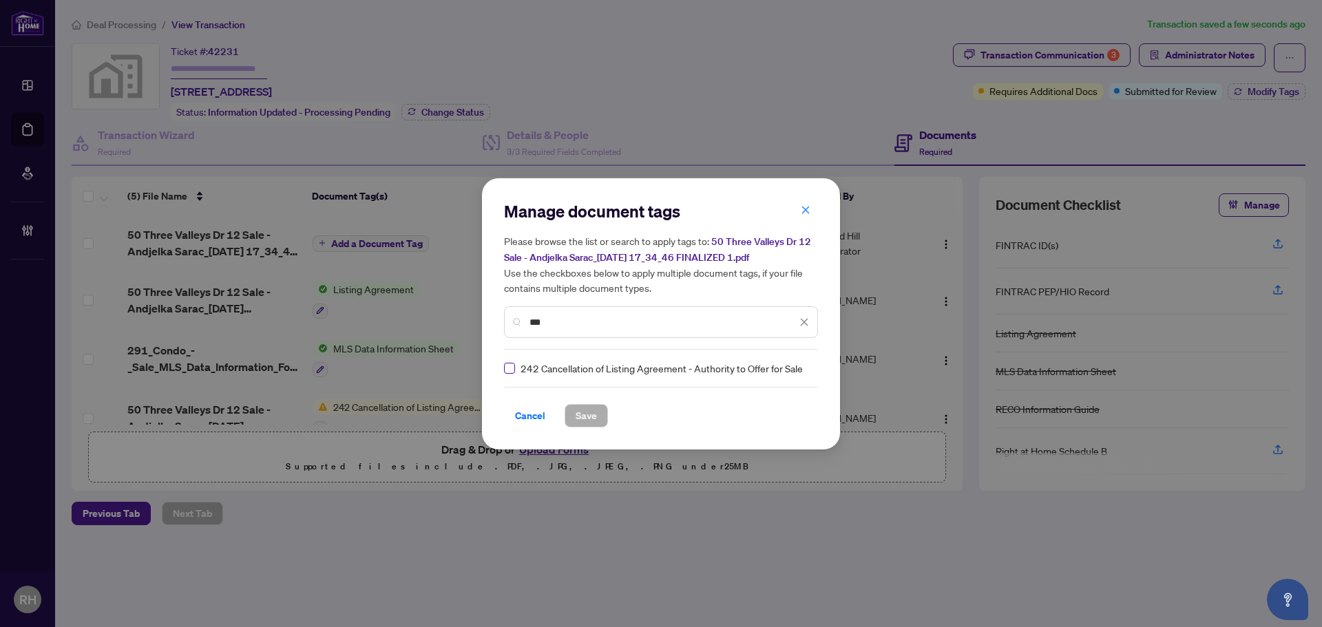
type input "***"
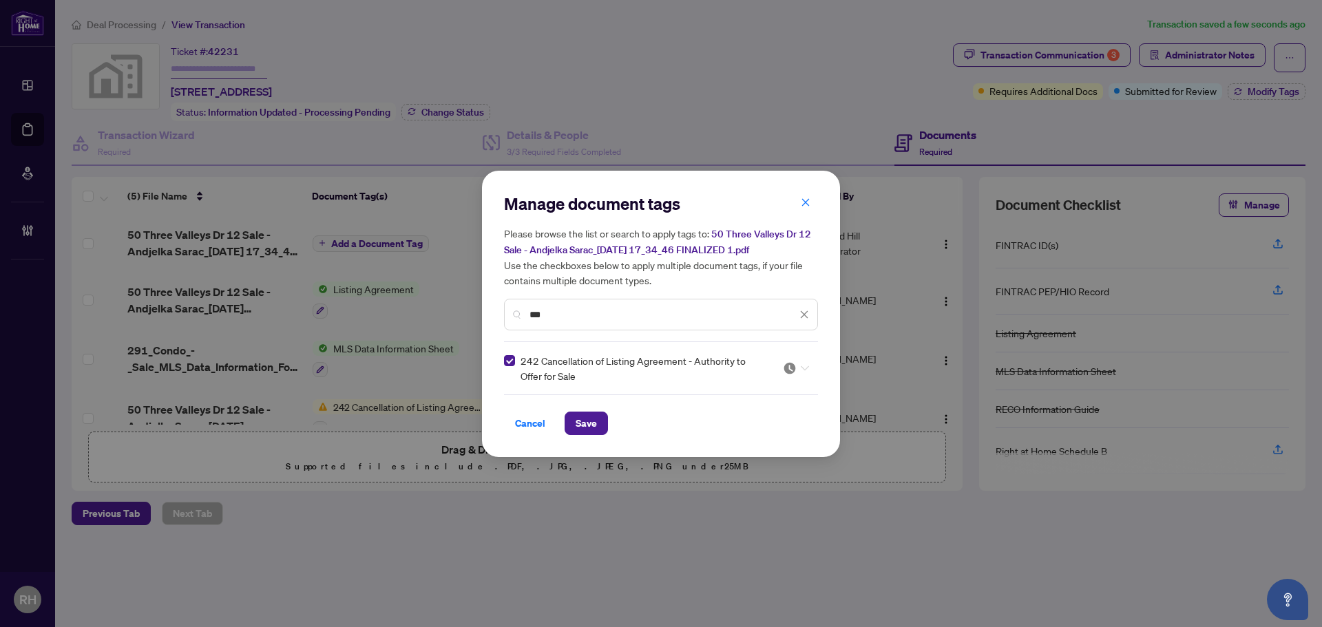
click at [808, 358] on span at bounding box center [796, 368] width 26 height 21
click at [769, 439] on div "Approved" at bounding box center [754, 435] width 88 height 15
click at [600, 423] on button "Save" at bounding box center [586, 423] width 43 height 23
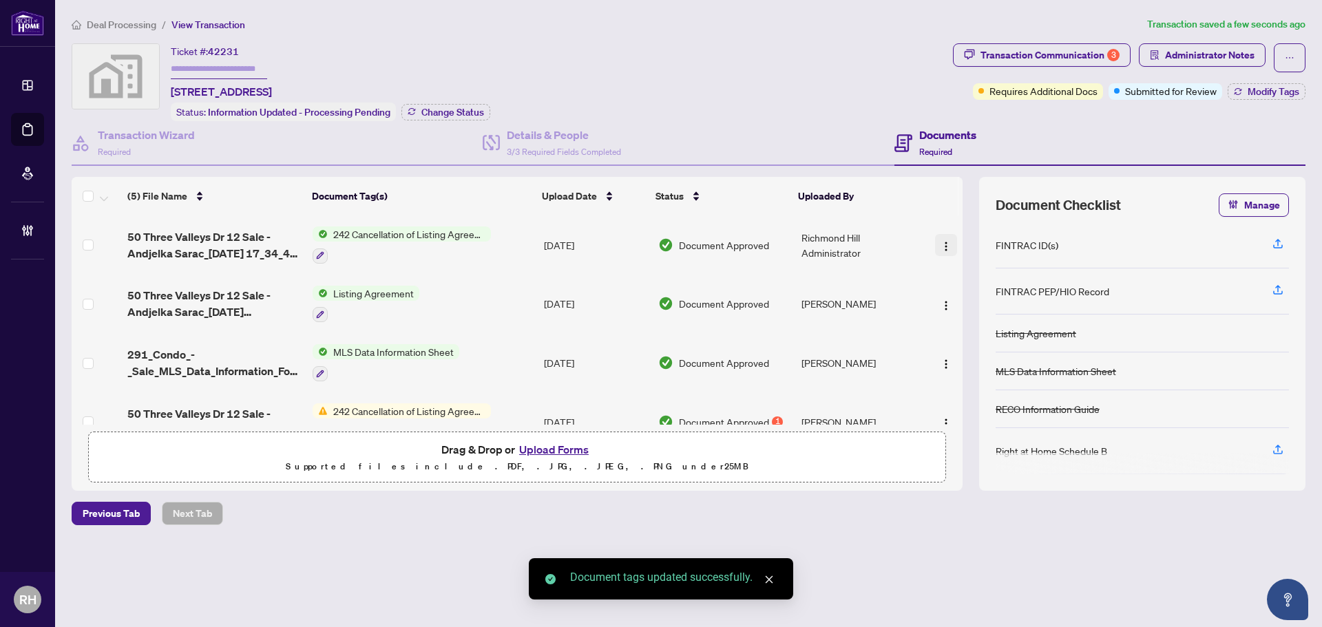
click at [940, 246] on img "button" at bounding box center [945, 246] width 11 height 11
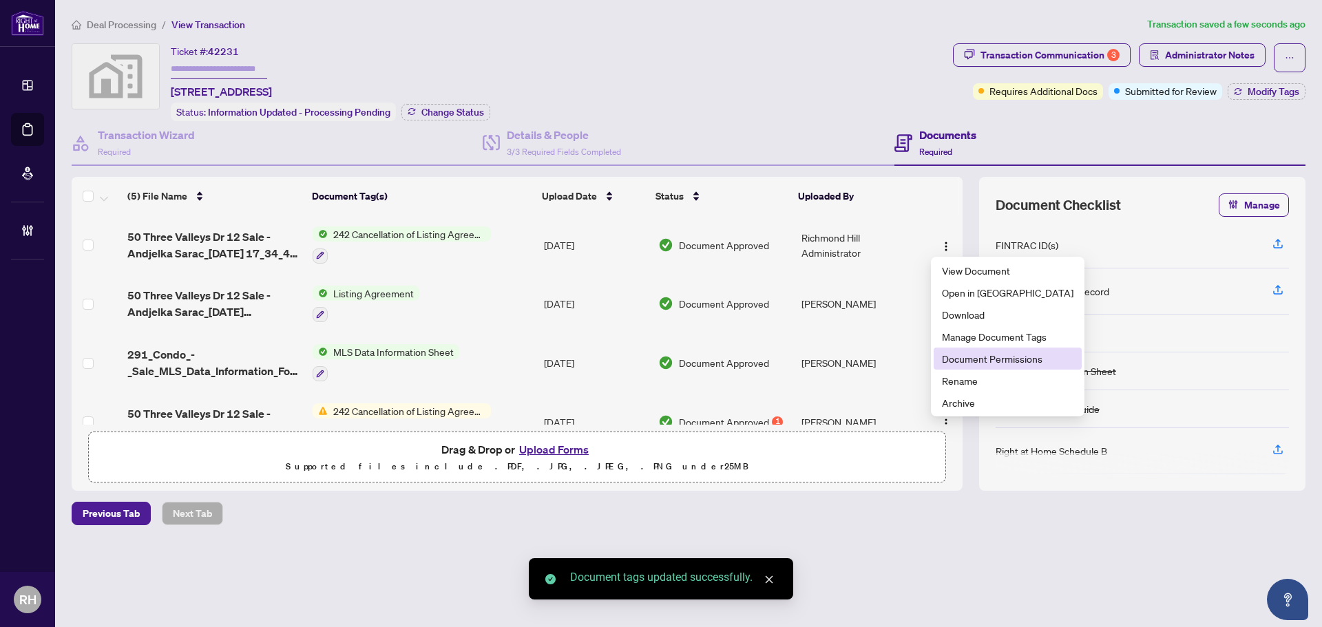
click at [980, 351] on span "Document Permissions" at bounding box center [1007, 358] width 131 height 15
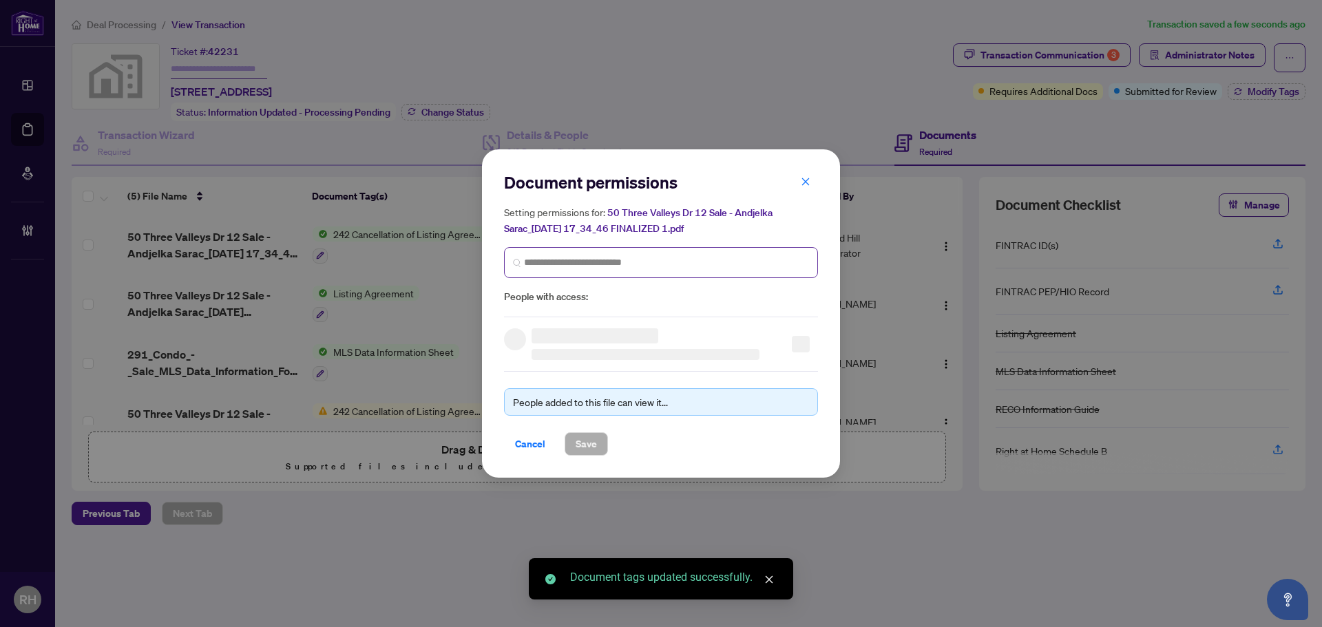
click at [634, 270] on span at bounding box center [661, 262] width 314 height 31
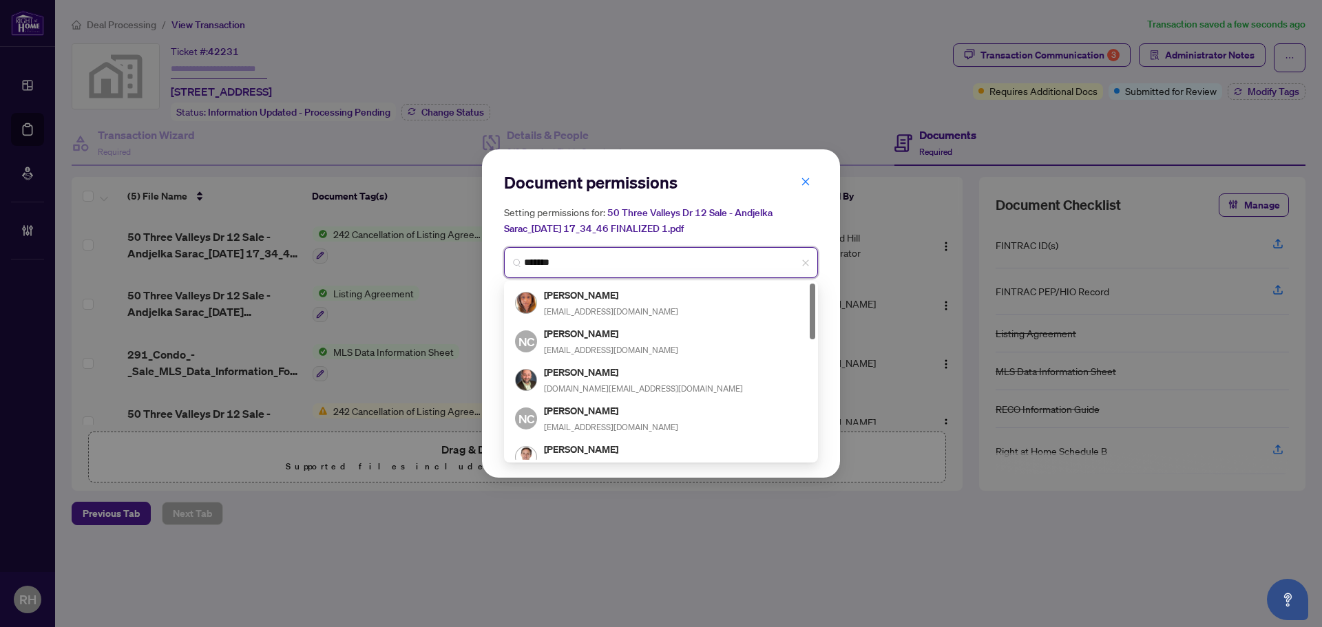
type input "********"
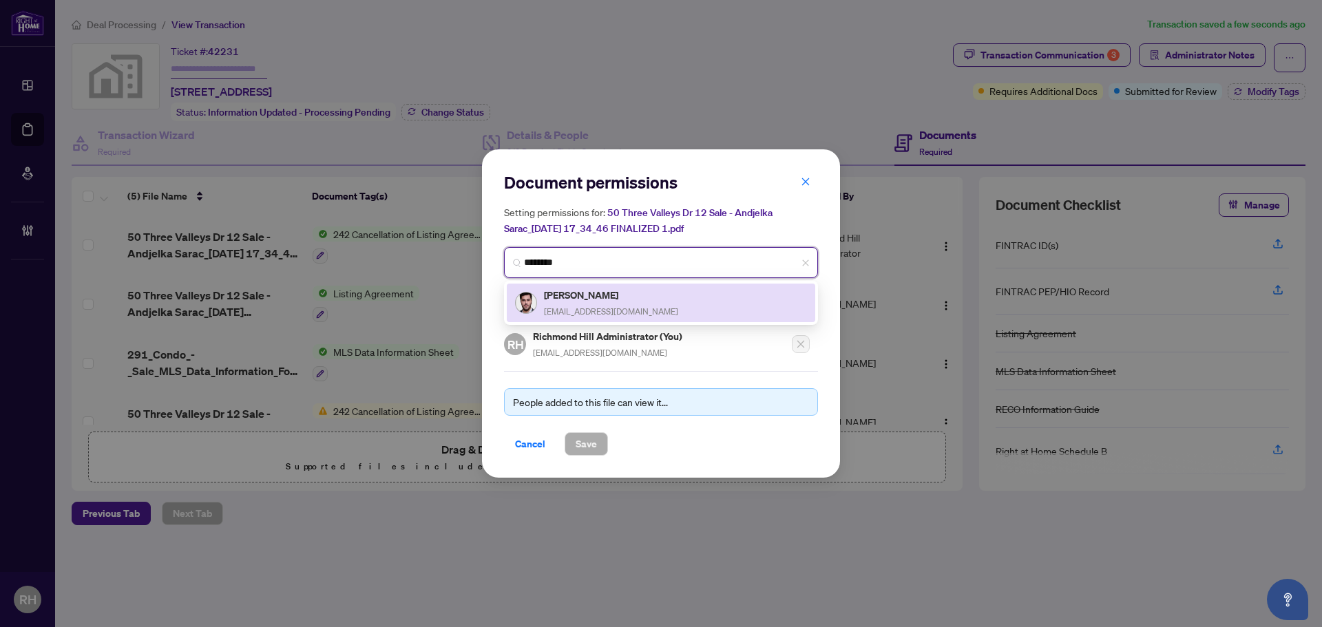
click at [620, 308] on span "[EMAIL_ADDRESS][DOMAIN_NAME]" at bounding box center [611, 311] width 134 height 10
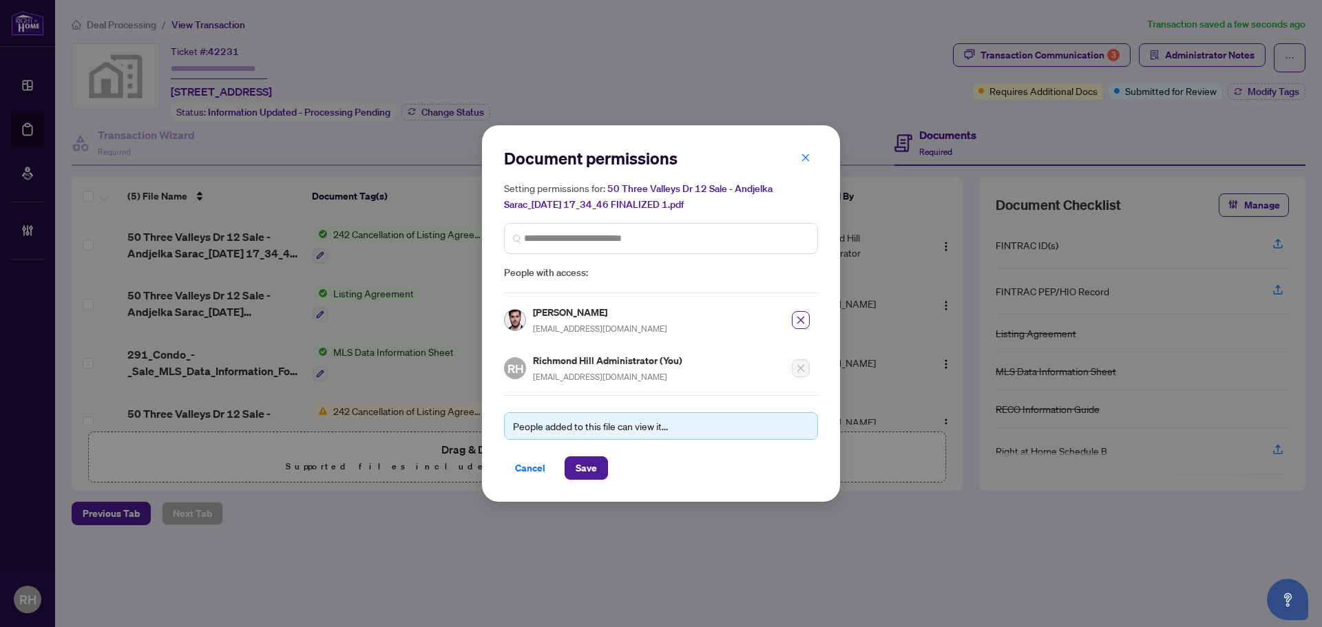
click at [585, 454] on div "People added to this file can view it... Cancel Save" at bounding box center [661, 437] width 314 height 85
click at [587, 469] on span "Save" at bounding box center [586, 468] width 21 height 22
click at [1082, 60] on div "Document permissions Setting permissions for: [STREET_ADDRESS] Sale - Andjelka …" at bounding box center [661, 313] width 1322 height 627
click at [1044, 52] on div "Document permissions Setting permissions for: [STREET_ADDRESS] Sale - Andjelka …" at bounding box center [661, 313] width 1322 height 627
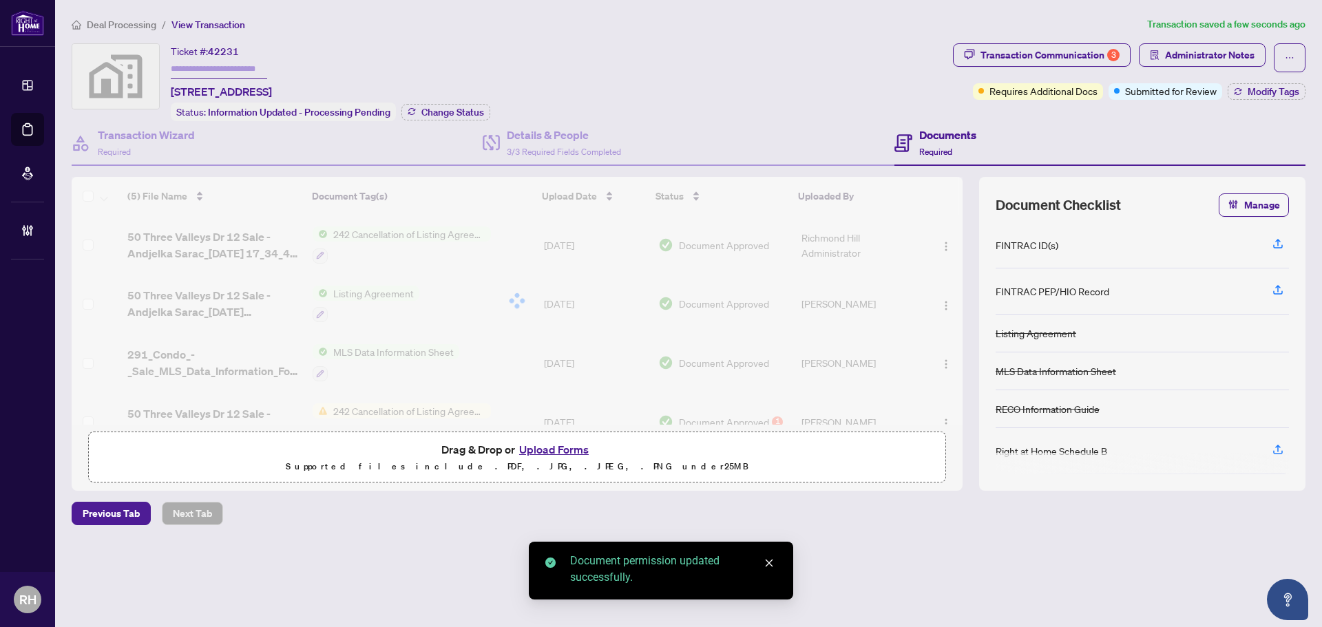
click at [1044, 52] on div "Document permissions Setting permissions for: [STREET_ADDRESS] Sale - Andjelka …" at bounding box center [661, 313] width 1322 height 627
click at [1044, 52] on div "Transaction Communication 3" at bounding box center [1049, 55] width 139 height 22
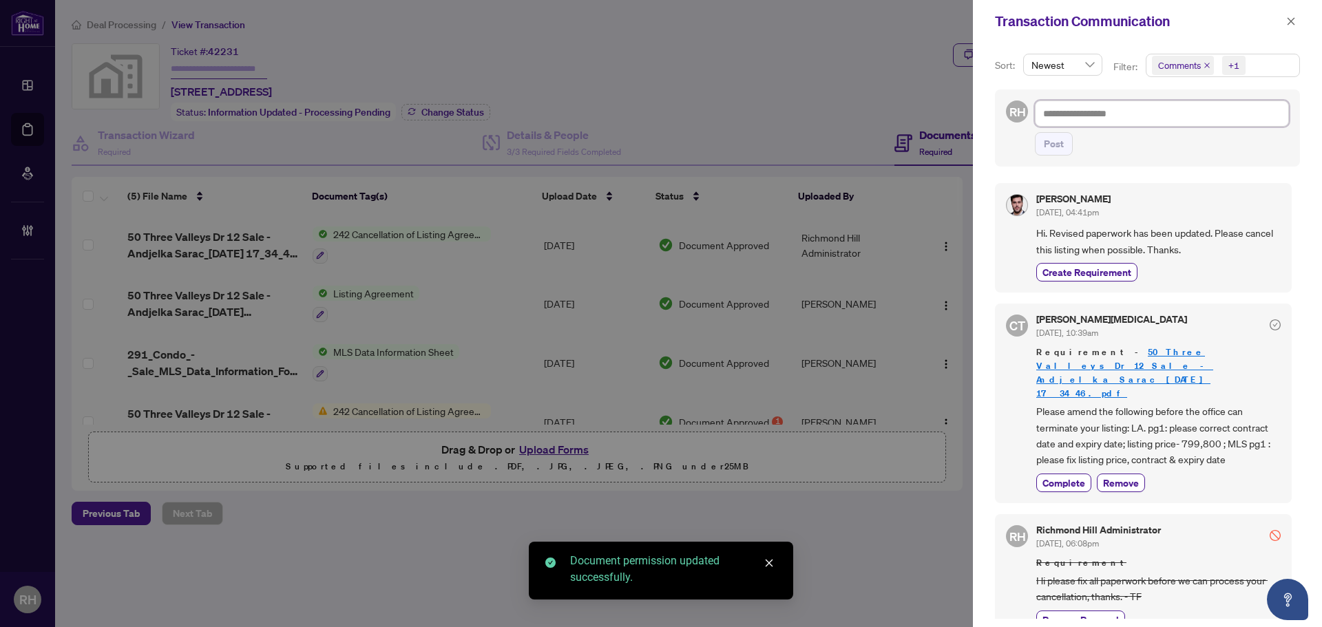
click at [1110, 118] on textarea at bounding box center [1162, 114] width 254 height 26
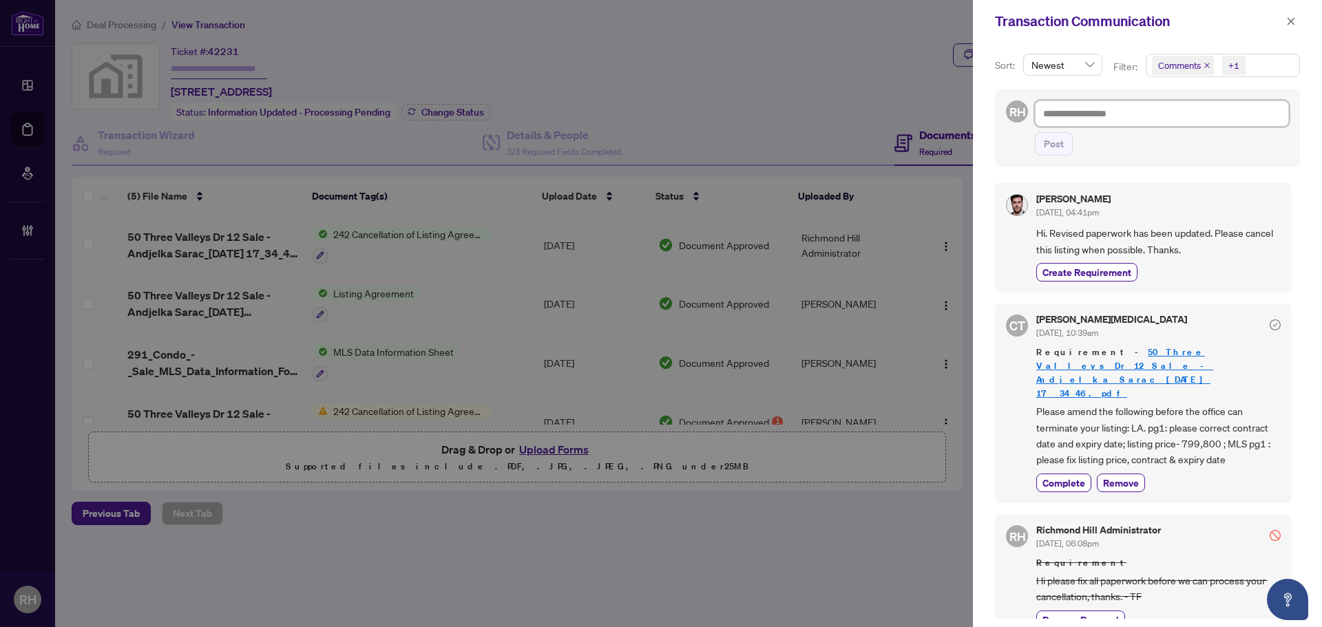
paste textarea "**********"
type textarea "**********"
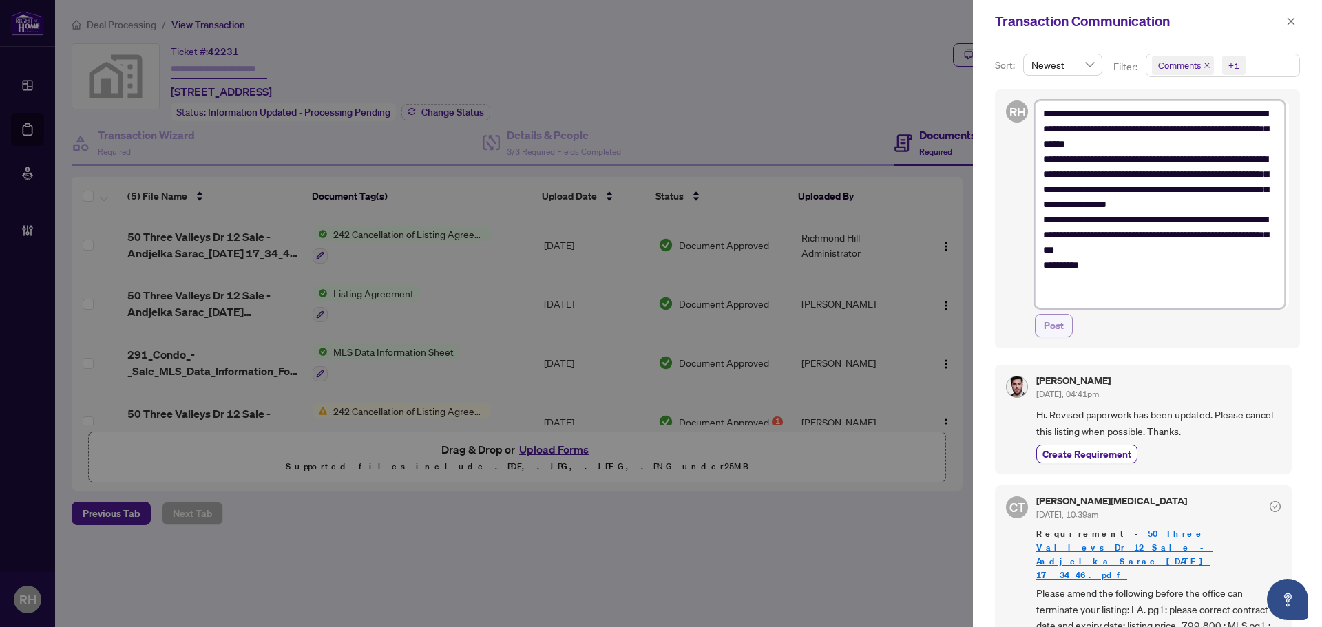
type textarea "**********"
click at [1054, 323] on span "Post" at bounding box center [1054, 326] width 20 height 22
type textarea "**********"
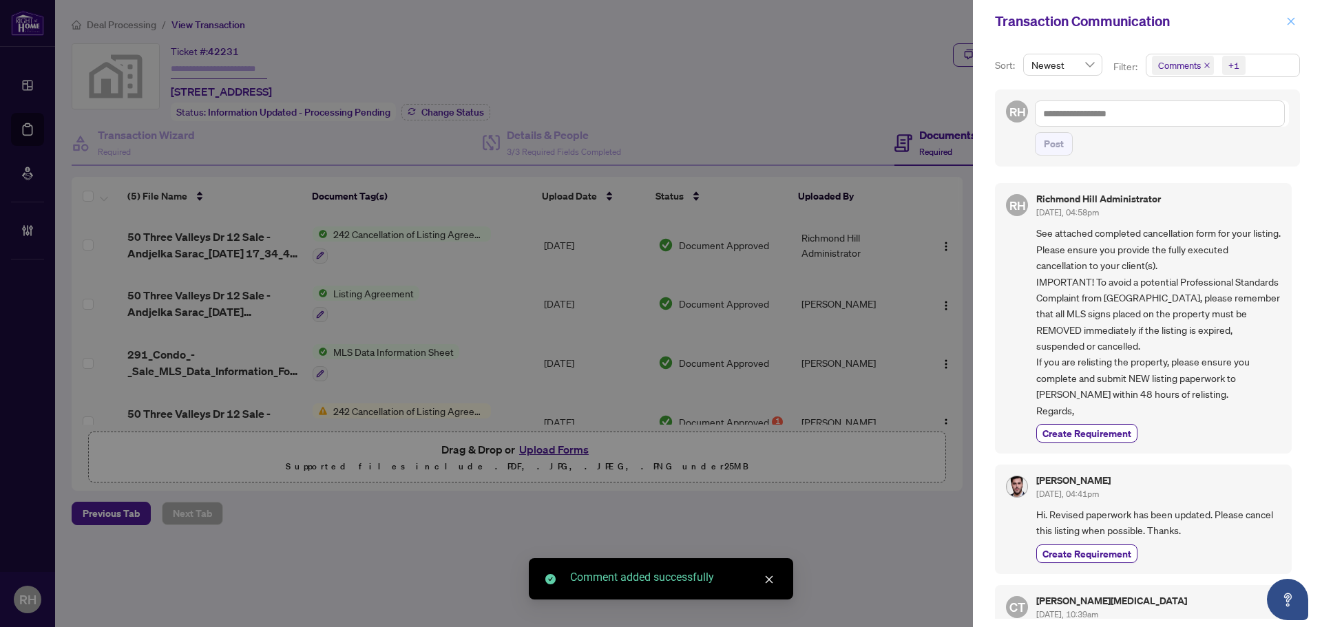
click at [1294, 25] on icon "close" at bounding box center [1291, 22] width 10 height 10
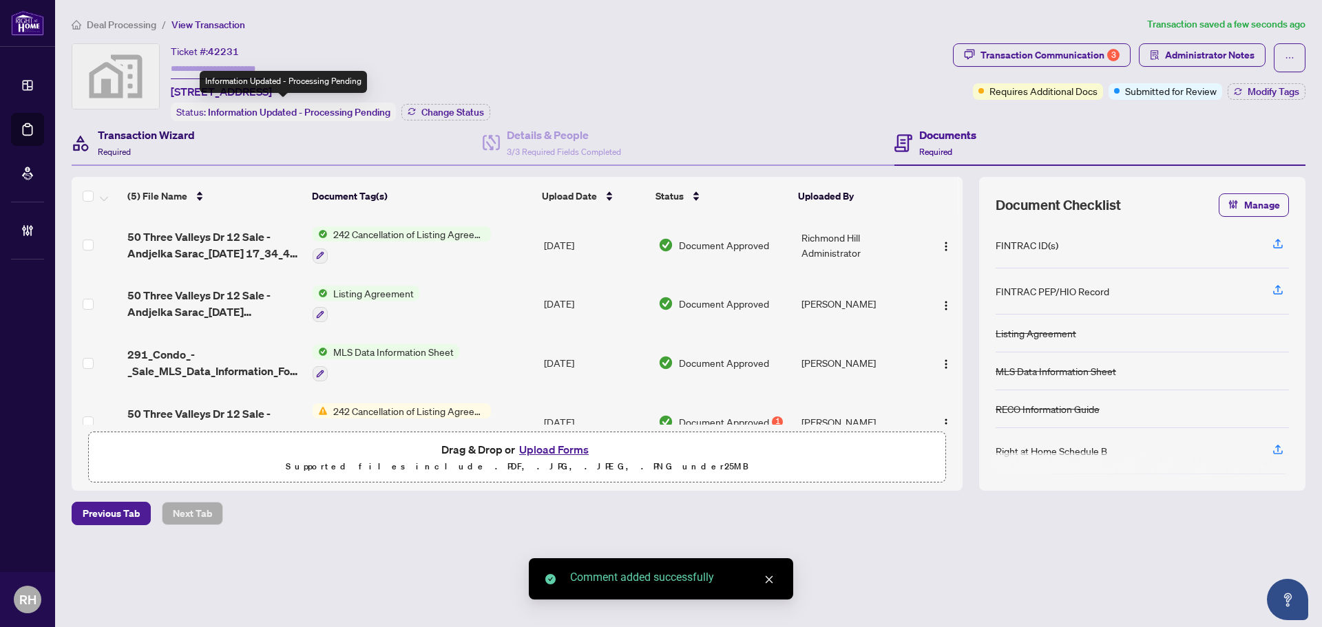
click at [160, 134] on h4 "Transaction Wizard" at bounding box center [146, 135] width 97 height 17
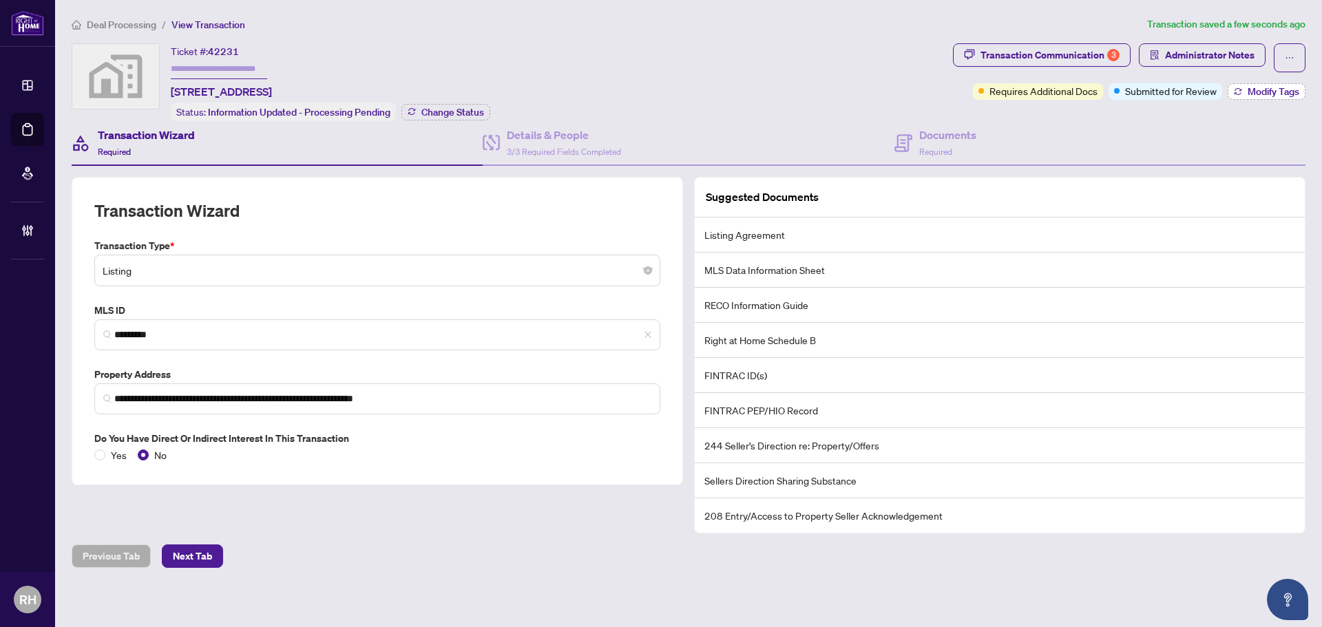
click at [1230, 97] on button "Modify Tags" at bounding box center [1267, 91] width 78 height 17
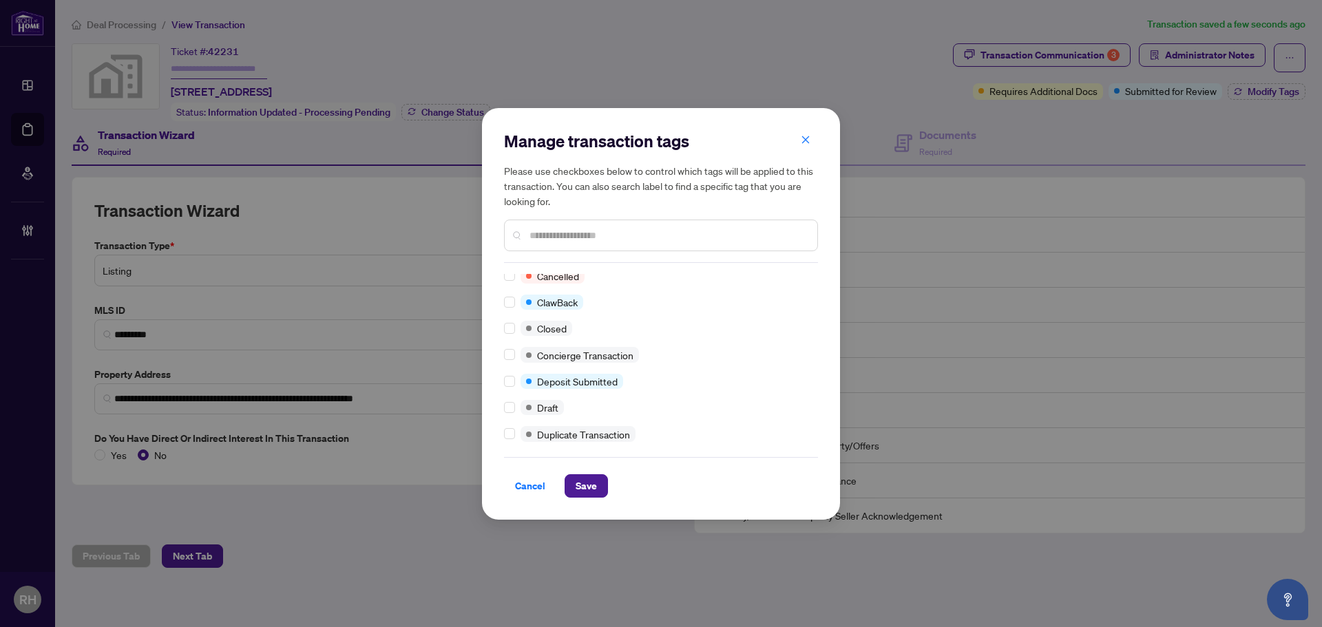
scroll to position [6, 0]
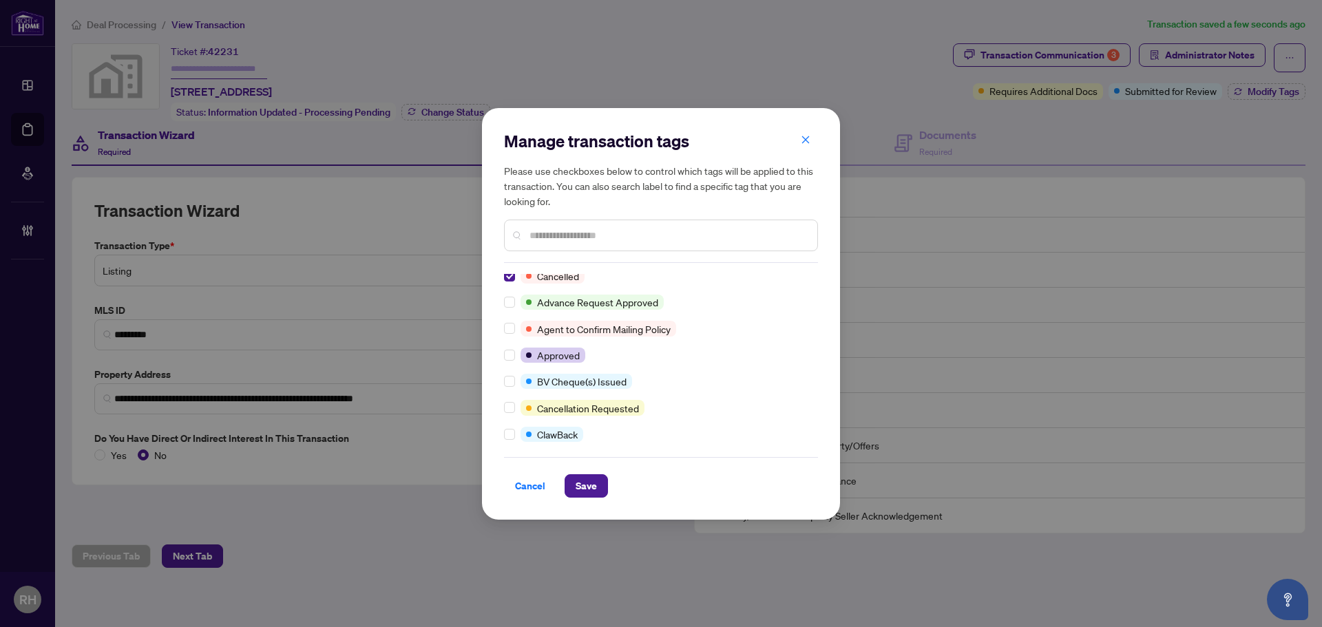
click at [609, 504] on div "Manage transaction tags Please use checkboxes below to control which tags will …" at bounding box center [661, 314] width 358 height 412
click at [599, 489] on button "Save" at bounding box center [586, 485] width 43 height 23
